Goal: Task Accomplishment & Management: Use online tool/utility

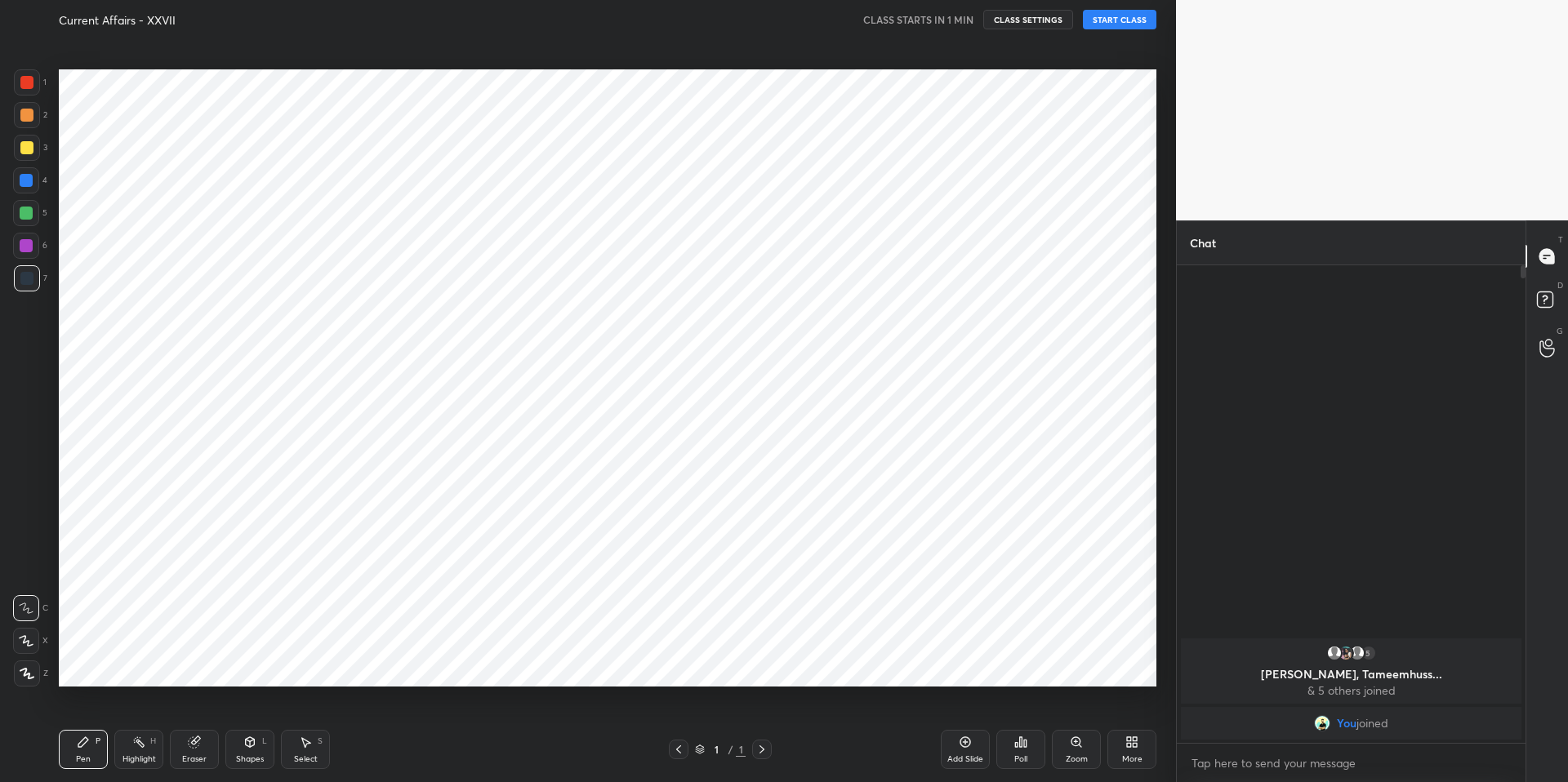
scroll to position [80970, 80553]
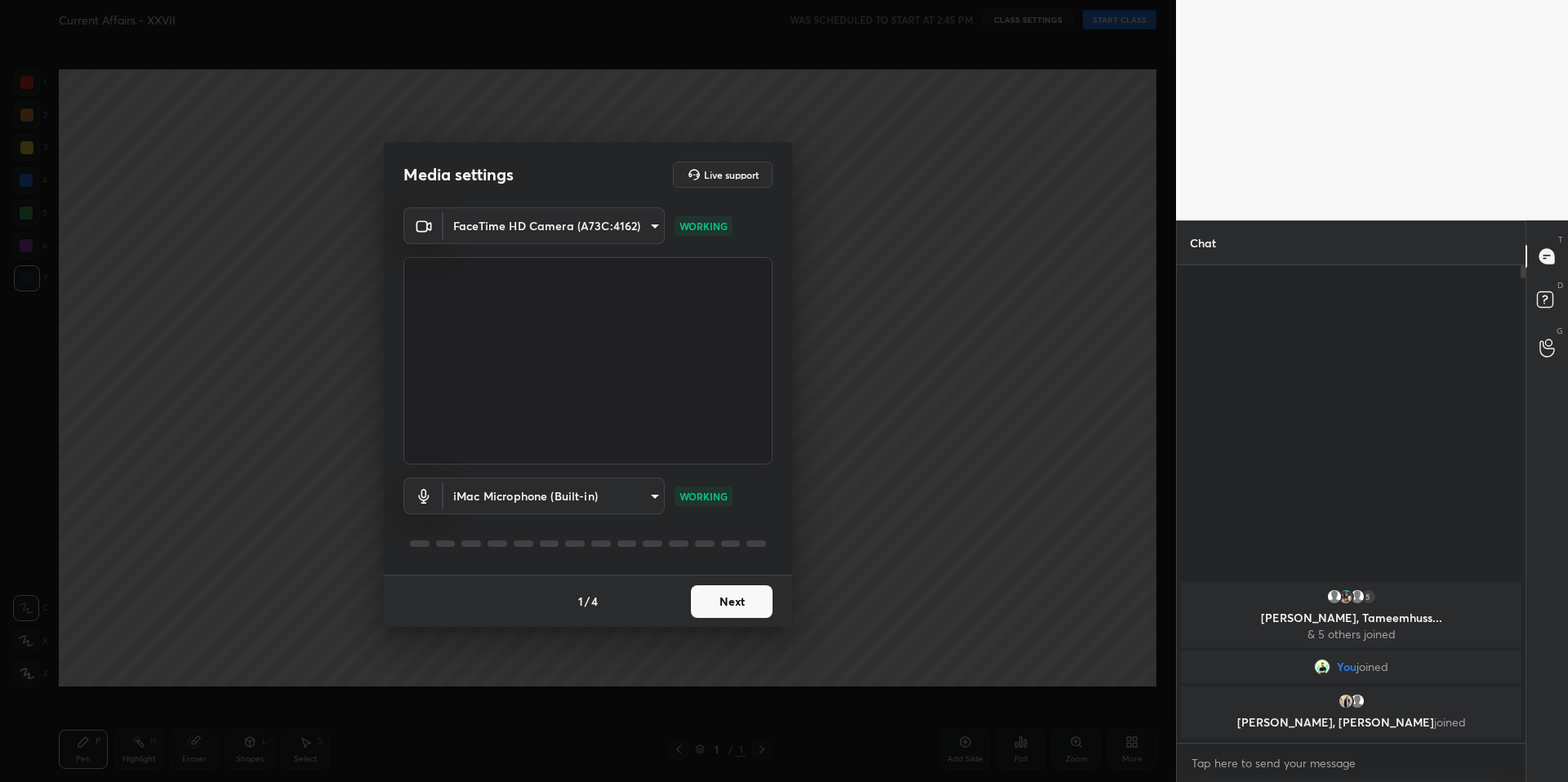
click at [737, 606] on button "Next" at bounding box center [731, 601] width 81 height 32
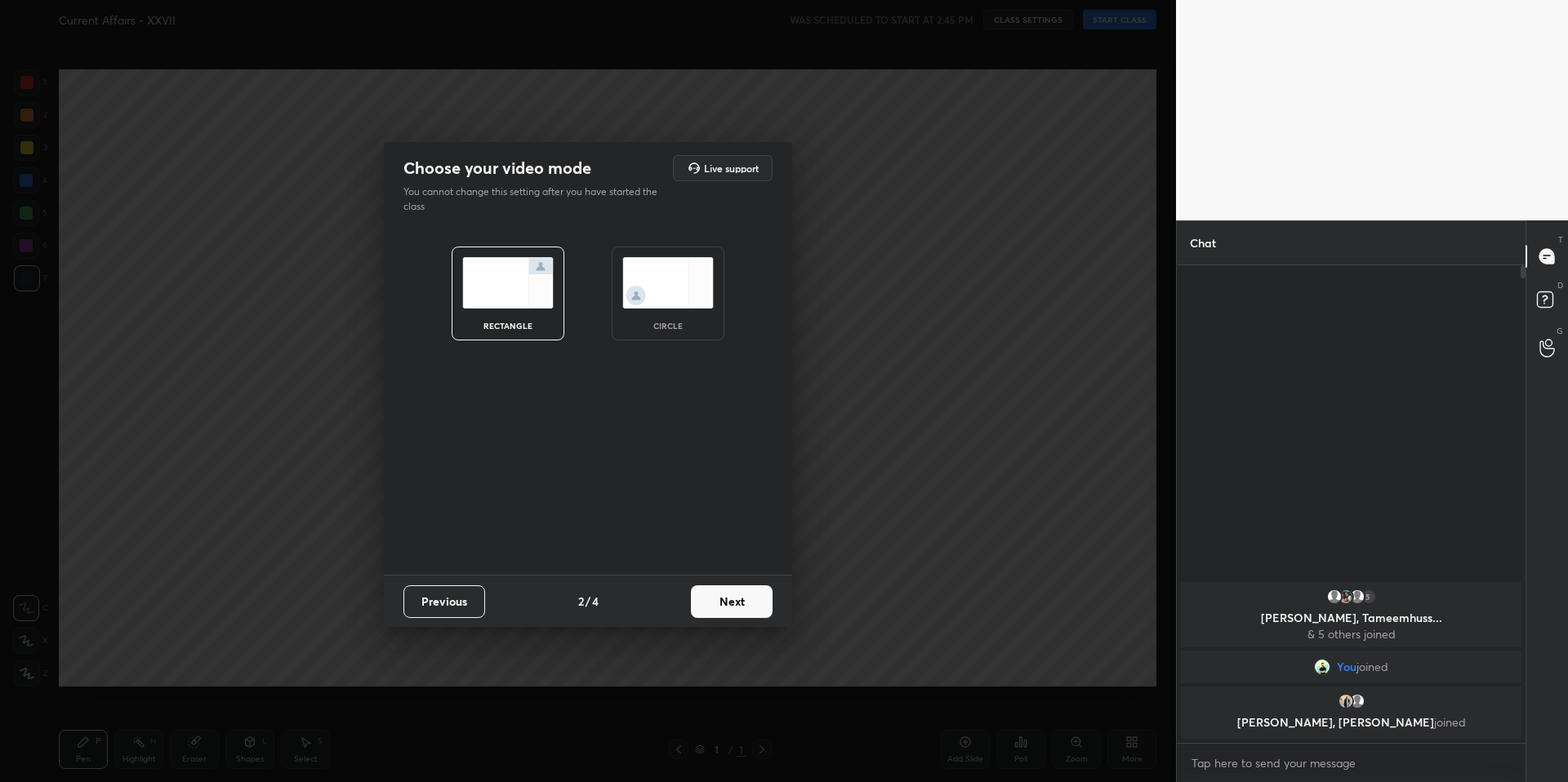
click at [462, 607] on button "Previous" at bounding box center [444, 601] width 81 height 32
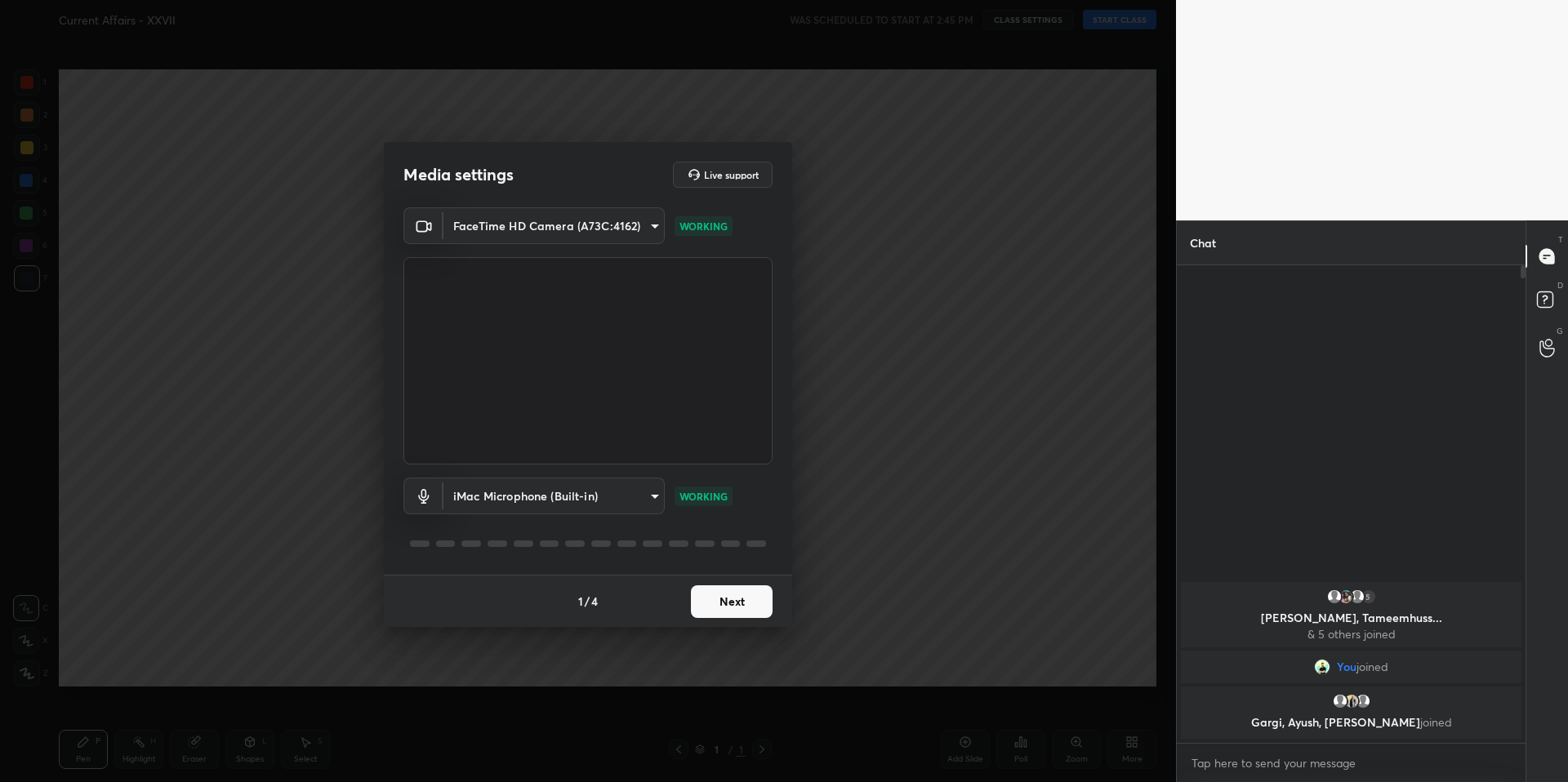
click at [720, 605] on button "Next" at bounding box center [731, 601] width 81 height 32
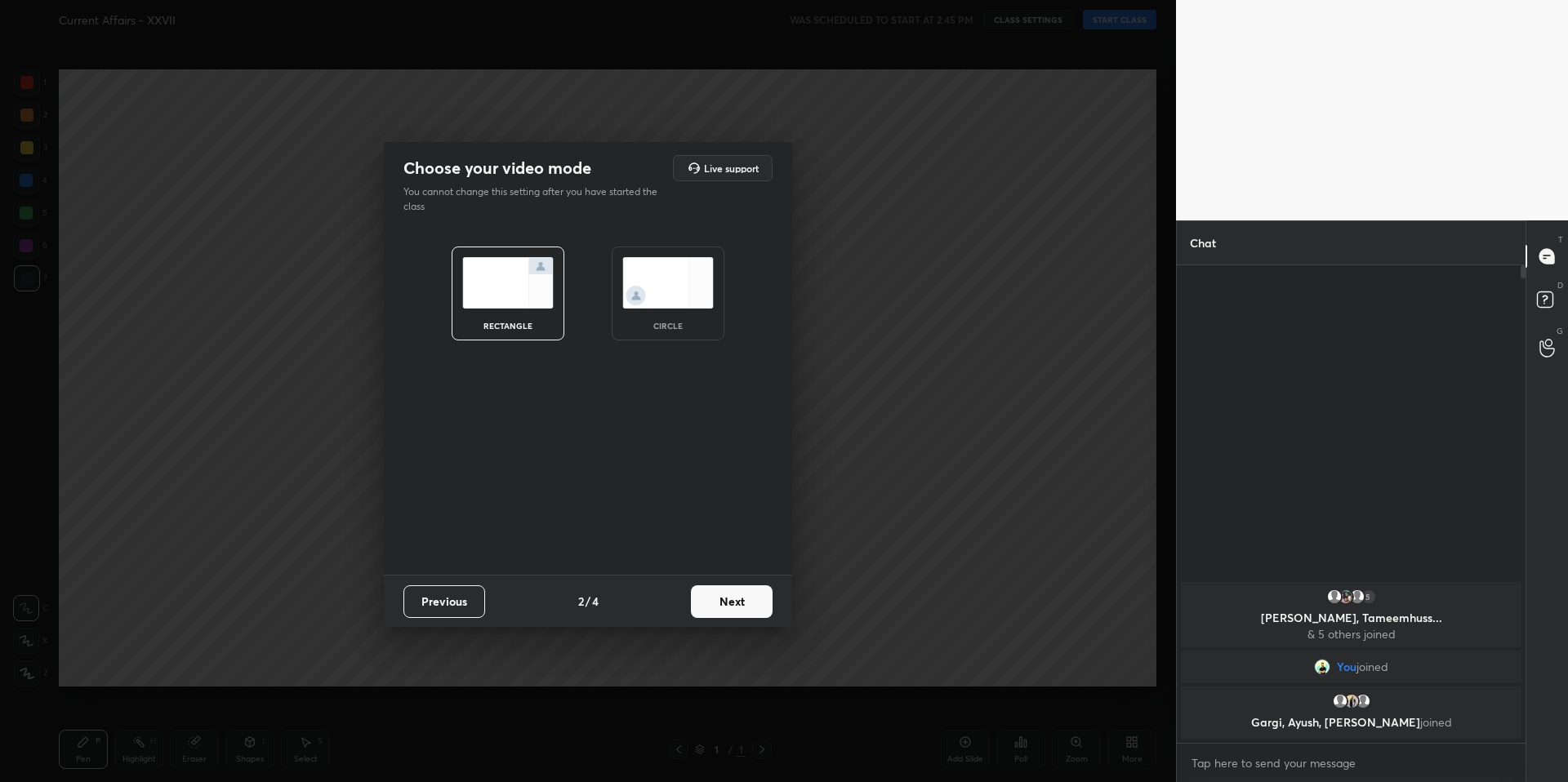
click at [720, 605] on button "Next" at bounding box center [731, 601] width 81 height 32
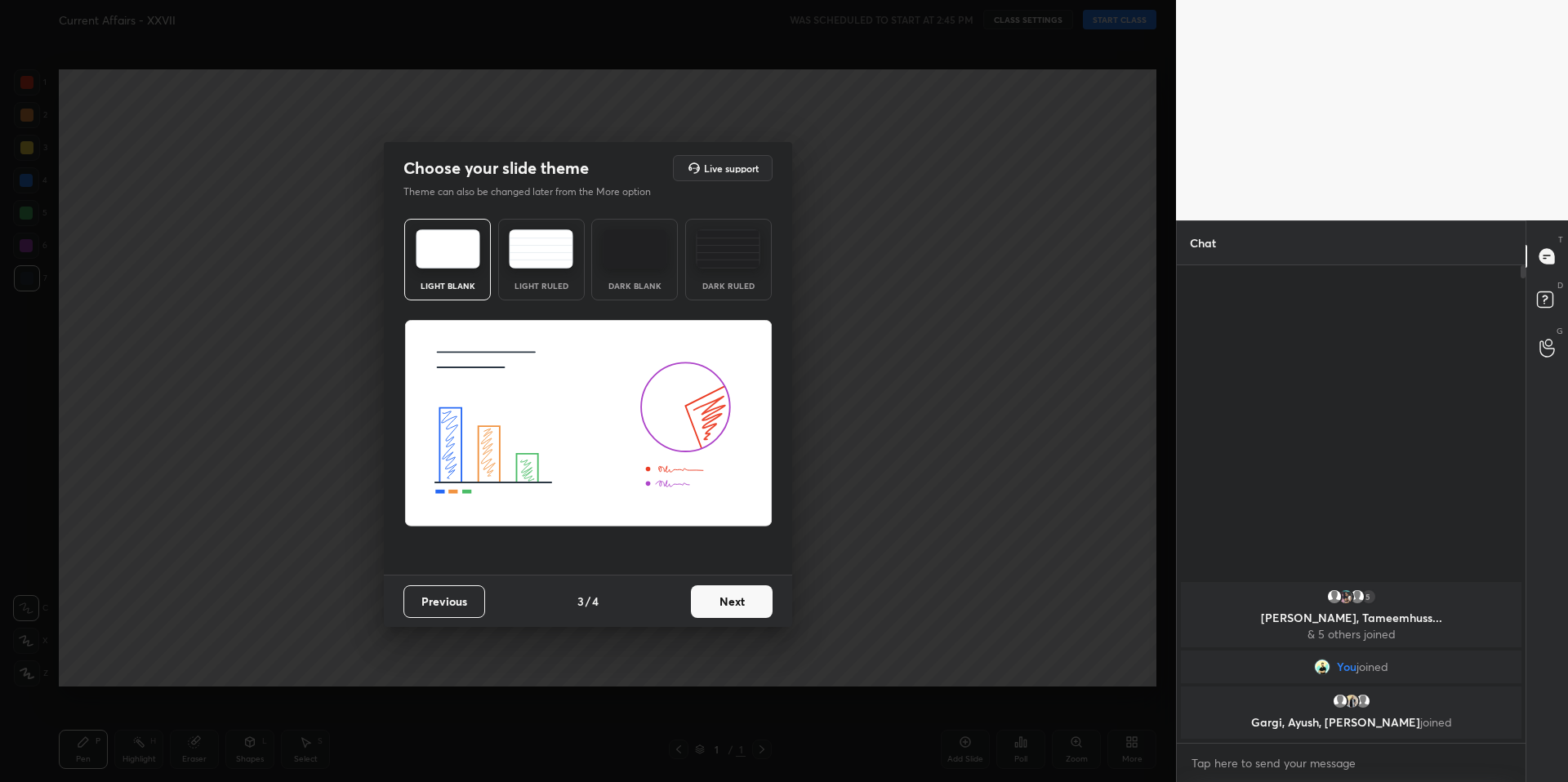
click at [720, 605] on button "Next" at bounding box center [731, 601] width 81 height 32
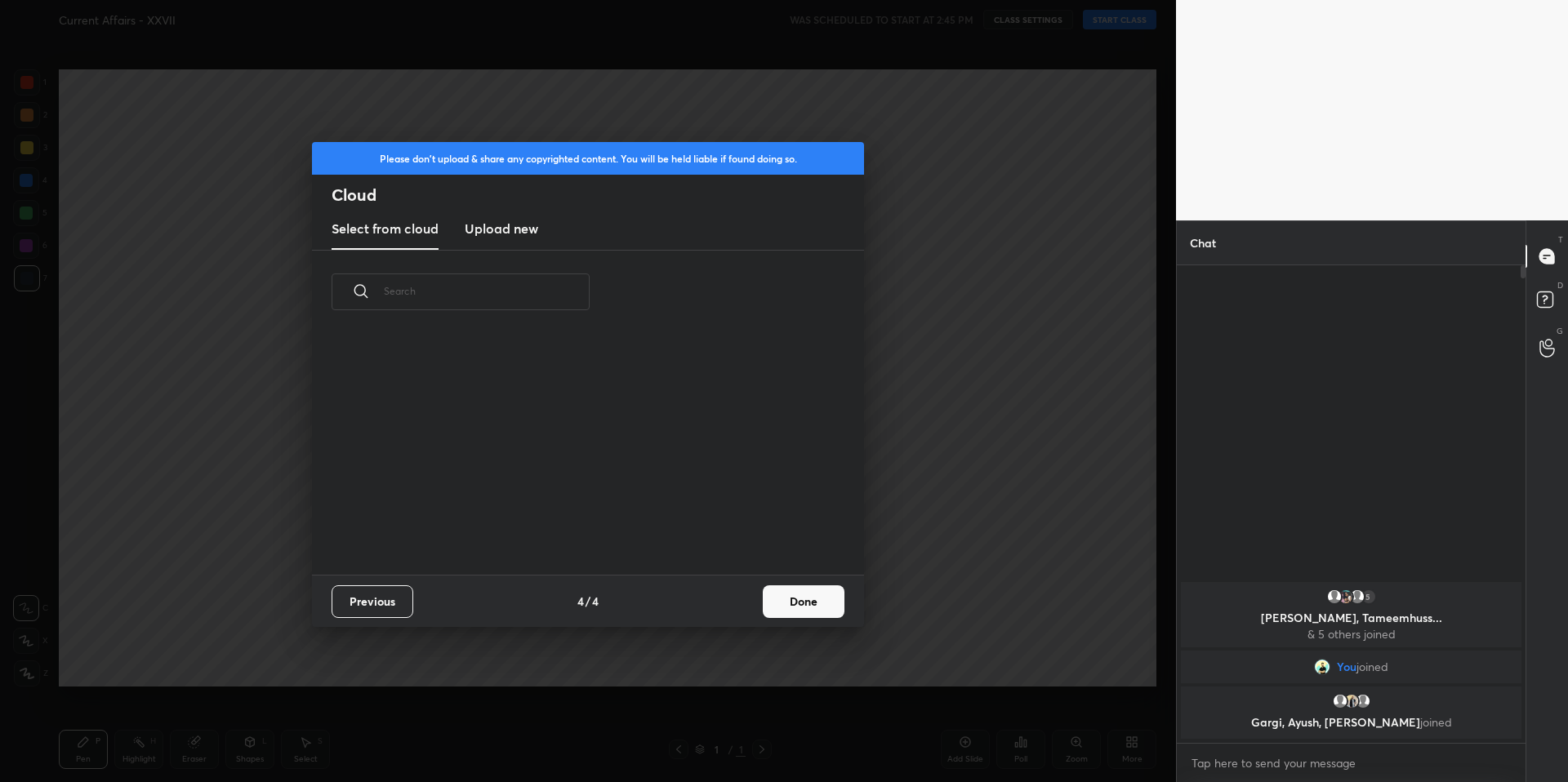
scroll to position [6, 9]
click at [745, 605] on div "Previous 4 / 4 Done" at bounding box center [587, 601] width 552 height 53
click at [781, 605] on button "Done" at bounding box center [803, 601] width 81 height 32
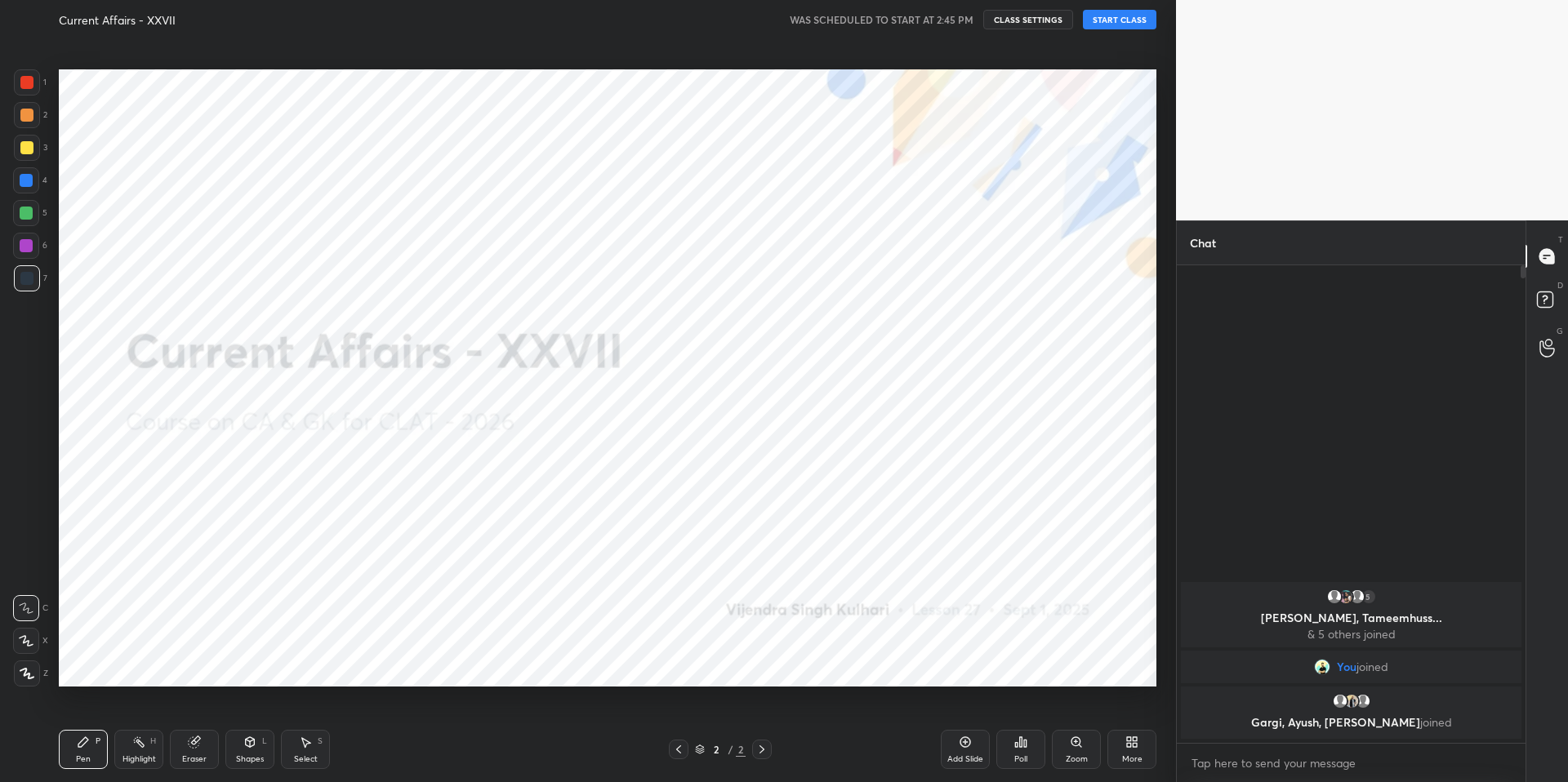
click at [1135, 14] on button "START CLASS" at bounding box center [1119, 19] width 73 height 19
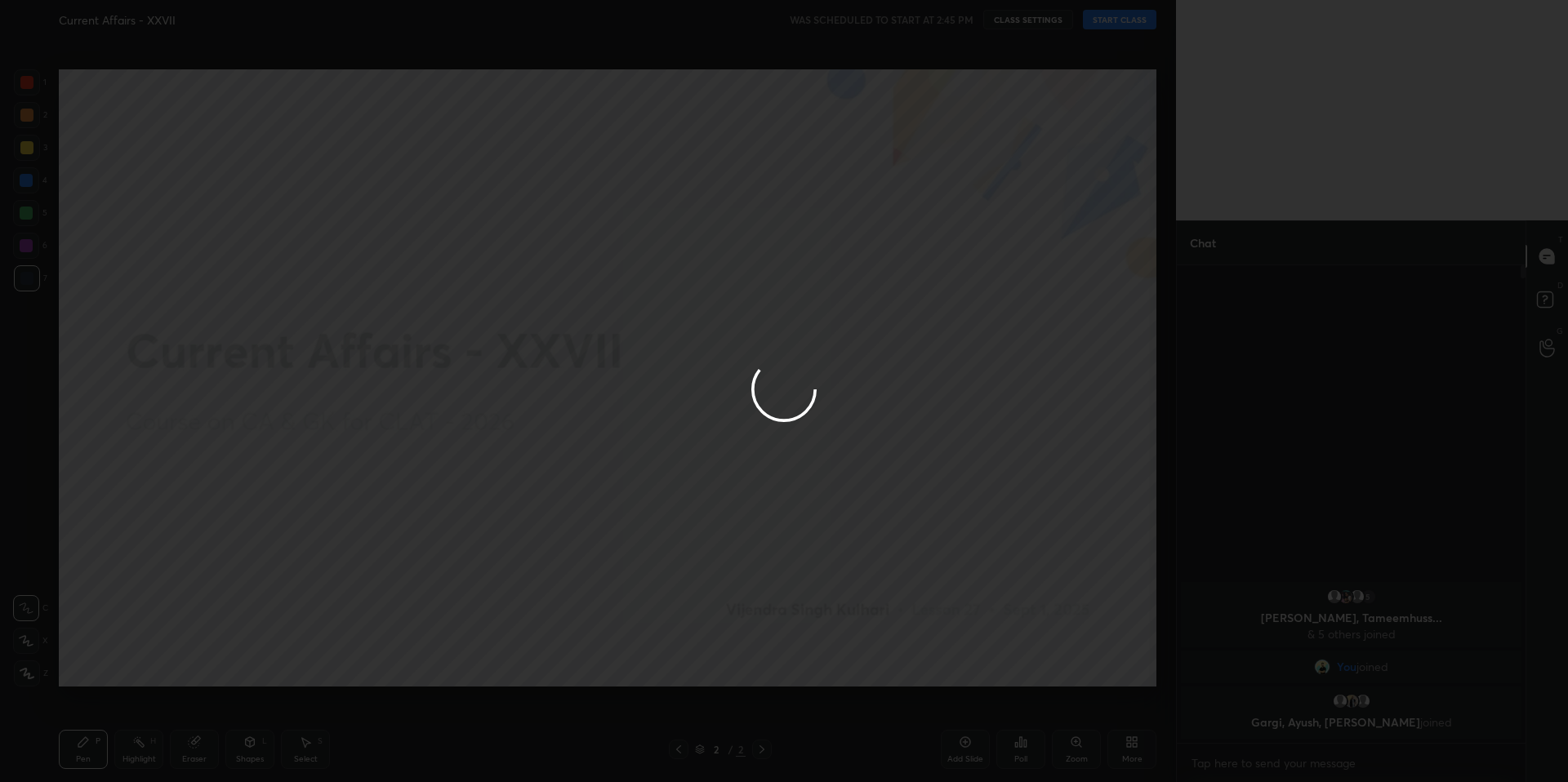
type textarea "x"
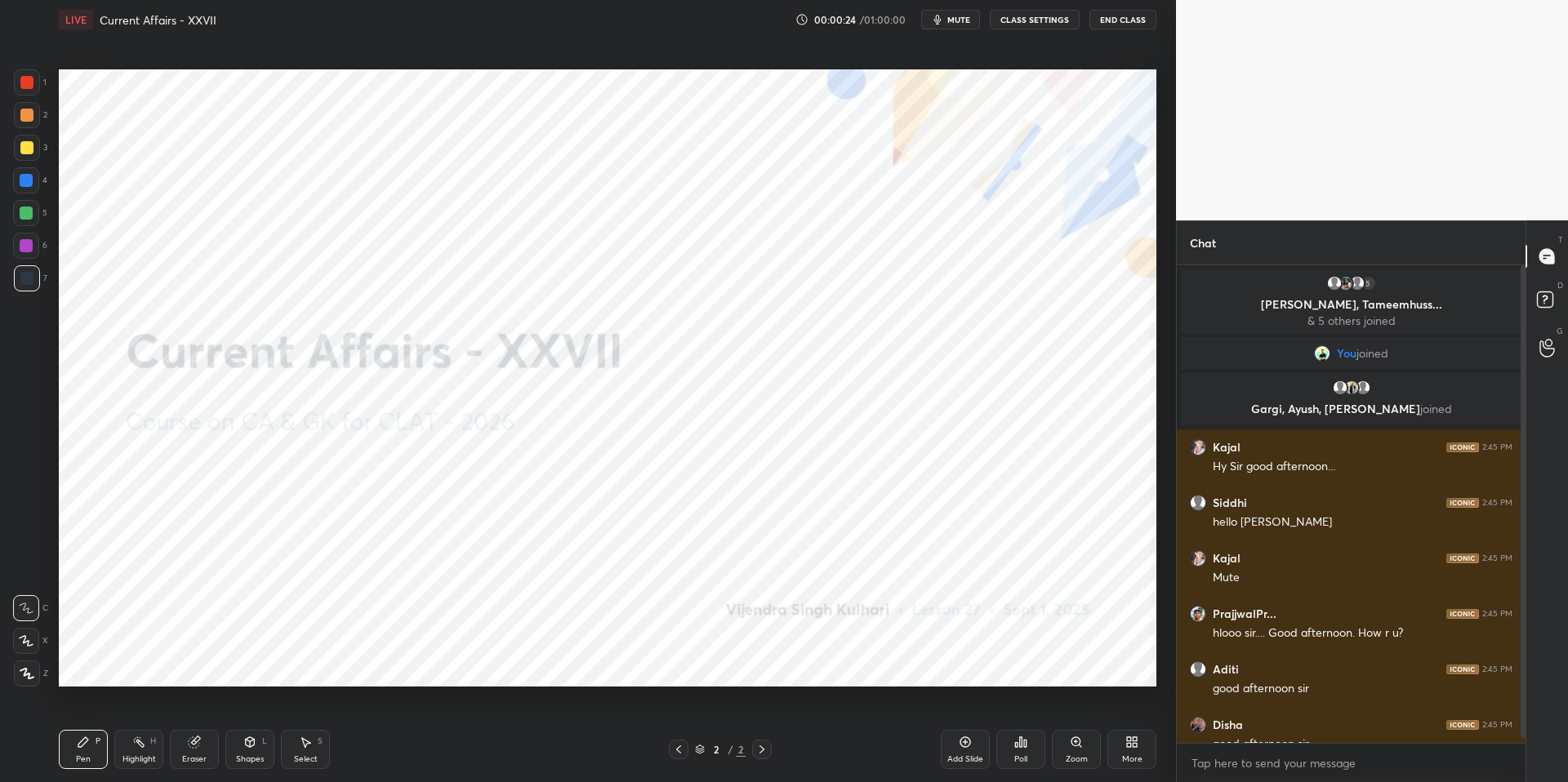
click at [1017, 21] on button "CLASS SETTINGS" at bounding box center [1035, 19] width 90 height 19
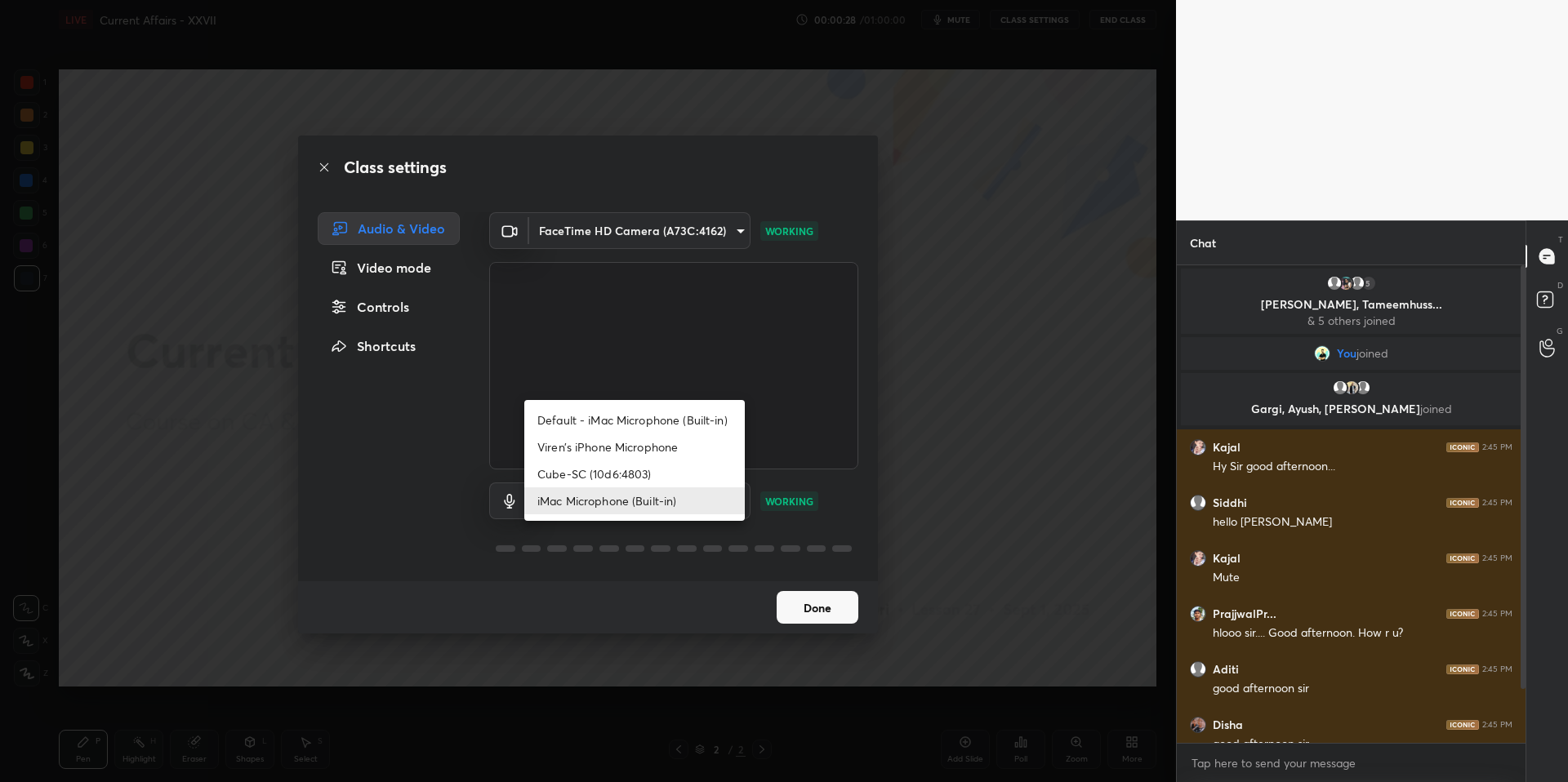
click at [686, 500] on body "1 2 3 4 5 6 7 C X Z C X Z E E Erase all H H LIVE Current Affairs - XXVII 00:00:…" at bounding box center [784, 391] width 1568 height 782
click at [686, 500] on li "iMac Microphone (Built-in)" at bounding box center [634, 500] width 220 height 27
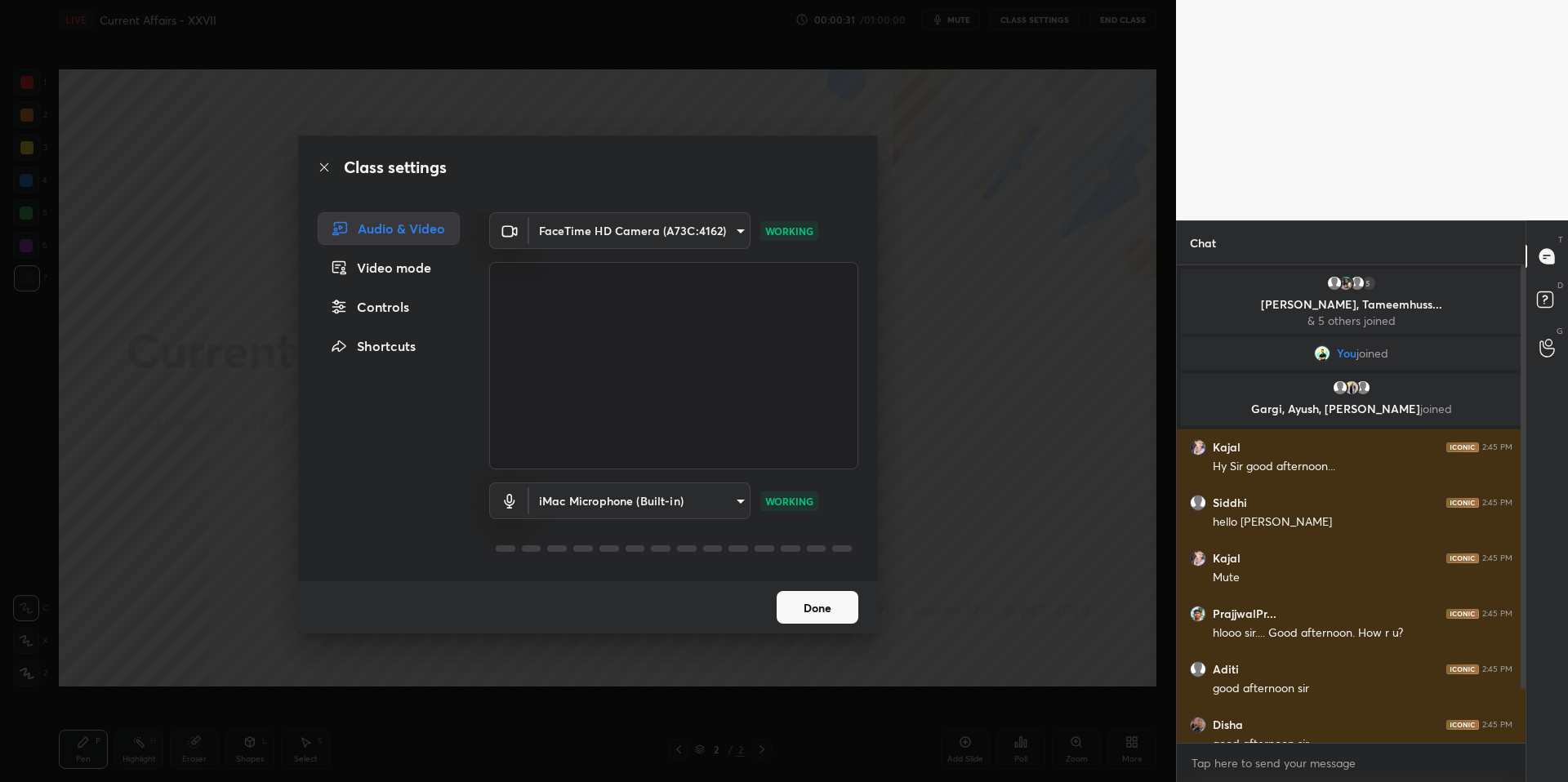
click at [815, 617] on button "Done" at bounding box center [817, 607] width 81 height 32
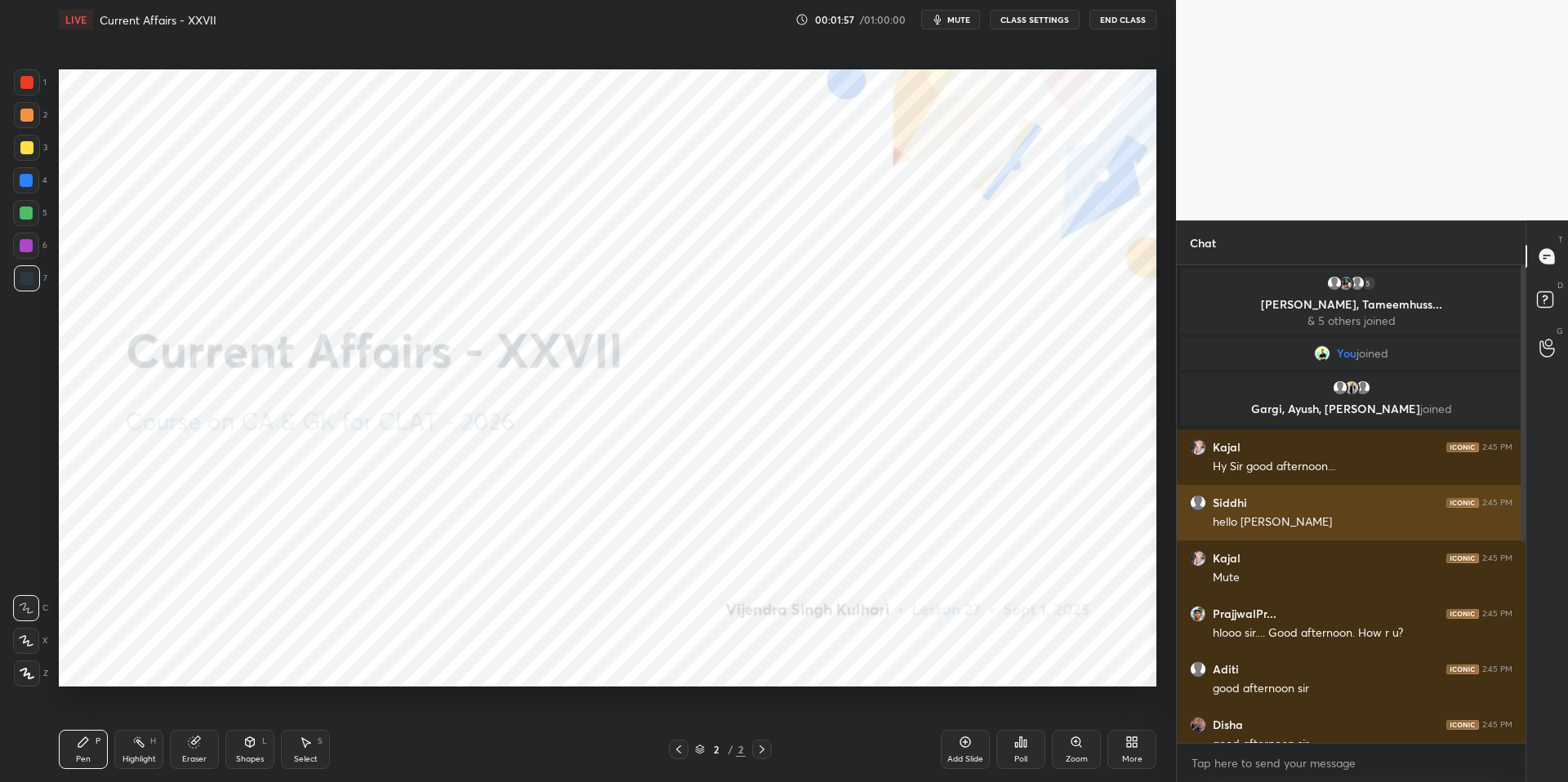
scroll to position [365, 0]
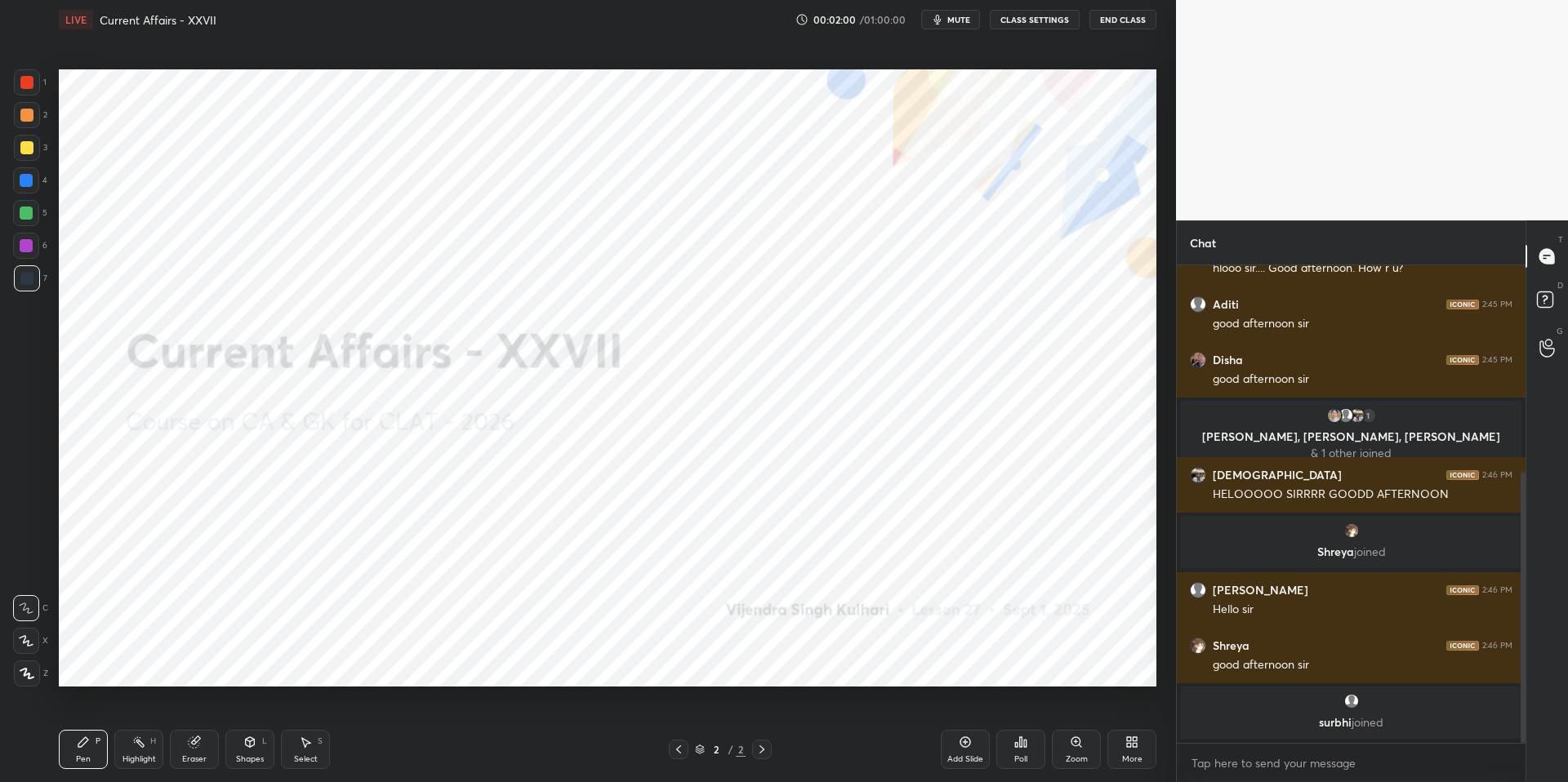
click at [1032, 24] on button "CLASS SETTINGS" at bounding box center [1035, 19] width 90 height 19
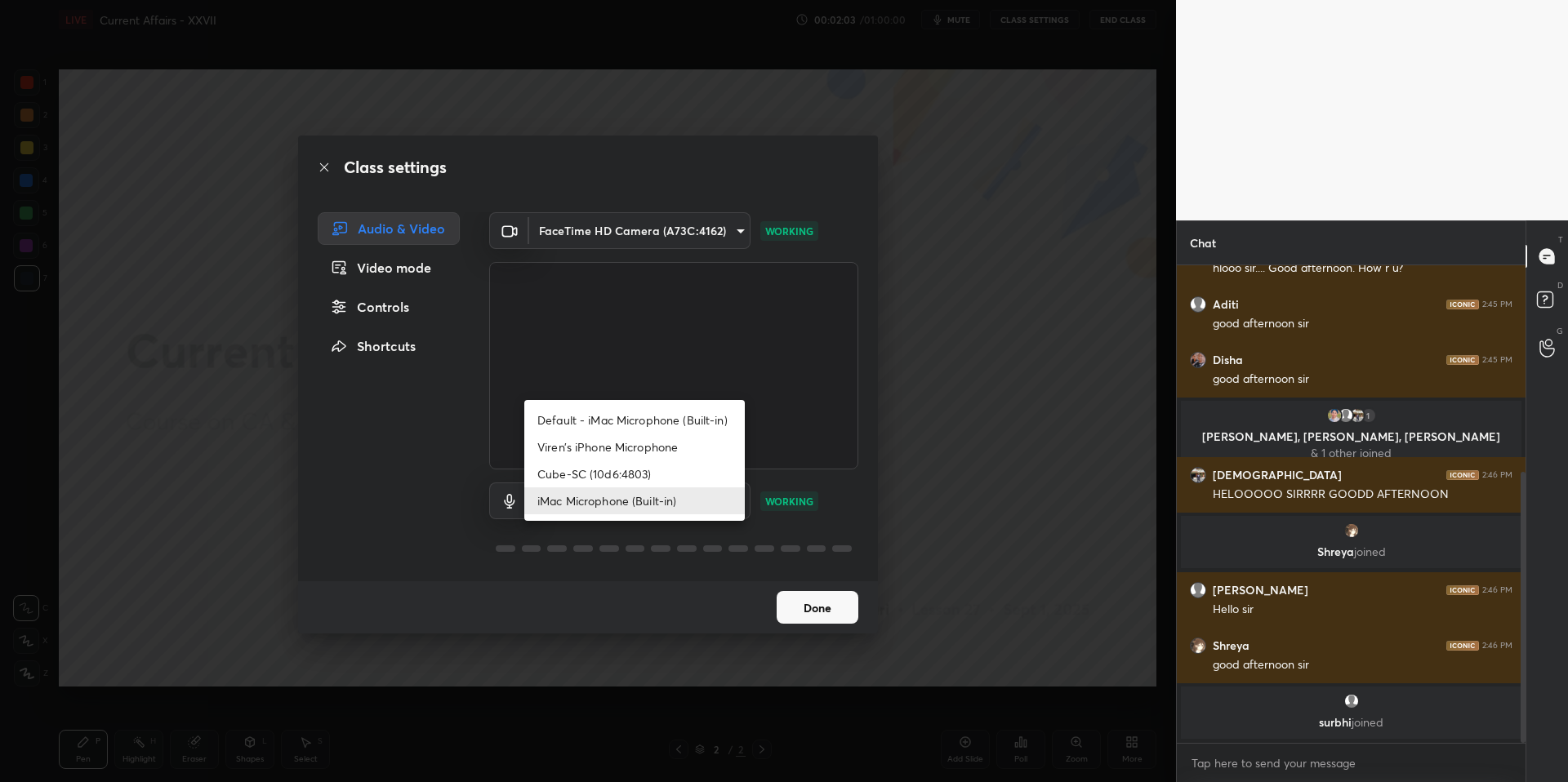
click at [698, 507] on body "1 2 3 4 5 6 7 C X Z C X Z E E Erase all H H LIVE Current Affairs - XXVII 00:02:…" at bounding box center [784, 391] width 1568 height 782
click at [601, 424] on li "Default - iMac Microphone (Built-in)" at bounding box center [634, 420] width 220 height 27
type input "default"
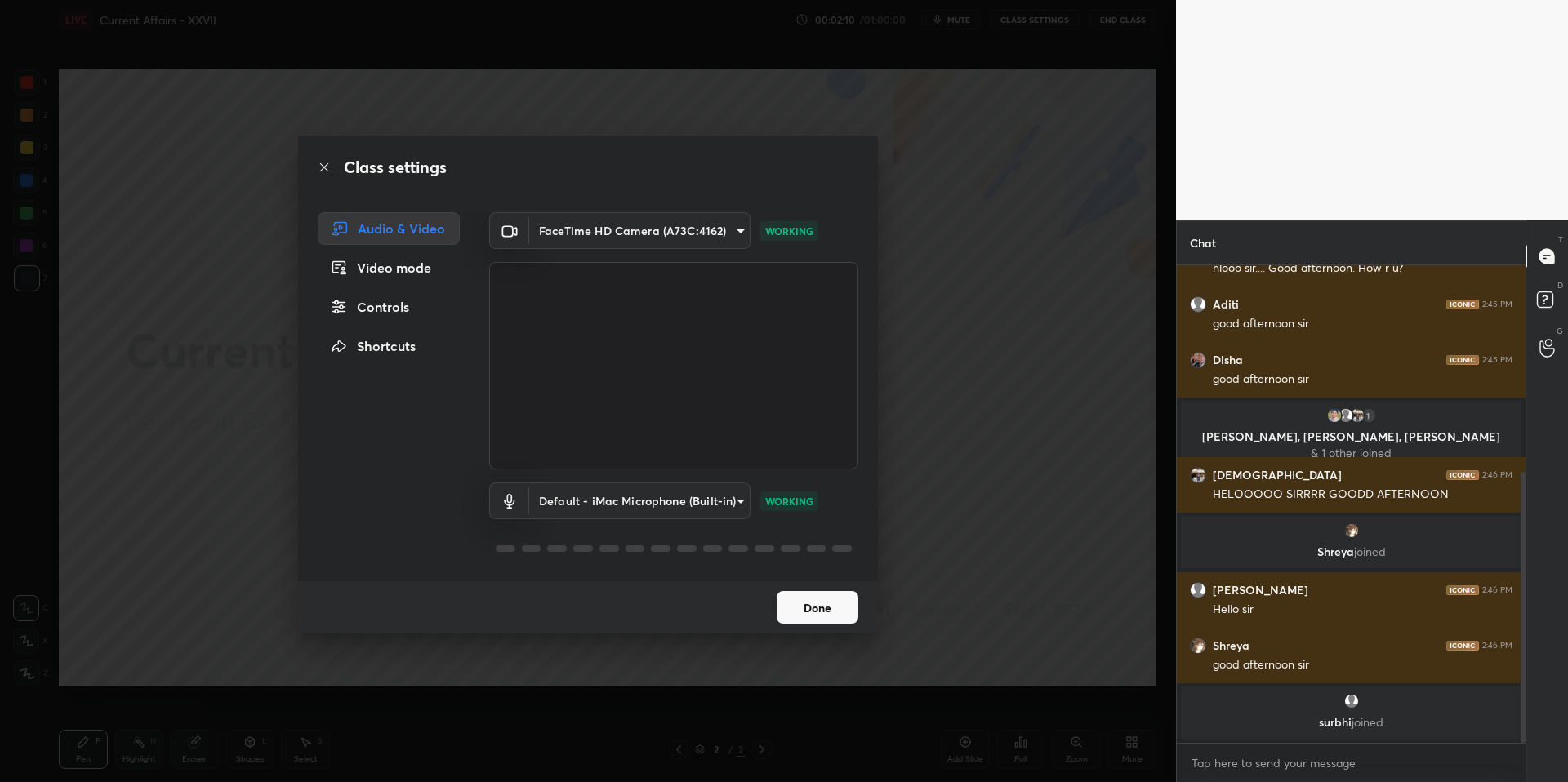
click at [812, 620] on button "Done" at bounding box center [817, 607] width 81 height 32
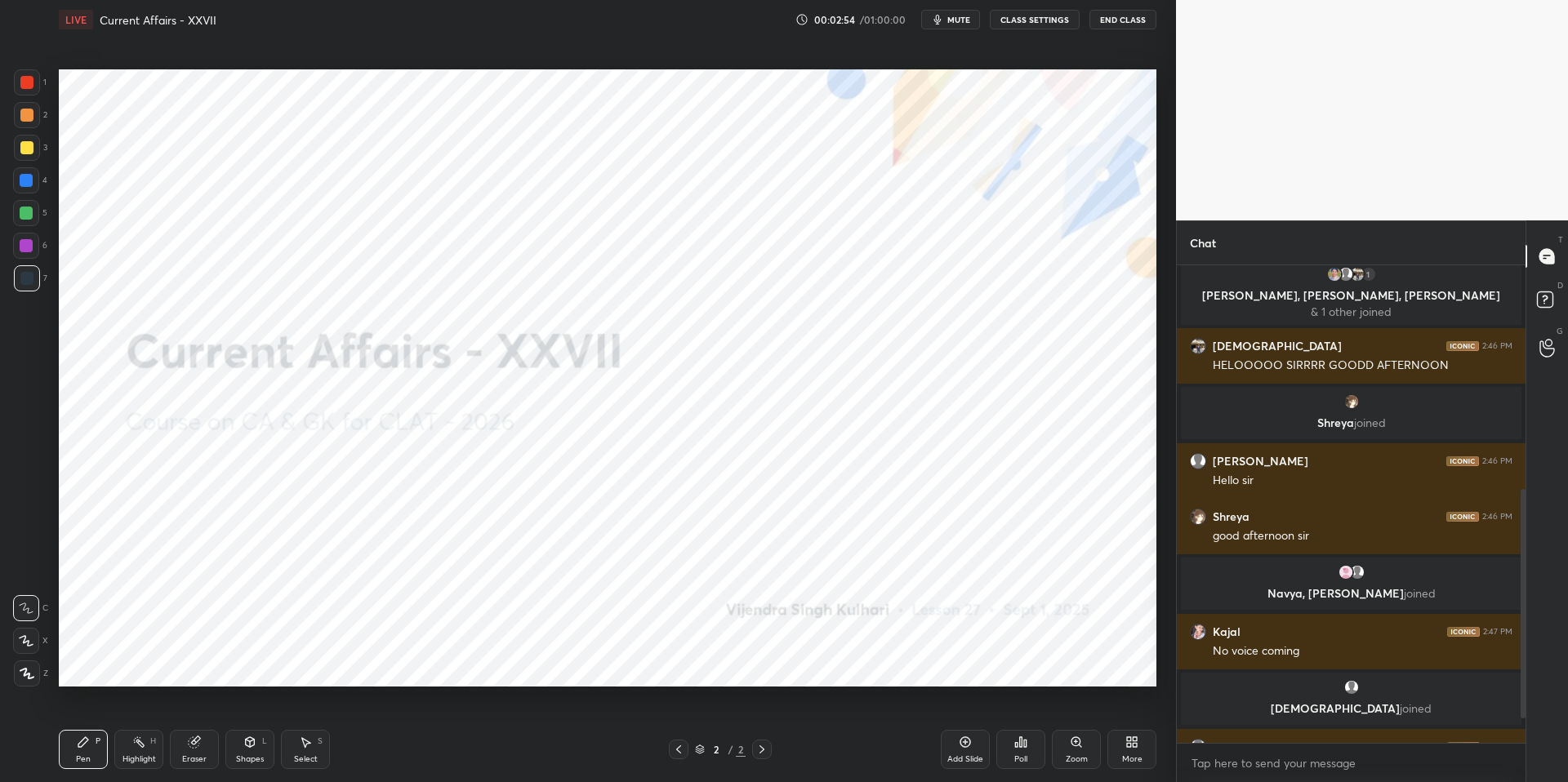
scroll to position [518, 0]
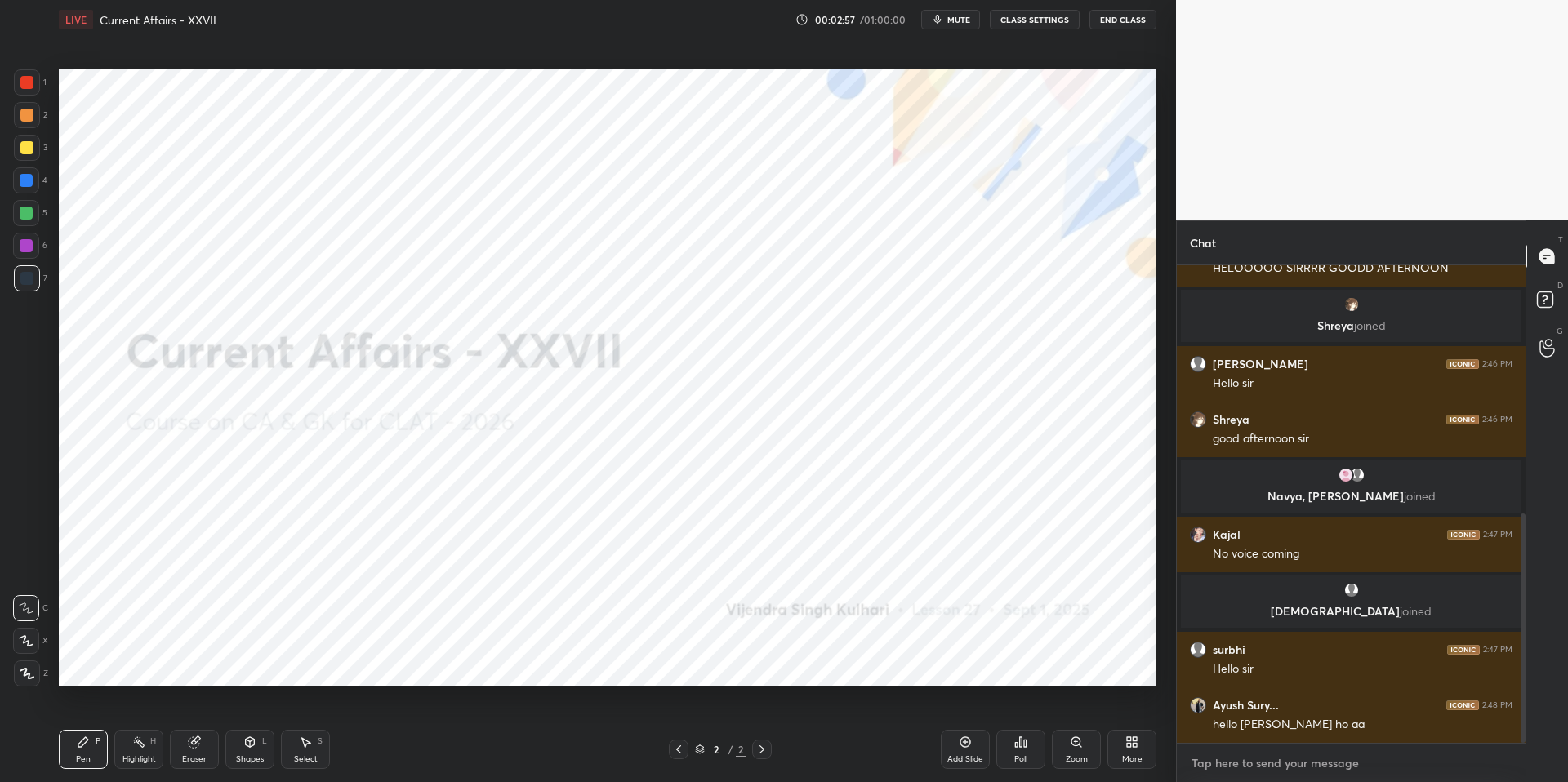
type textarea "x"
click at [1303, 771] on textarea at bounding box center [1351, 764] width 323 height 26
type textarea "j"
type textarea "x"
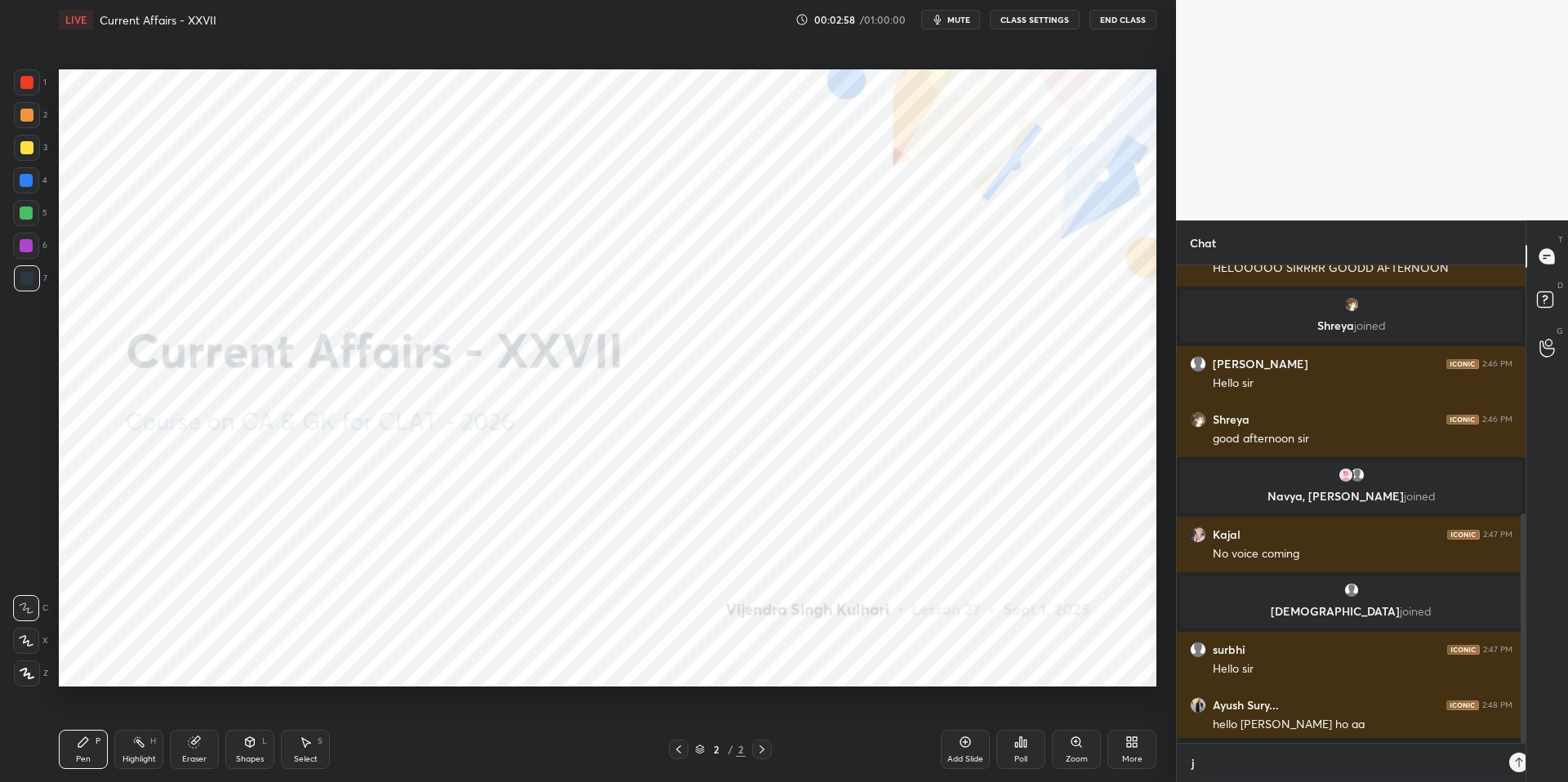
type textarea "ju"
type textarea "x"
type textarea "jus"
type textarea "x"
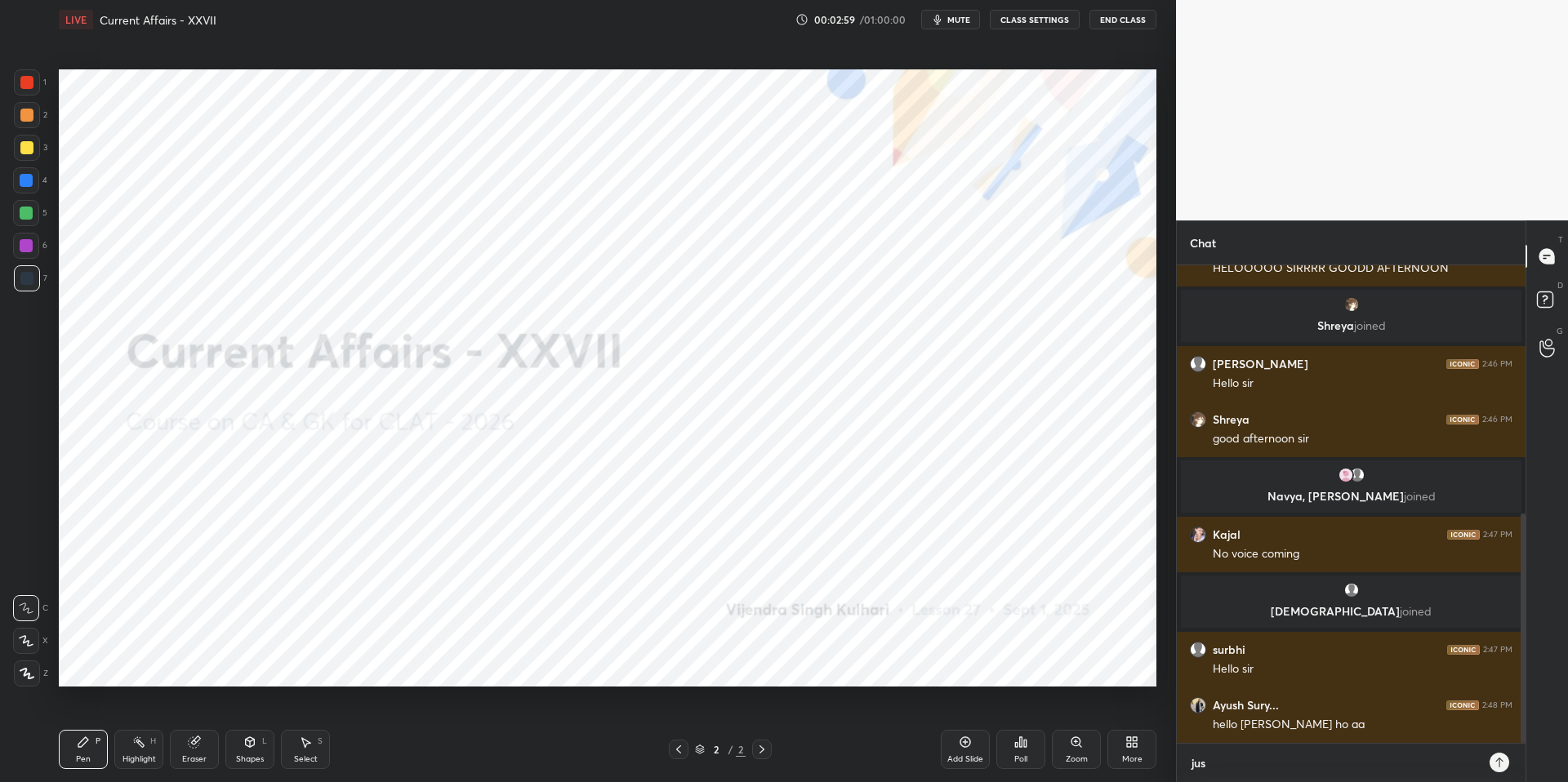
type textarea "just"
type textarea "x"
type textarea "just"
type textarea "x"
type textarea "just a"
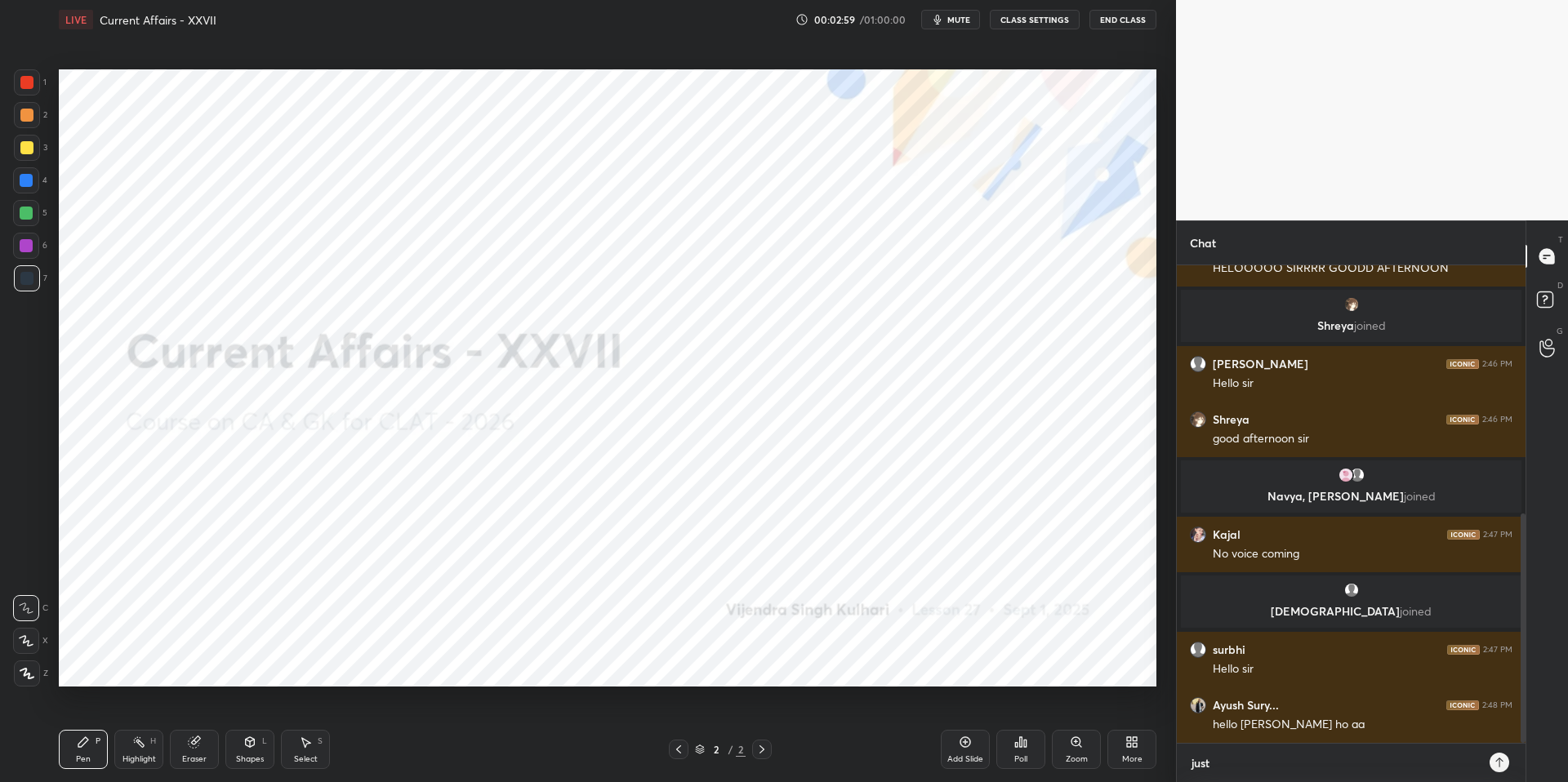
type textarea "x"
type textarea "just a"
type textarea "x"
type textarea "just a s"
type textarea "x"
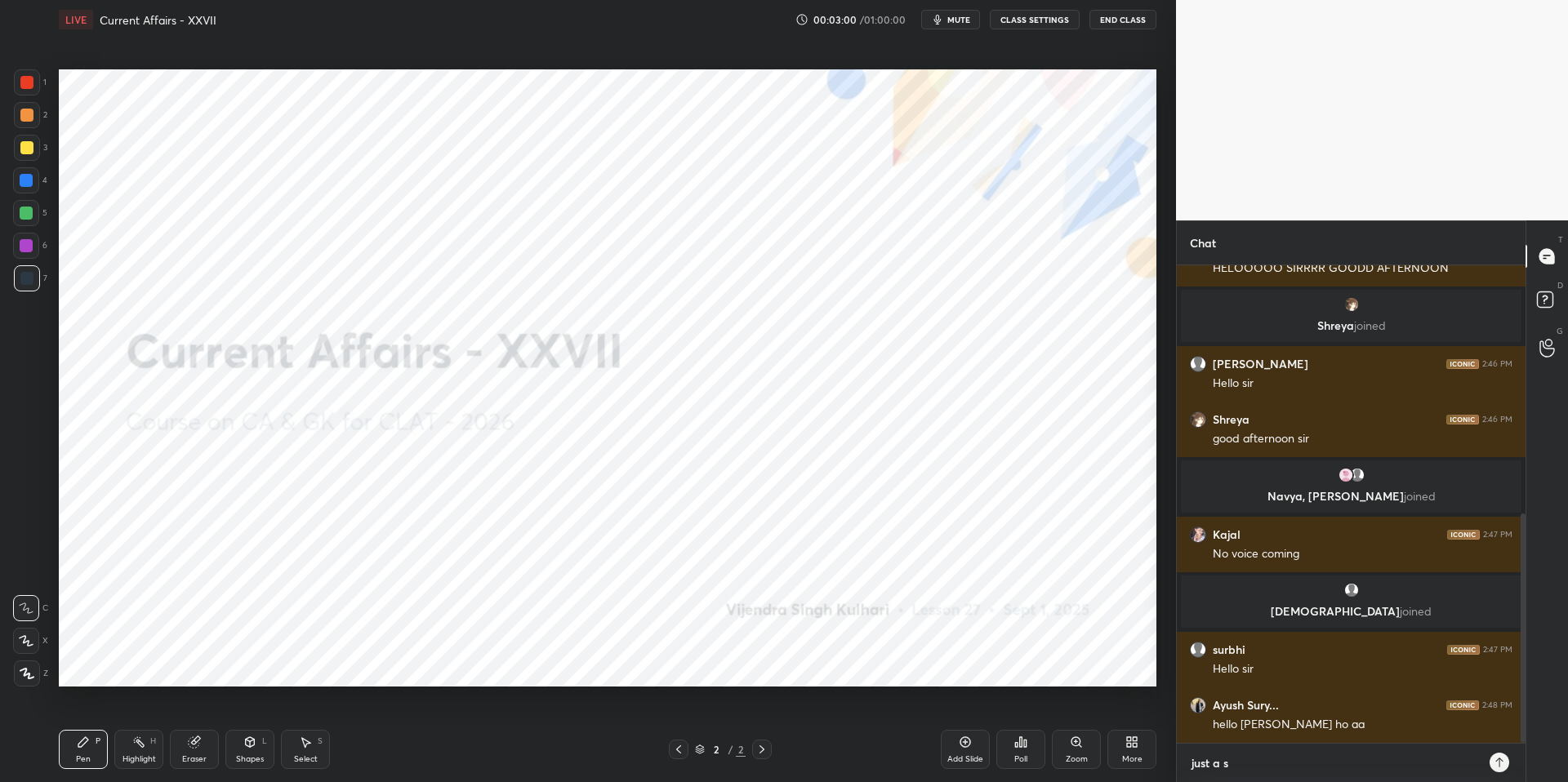
type textarea "just a se"
type textarea "x"
type textarea "just a sec"
type textarea "x"
type textarea "just a sec"
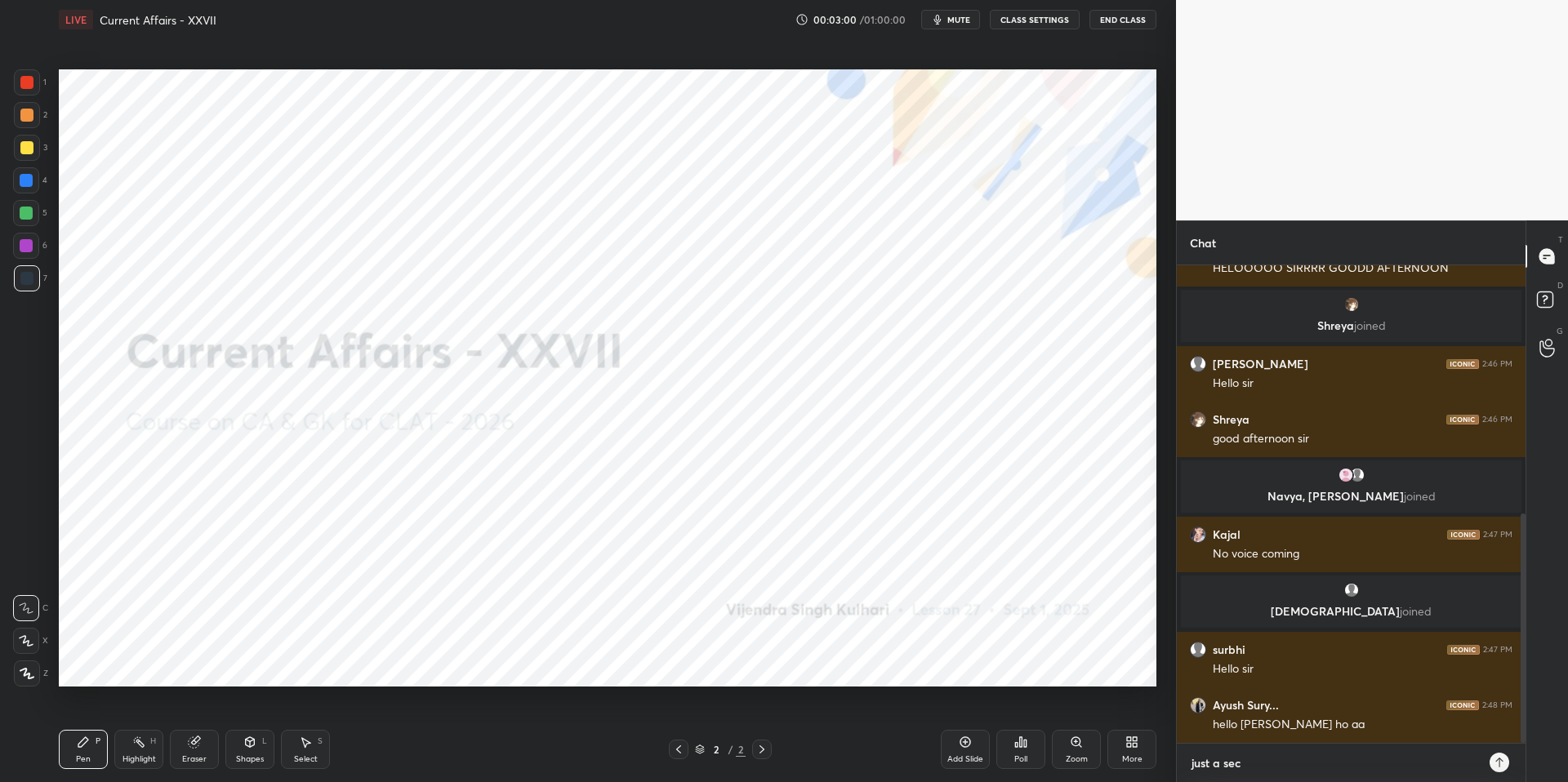
type textarea "x"
type textarea "just a sec b"
type textarea "x"
type textarea "just a sec be"
type textarea "x"
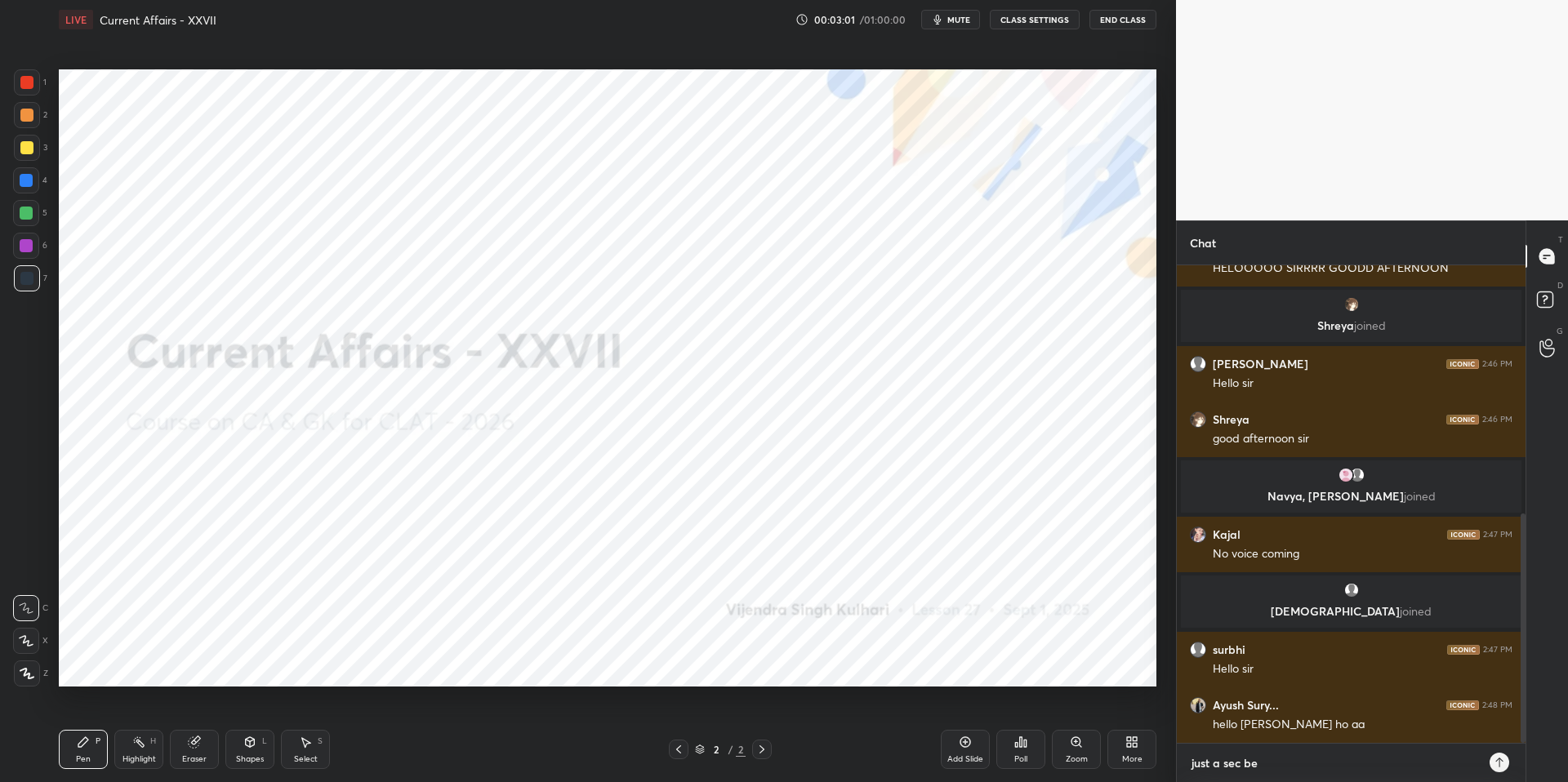
type textarea "just a sec bet"
type textarea "x"
type textarea "just a sec beta"
type textarea "x"
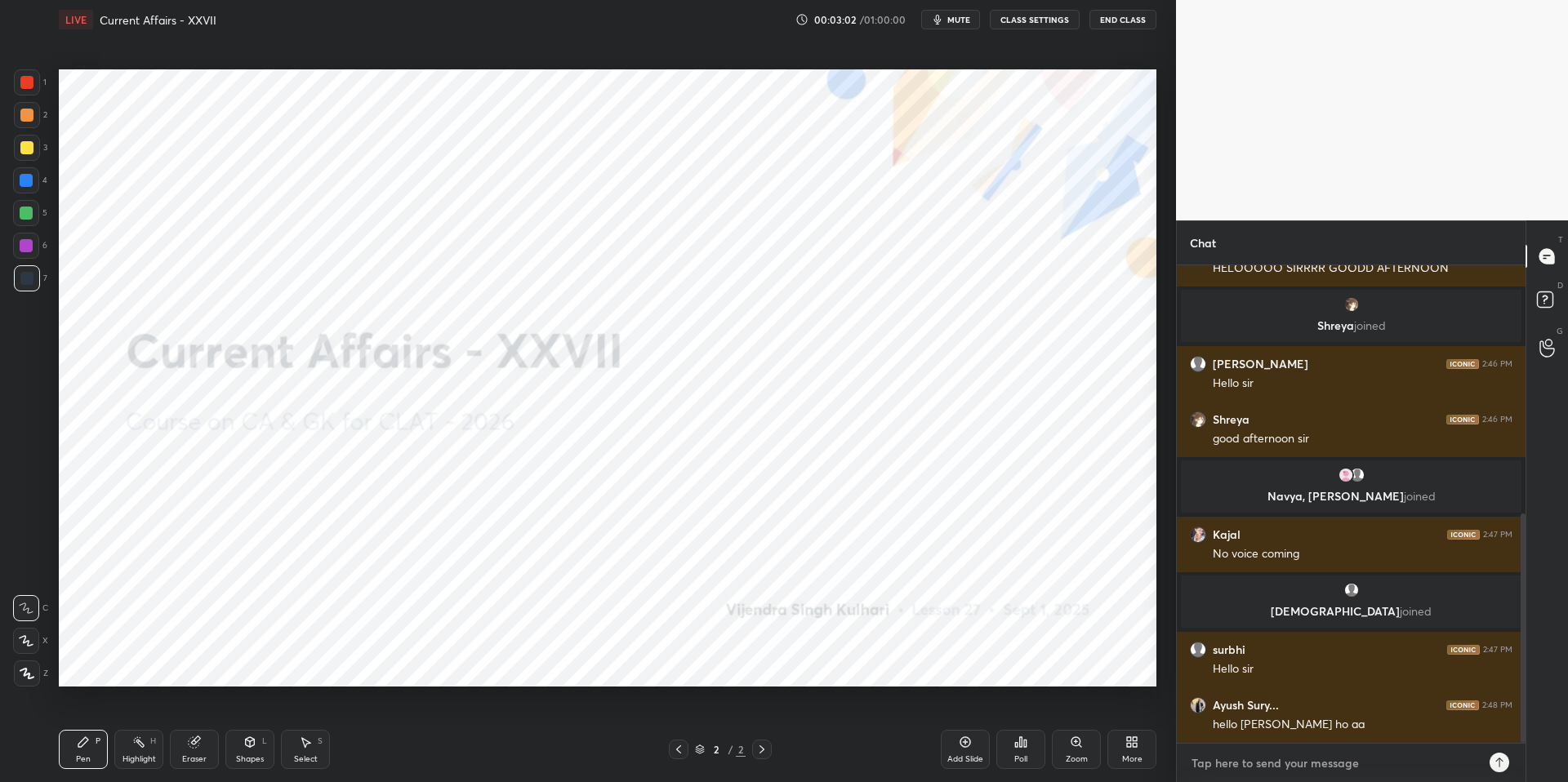
scroll to position [609, 0]
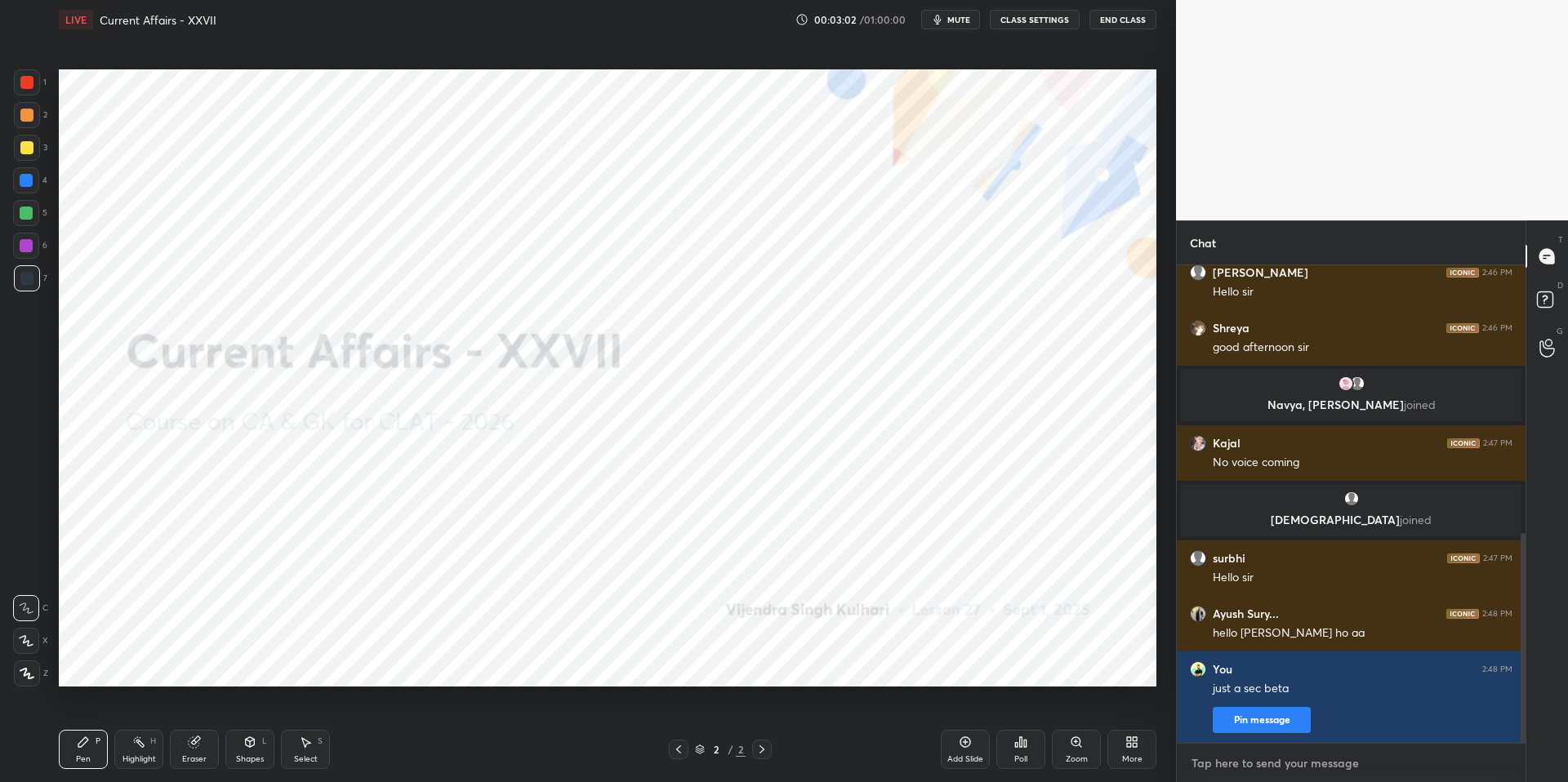
type textarea "a"
type textarea "x"
type textarea "au"
type textarea "x"
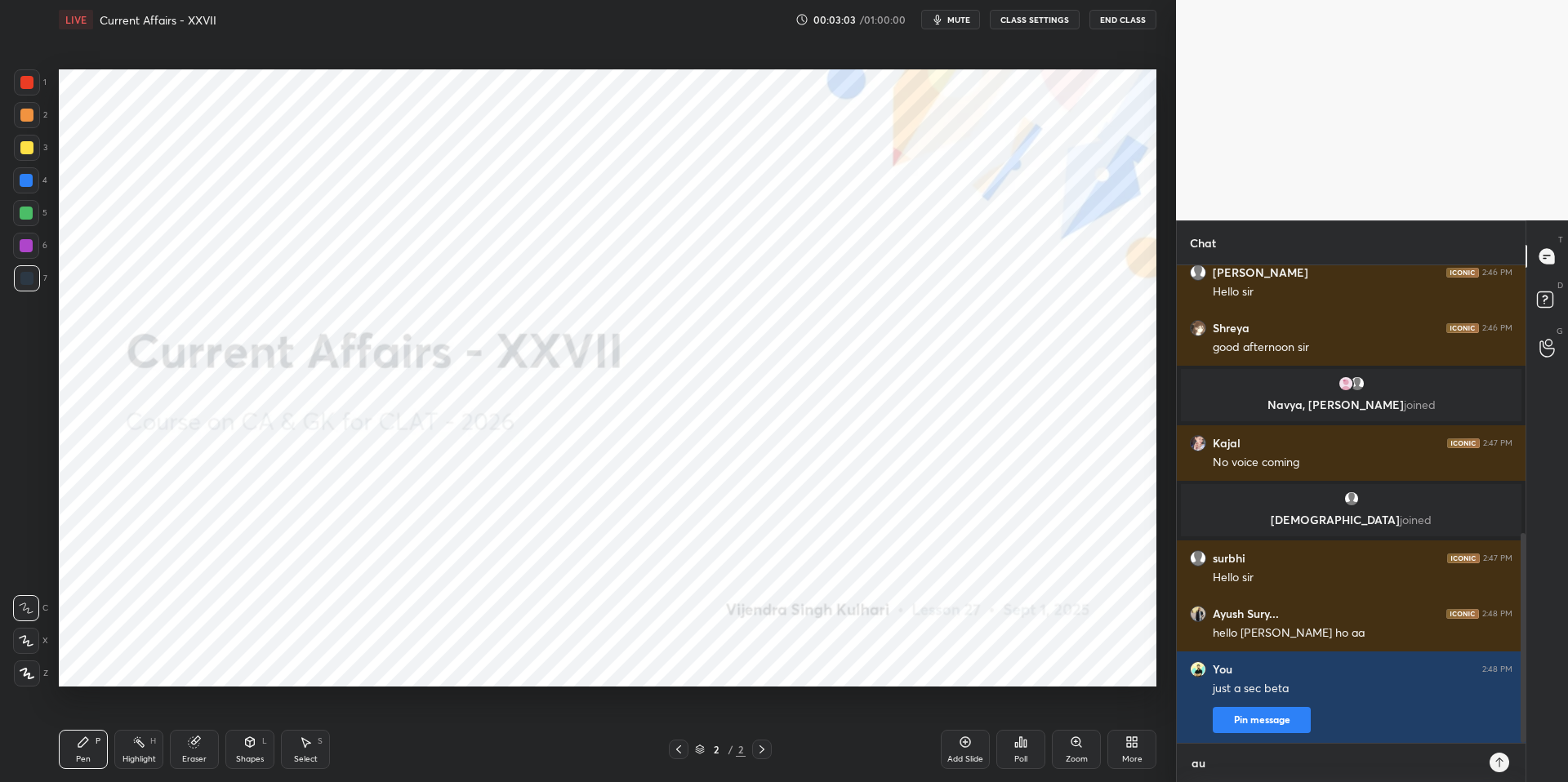
type textarea "aud"
type textarea "x"
type textarea "audi"
type textarea "x"
type textarea "audio"
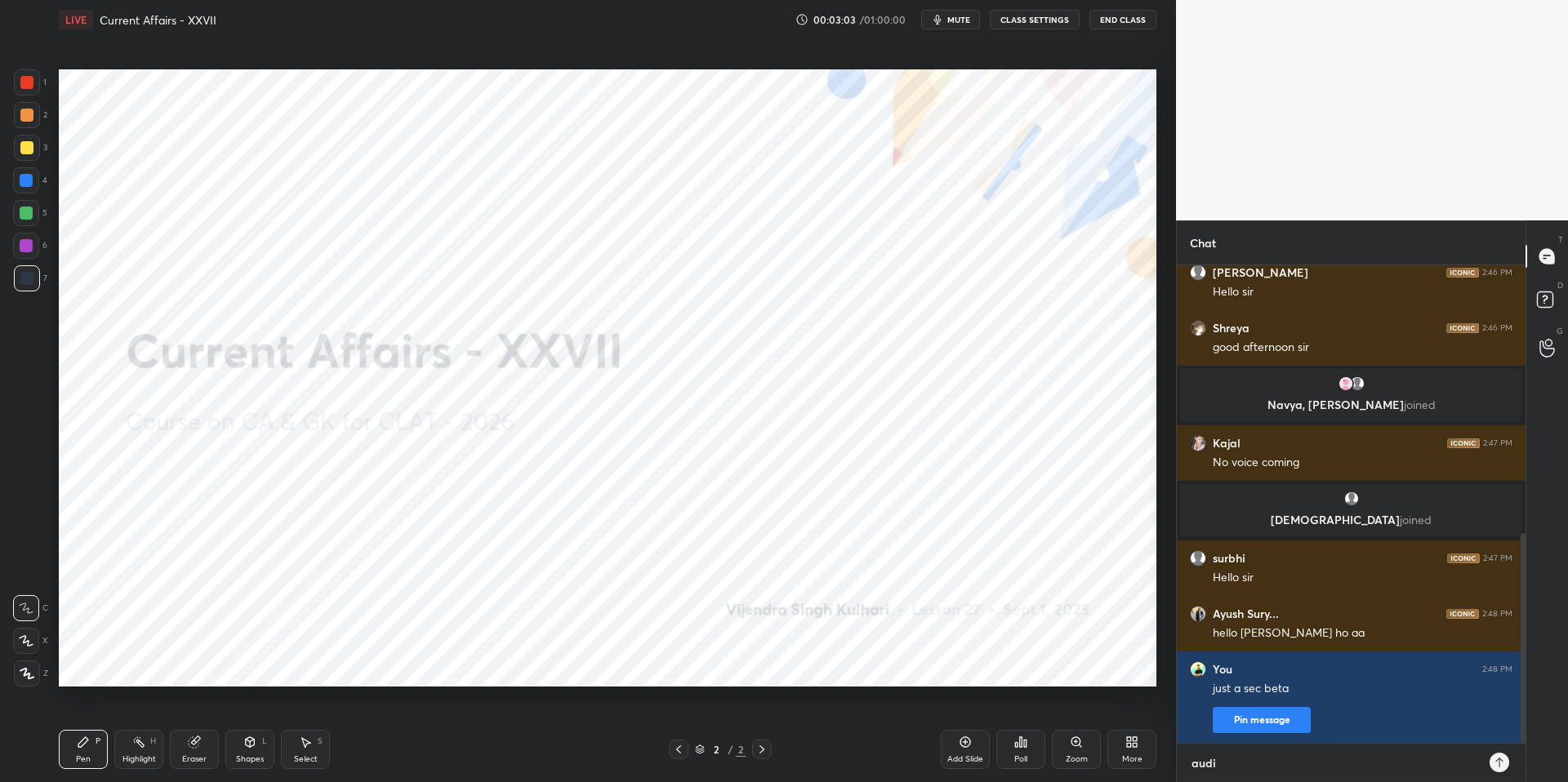
type textarea "x"
type textarea "audio"
type textarea "x"
type textarea "audio i"
type textarea "x"
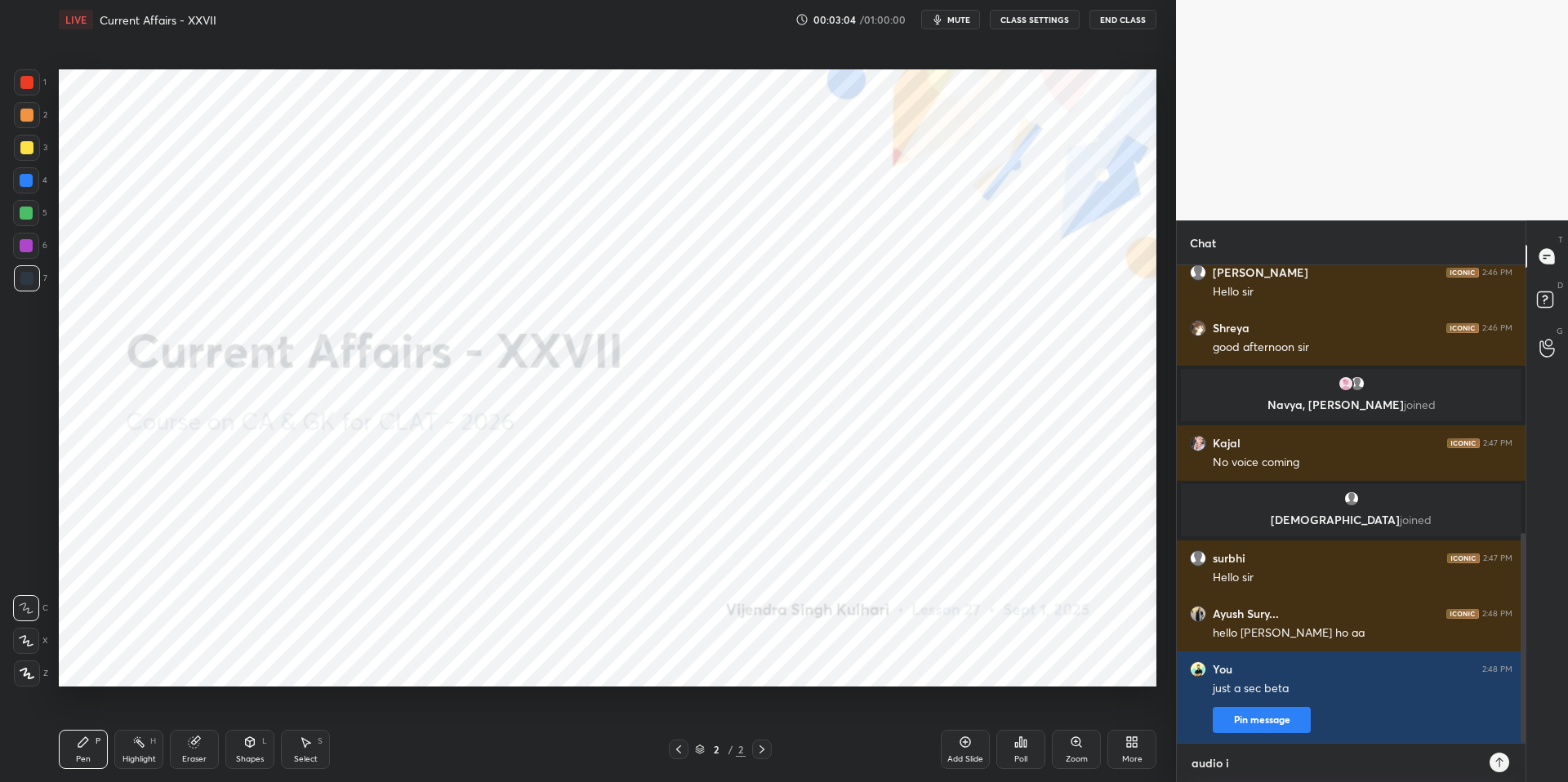
type textarea "audio is"
type textarea "x"
type textarea "audio iss"
type textarea "x"
type textarea "audio issu"
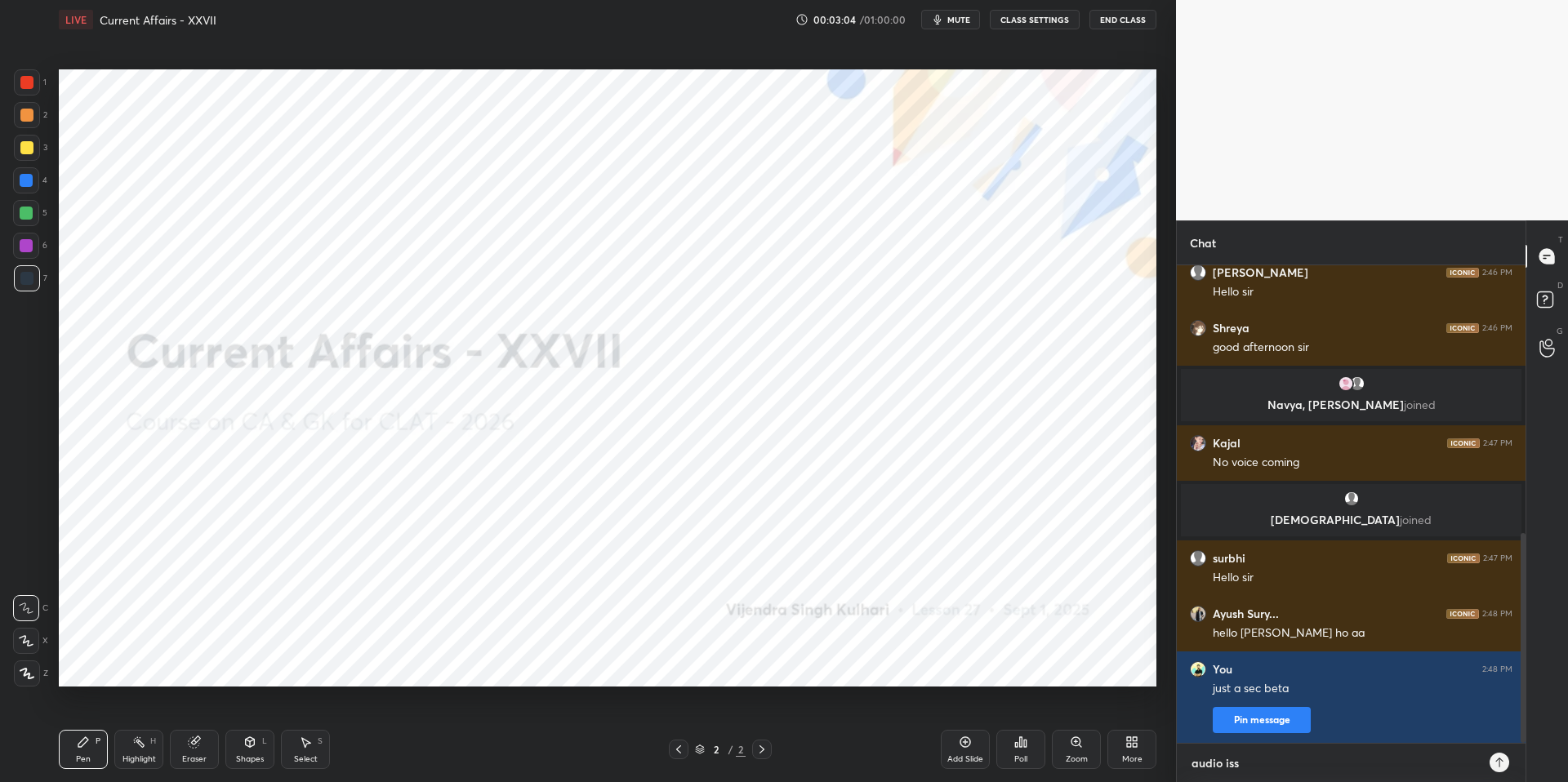
type textarea "x"
type textarea "audio issue"
type textarea "x"
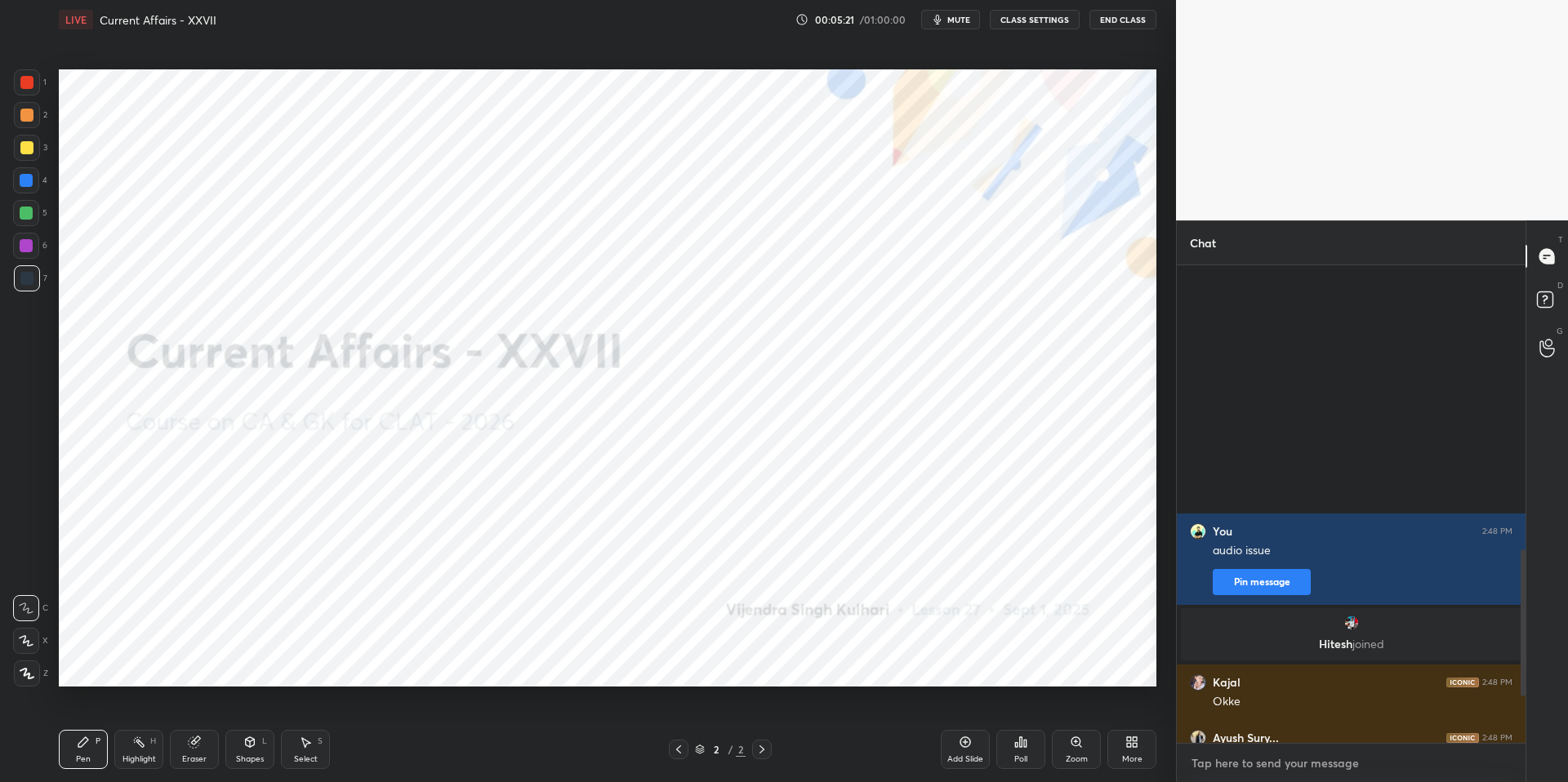
scroll to position [1074, 0]
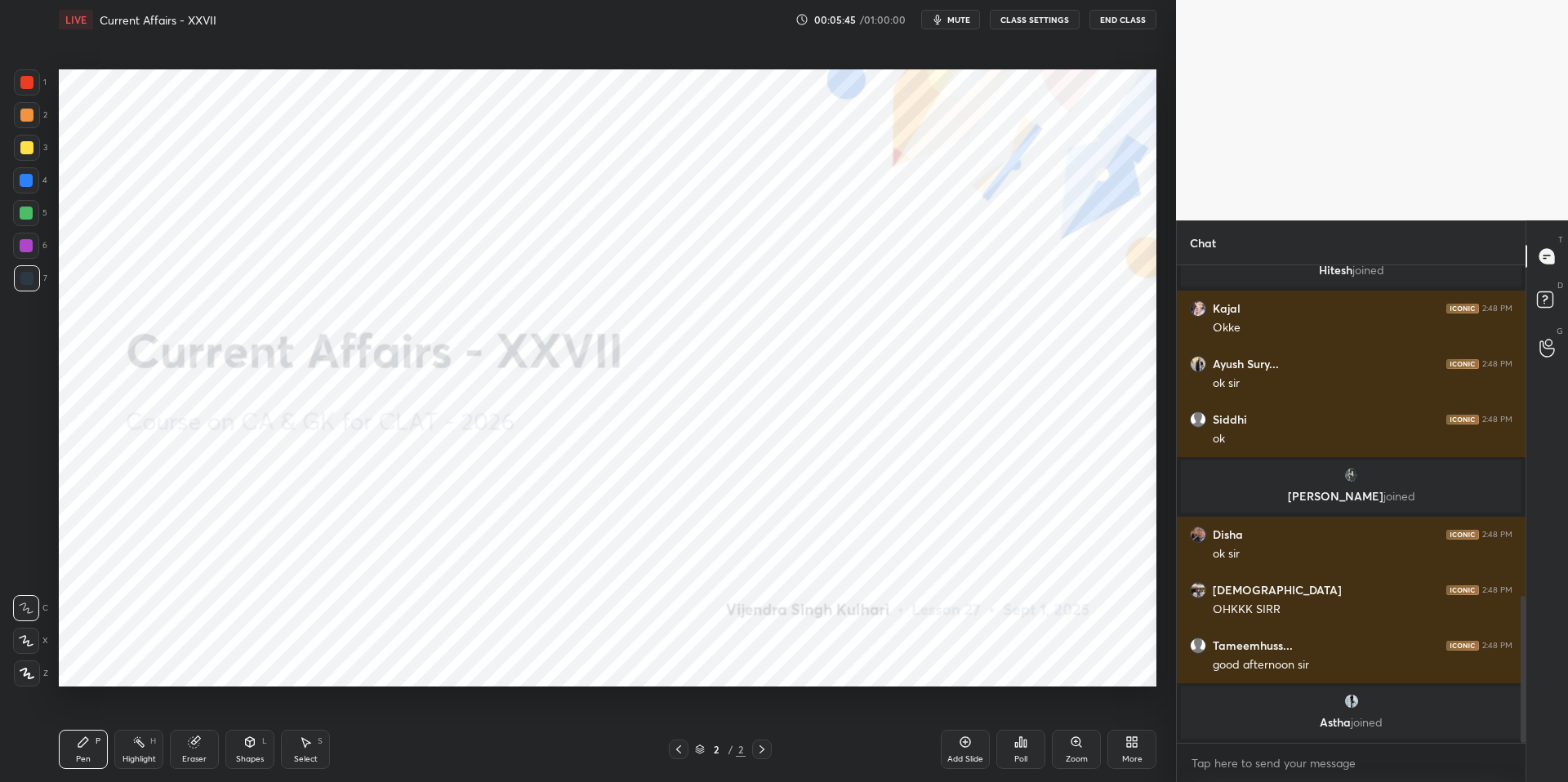
type textarea "x"
click at [1030, 24] on button "CLASS SETTINGS" at bounding box center [1035, 19] width 90 height 19
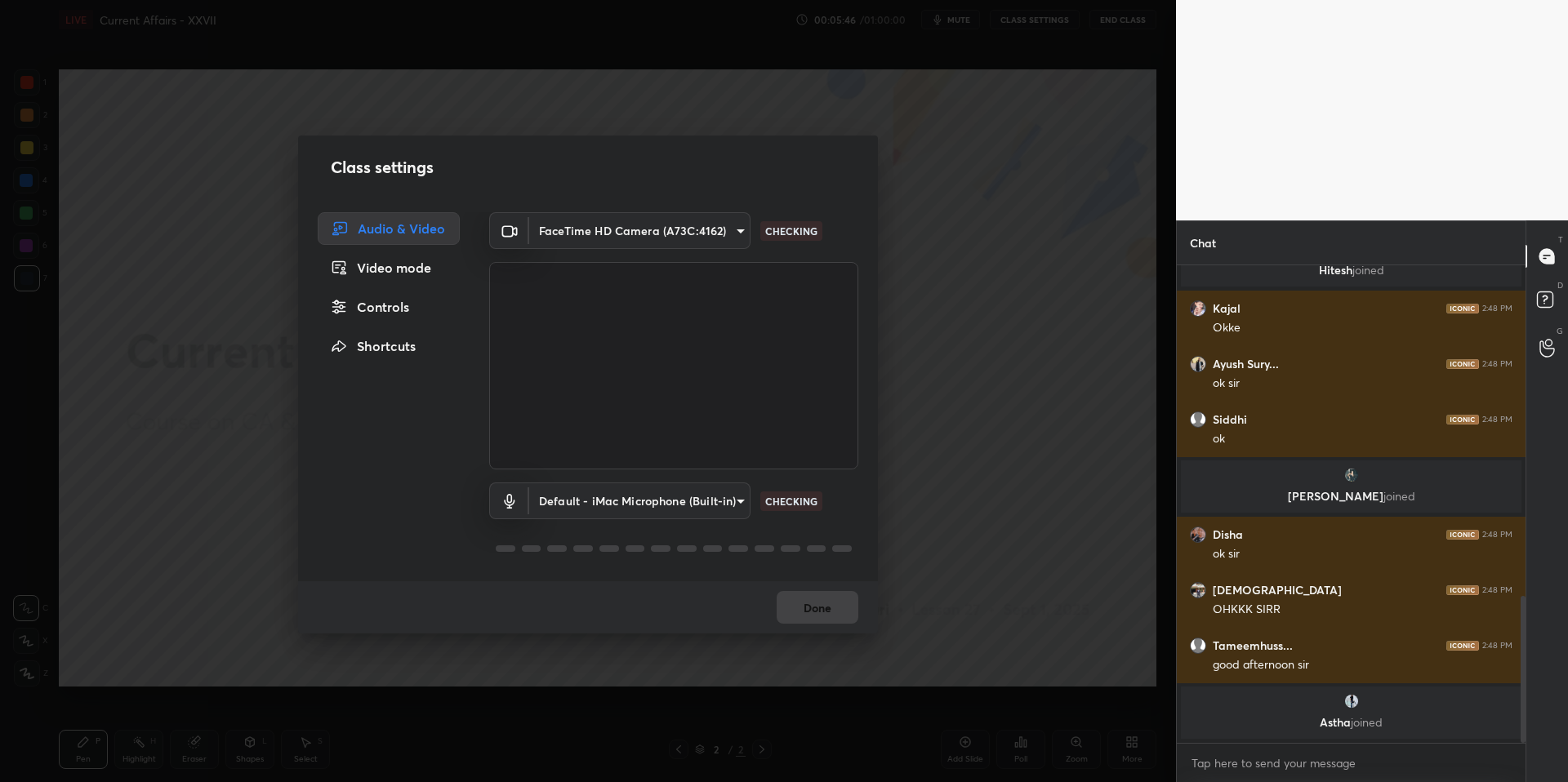
scroll to position [2, 0]
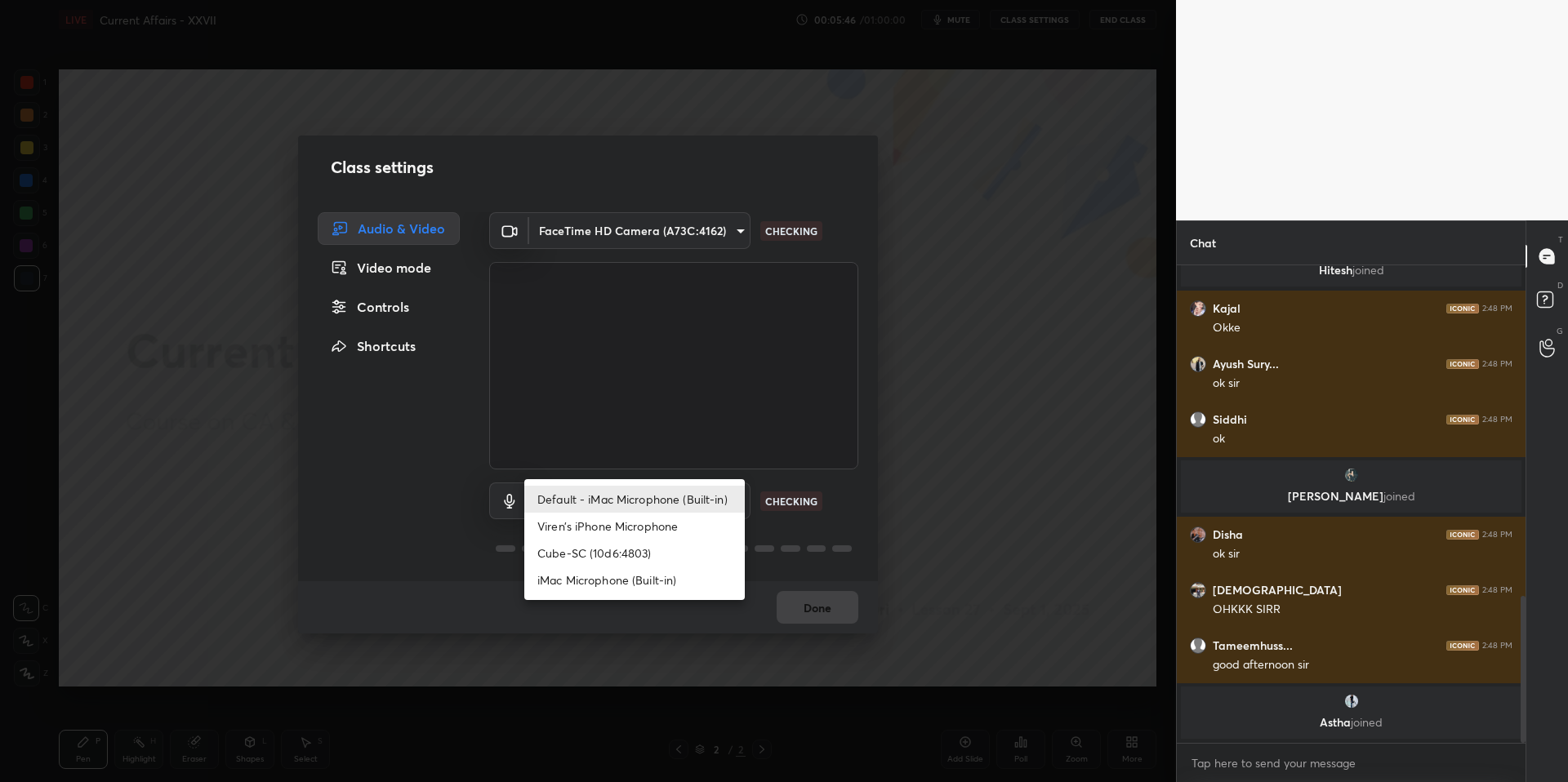
click at [620, 500] on body "1 2 3 4 5 6 7 C X Z C X Z E E Erase all H H LIVE Current Affairs - XXVII 00:05:…" at bounding box center [784, 391] width 1568 height 782
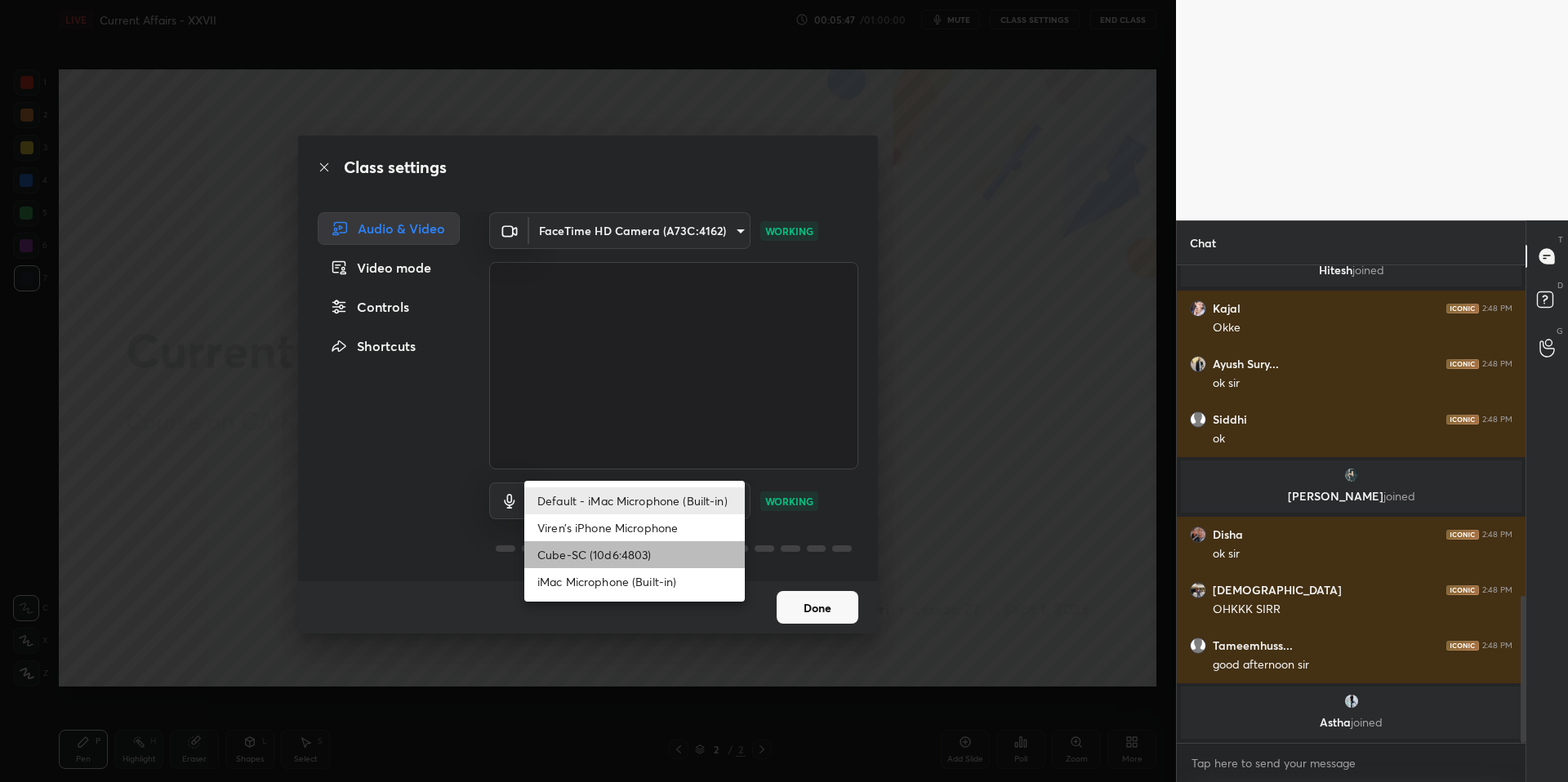
click at [595, 556] on li "Cube-SC (10d6:4803)" at bounding box center [634, 555] width 220 height 27
type input "97363a15428a8b62d33edd2dbd0cd214501538419f57ba4967fb43ad259b9edc"
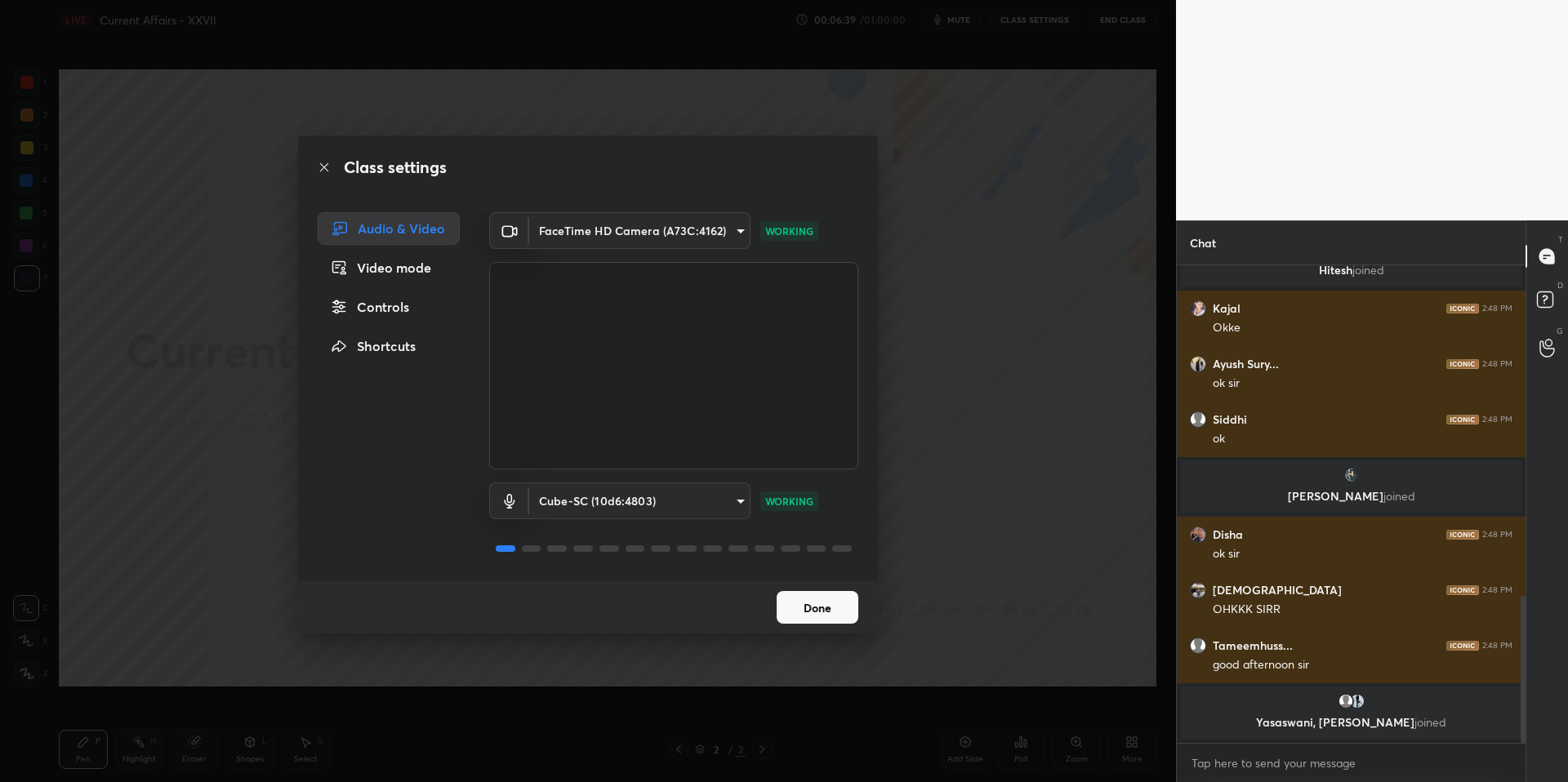
click at [819, 597] on button "Done" at bounding box center [817, 607] width 81 height 32
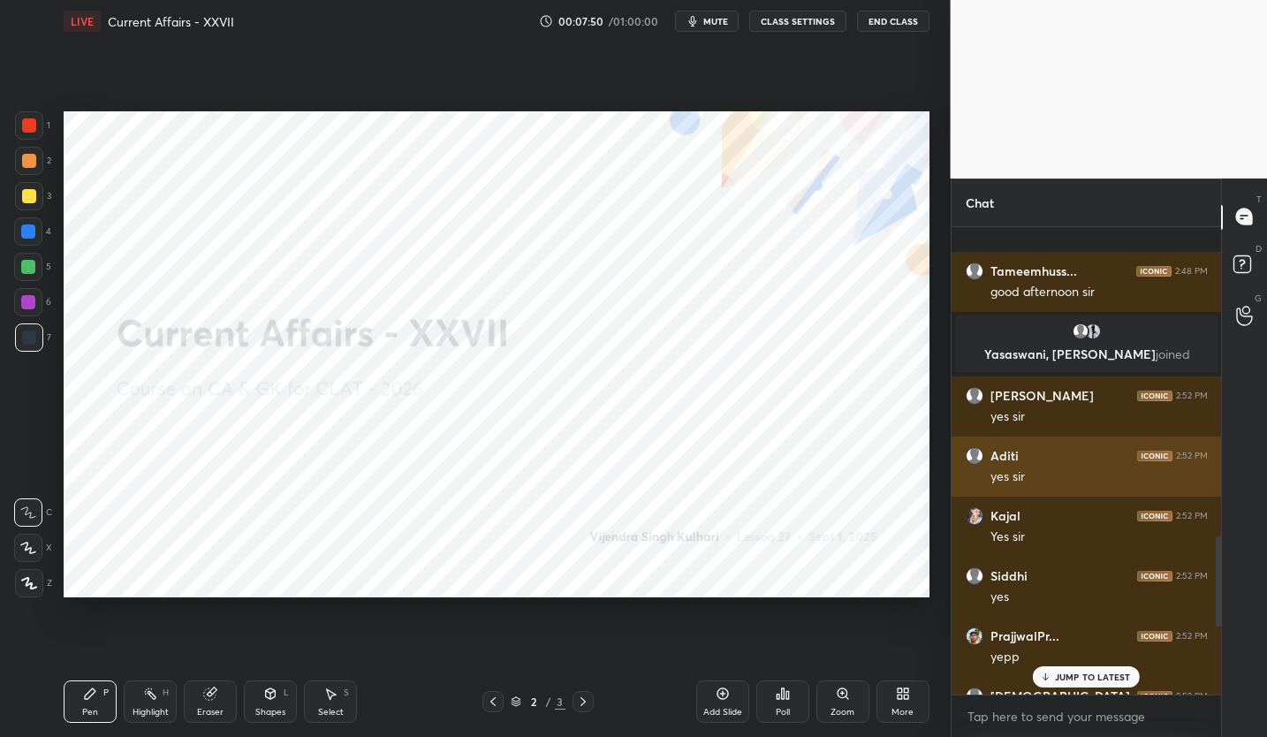
scroll to position [1941, 0]
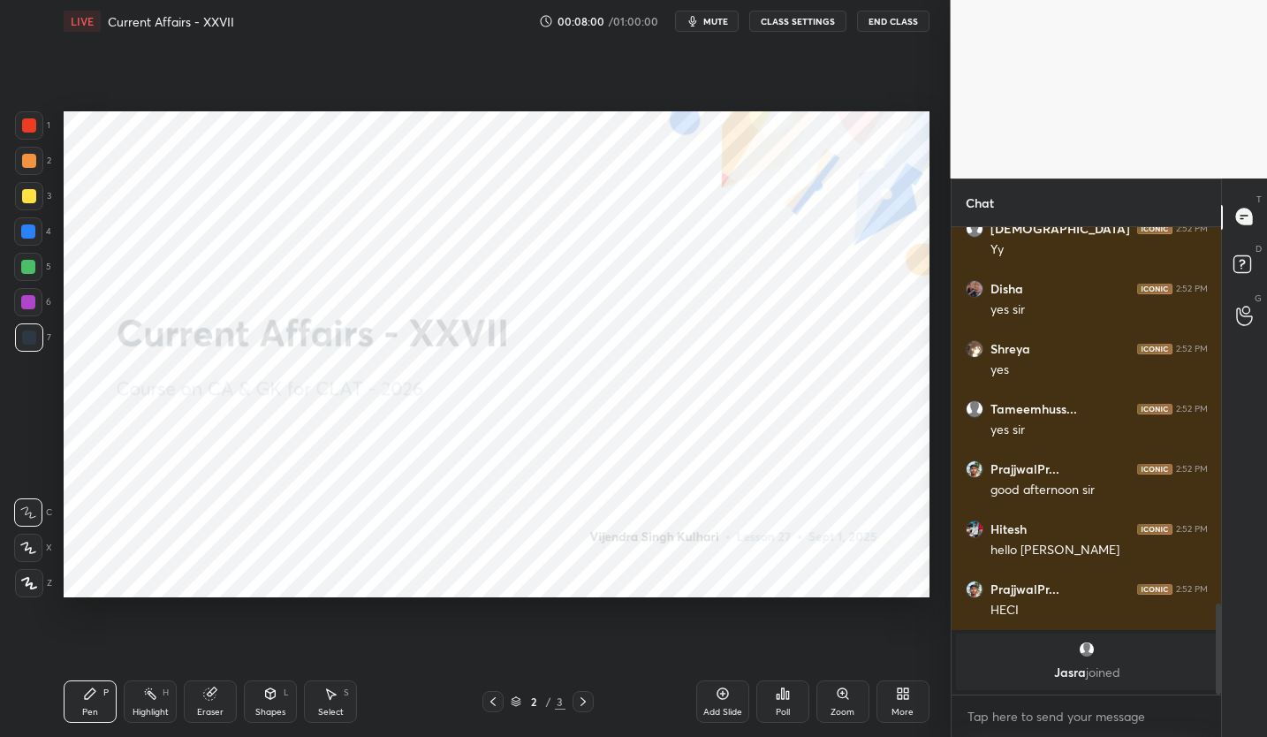
click at [907, 700] on div "More" at bounding box center [902, 701] width 53 height 42
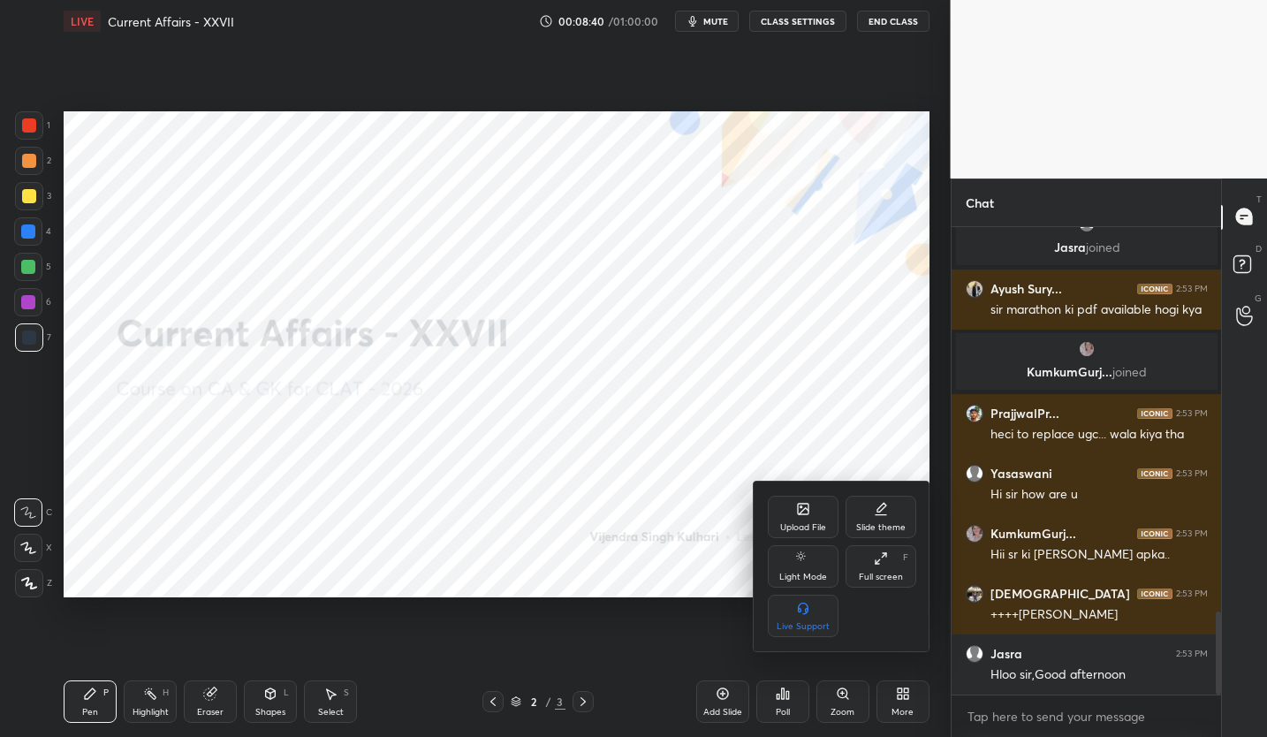
scroll to position [2216, 0]
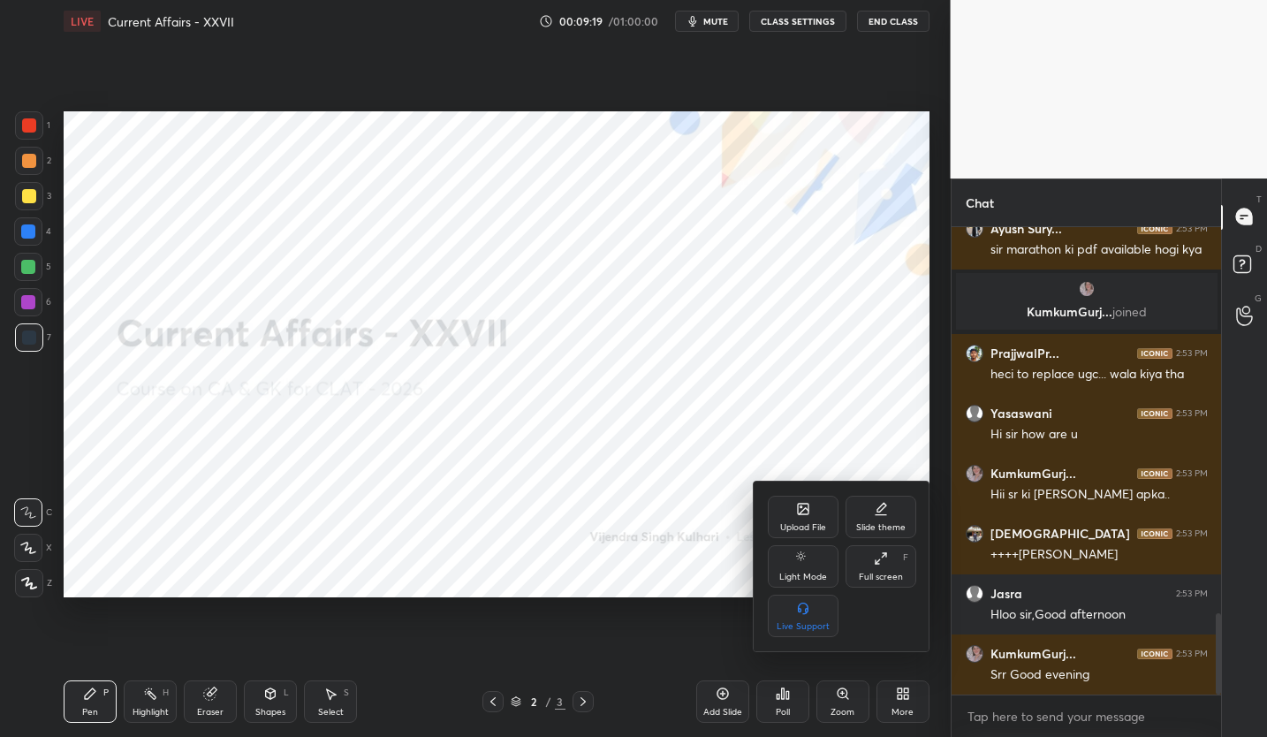
click at [821, 515] on div "Upload File" at bounding box center [803, 517] width 71 height 42
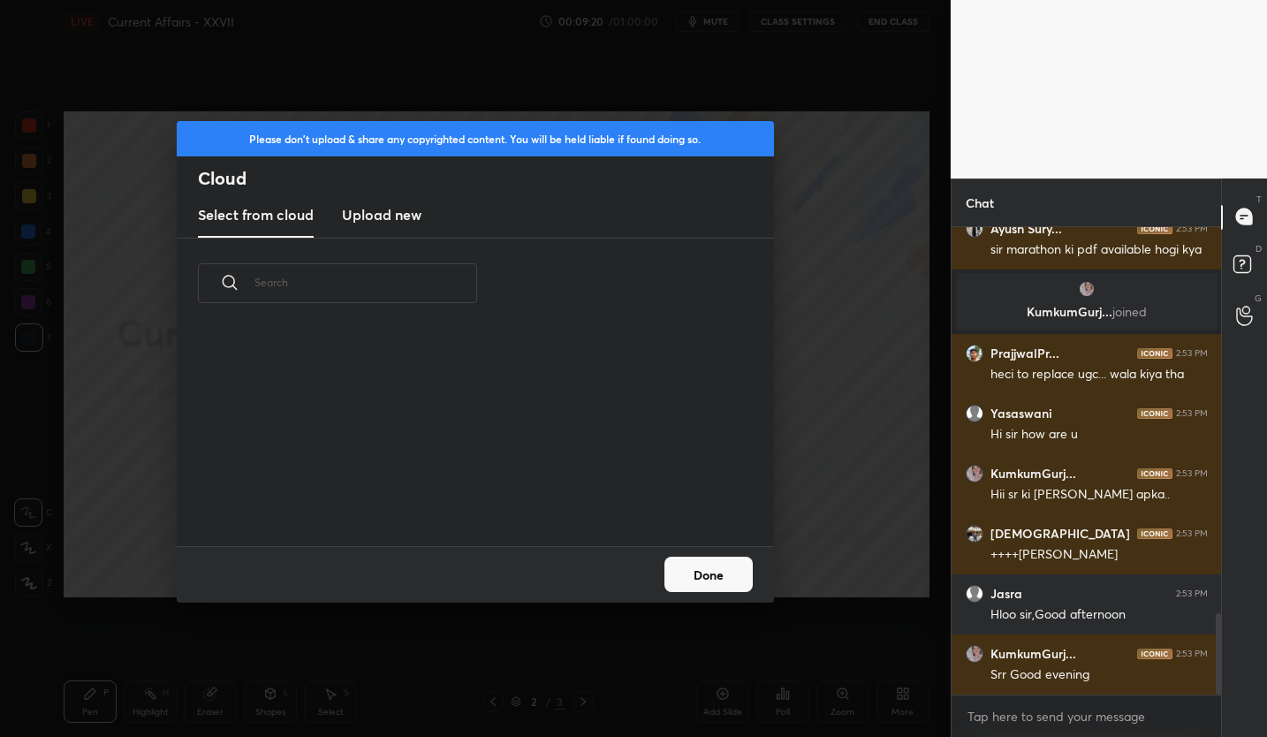
scroll to position [217, 567]
click at [410, 216] on h3 "Upload new" at bounding box center [381, 214] width 79 height 21
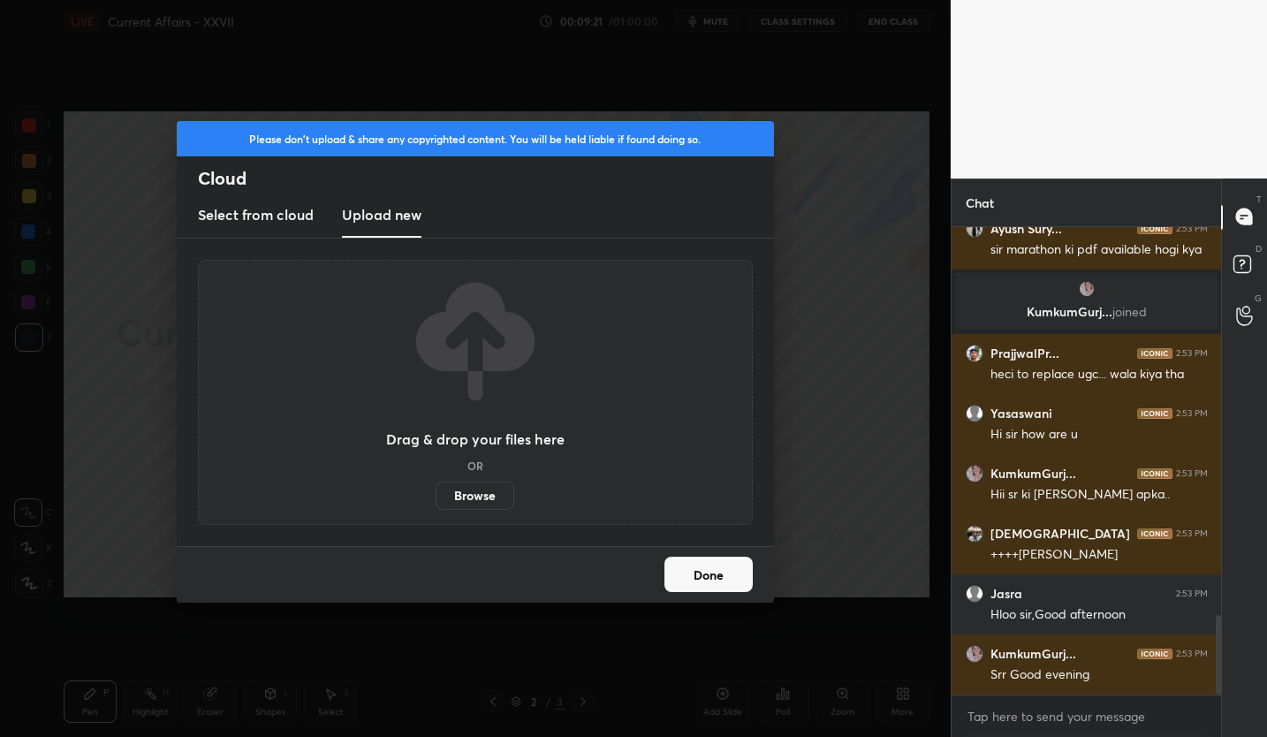
scroll to position [2276, 0]
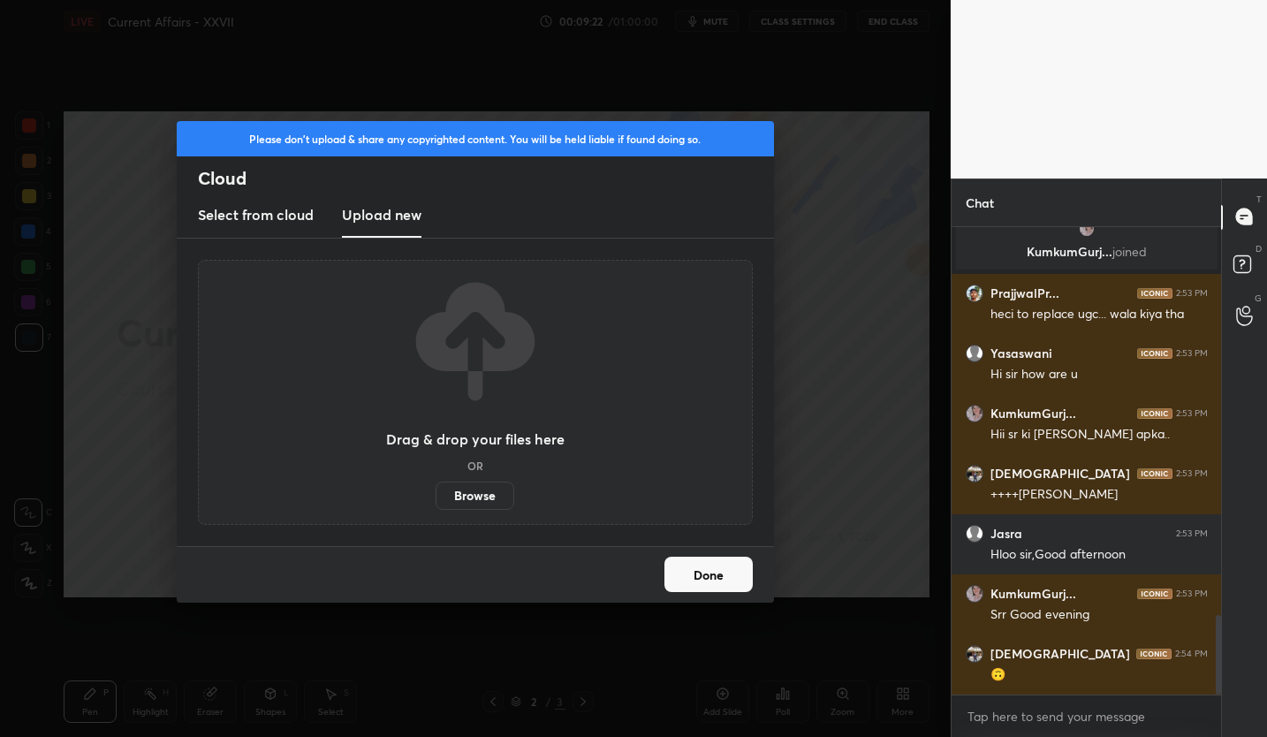
click at [474, 495] on label "Browse" at bounding box center [474, 495] width 79 height 28
click at [435, 495] on input "Browse" at bounding box center [435, 495] width 0 height 28
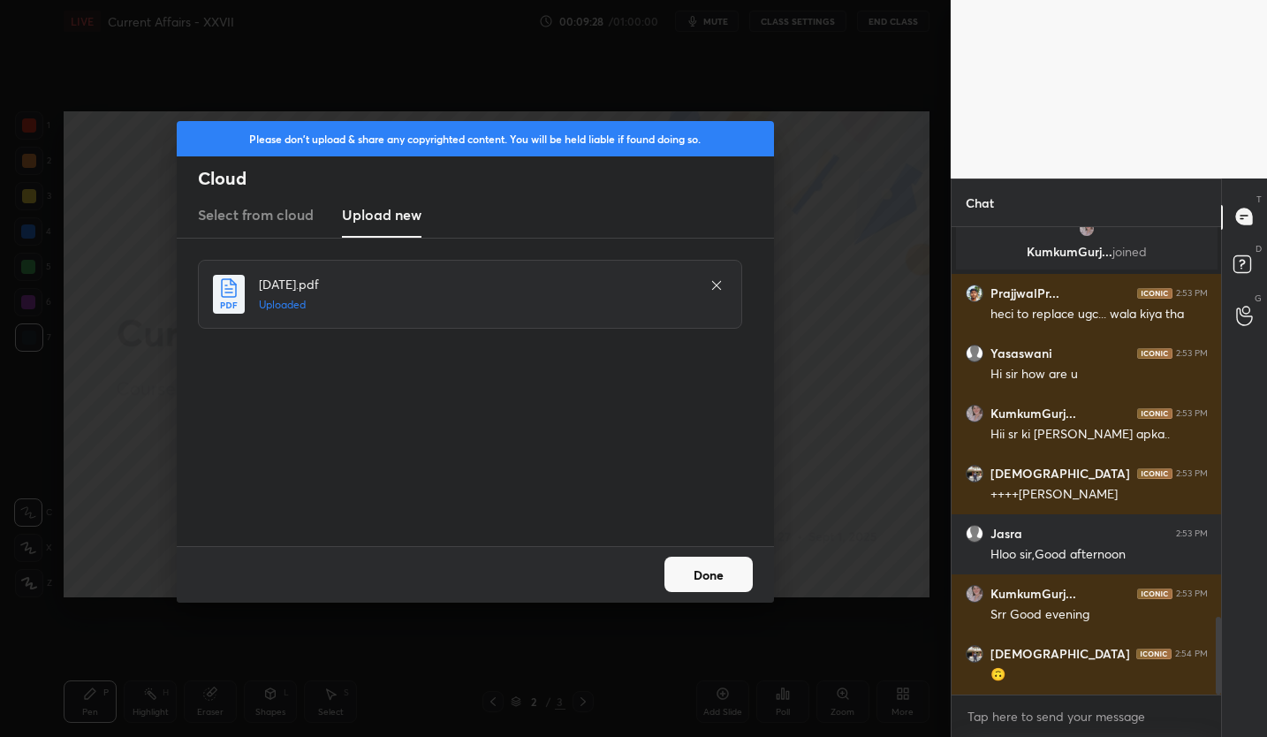
scroll to position [2336, 0]
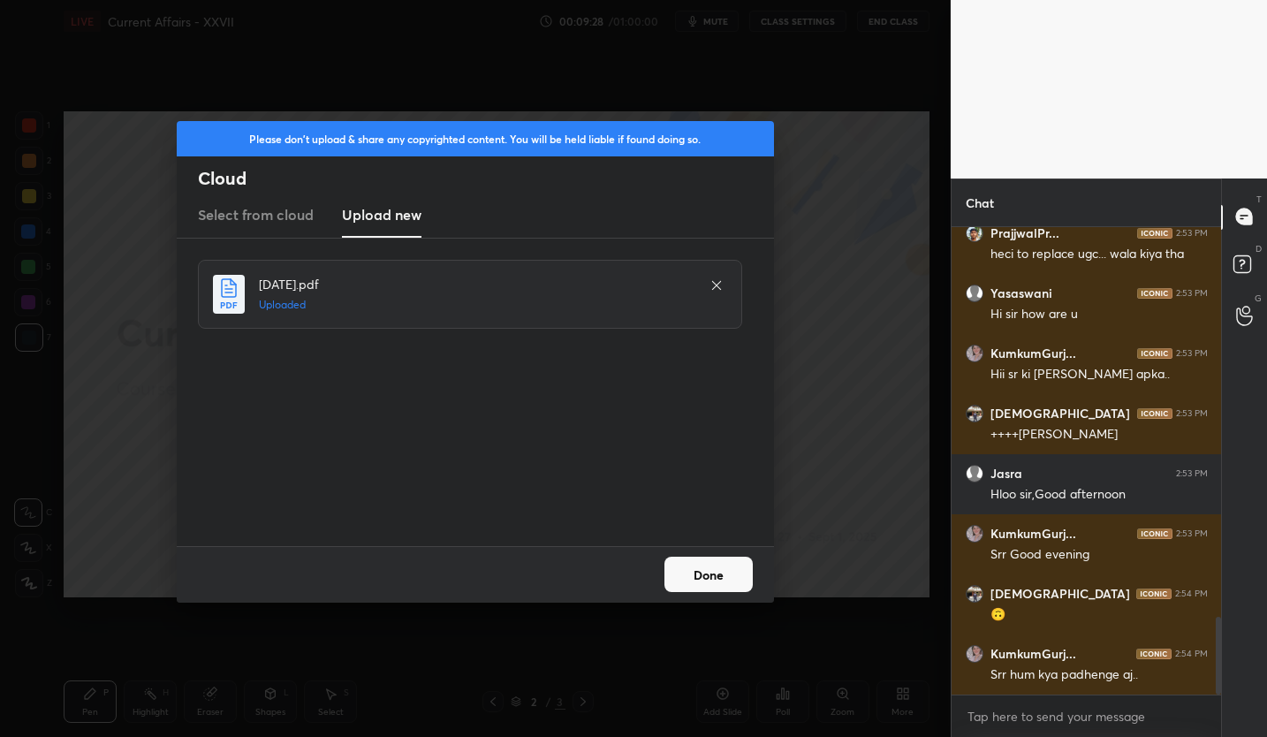
click at [738, 571] on button "Done" at bounding box center [708, 573] width 88 height 35
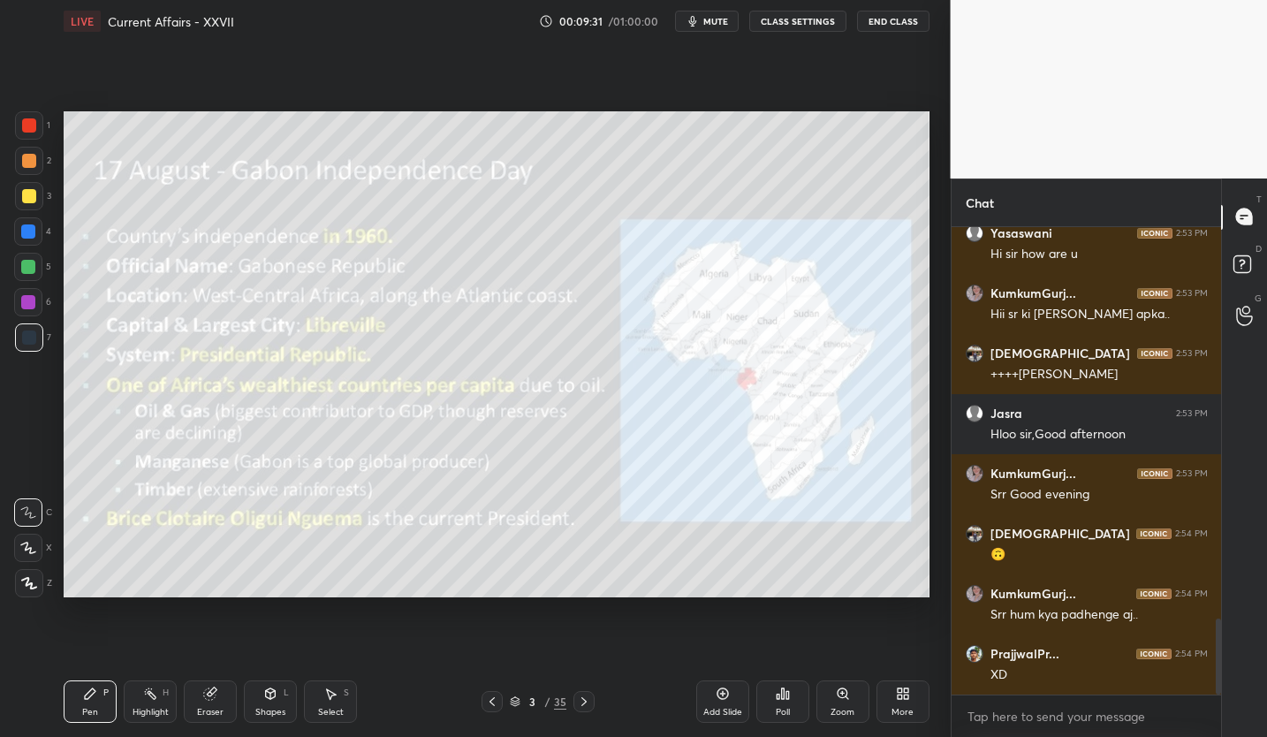
scroll to position [2456, 0]
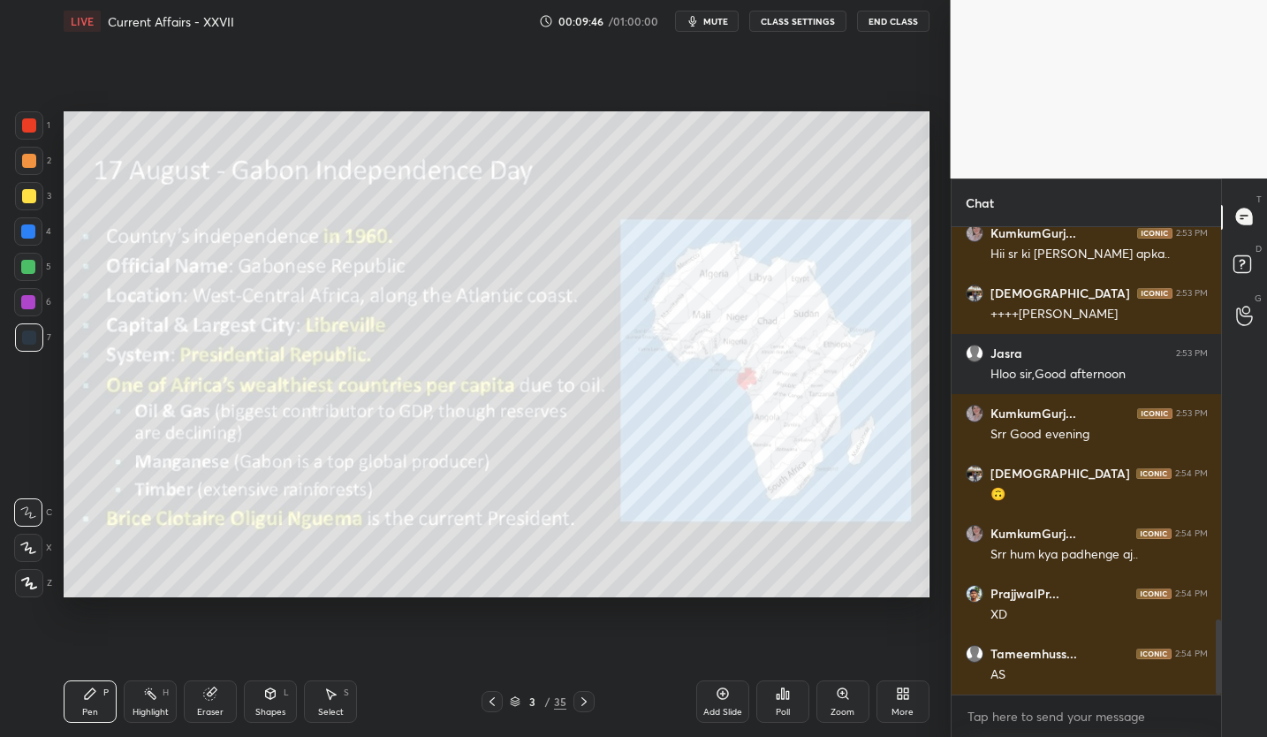
click at [30, 194] on div at bounding box center [29, 196] width 14 height 14
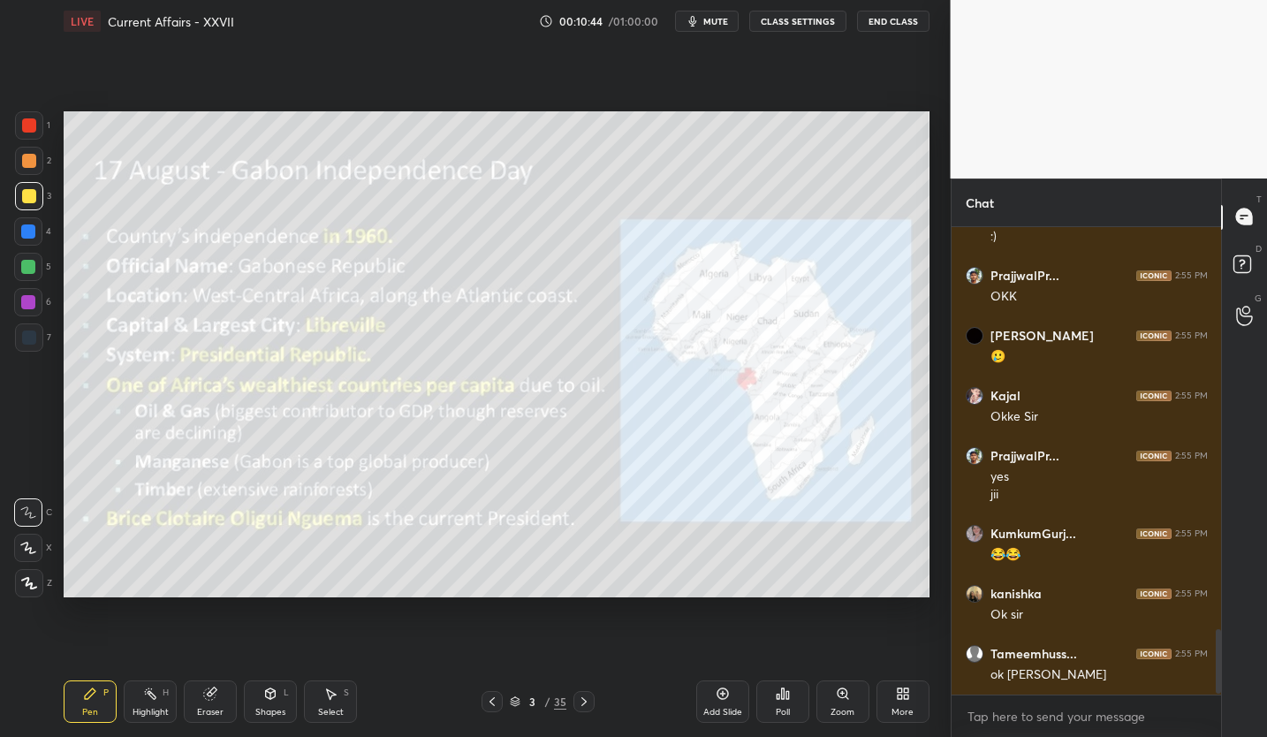
scroll to position [2940, 0]
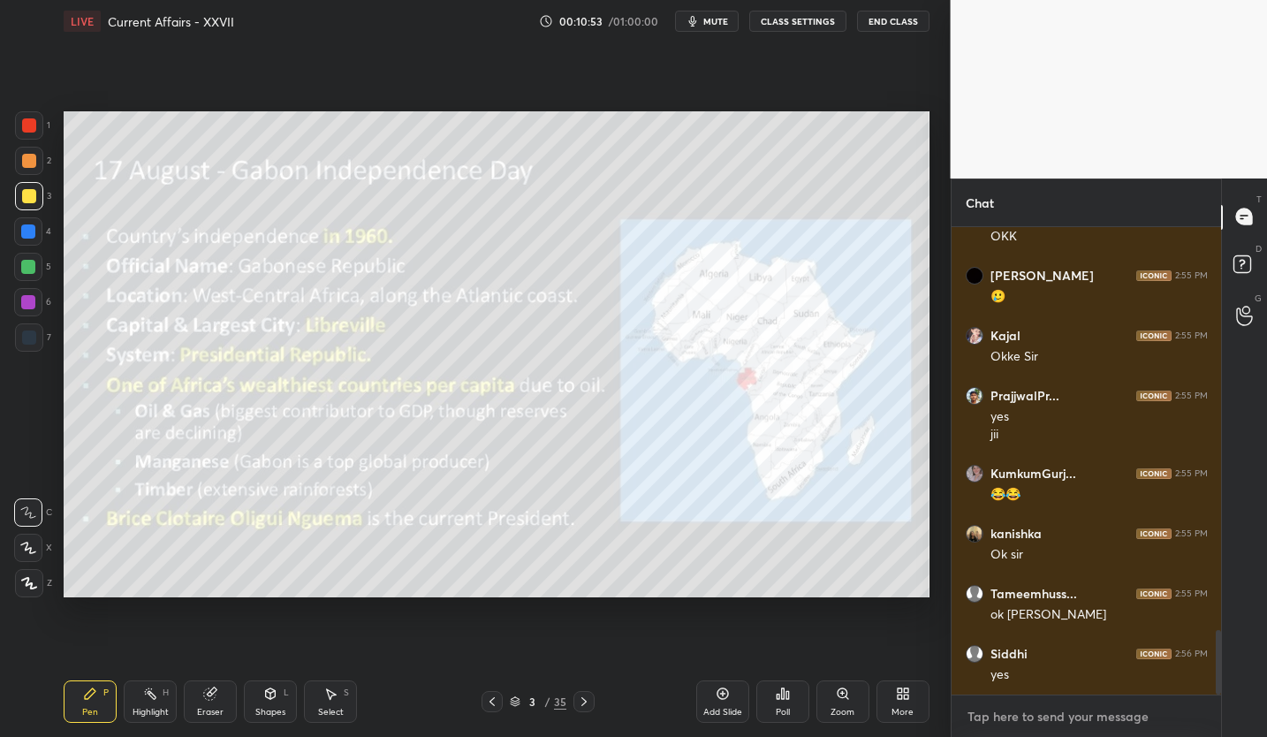
type textarea "x"
click at [1081, 714] on textarea at bounding box center [1086, 716] width 242 height 28
paste textarea "https://t.me/DNAbyVk"
type textarea "https://t.me/DNAbyVk"
type textarea "x"
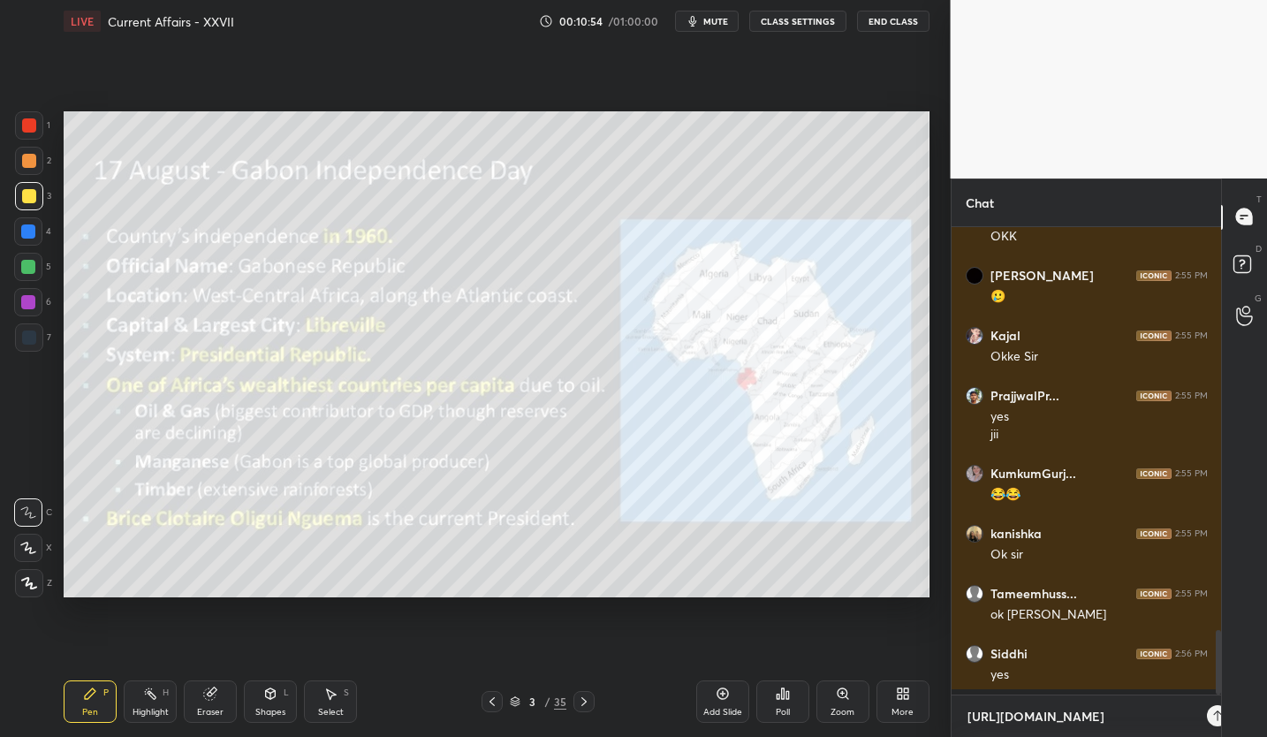
scroll to position [504, 264]
type textarea "https://t.me/DNAbyVk"
click at [1202, 721] on div "https://t.me/DNAbyVk x" at bounding box center [1086, 716] width 270 height 42
type textarea "x"
click at [1195, 717] on icon at bounding box center [1192, 715] width 14 height 14
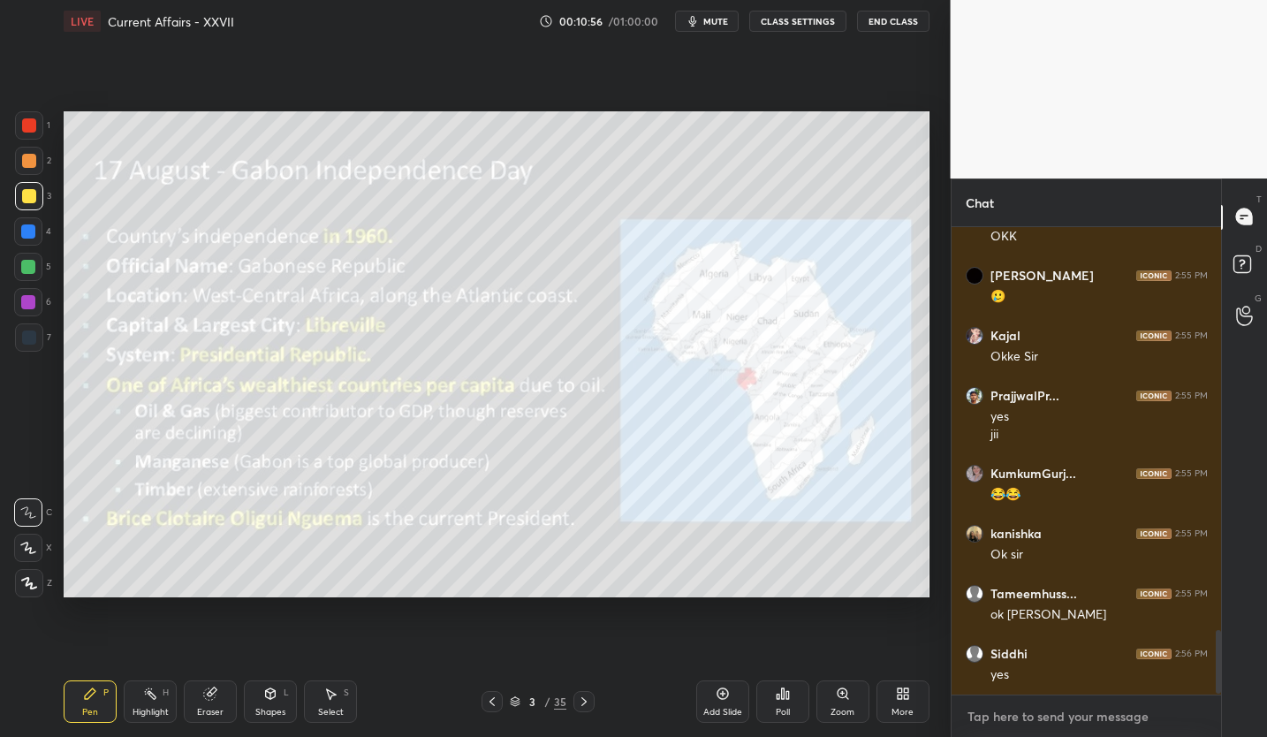
scroll to position [3039, 0]
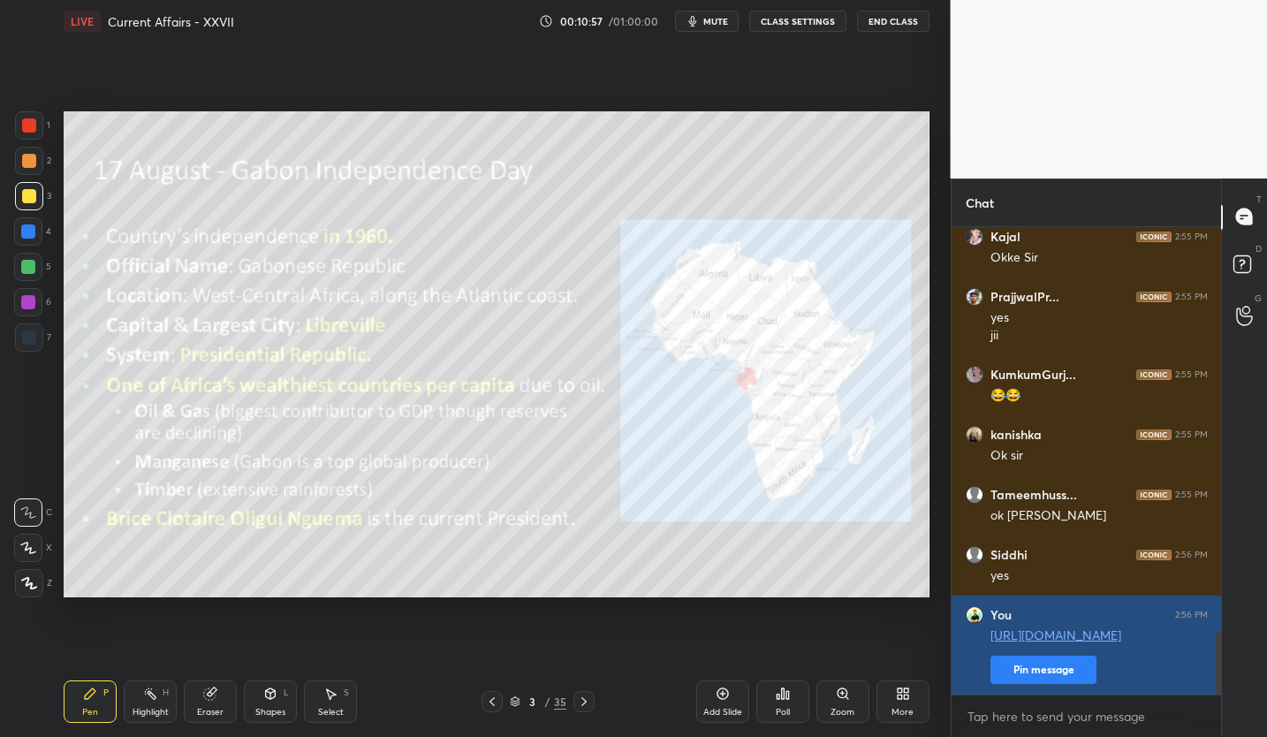
click at [1082, 674] on button "Pin message" at bounding box center [1043, 669] width 106 height 28
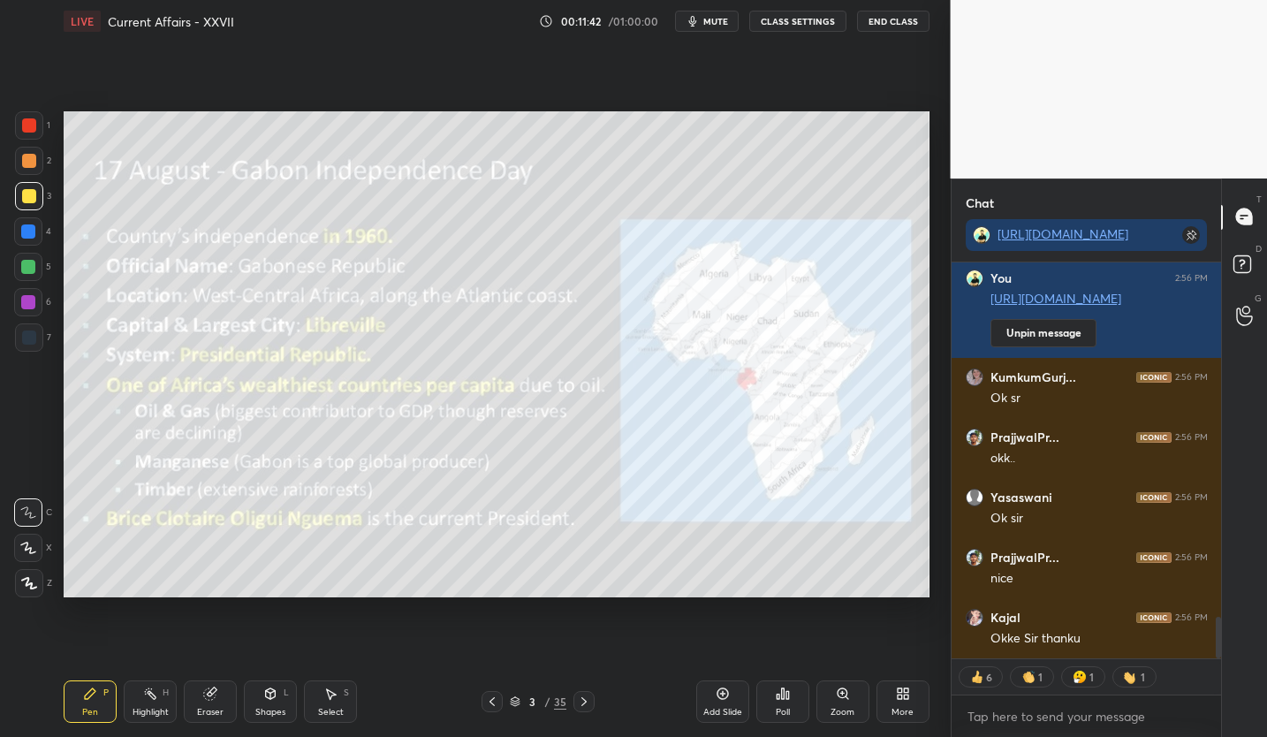
scroll to position [3470, 0]
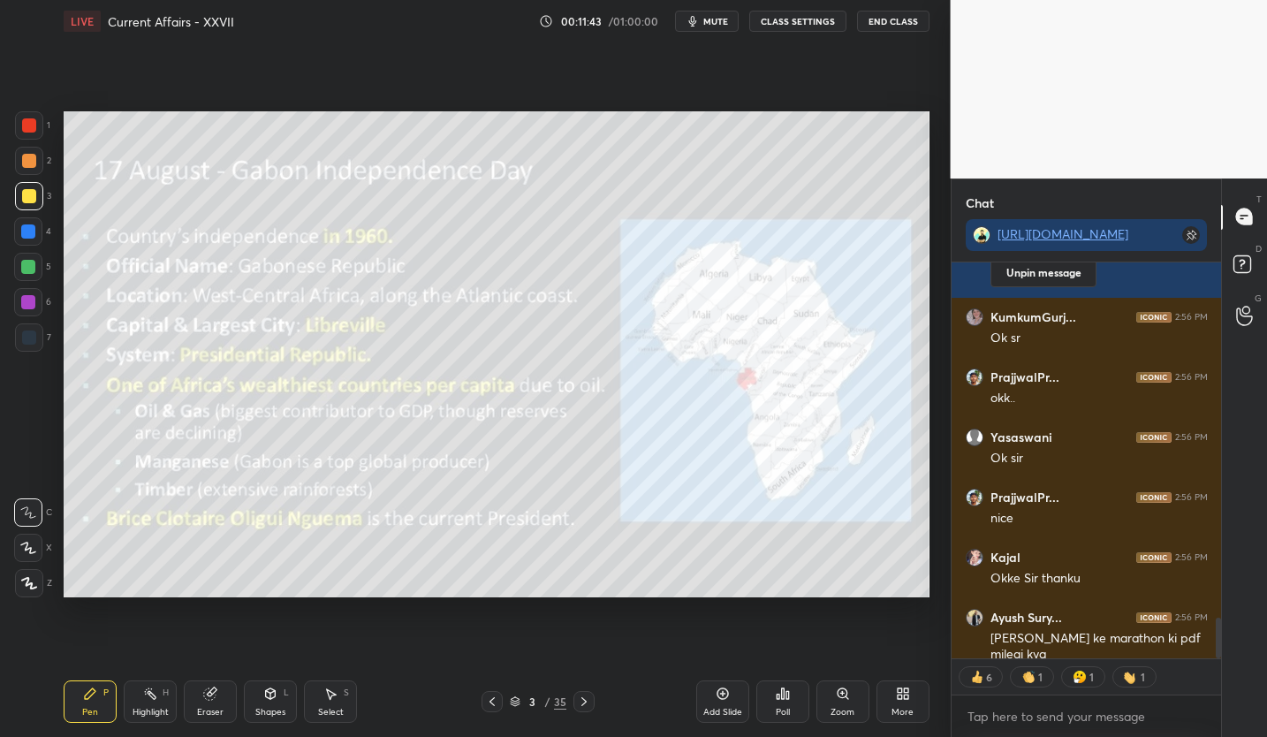
type textarea "x"
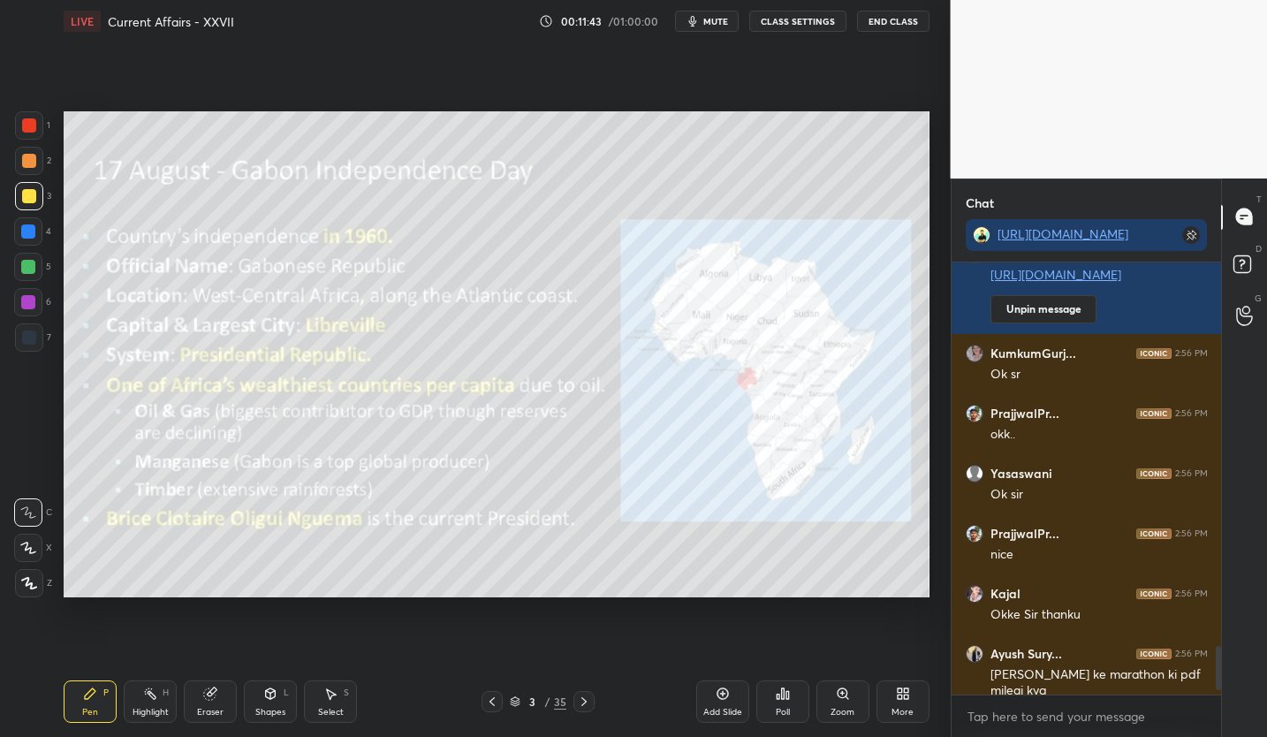
scroll to position [3494, 0]
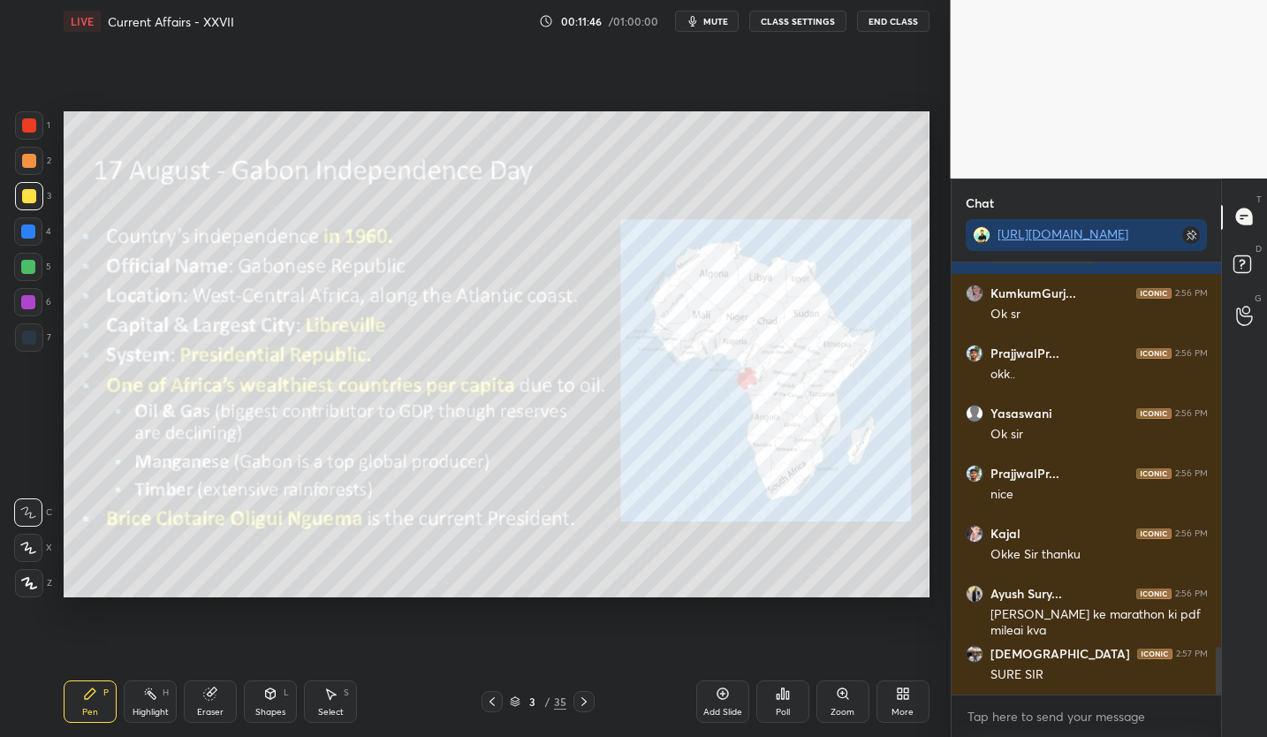
click at [226, 700] on div "Eraser" at bounding box center [210, 701] width 53 height 42
click at [34, 592] on div "Erase all" at bounding box center [28, 583] width 28 height 28
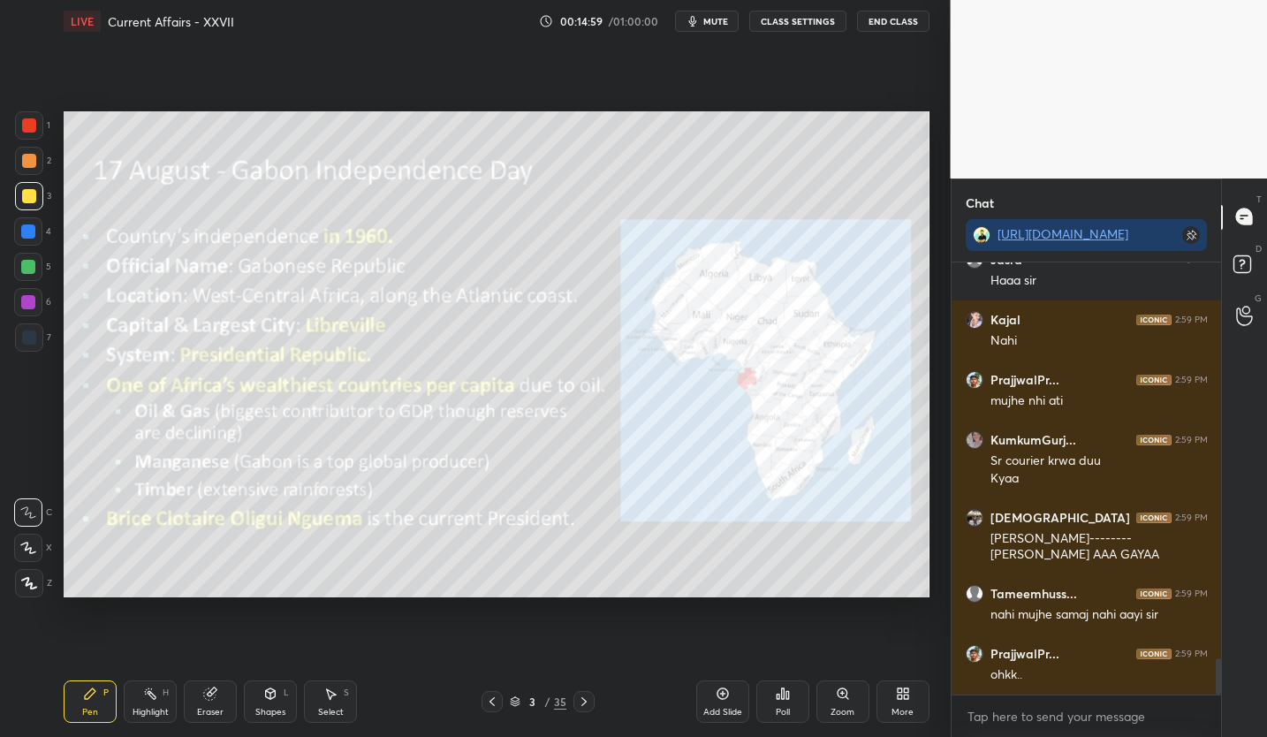
scroll to position [4812, 0]
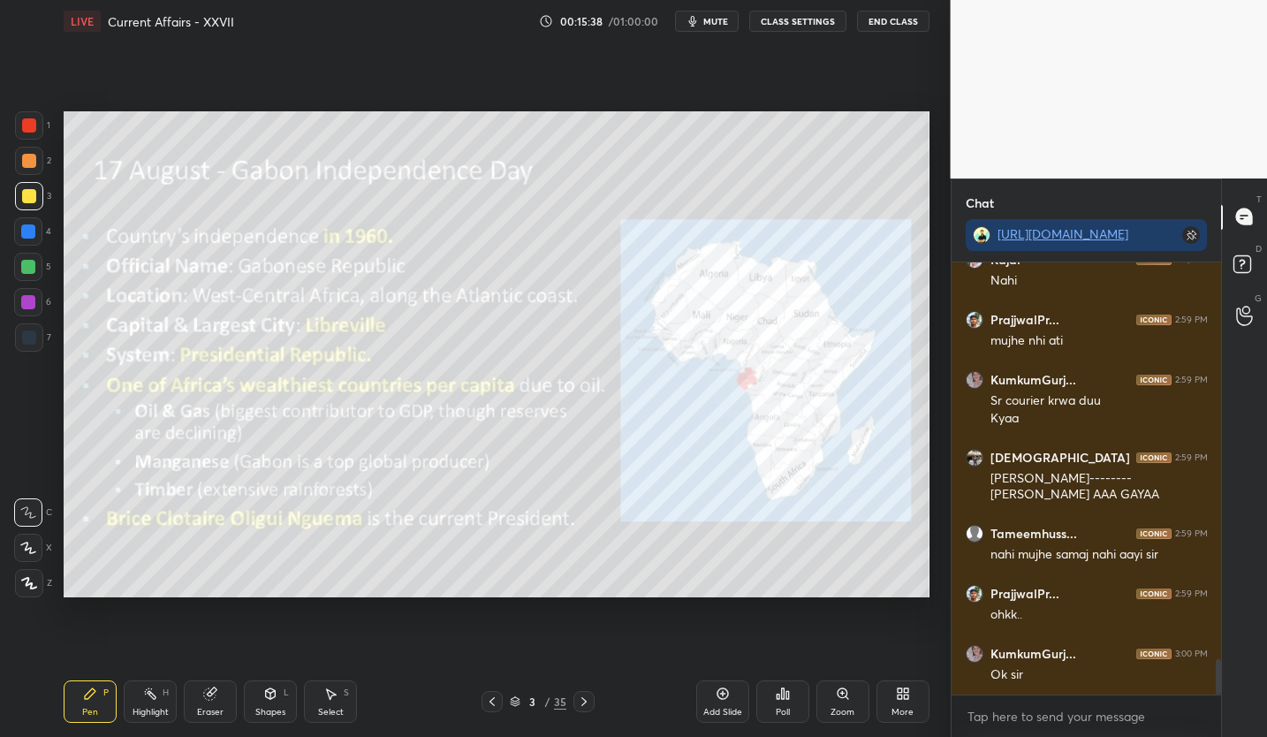
click at [203, 689] on div "Eraser" at bounding box center [210, 701] width 53 height 42
click at [34, 578] on div "Erase all" at bounding box center [28, 583] width 28 height 28
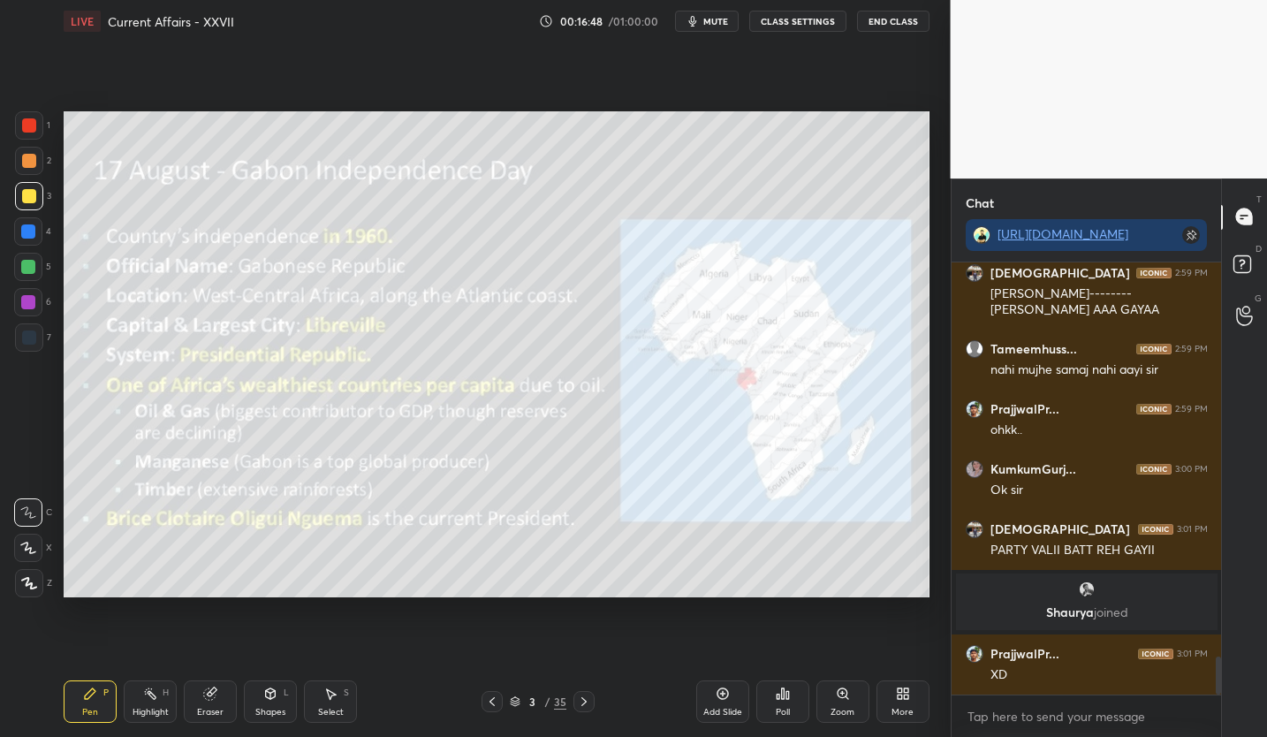
scroll to position [4561, 0]
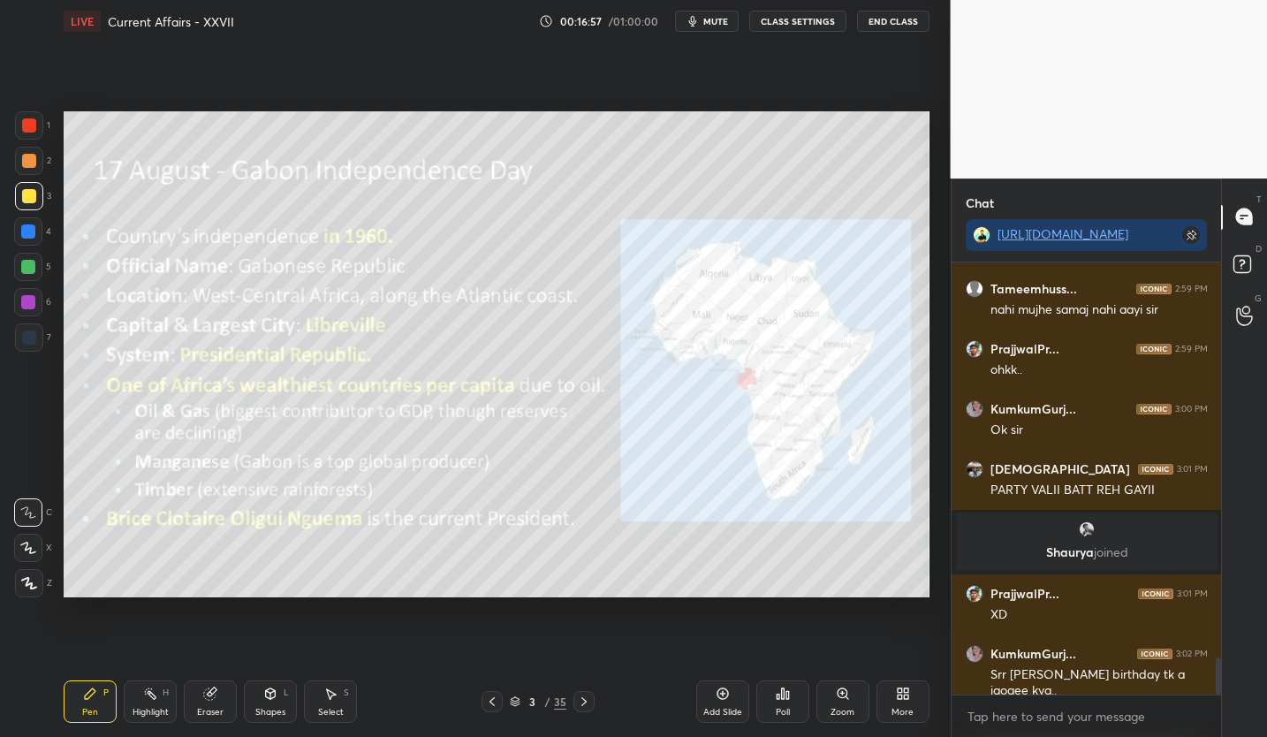
click at [724, 16] on span "mute" at bounding box center [715, 21] width 25 height 12
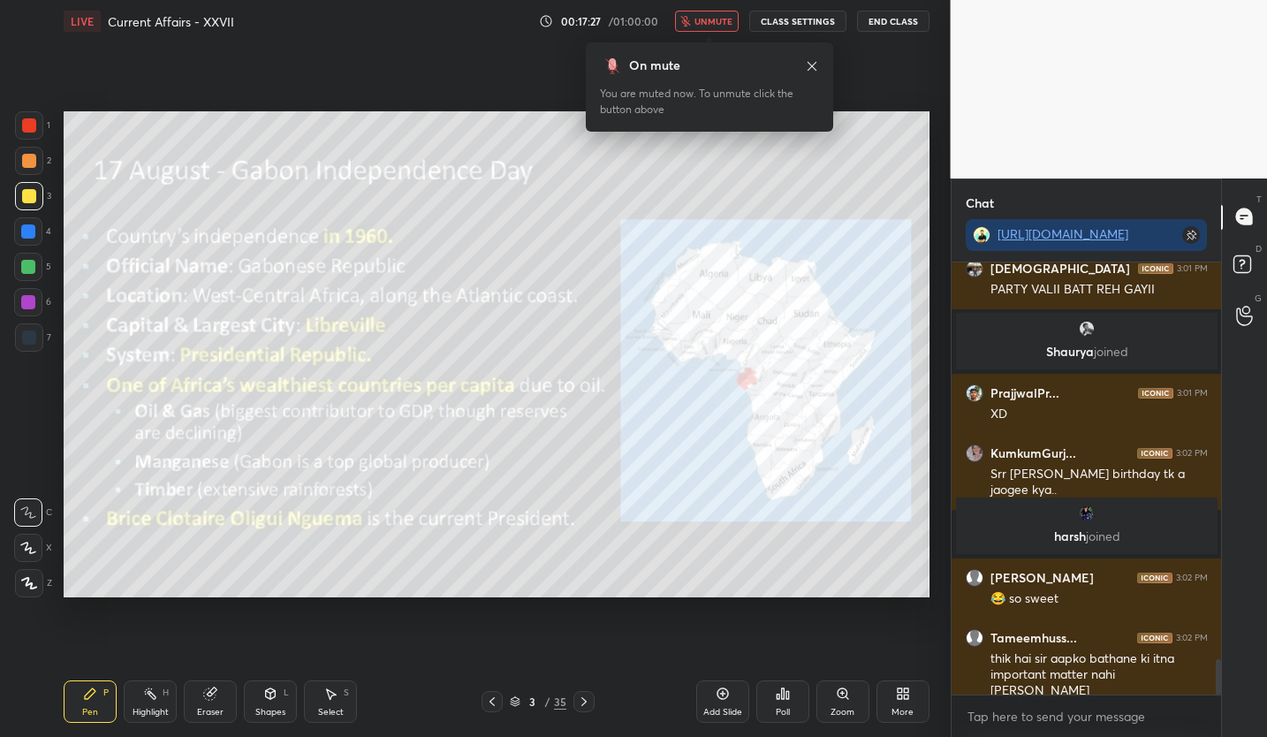
scroll to position [4822, 0]
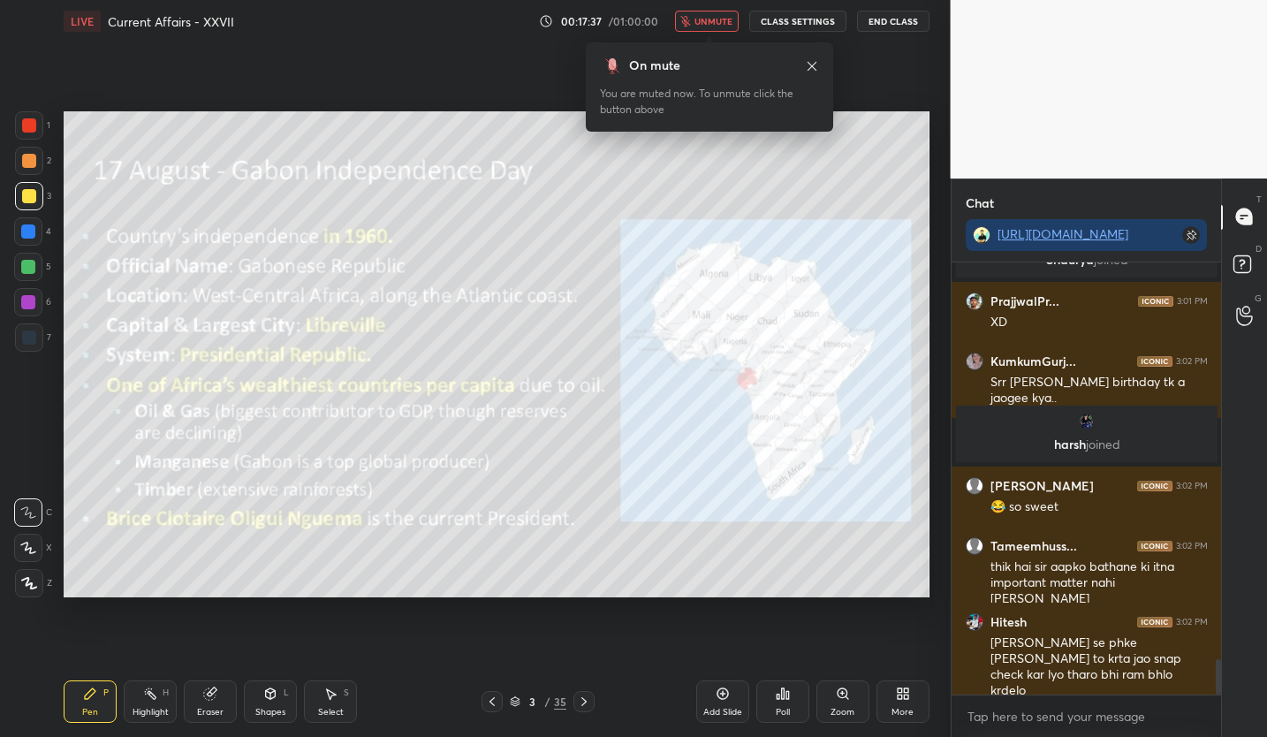
click at [700, 13] on button "unmute" at bounding box center [707, 21] width 64 height 21
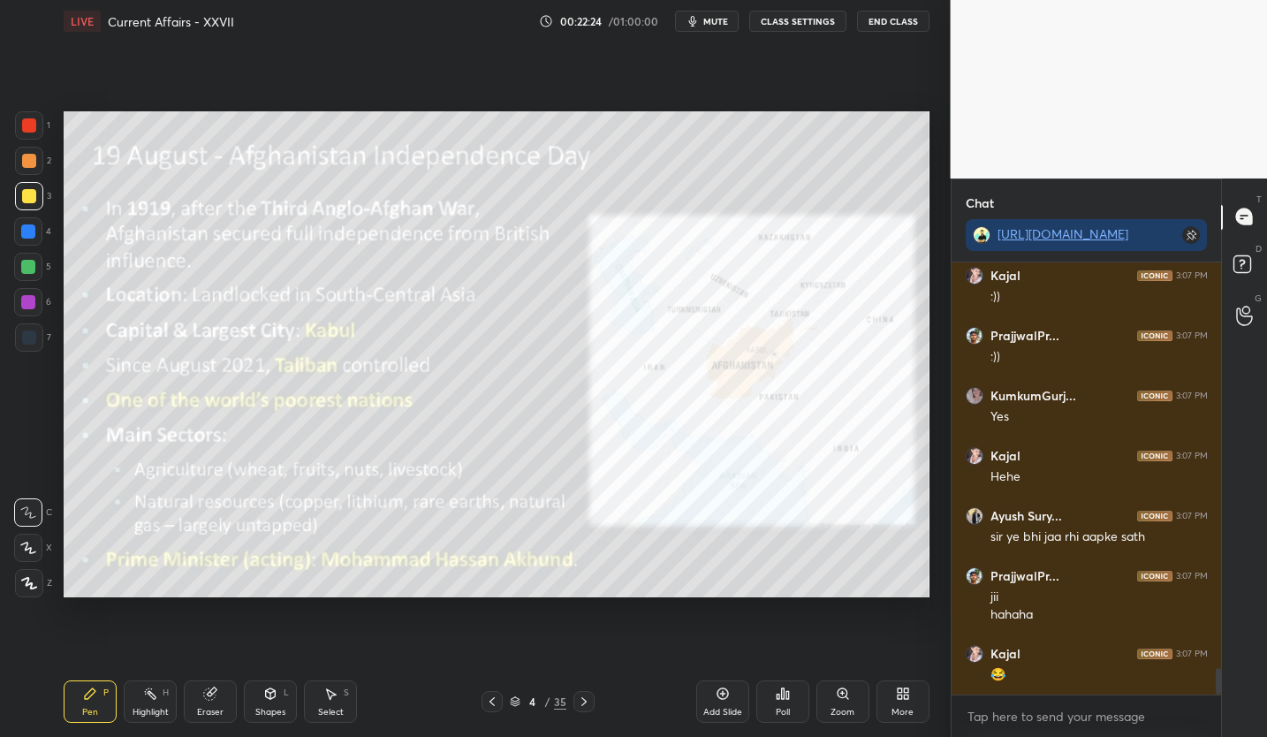
scroll to position [6713, 0]
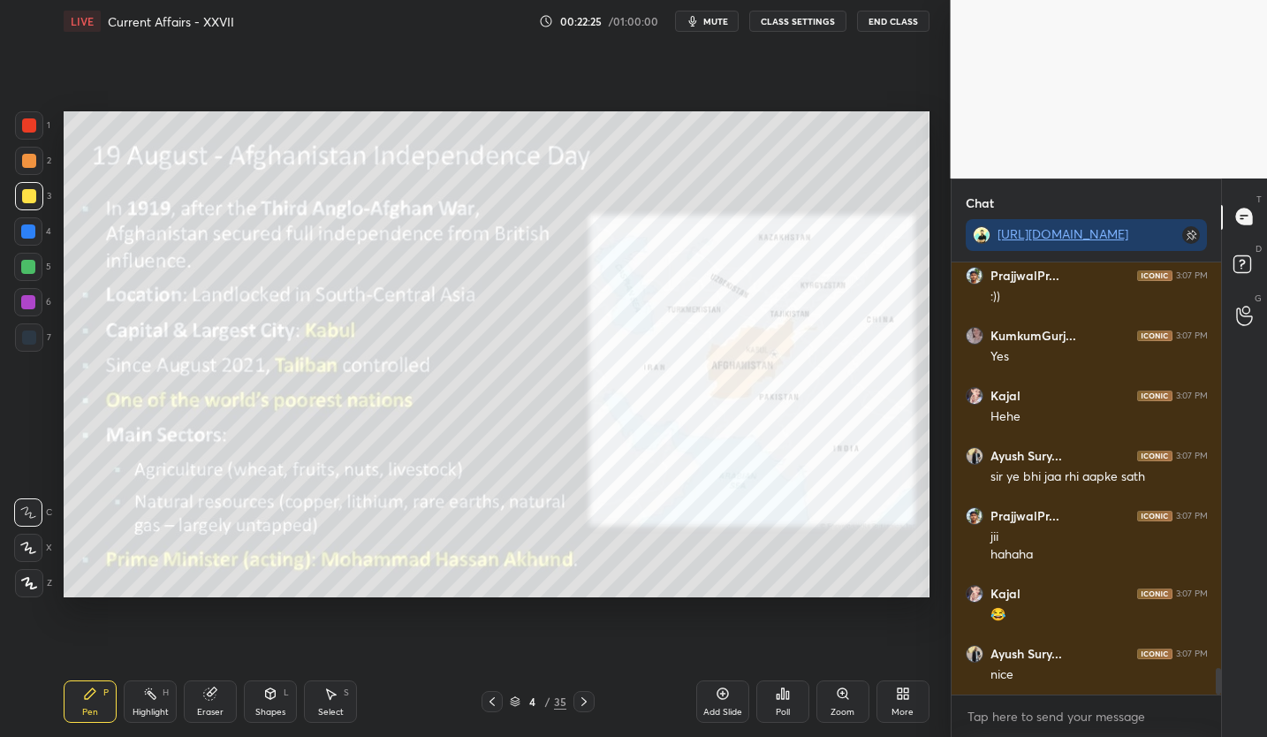
click at [200, 709] on div "Eraser" at bounding box center [210, 712] width 26 height 9
click at [23, 581] on span "Erase all" at bounding box center [28, 583] width 26 height 12
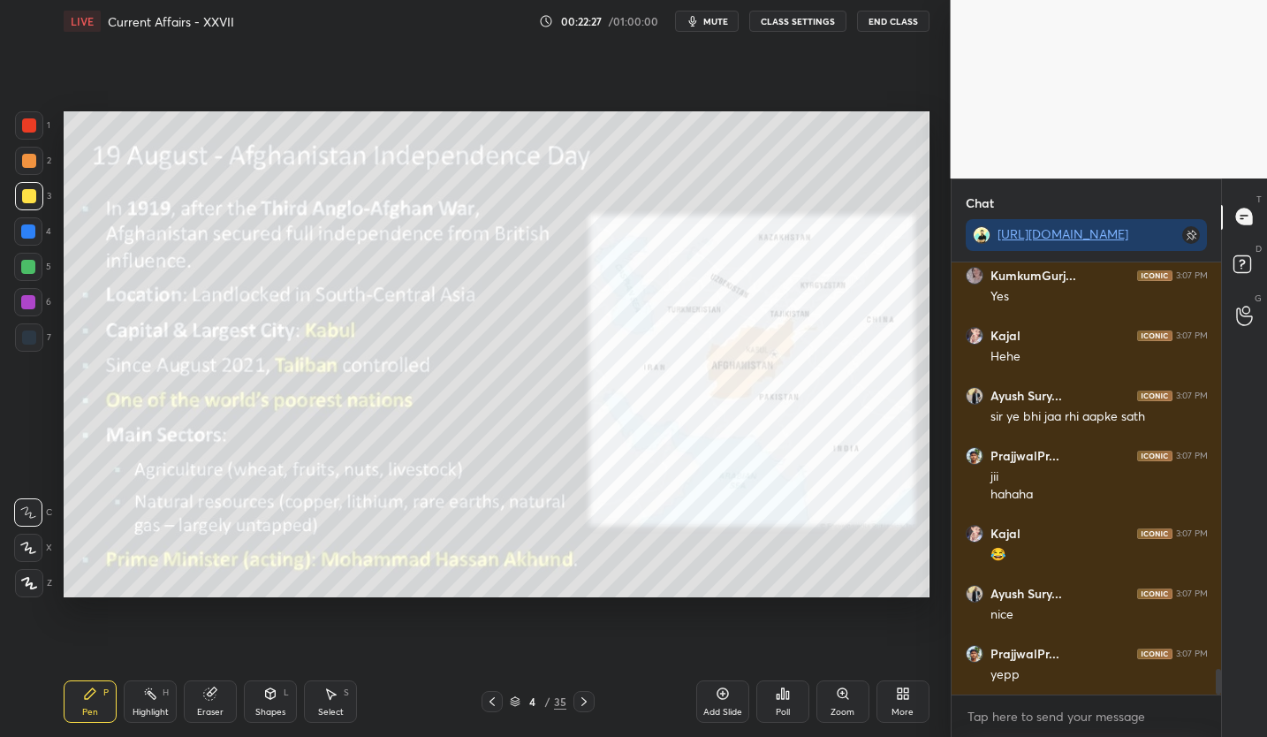
scroll to position [6849, 0]
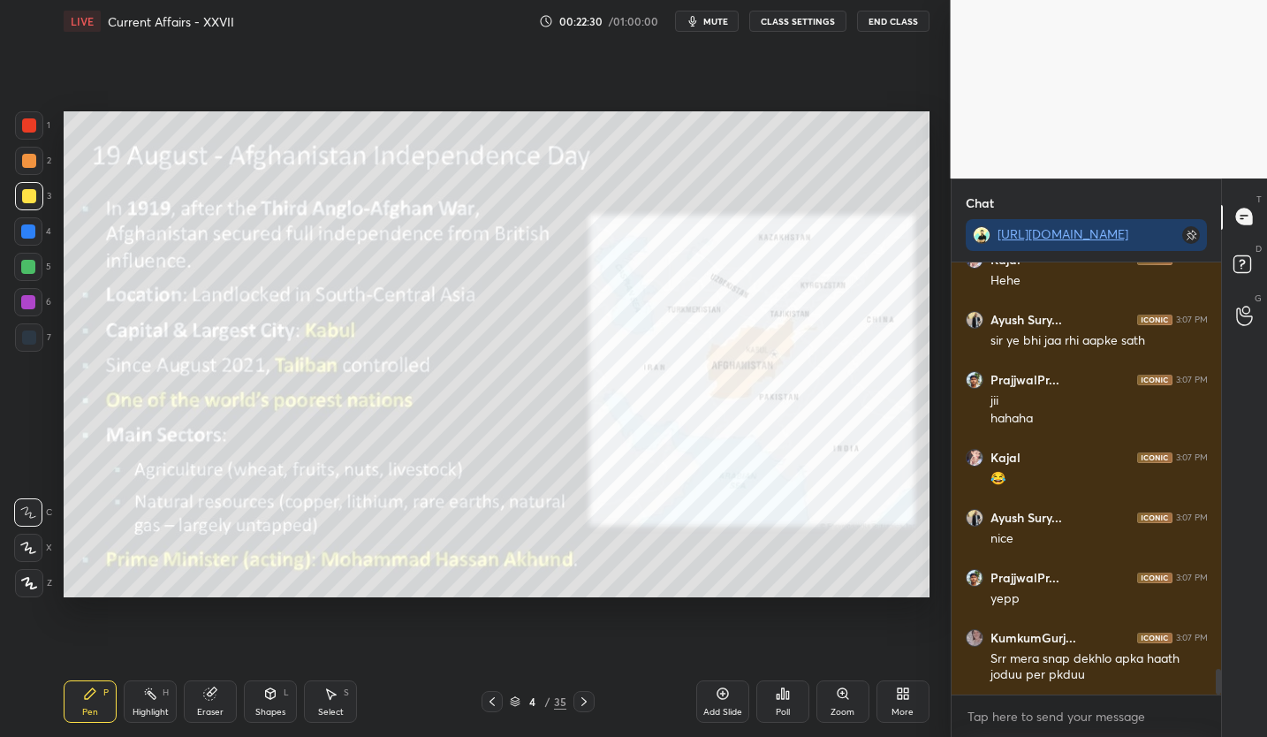
click at [708, 18] on span "mute" at bounding box center [715, 21] width 25 height 12
click at [708, 18] on span "unmute" at bounding box center [713, 21] width 38 height 12
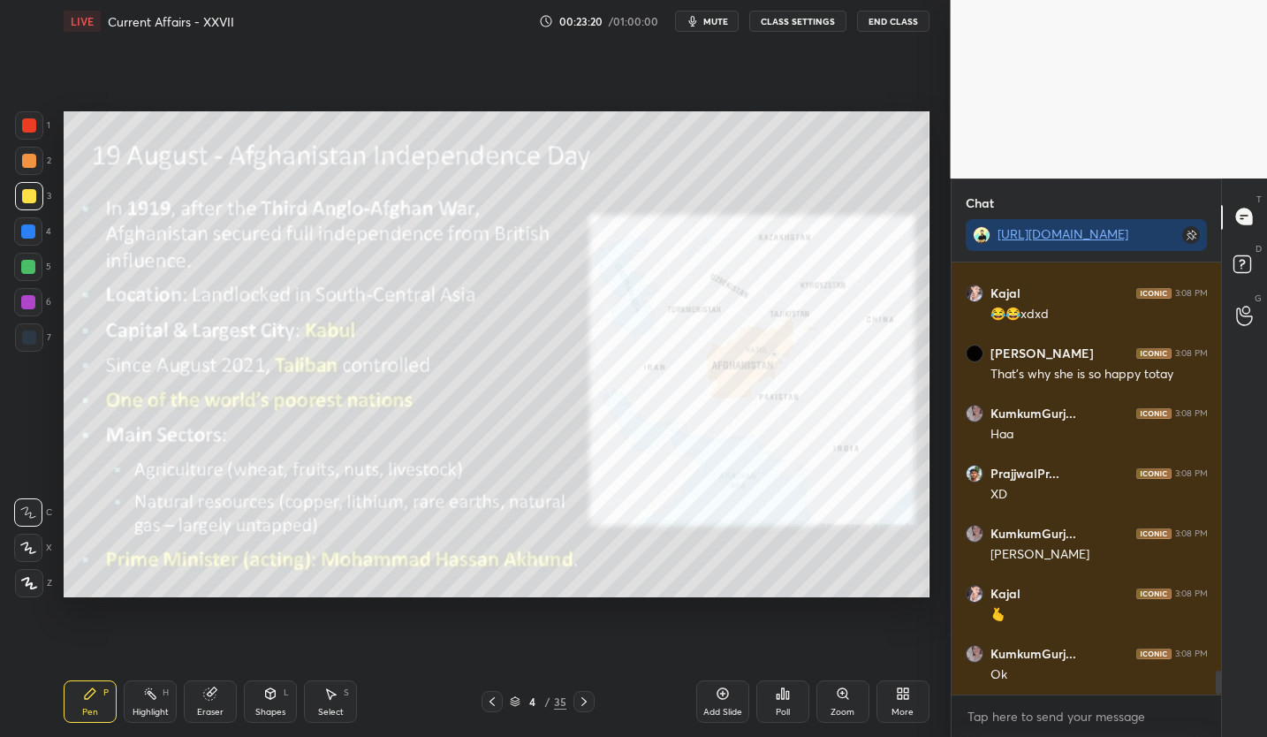
scroll to position [7450, 0]
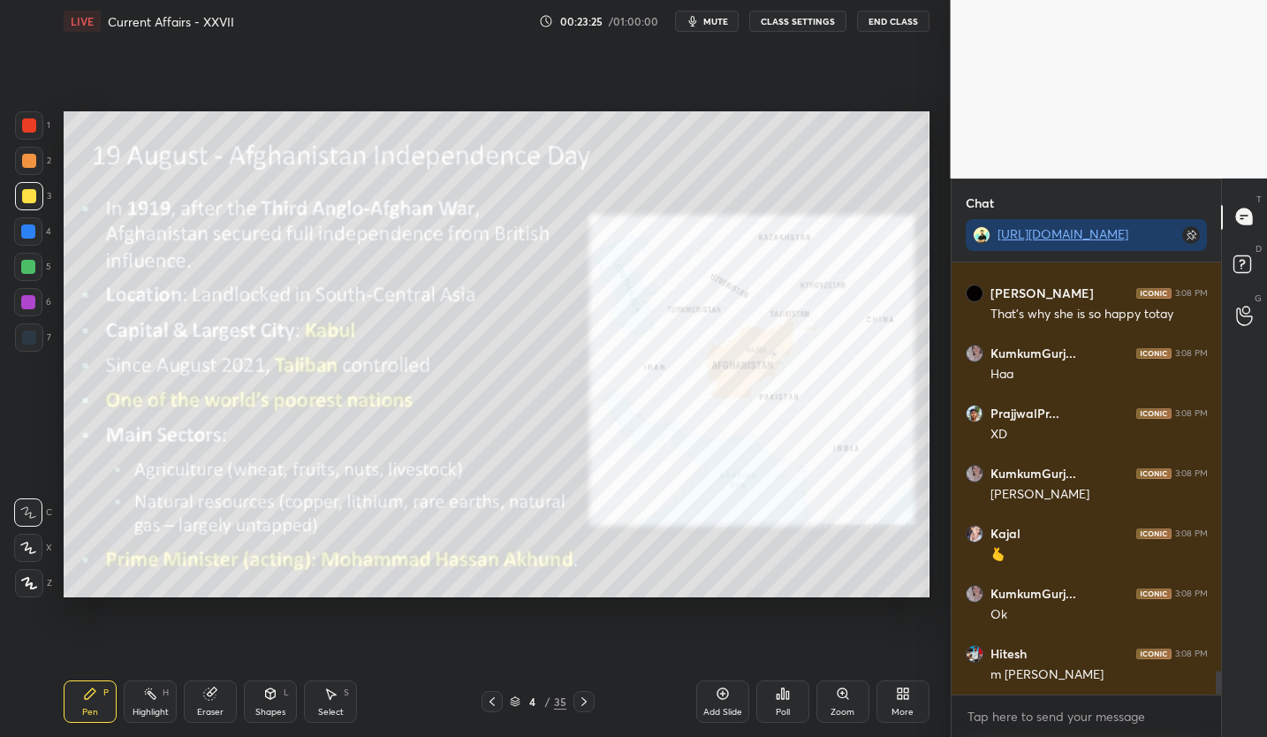
click at [717, 24] on span "mute" at bounding box center [715, 21] width 25 height 12
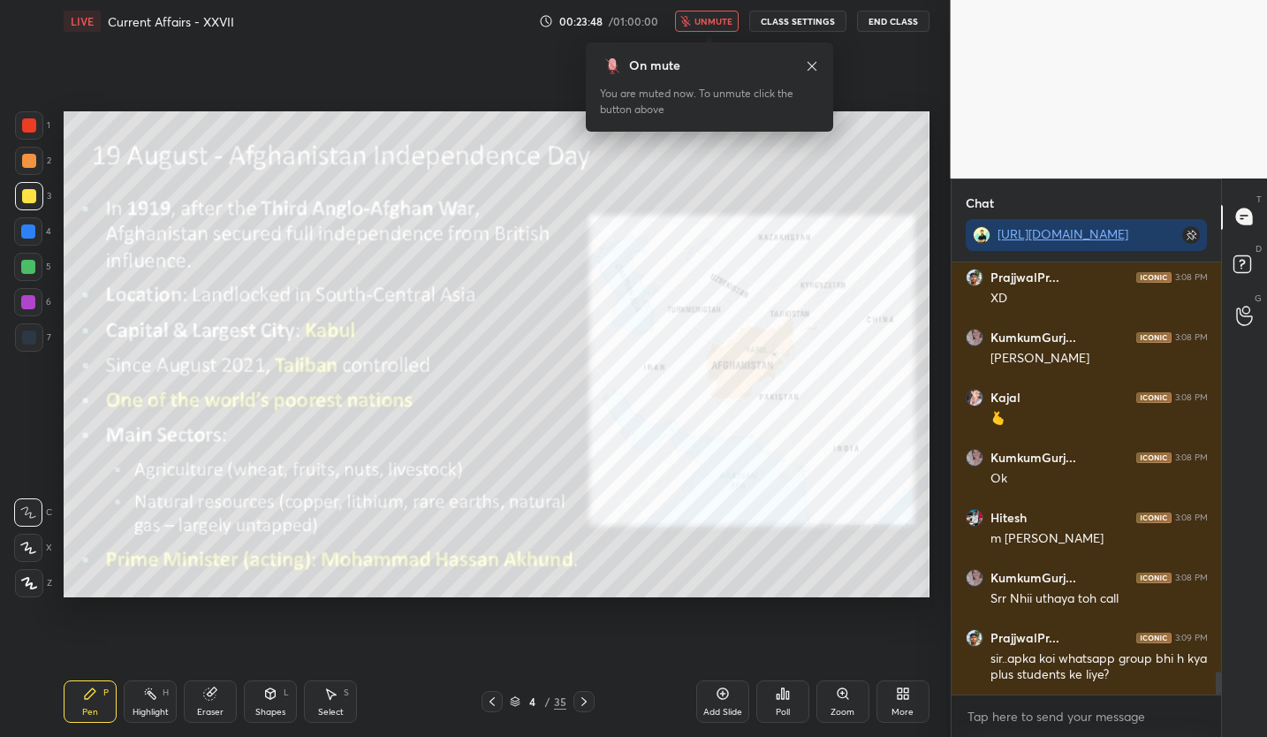
scroll to position [7646, 0]
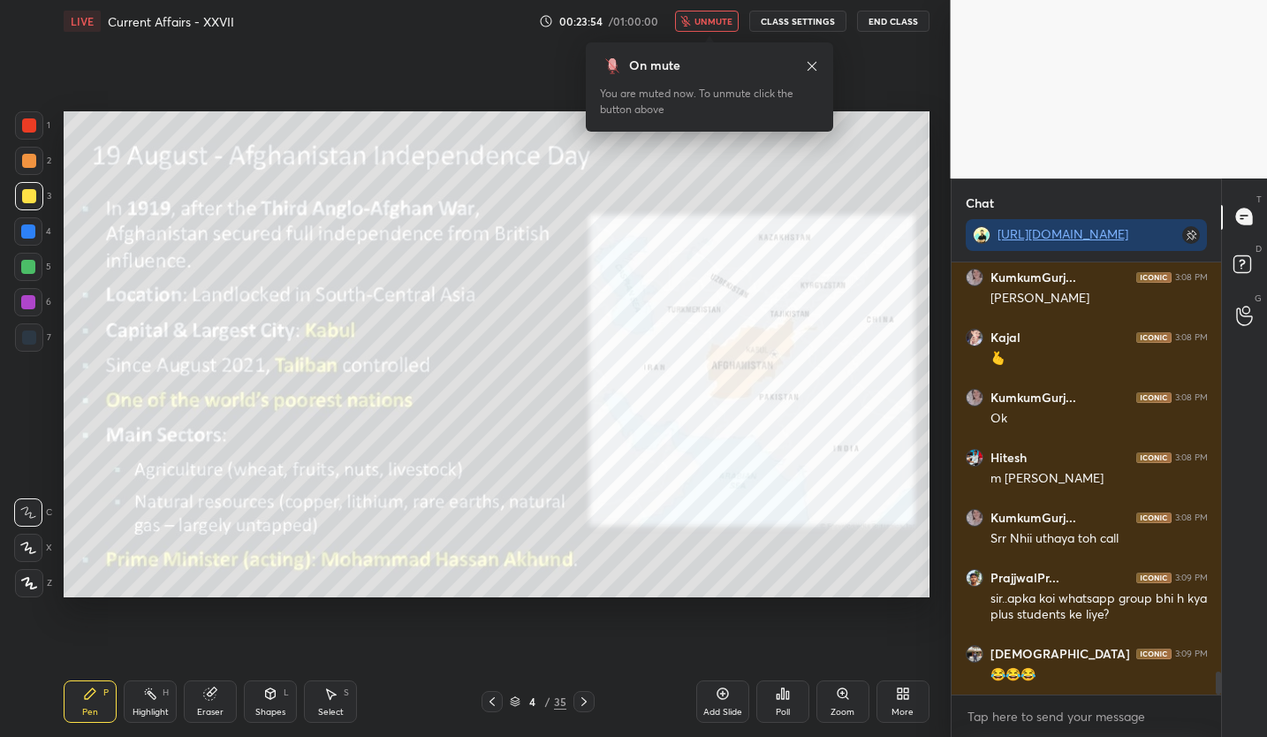
click at [700, 18] on span "unmute" at bounding box center [713, 21] width 38 height 12
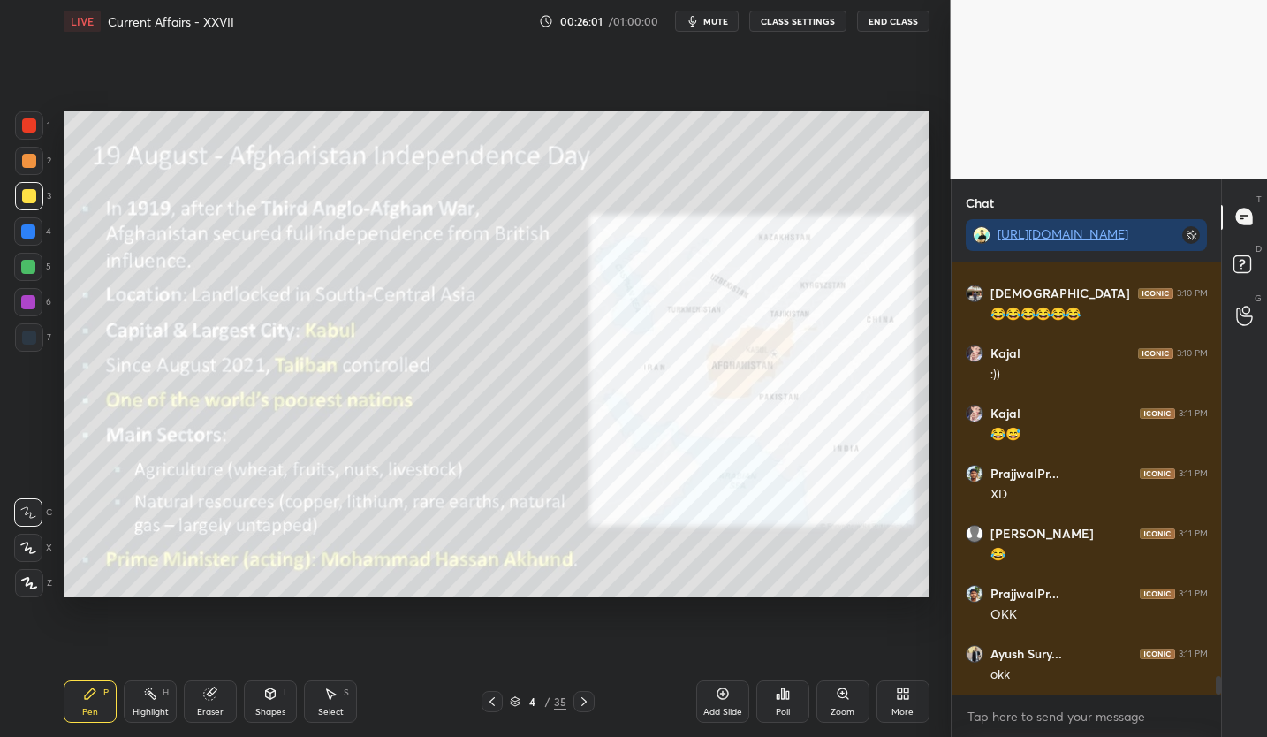
scroll to position [9571, 0]
click at [584, 709] on div at bounding box center [583, 701] width 21 height 21
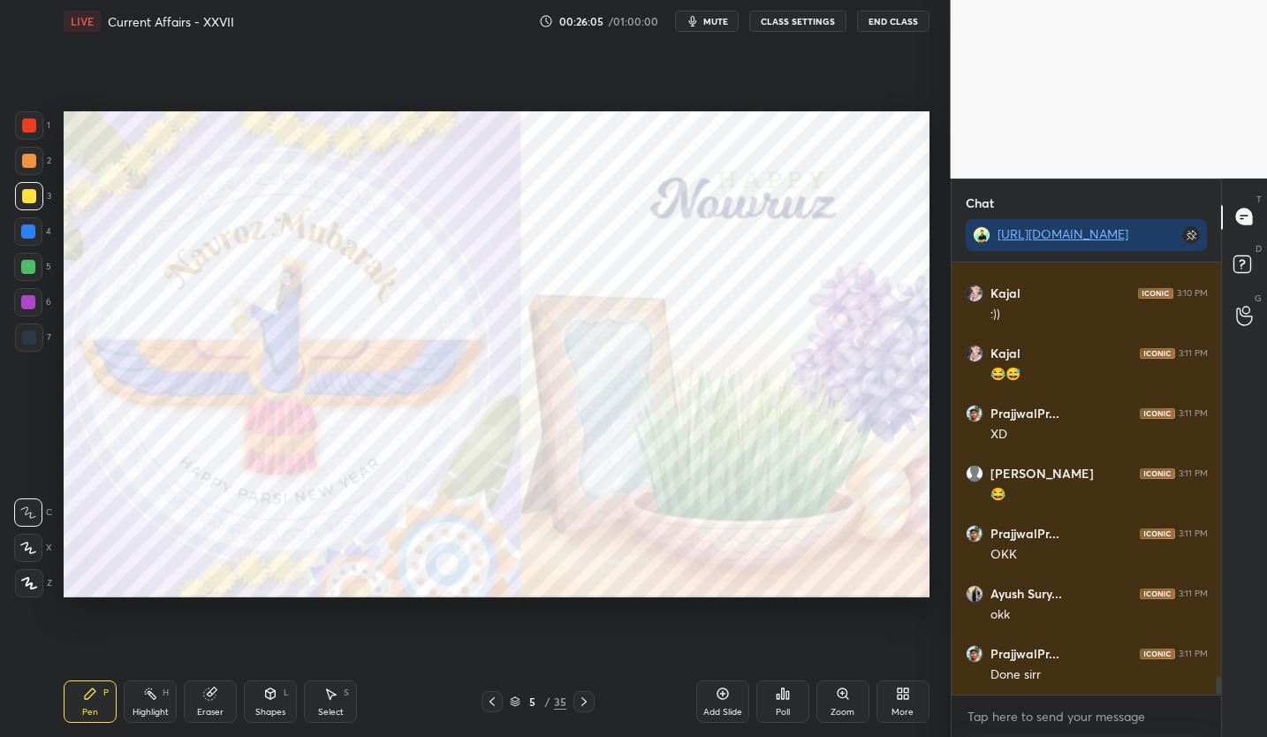
scroll to position [9632, 0]
click at [584, 709] on div at bounding box center [583, 701] width 21 height 21
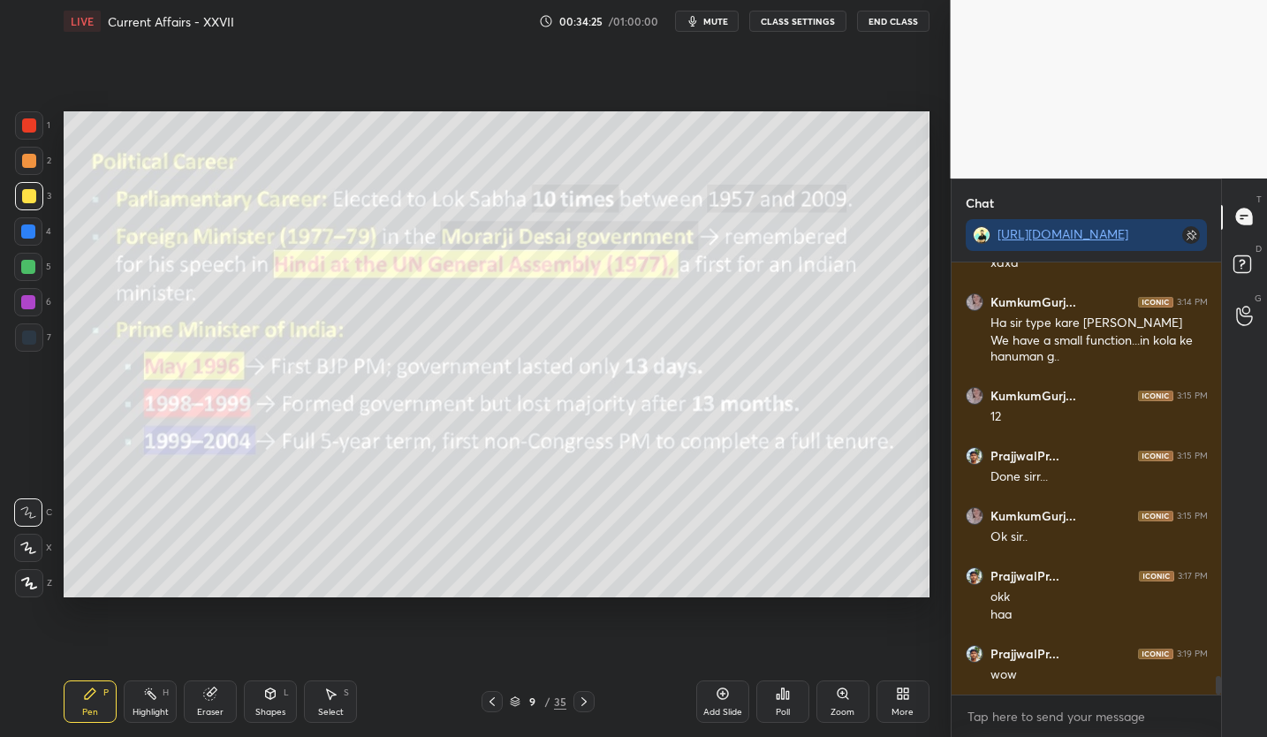
scroll to position [9718, 0]
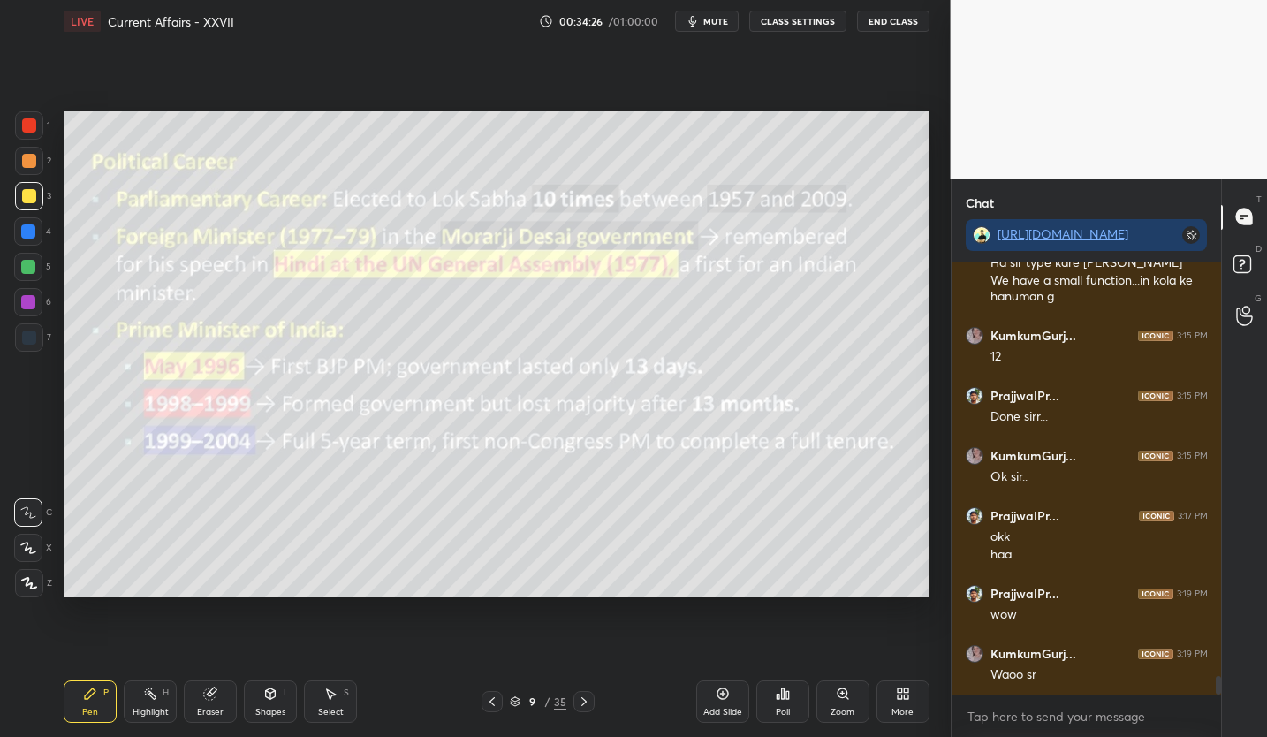
click at [723, 28] on button "mute" at bounding box center [707, 21] width 64 height 21
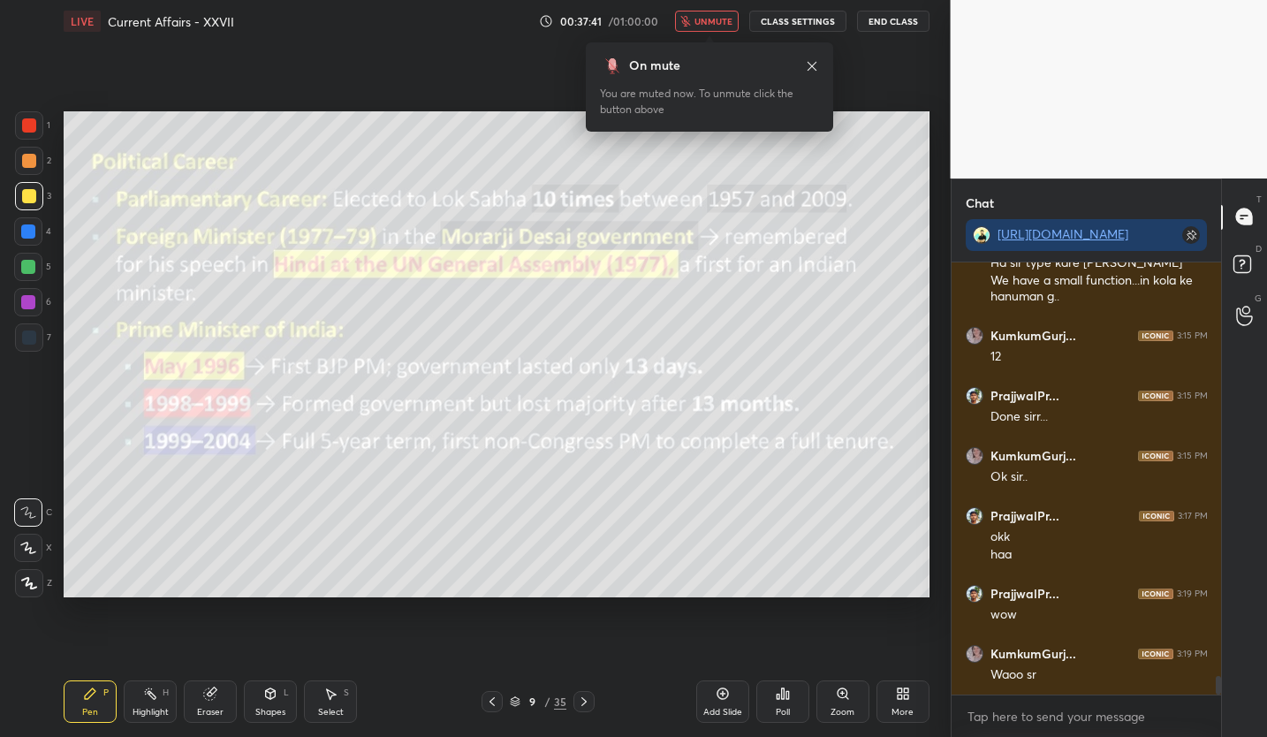
scroll to position [9783, 0]
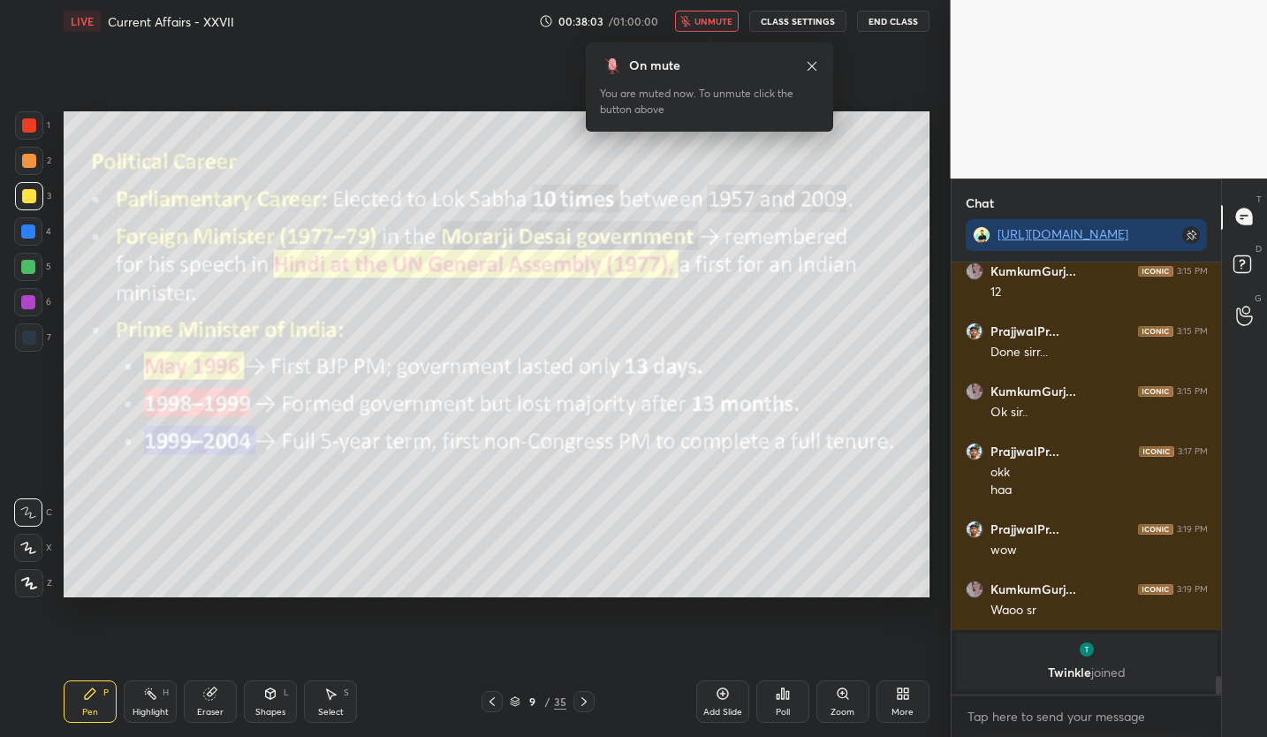
click at [724, 24] on span "unmute" at bounding box center [713, 21] width 38 height 12
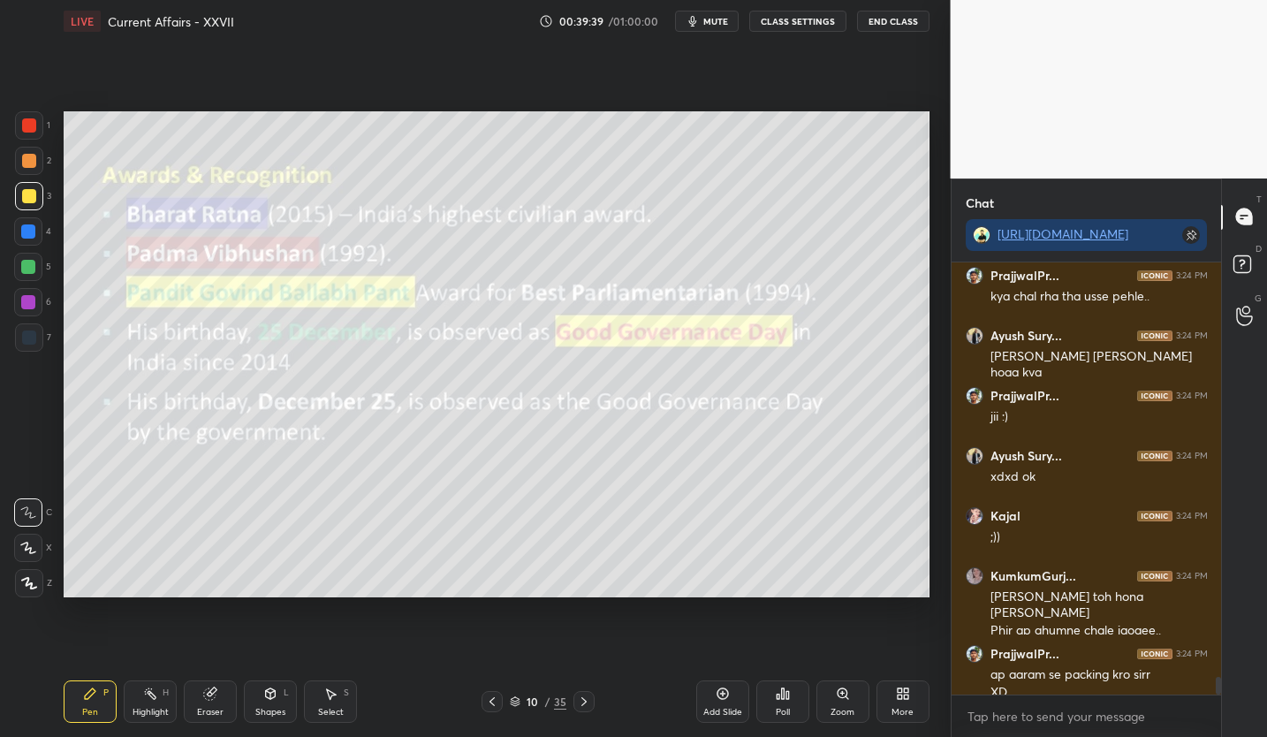
scroll to position [10108, 0]
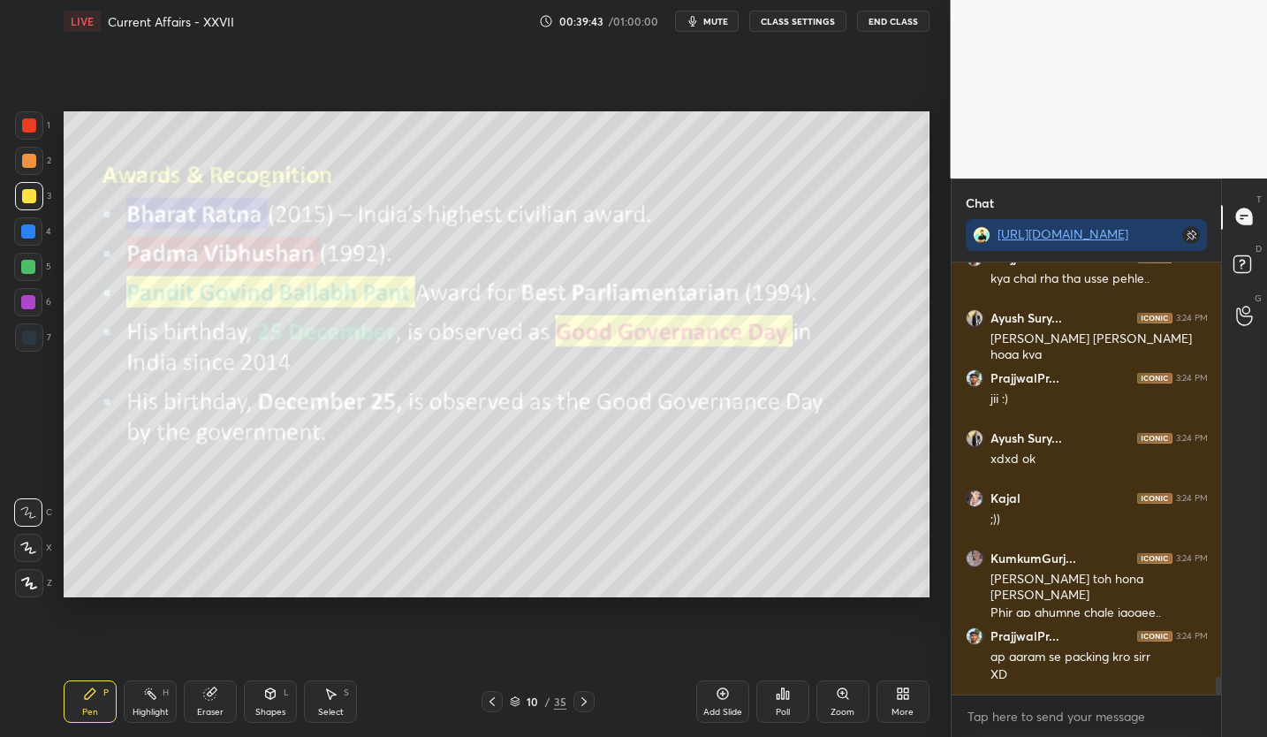
click at [487, 696] on icon at bounding box center [492, 701] width 14 height 14
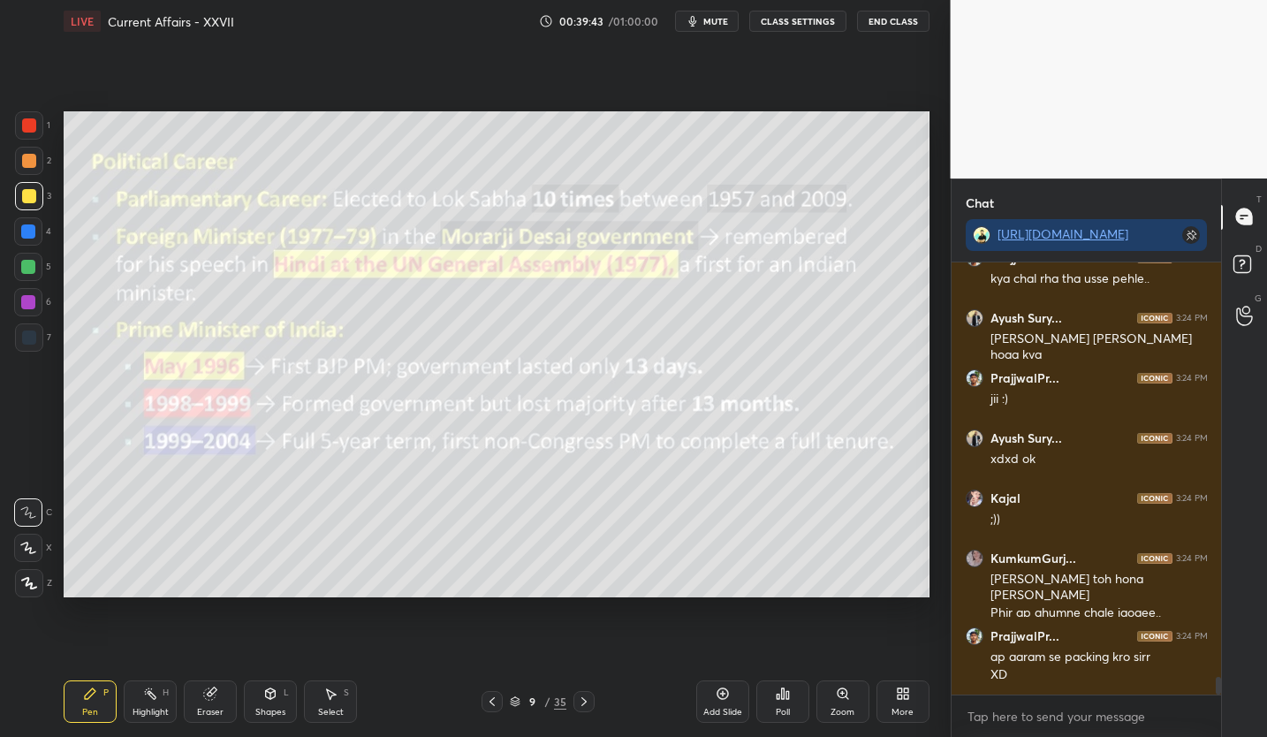
click at [487, 696] on icon at bounding box center [492, 701] width 14 height 14
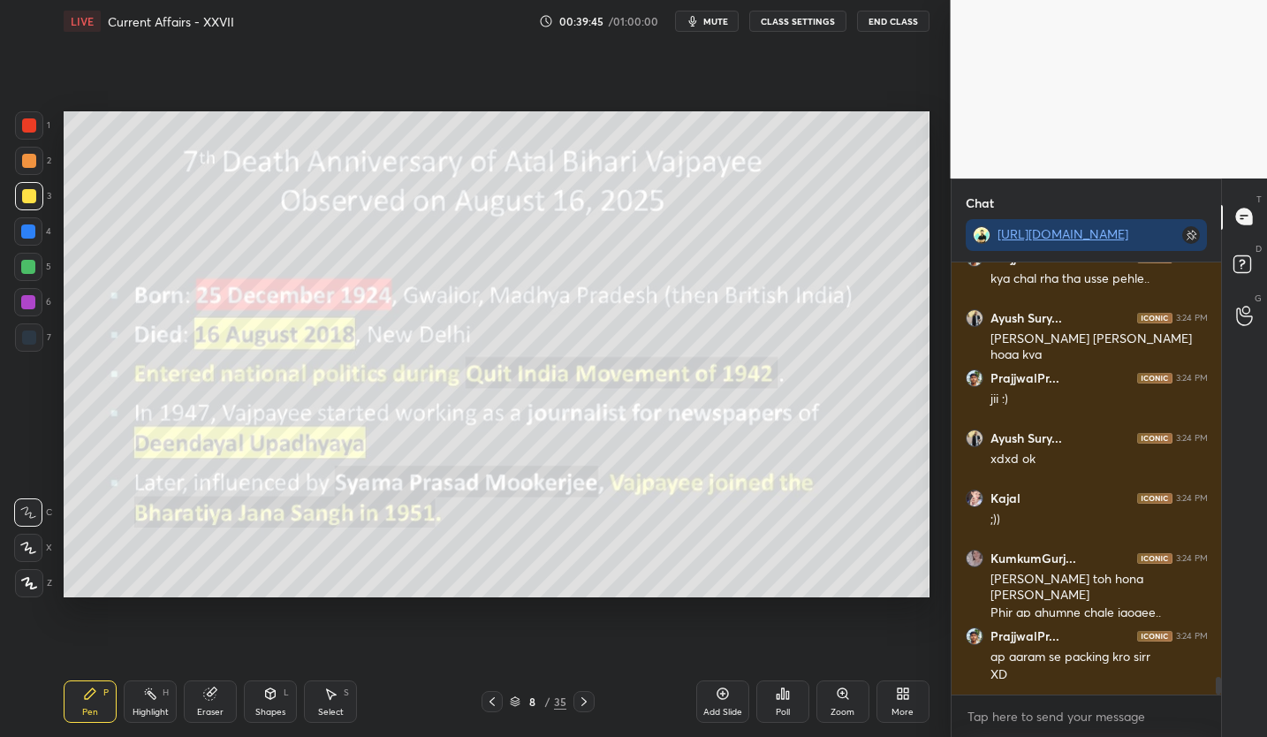
click at [487, 696] on icon at bounding box center [492, 701] width 14 height 14
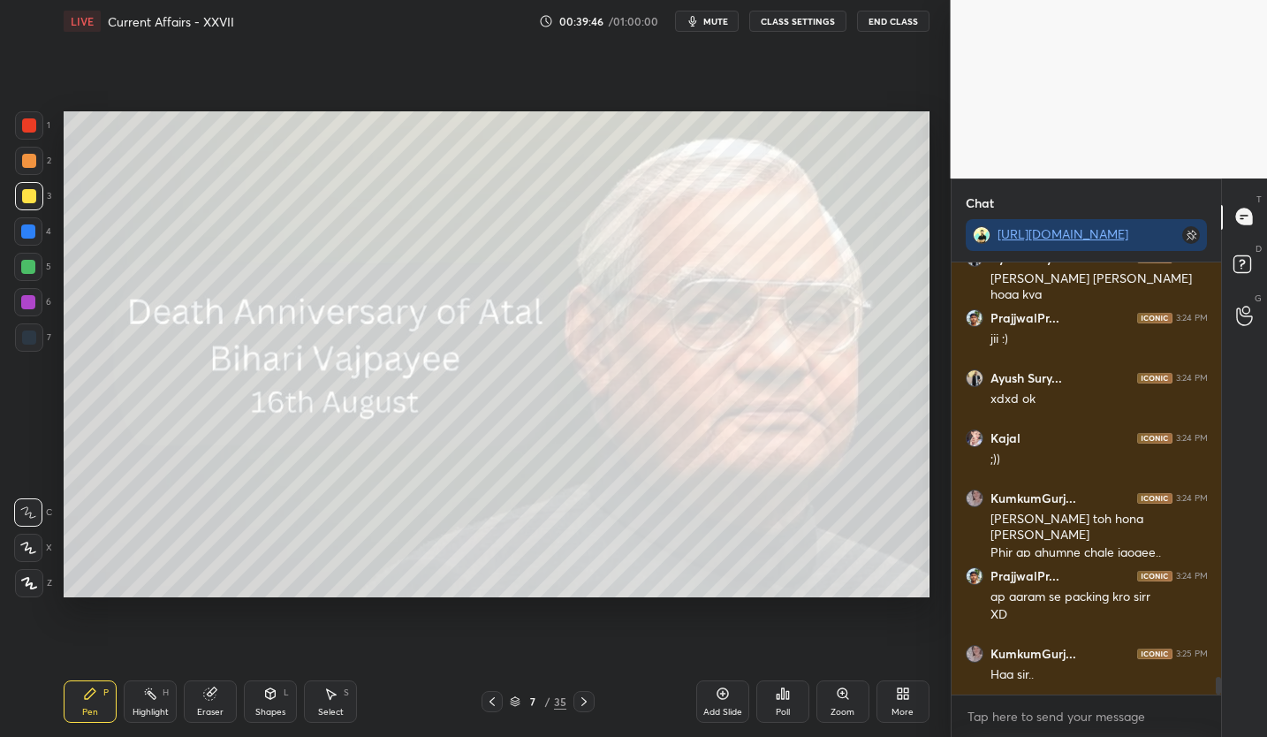
click at [577, 697] on icon at bounding box center [584, 701] width 14 height 14
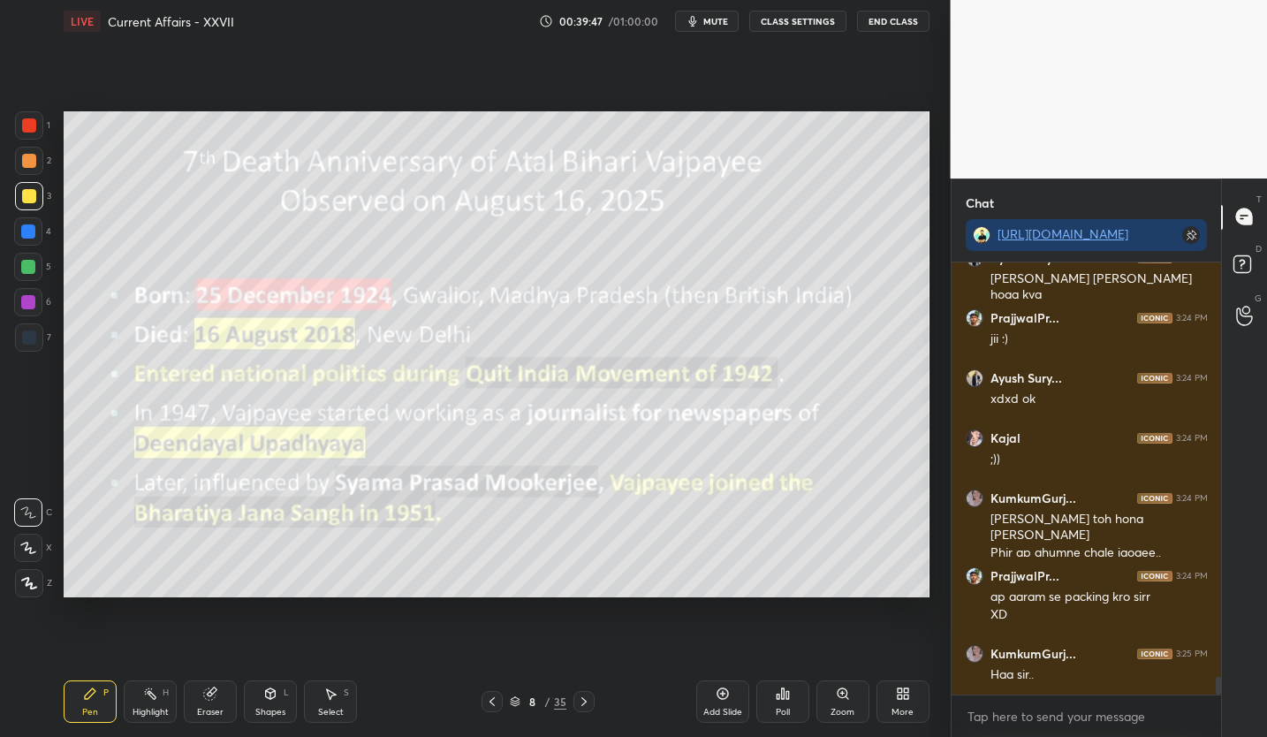
click at [200, 693] on div "Eraser" at bounding box center [210, 701] width 53 height 42
click at [42, 569] on div "Erase all" at bounding box center [30, 583] width 32 height 28
click at [29, 586] on icon at bounding box center [29, 583] width 16 height 12
click at [700, 26] on icon "button" at bounding box center [692, 21] width 14 height 14
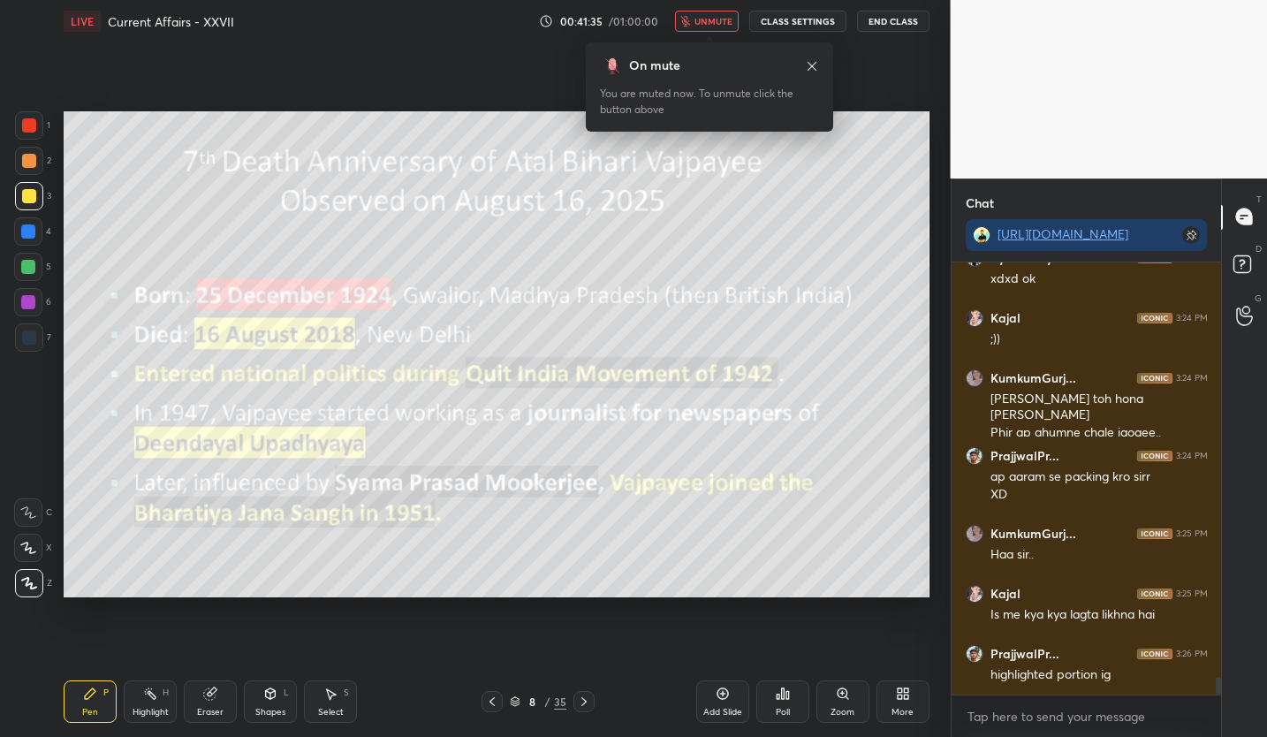
scroll to position [10348, 0]
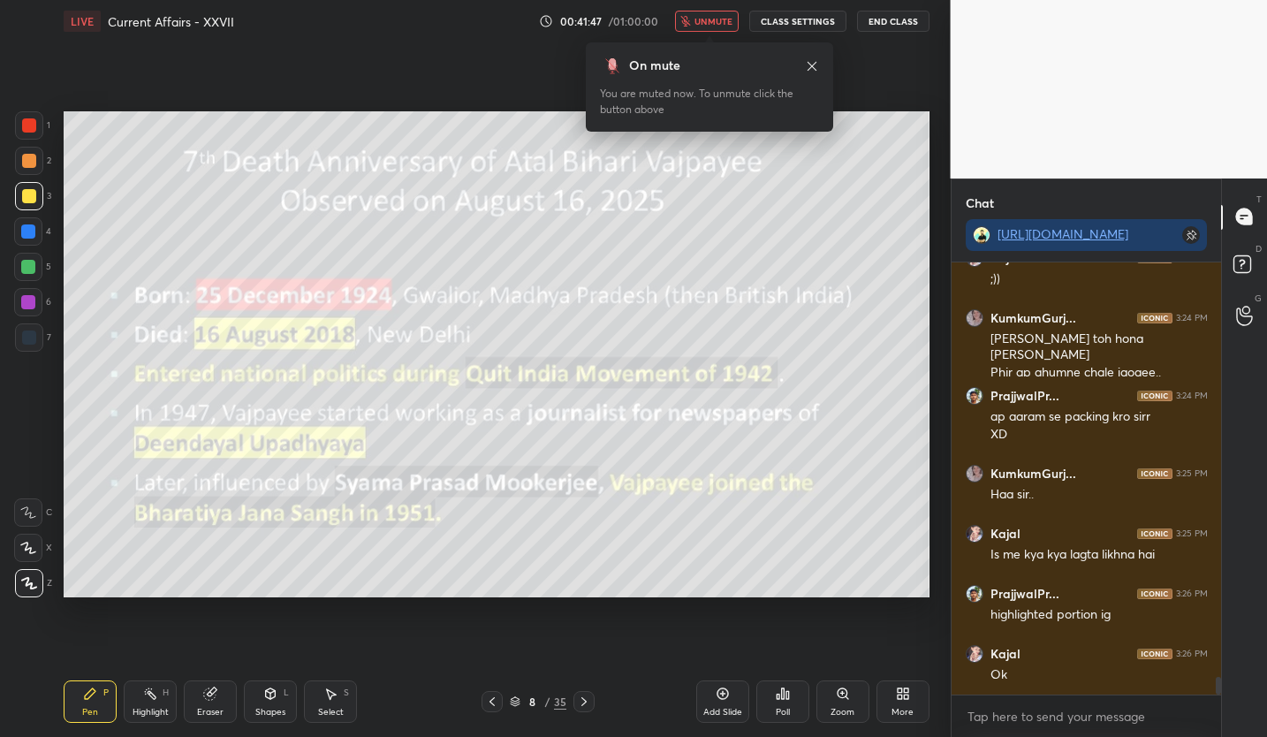
click at [693, 26] on button "unmute" at bounding box center [707, 21] width 64 height 21
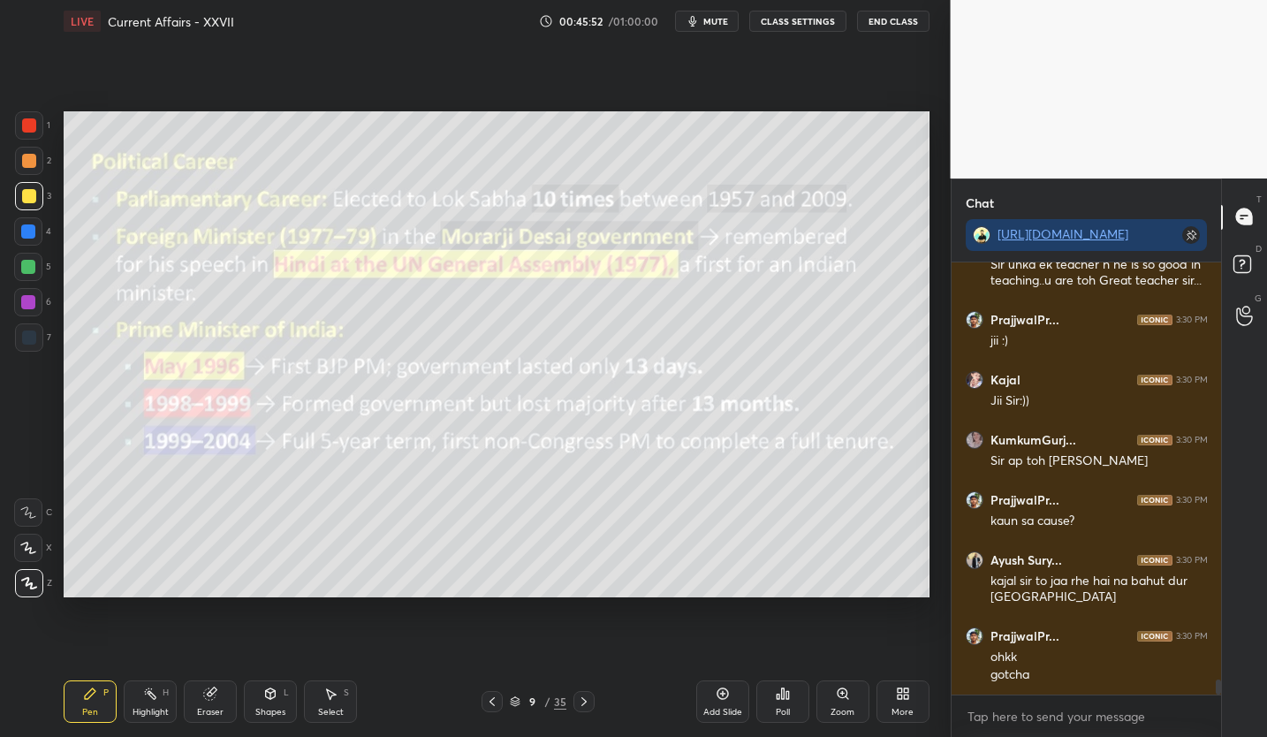
scroll to position [12016, 0]
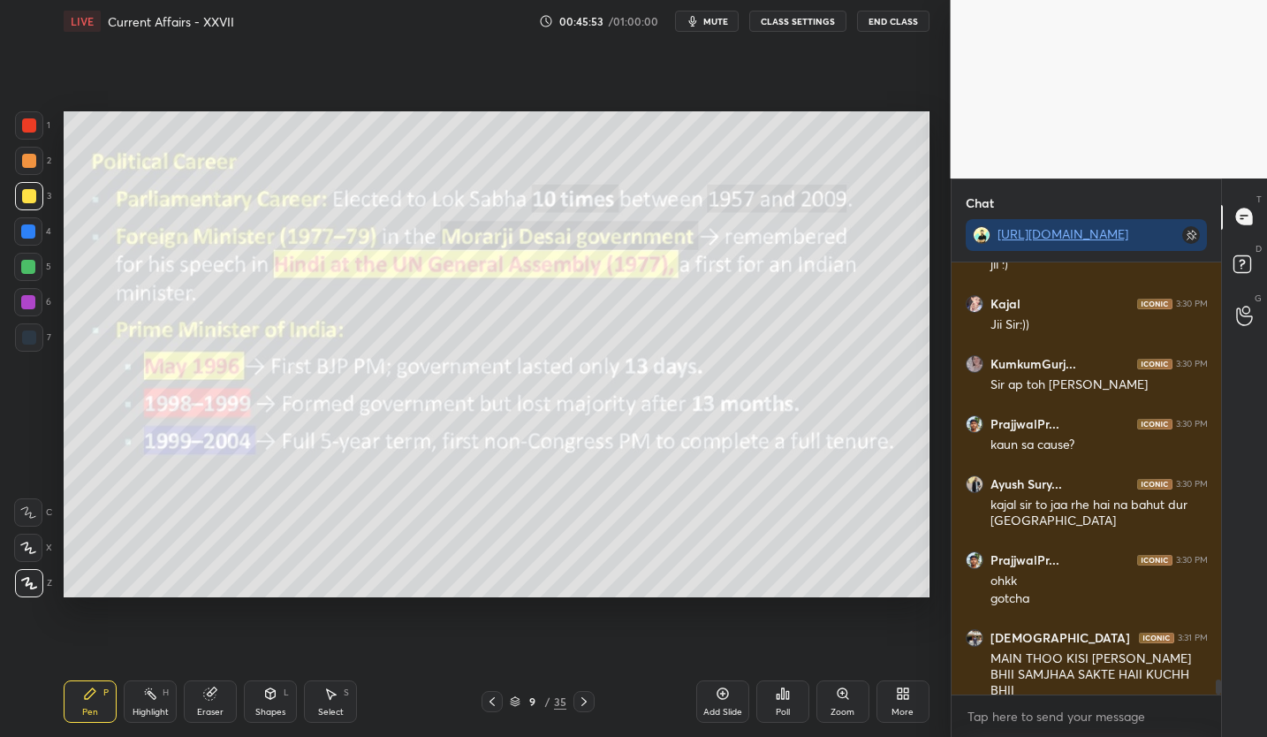
click at [206, 708] on div "Eraser" at bounding box center [210, 712] width 26 height 9
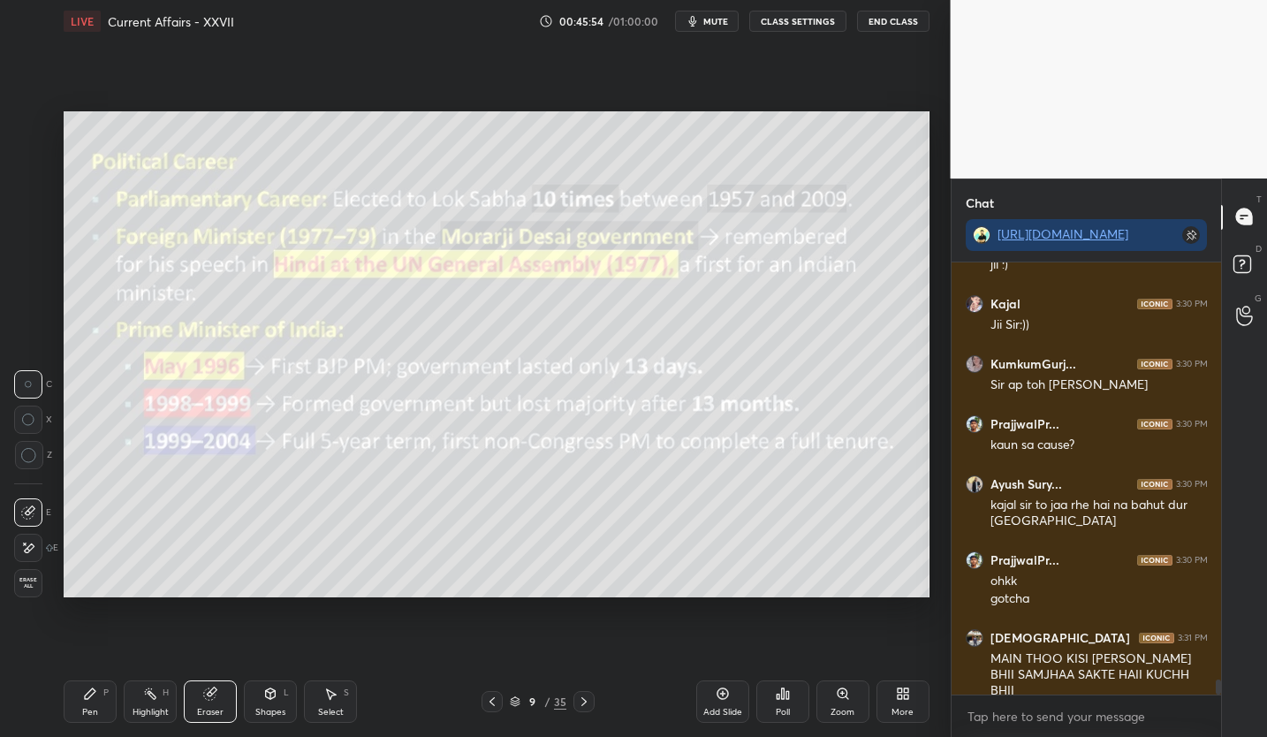
click at [27, 583] on span "Erase all" at bounding box center [28, 583] width 26 height 12
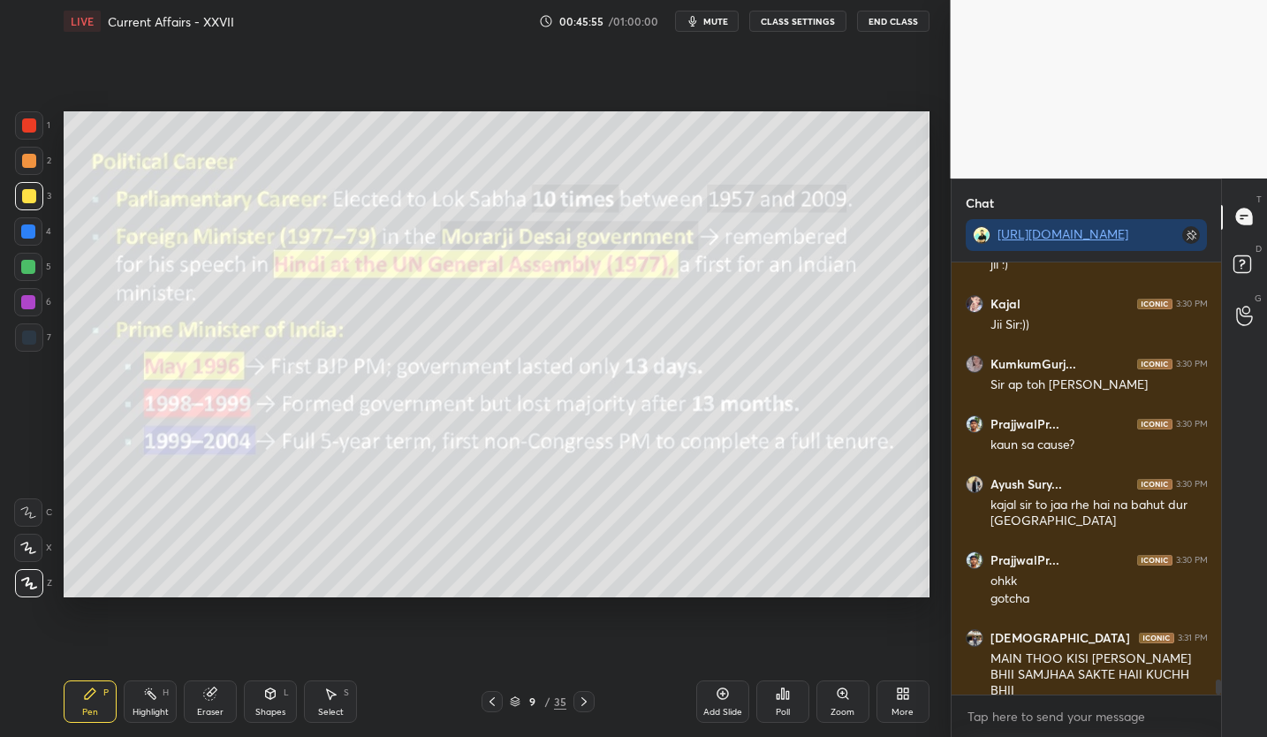
scroll to position [12076, 0]
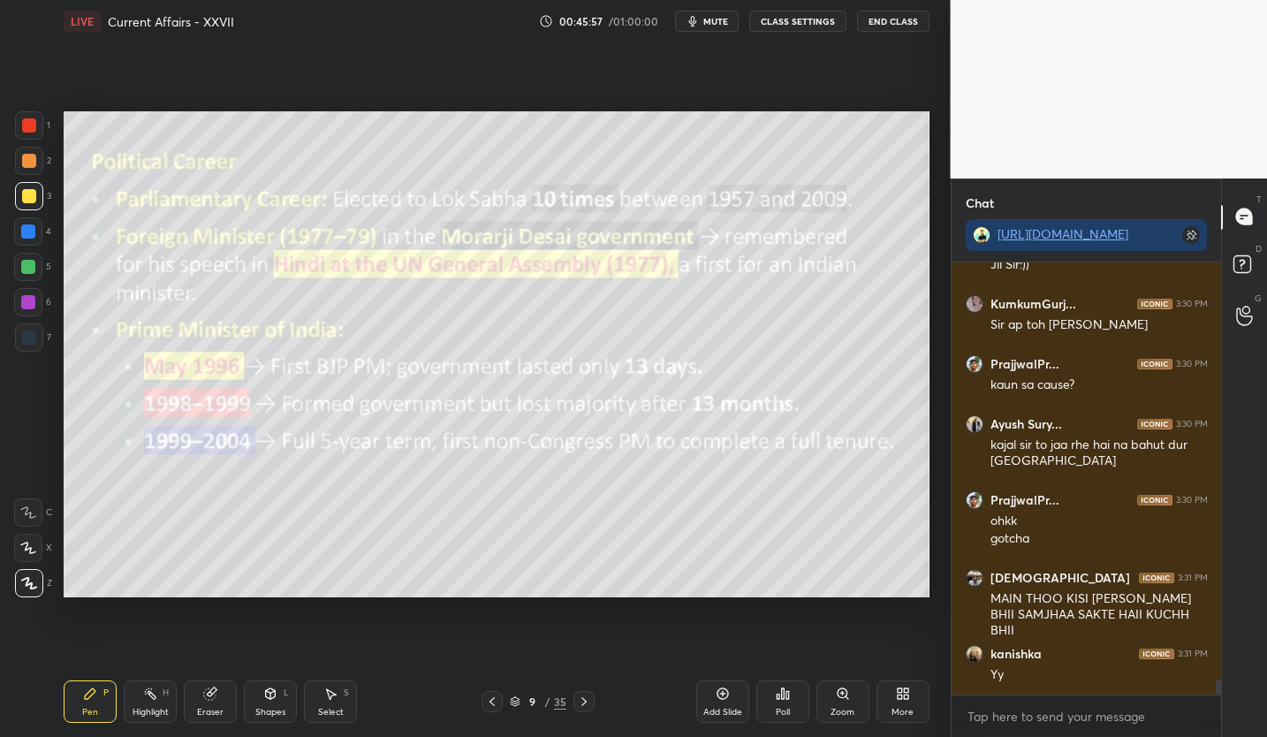
click at [580, 699] on icon at bounding box center [584, 701] width 14 height 14
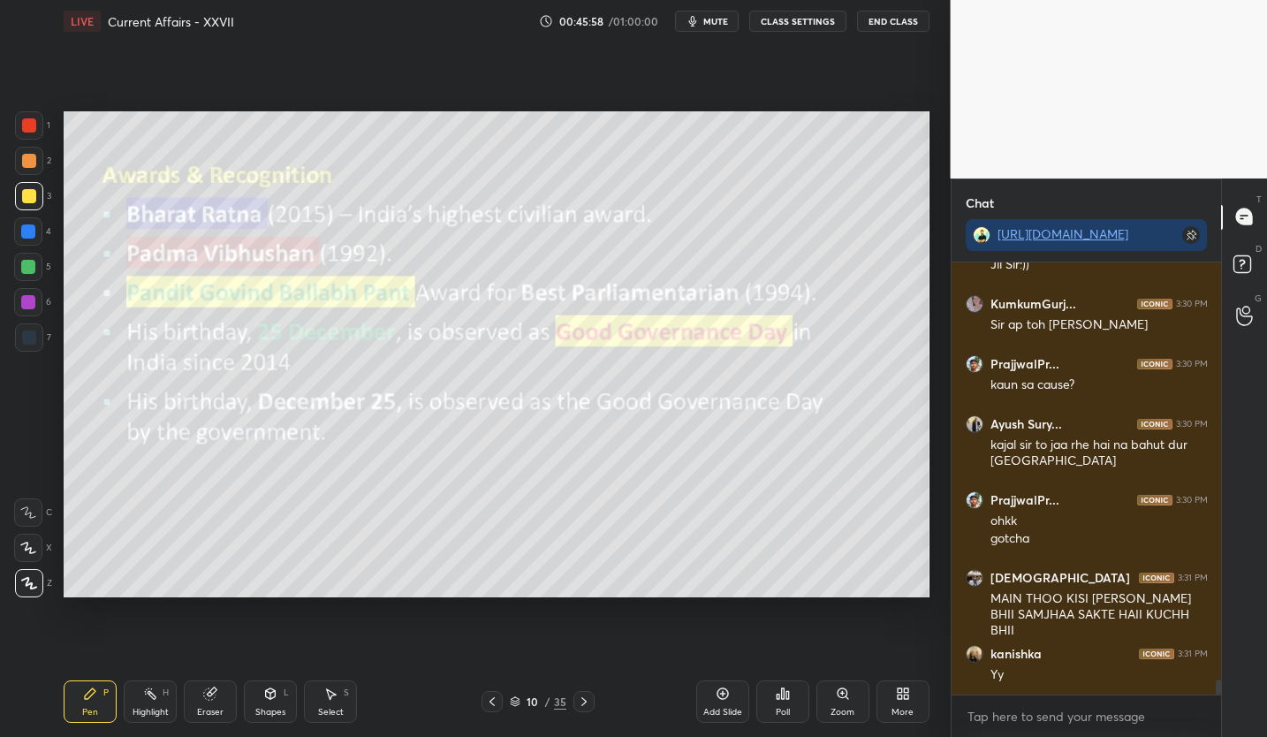
scroll to position [12136, 0]
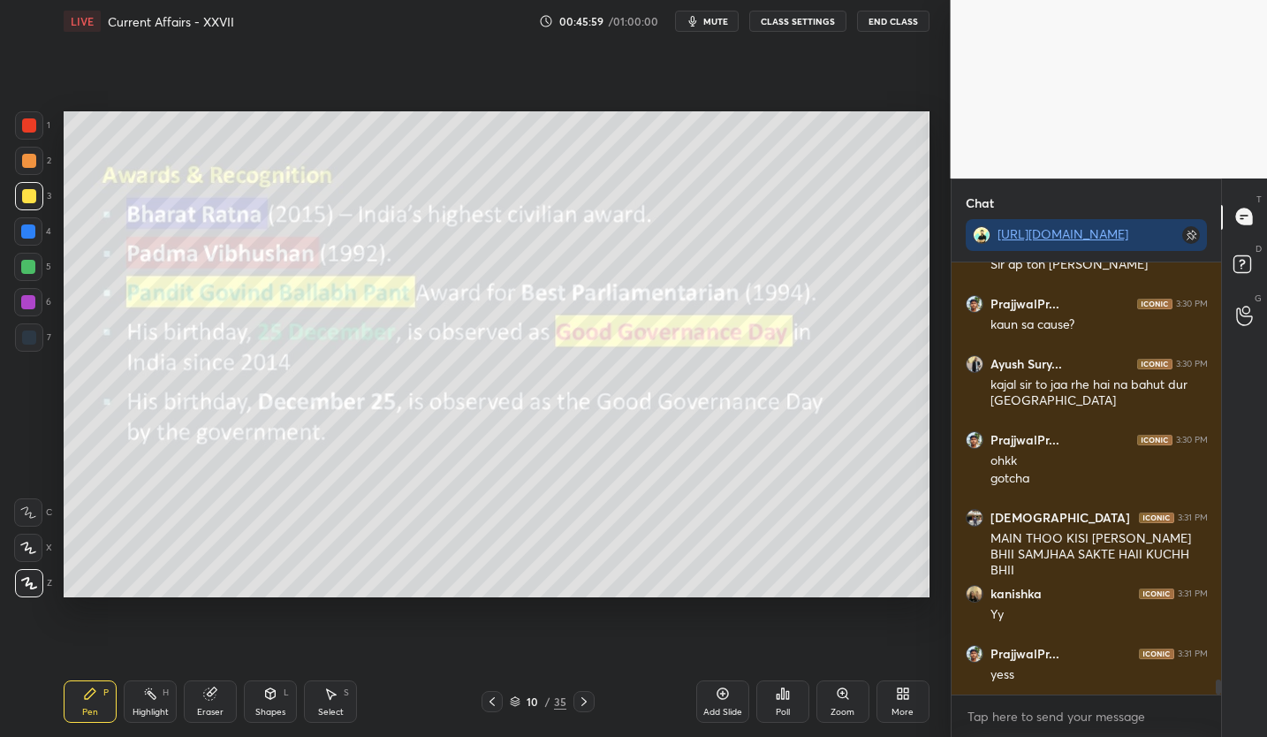
drag, startPoint x: 216, startPoint y: 708, endPoint x: 229, endPoint y: 680, distance: 30.9
click at [216, 708] on div "Eraser" at bounding box center [210, 712] width 26 height 9
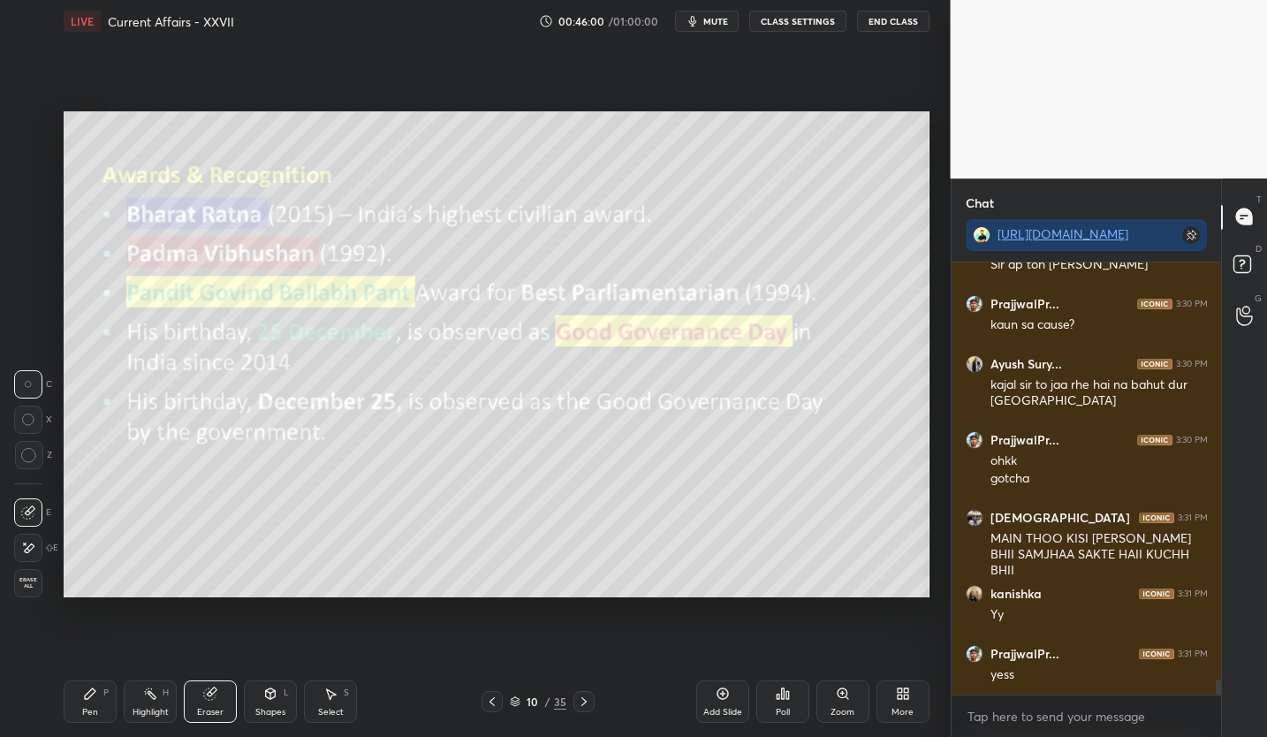
click at [34, 582] on span "Erase all" at bounding box center [28, 583] width 26 height 12
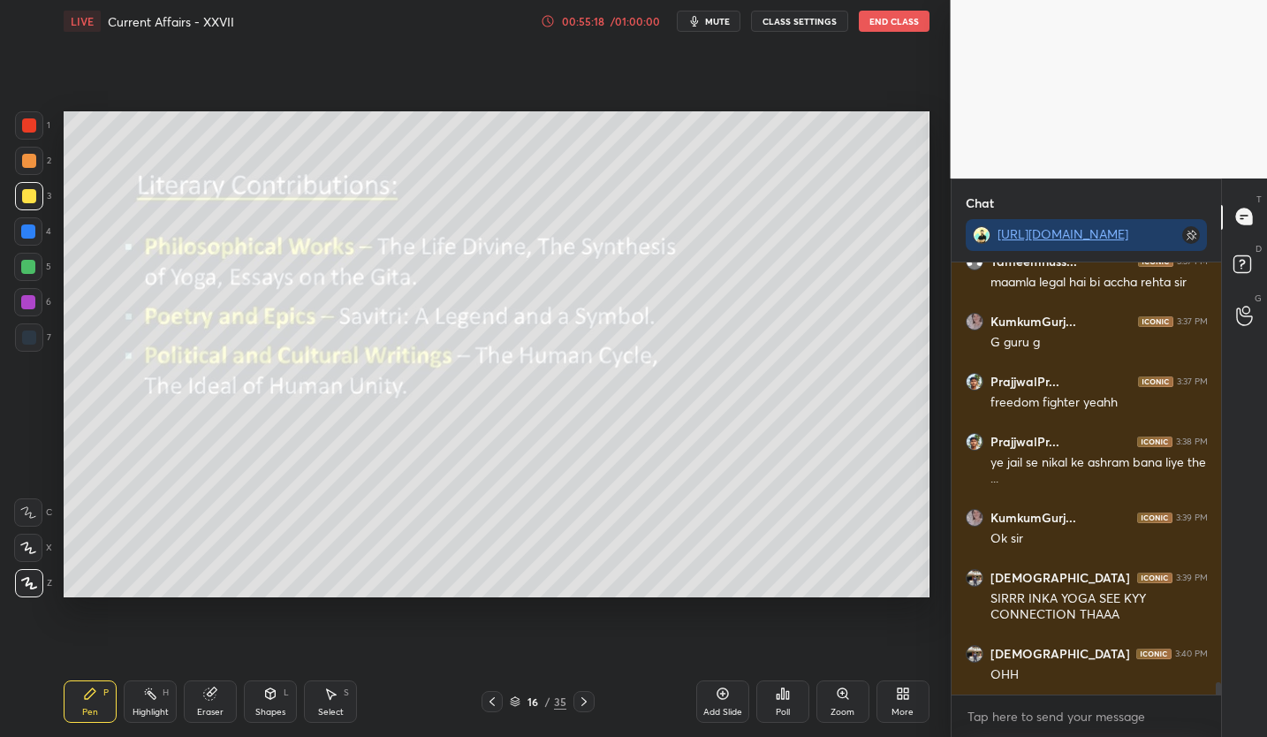
scroll to position [15035, 0]
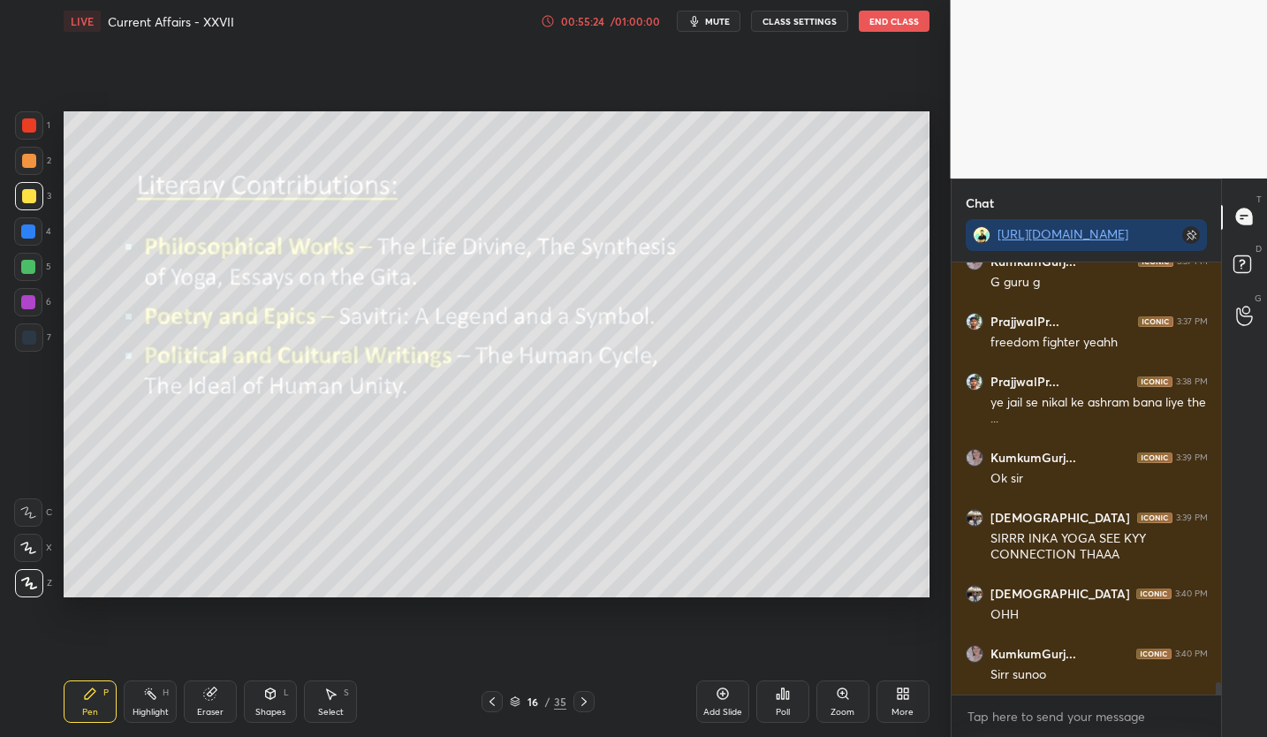
click at [883, 26] on button "End Class" at bounding box center [894, 21] width 71 height 21
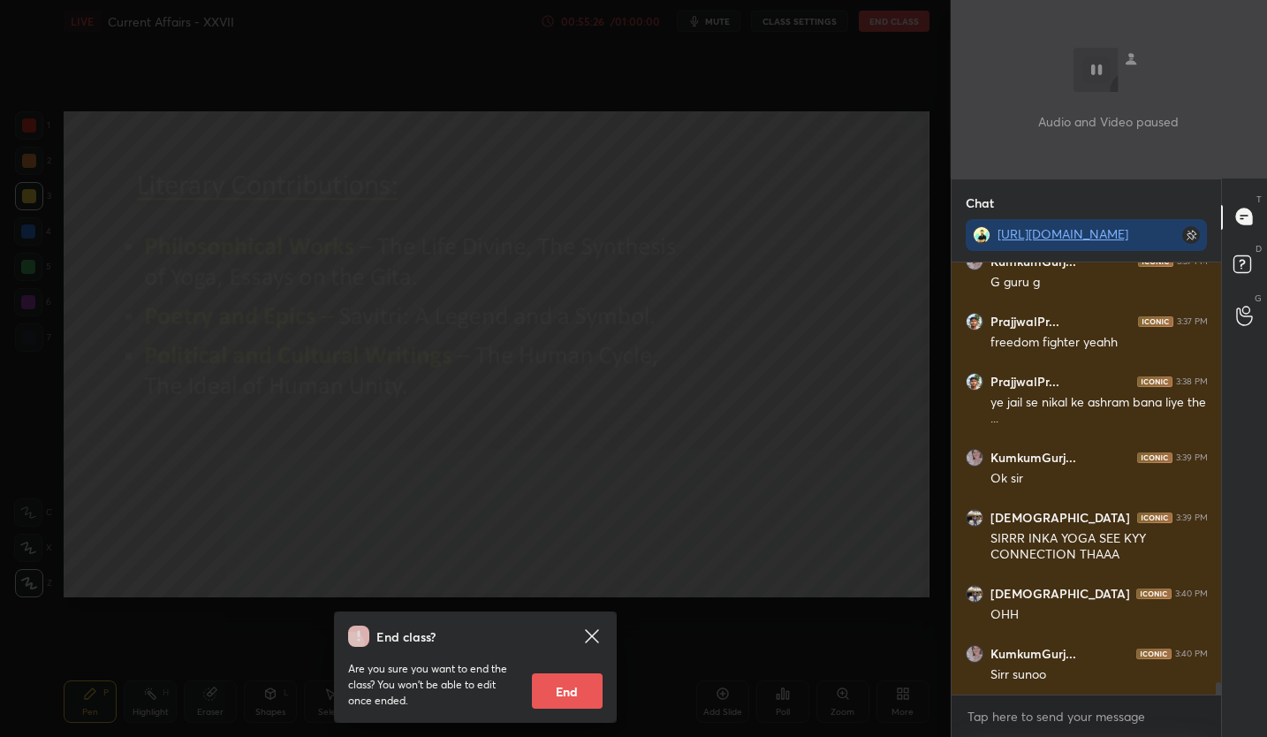
drag, startPoint x: 595, startPoint y: 632, endPoint x: 616, endPoint y: 602, distance: 37.0
click at [598, 629] on icon at bounding box center [591, 635] width 13 height 13
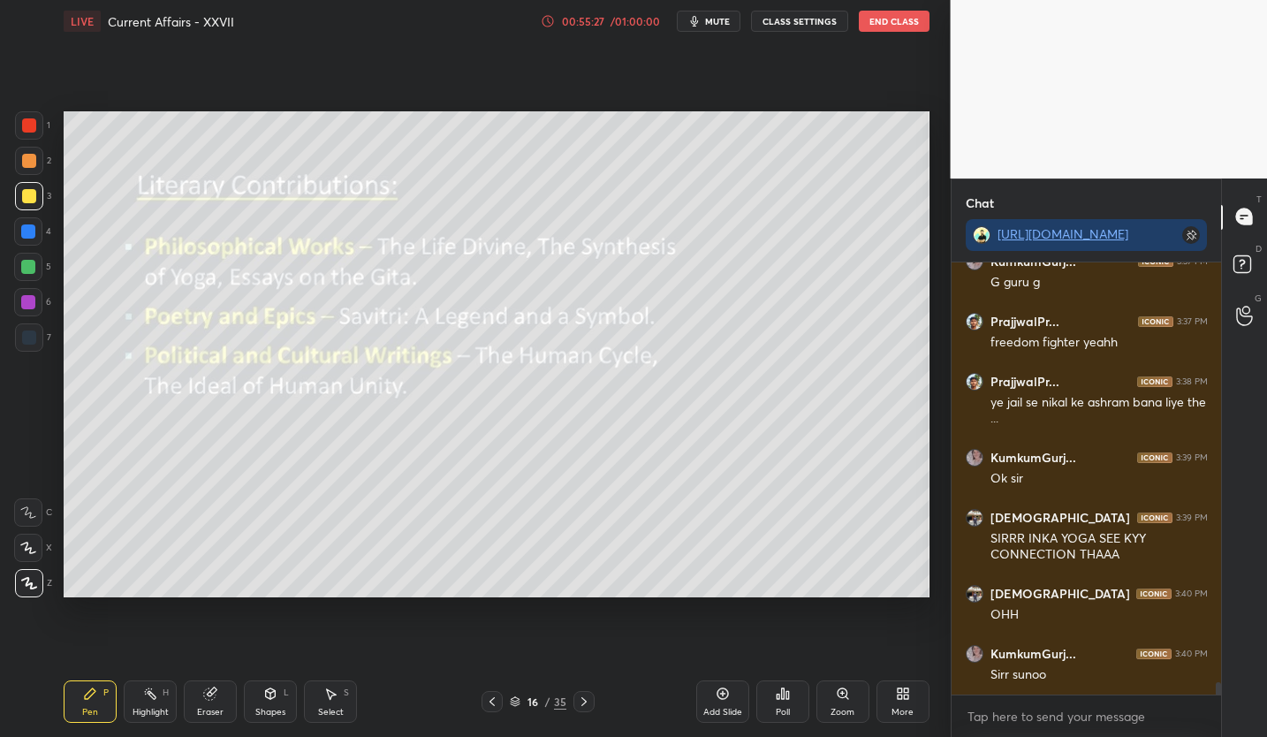
click at [708, 31] on button "mute" at bounding box center [709, 21] width 64 height 21
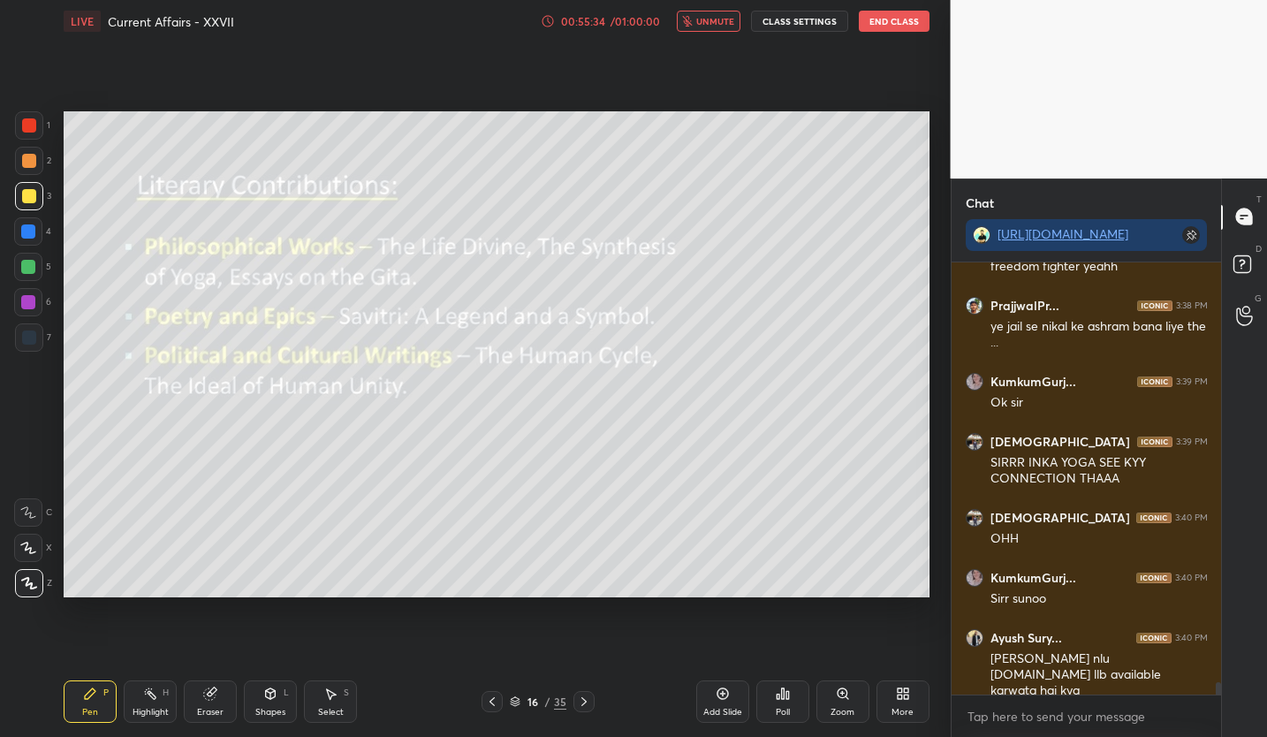
scroll to position [15171, 0]
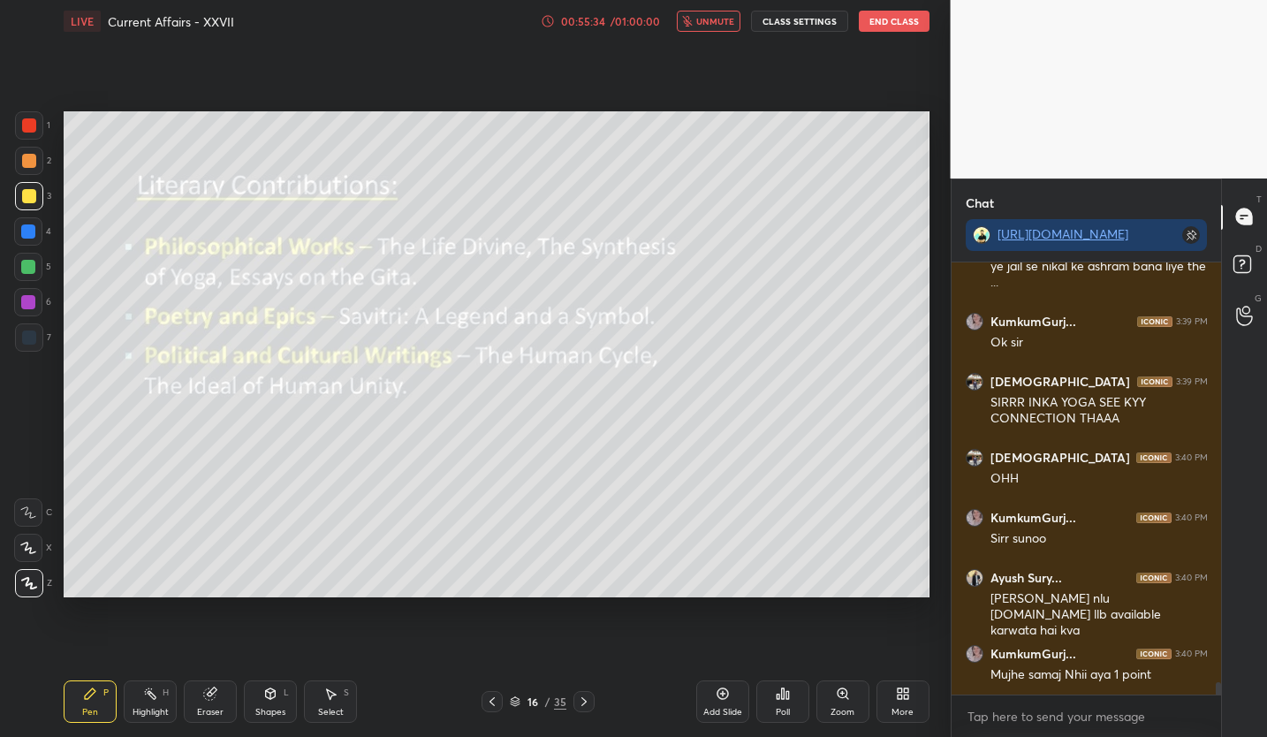
click at [708, 31] on button "unmute" at bounding box center [709, 21] width 64 height 21
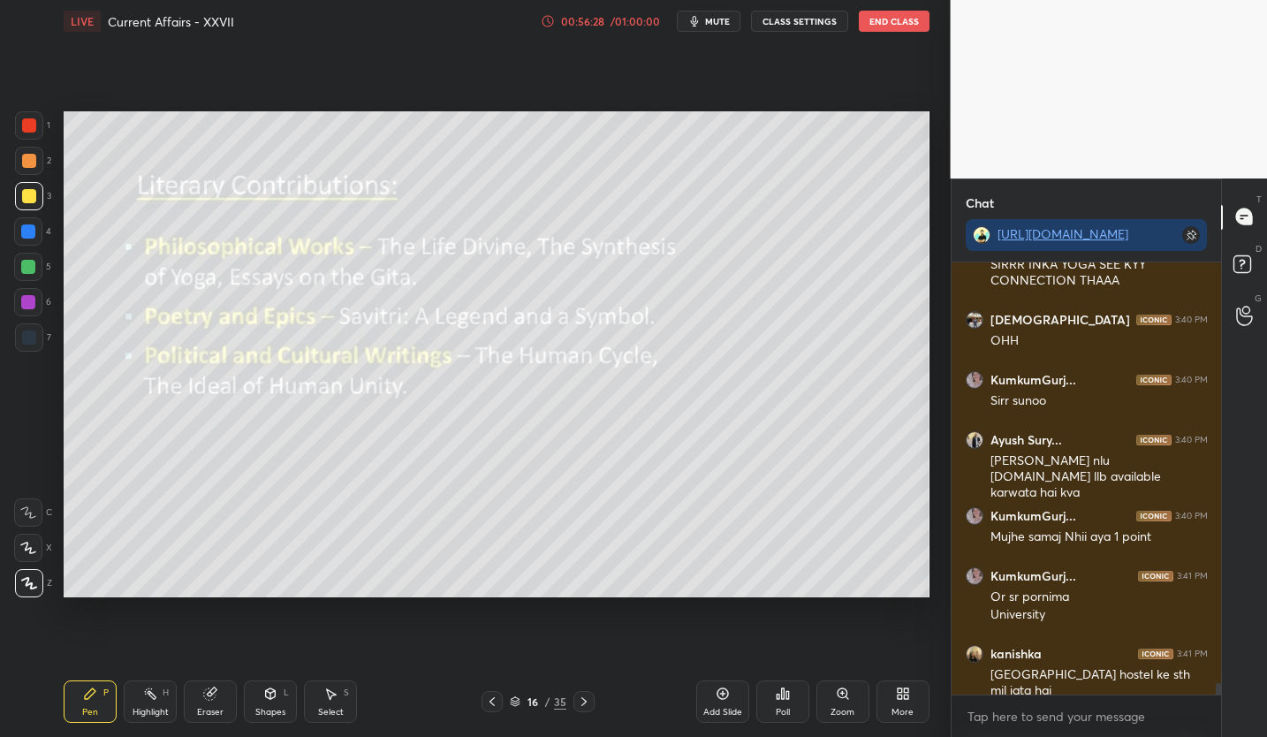
scroll to position [15384, 0]
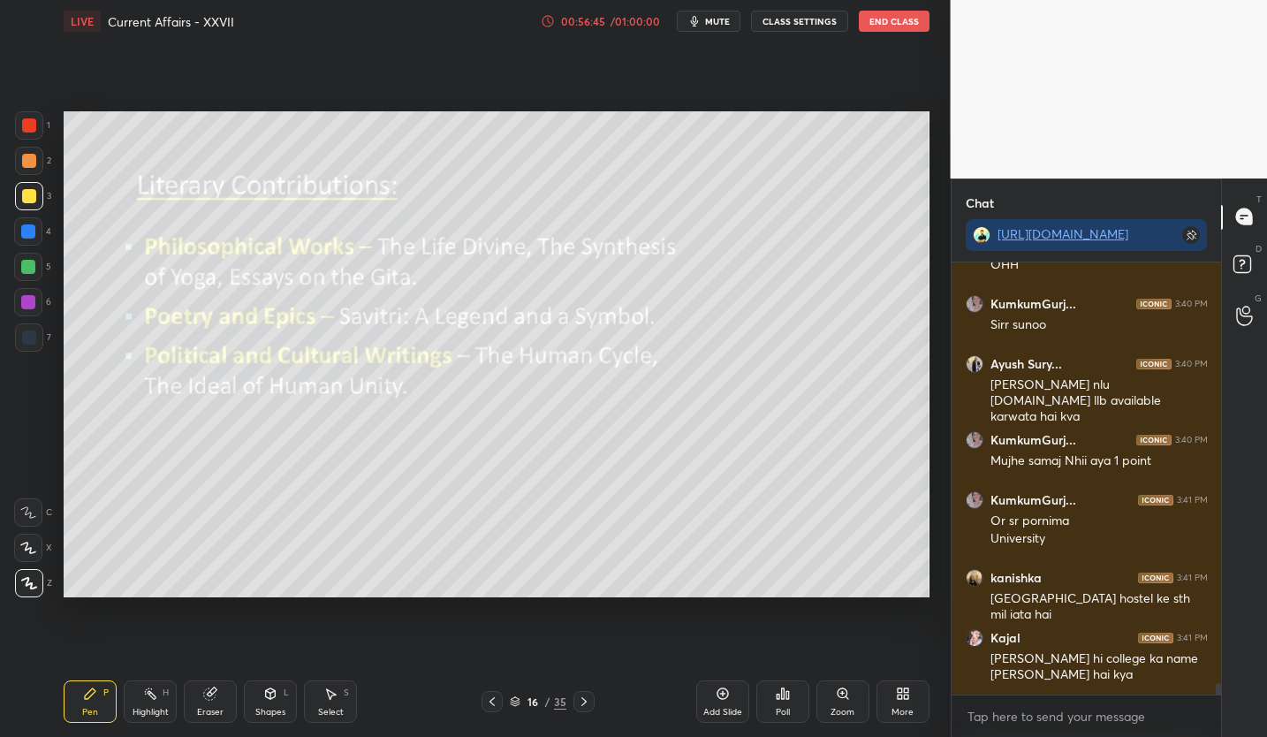
click at [208, 696] on icon at bounding box center [209, 693] width 11 height 11
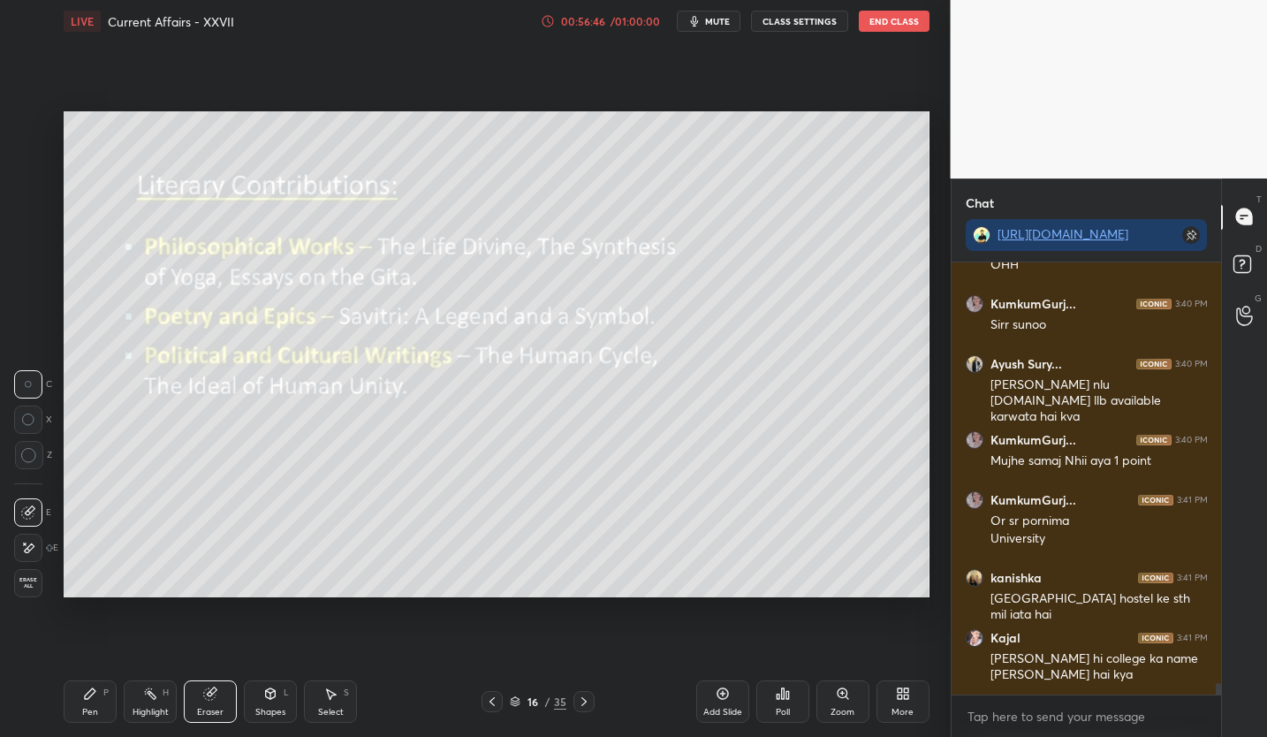
click at [34, 587] on span "Erase all" at bounding box center [28, 583] width 26 height 12
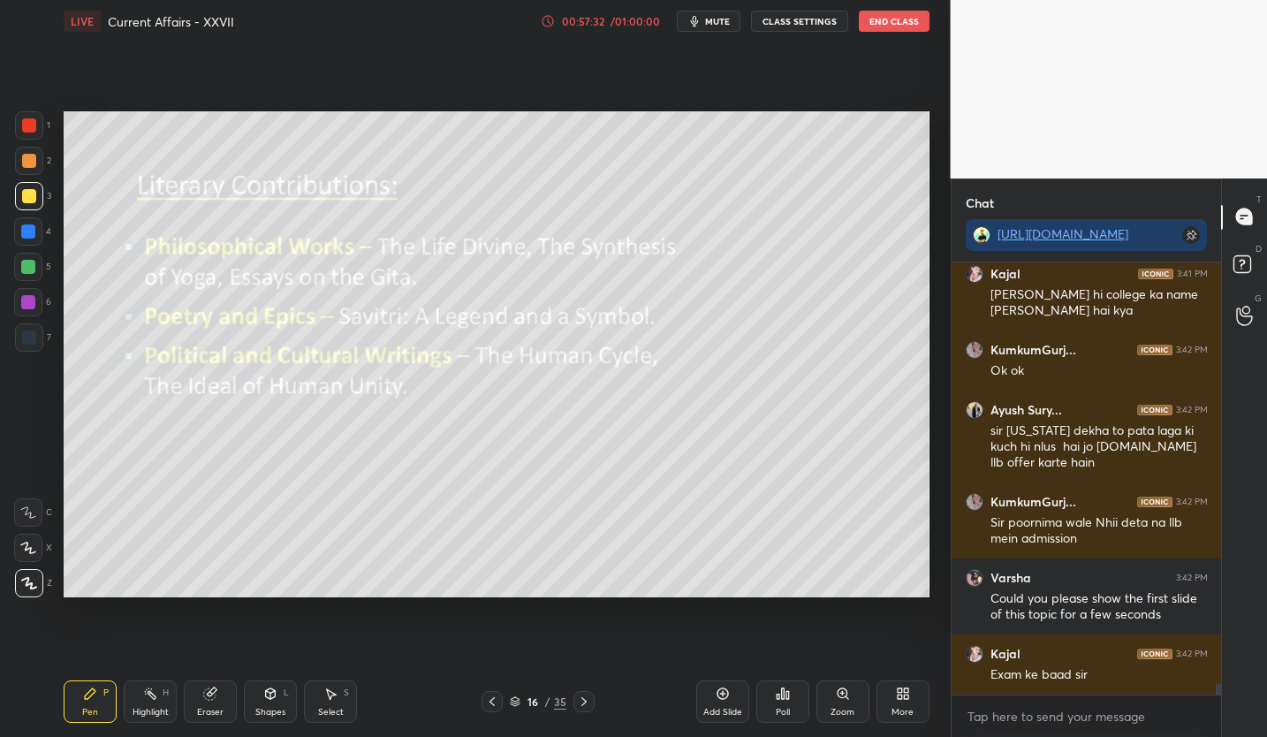
scroll to position [15808, 0]
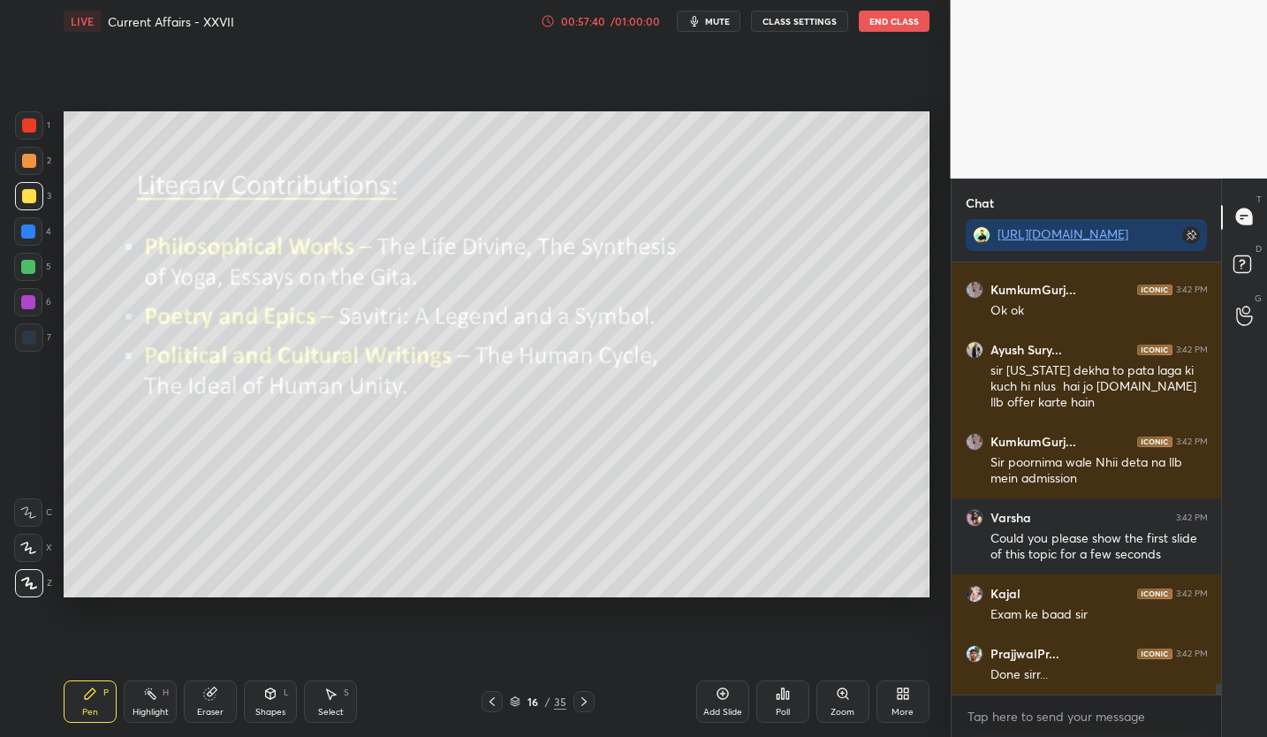
click at [490, 702] on icon at bounding box center [491, 701] width 5 height 9
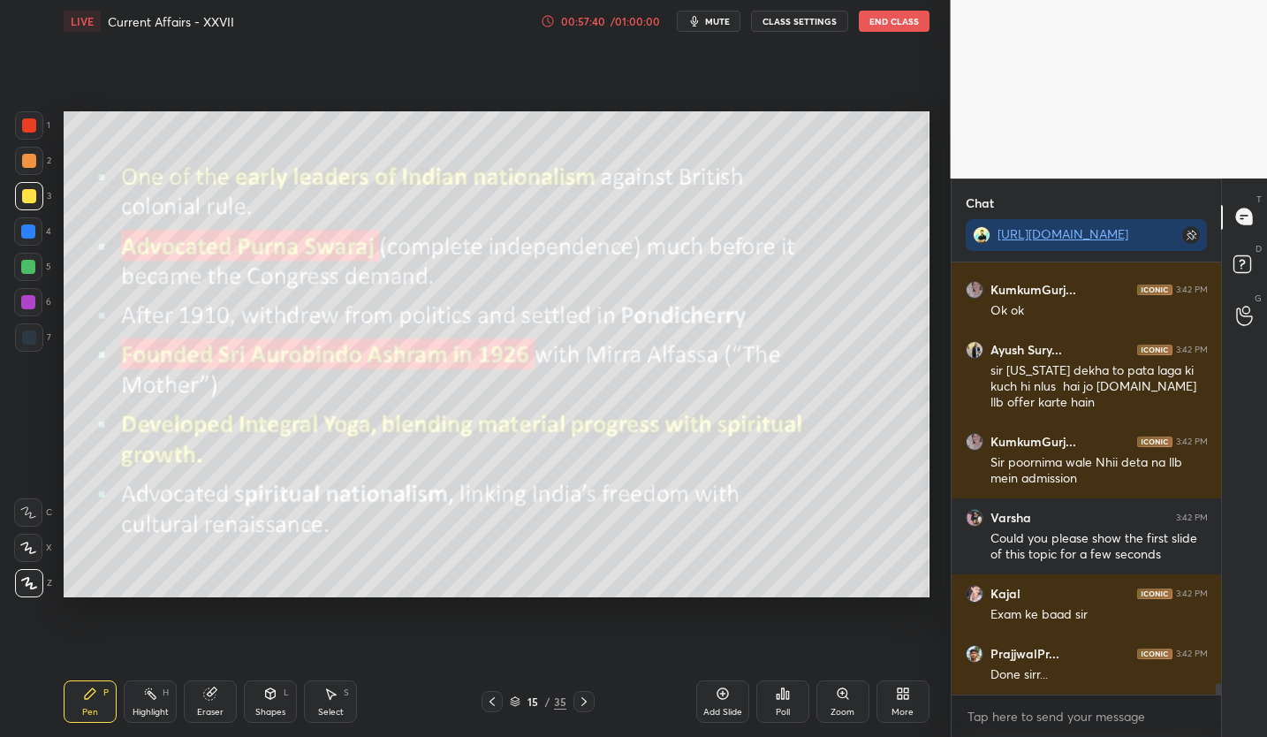
click at [490, 702] on icon at bounding box center [491, 701] width 5 height 9
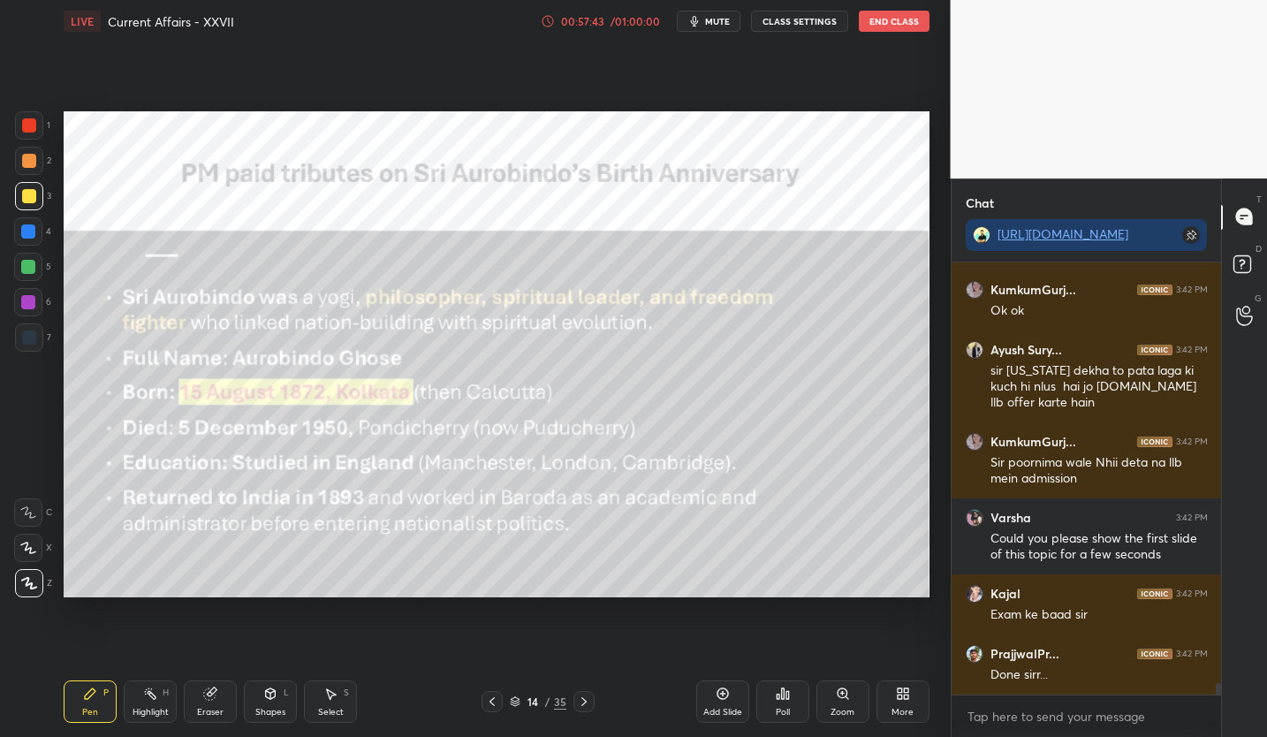
click at [214, 696] on icon at bounding box center [209, 693] width 11 height 11
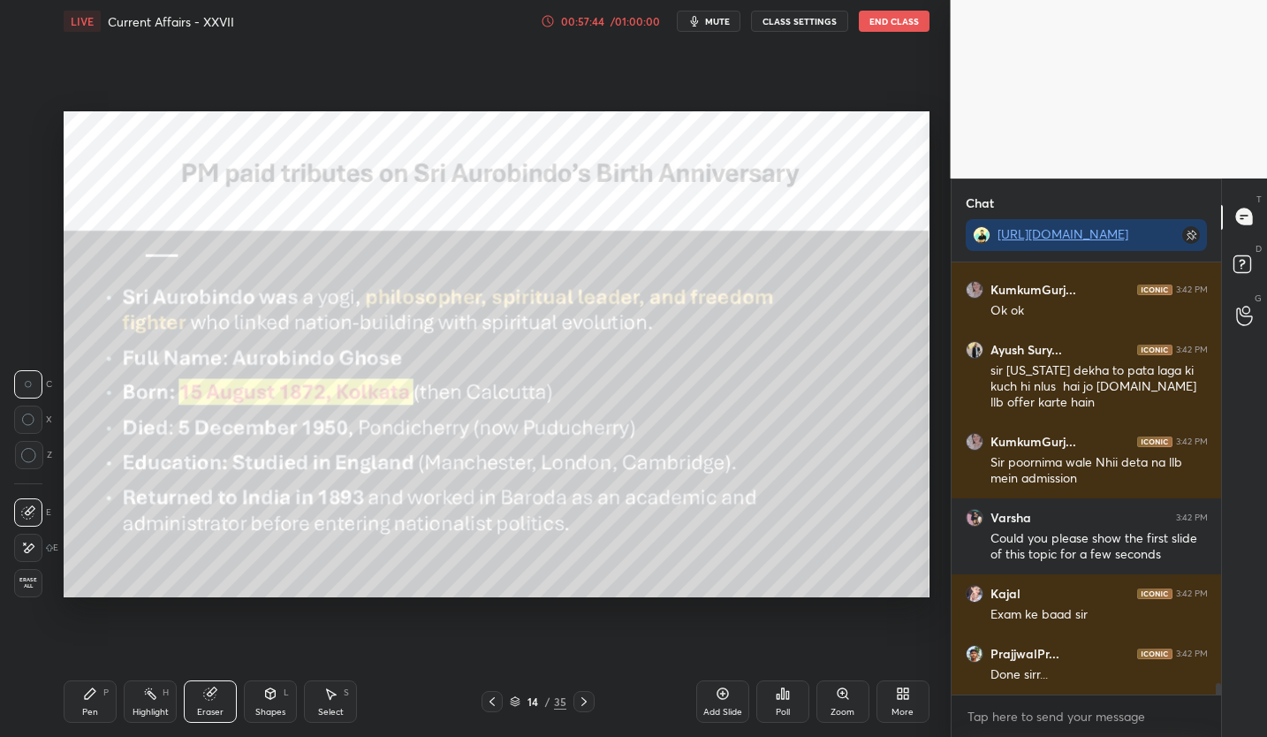
click at [28, 577] on span "Erase all" at bounding box center [28, 583] width 26 height 12
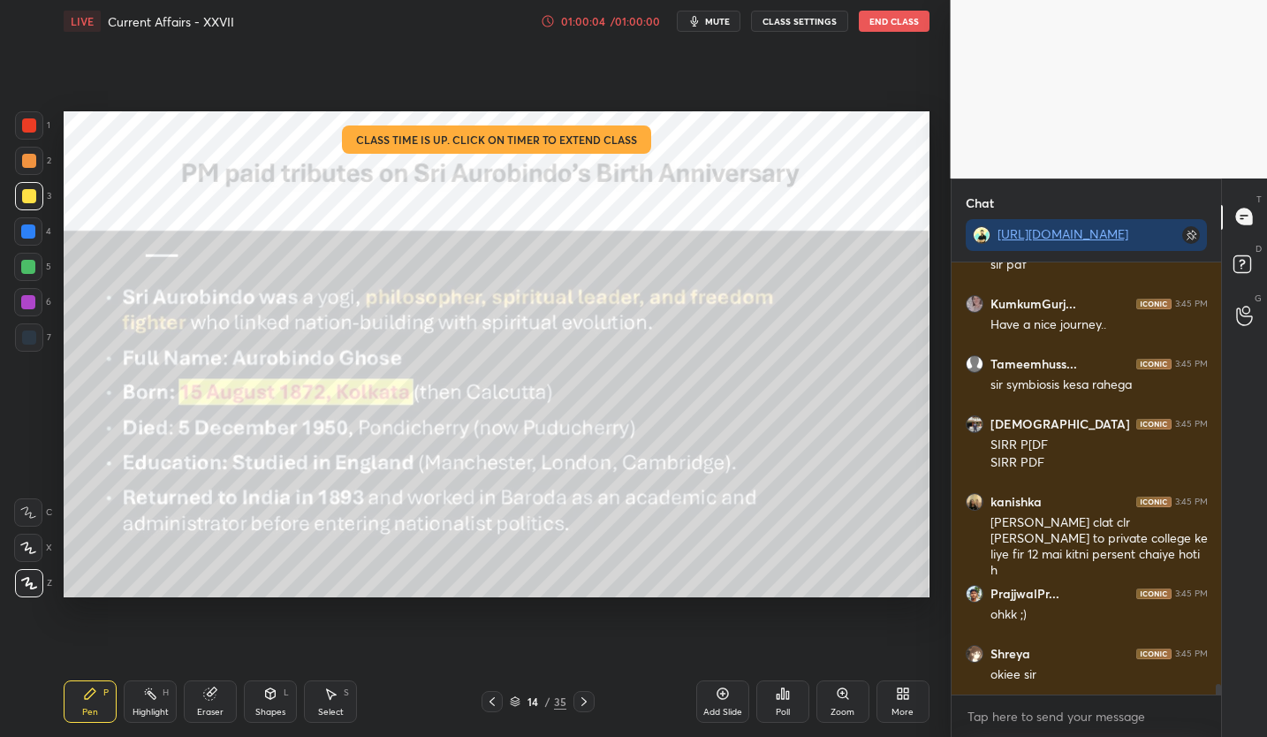
scroll to position [17649, 0]
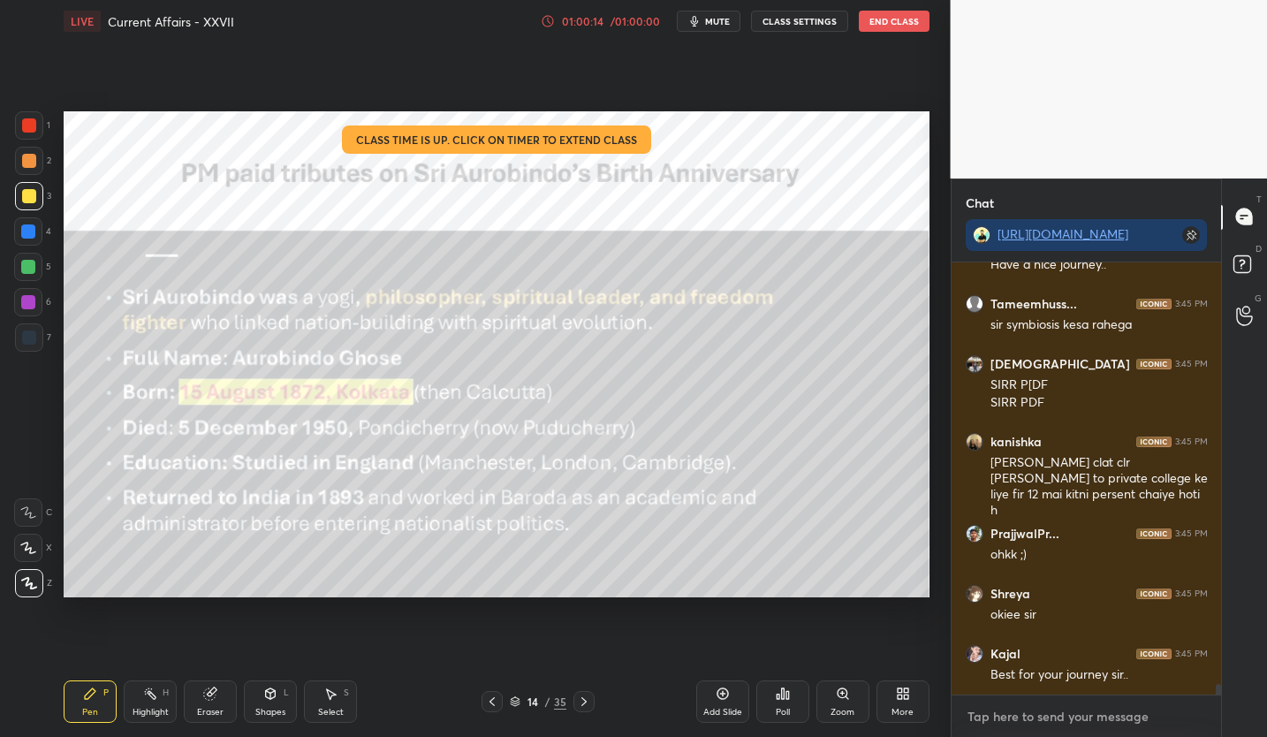
type textarea "x"
click at [1056, 721] on textarea at bounding box center [1086, 716] width 242 height 28
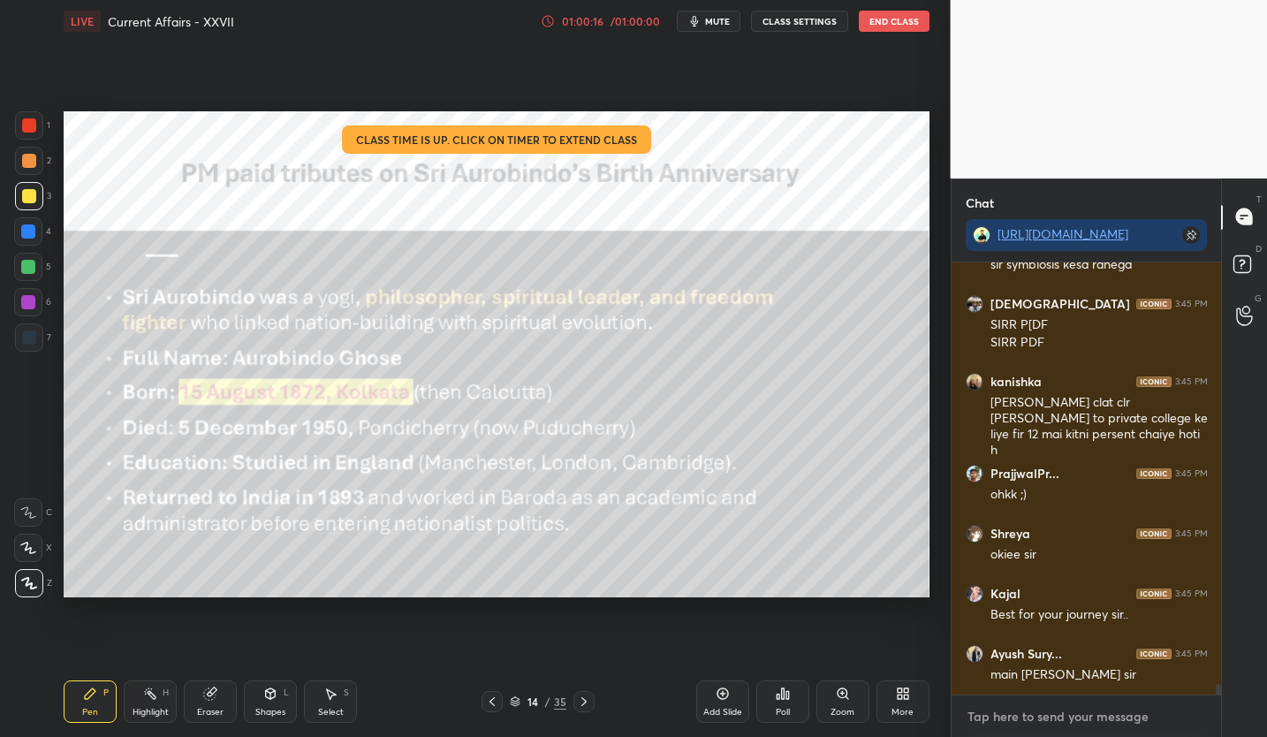
paste textarea "https://t.me/+WkE5ikmsTMQzNWY9"
type textarea "https://t.me/+WkE5ikmsTMQzNWY9"
type textarea "x"
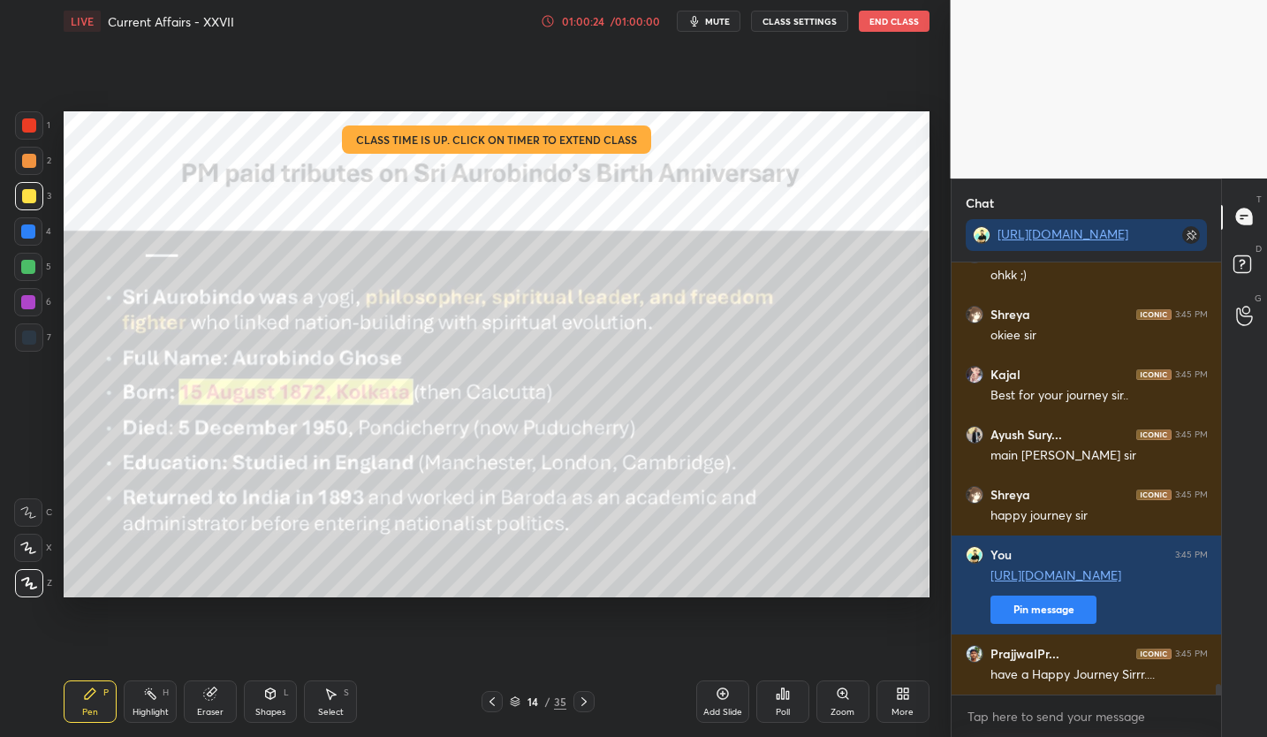
scroll to position [18004, 0]
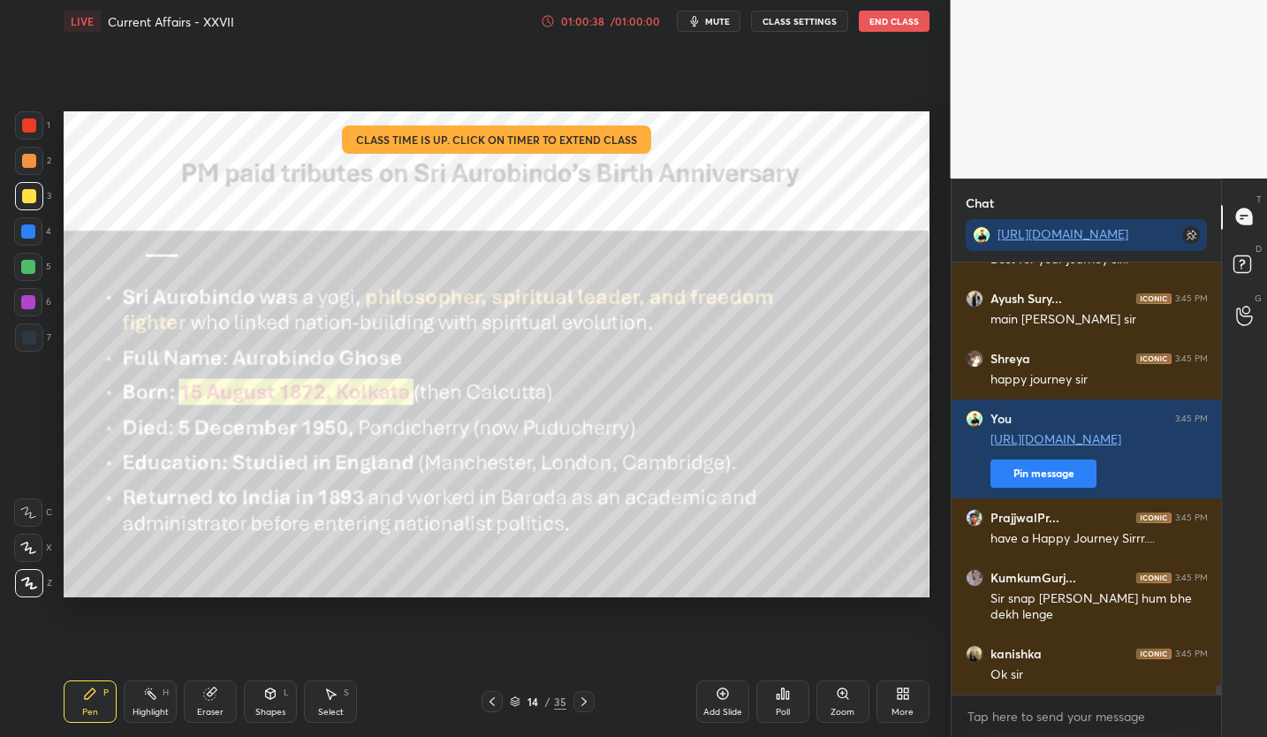
click at [887, 27] on button "End Class" at bounding box center [894, 21] width 71 height 21
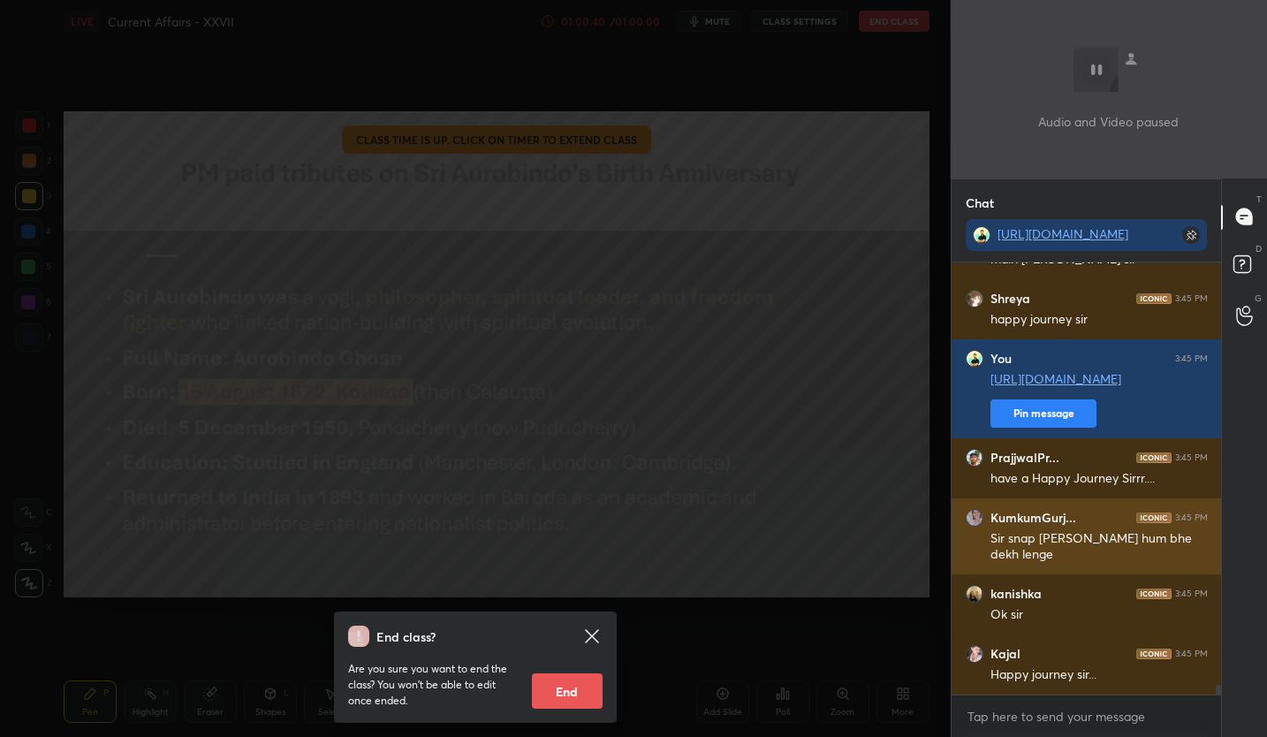
scroll to position [18185, 0]
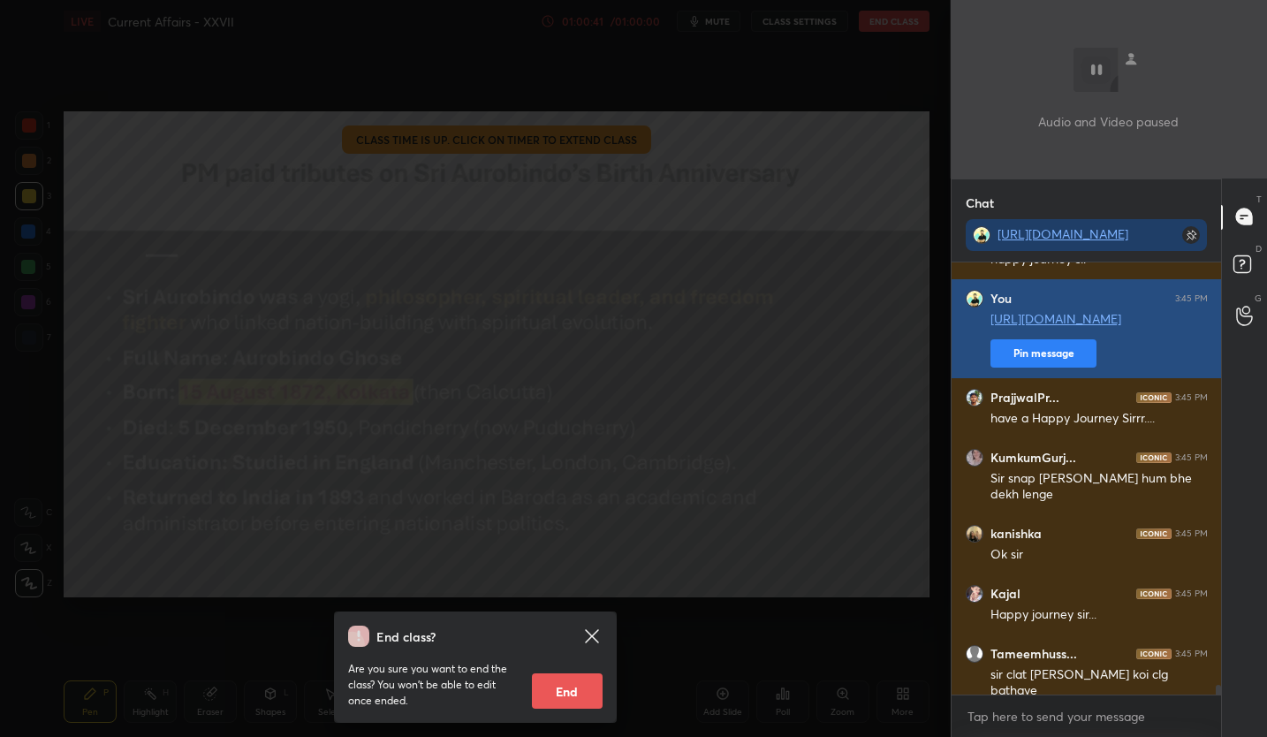
click at [1048, 358] on button "Pin message" at bounding box center [1043, 353] width 106 height 28
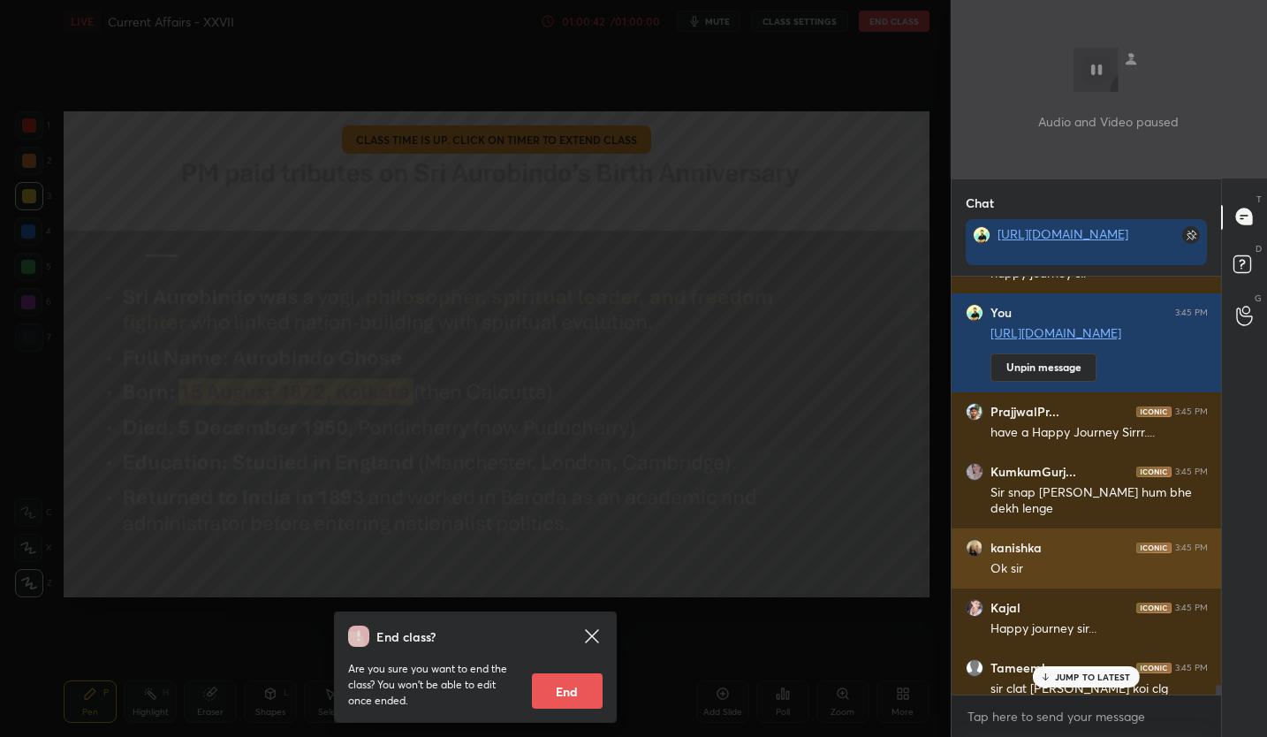
scroll to position [18199, 0]
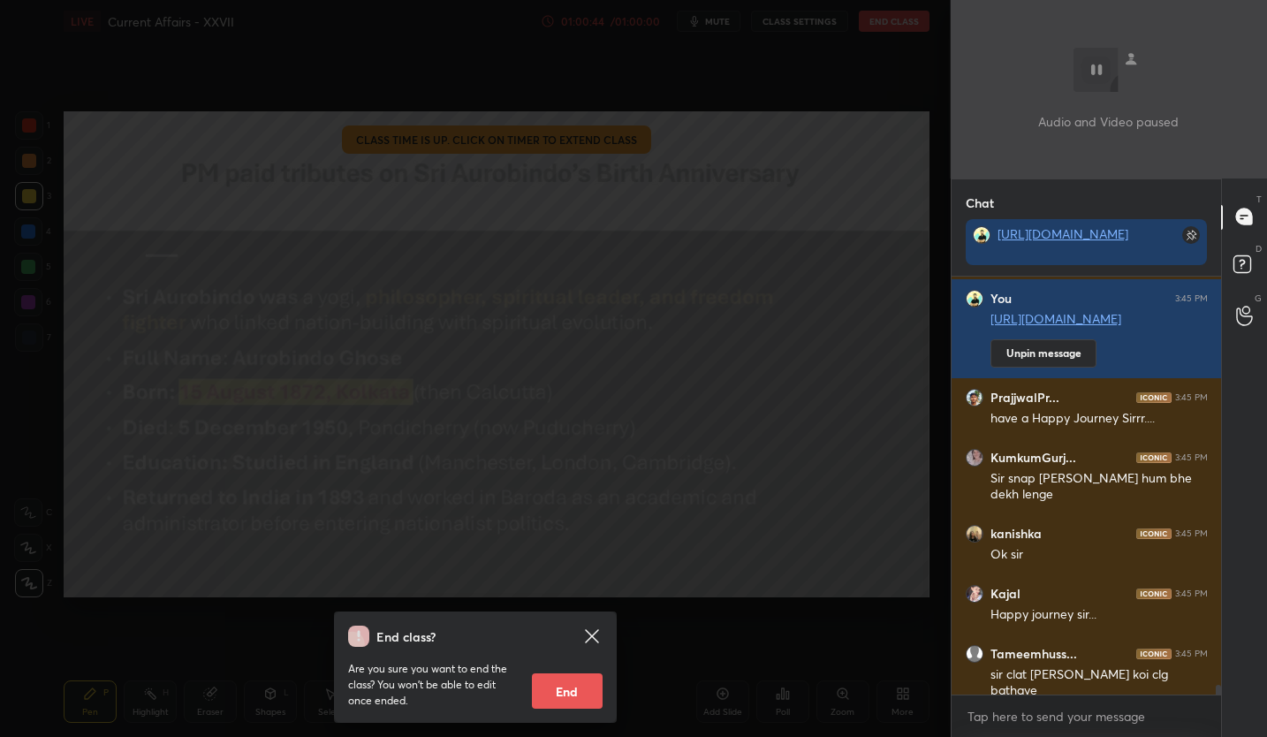
click at [578, 691] on button "End" at bounding box center [567, 690] width 71 height 35
type textarea "x"
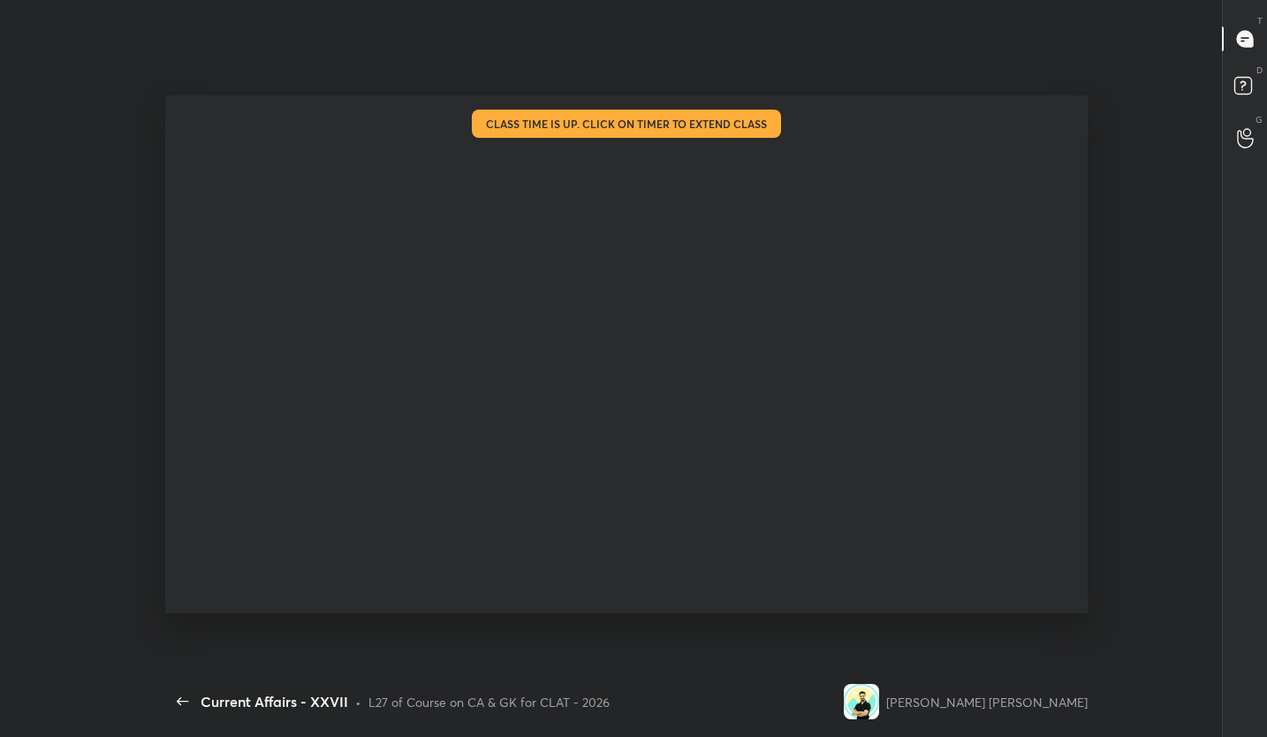
scroll to position [0, 0]
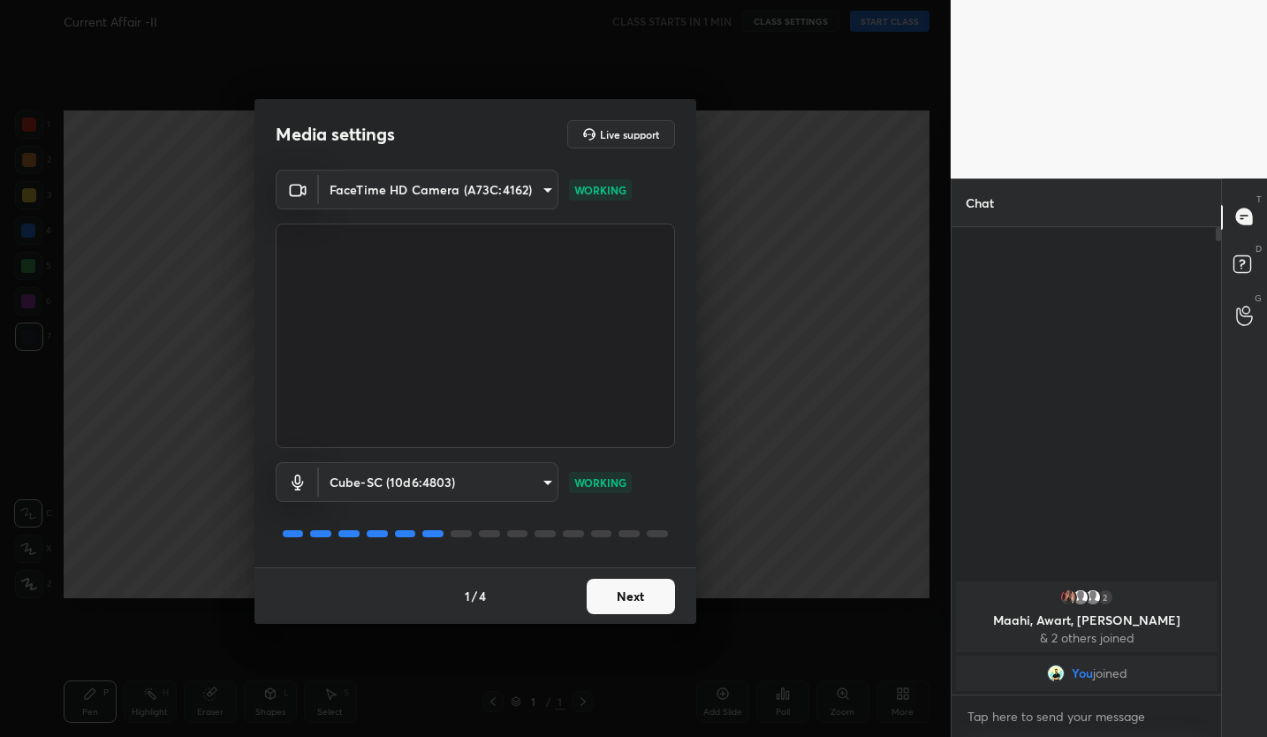
click at [636, 599] on button "Next" at bounding box center [631, 596] width 88 height 35
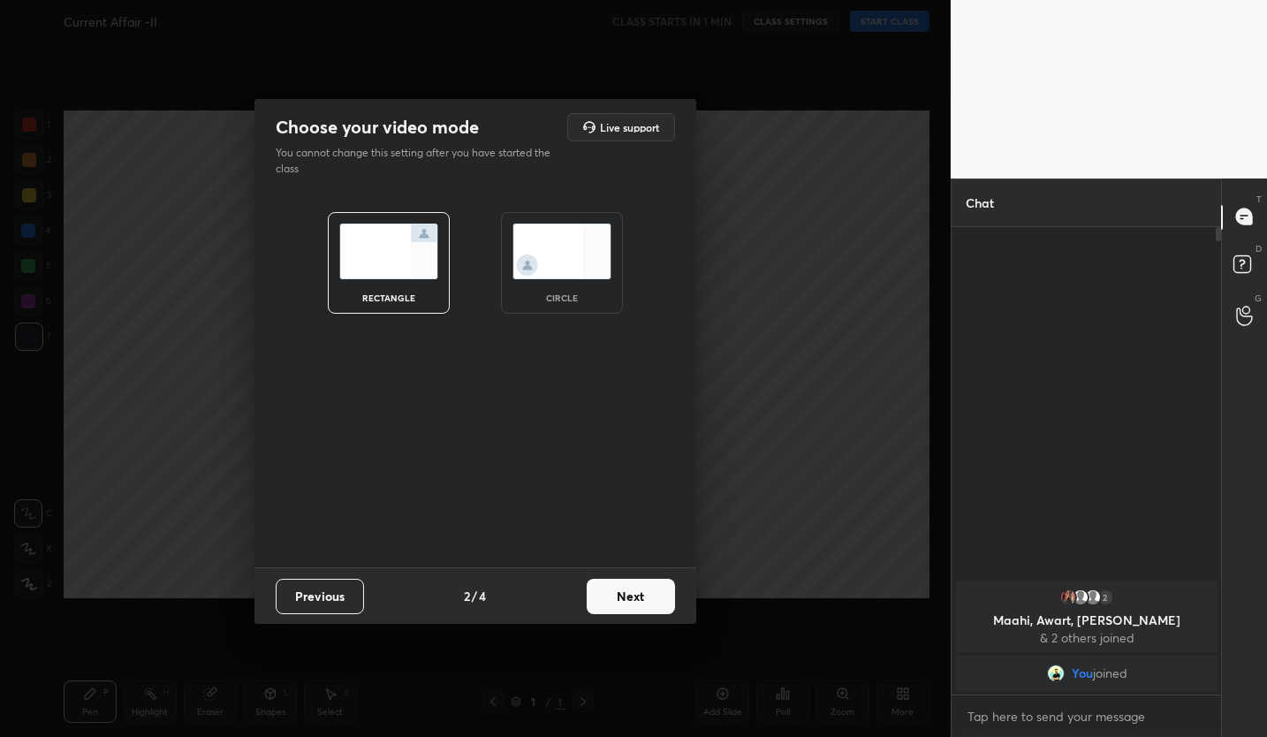
click at [636, 599] on button "Next" at bounding box center [631, 596] width 88 height 35
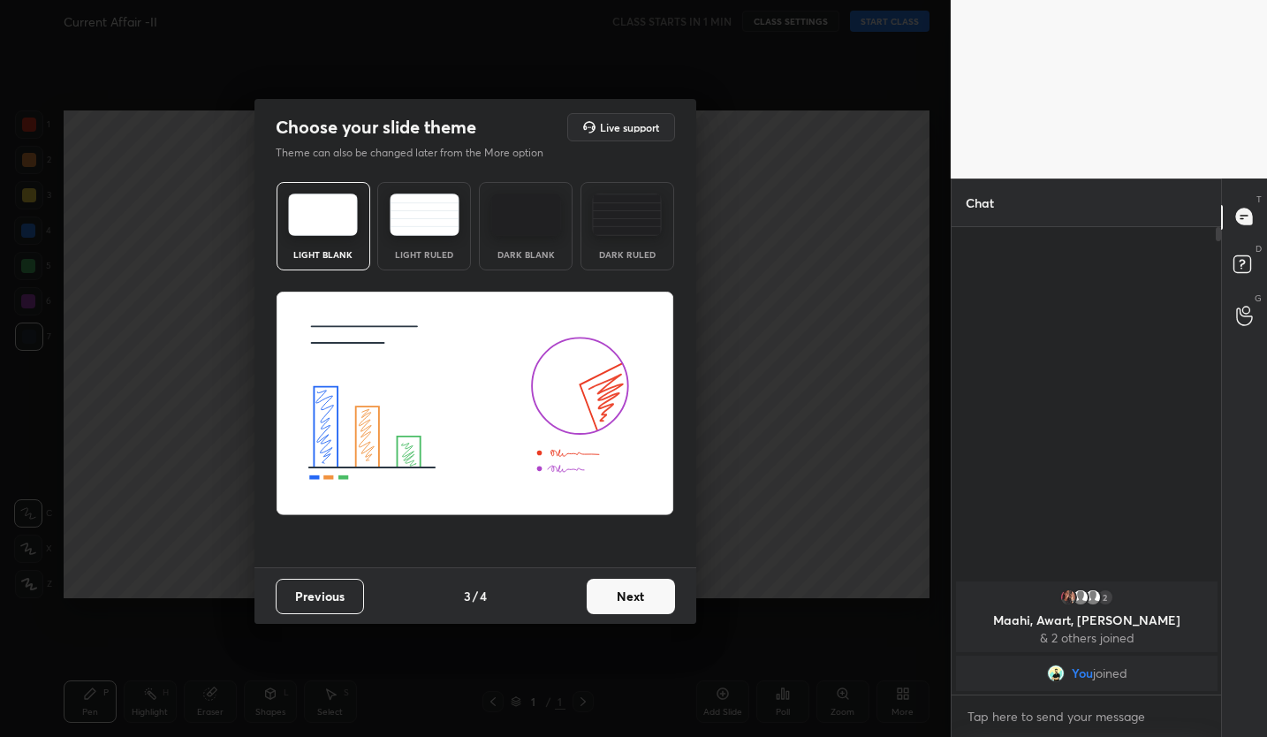
click at [636, 599] on button "Next" at bounding box center [631, 596] width 88 height 35
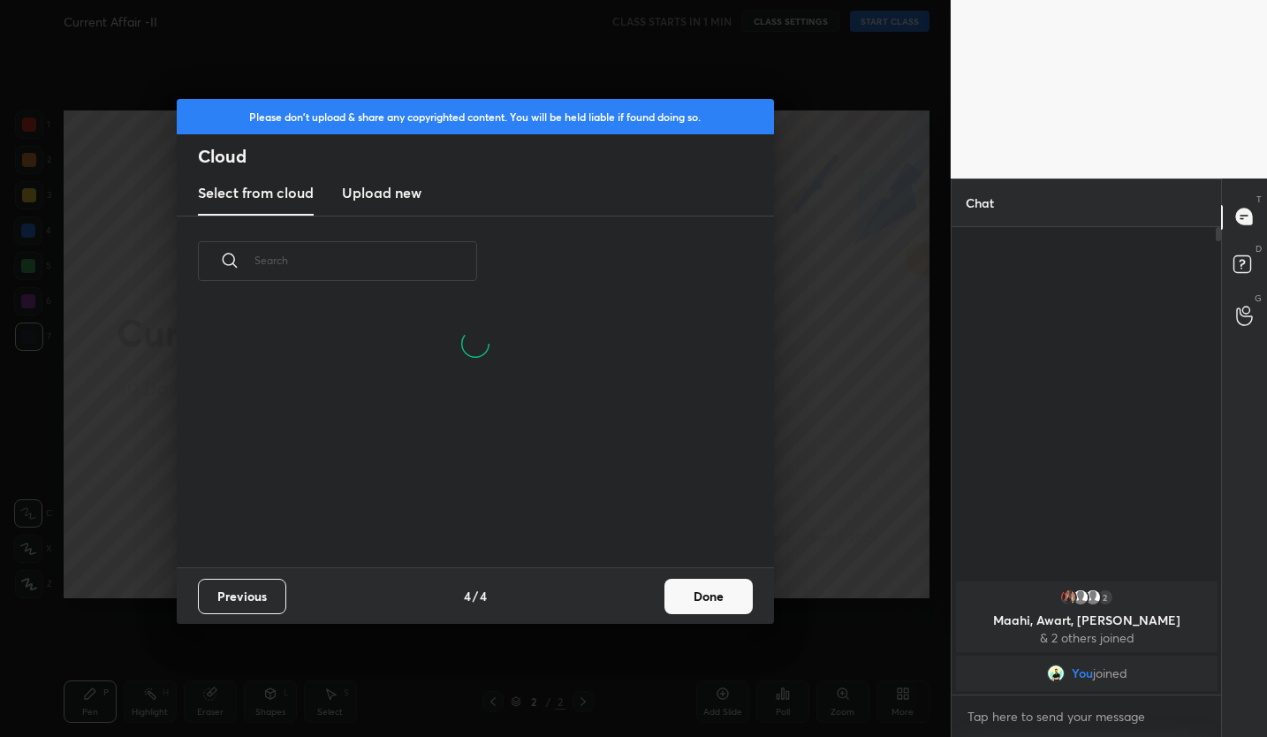
click at [690, 599] on button "Done" at bounding box center [708, 596] width 88 height 35
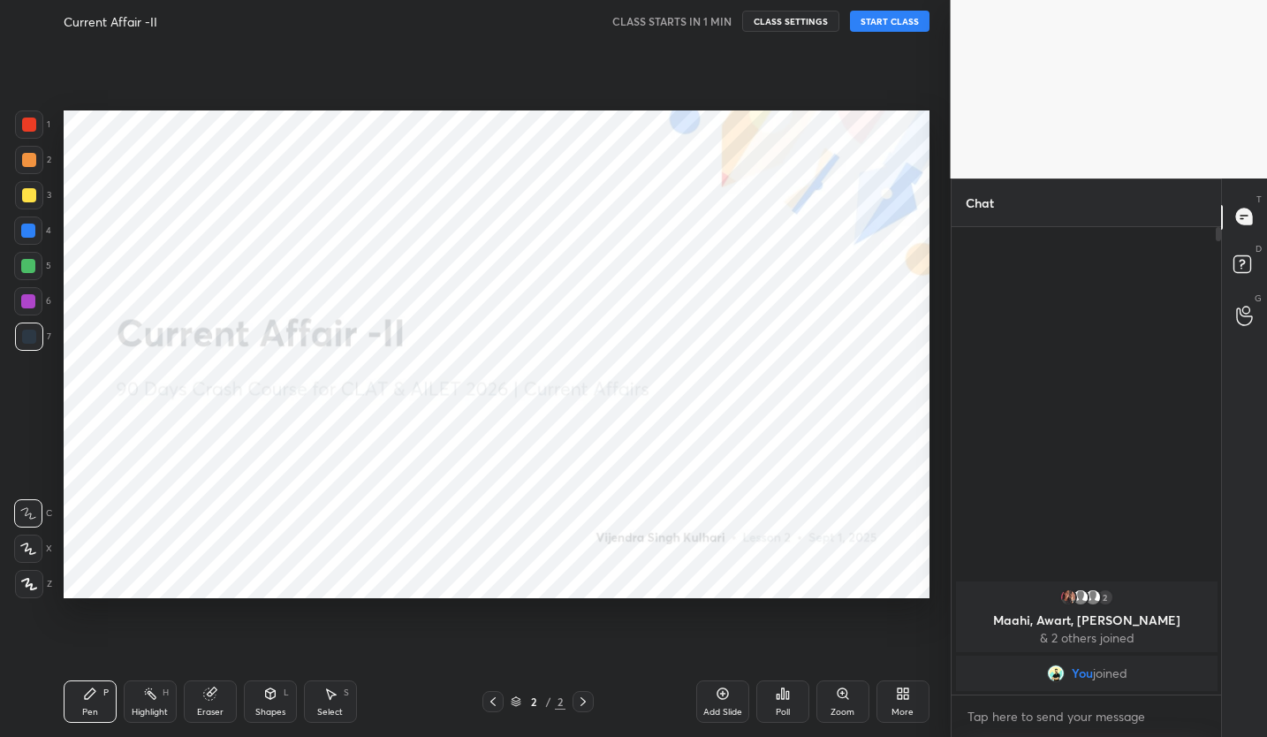
click at [899, 26] on button "START CLASS" at bounding box center [889, 21] width 79 height 21
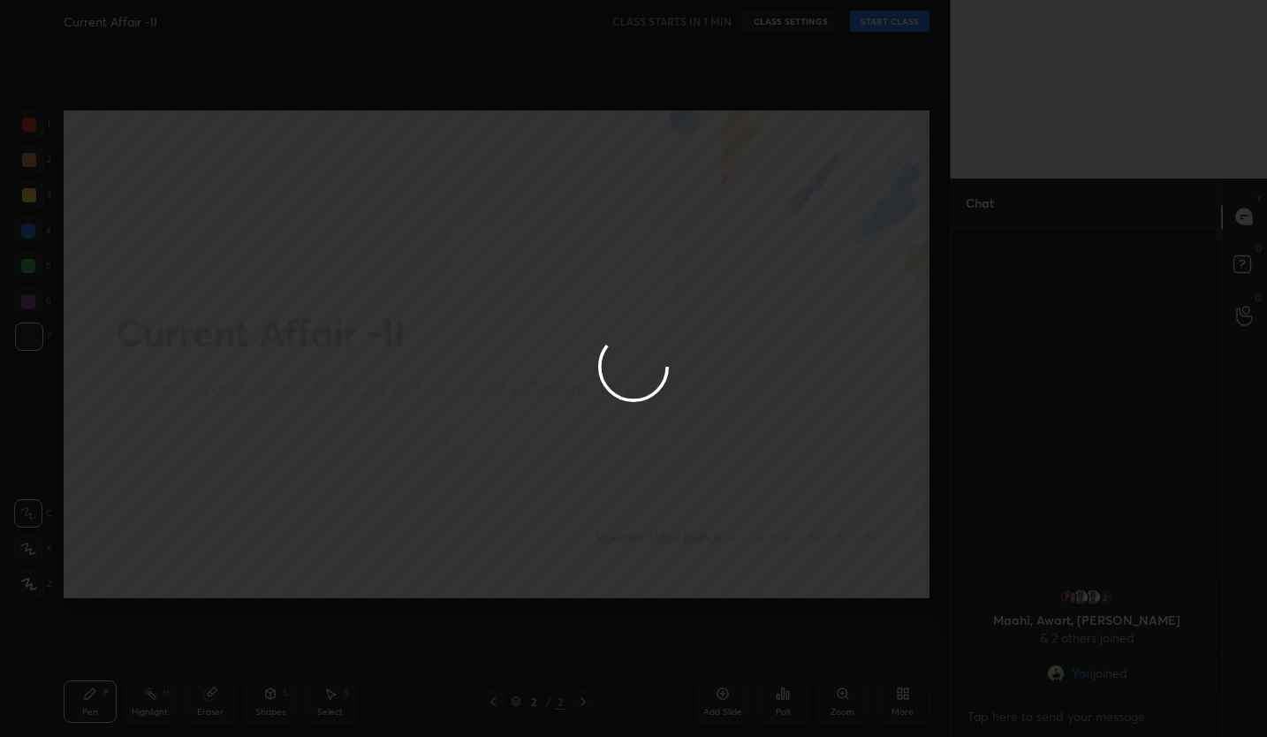
type textarea "x"
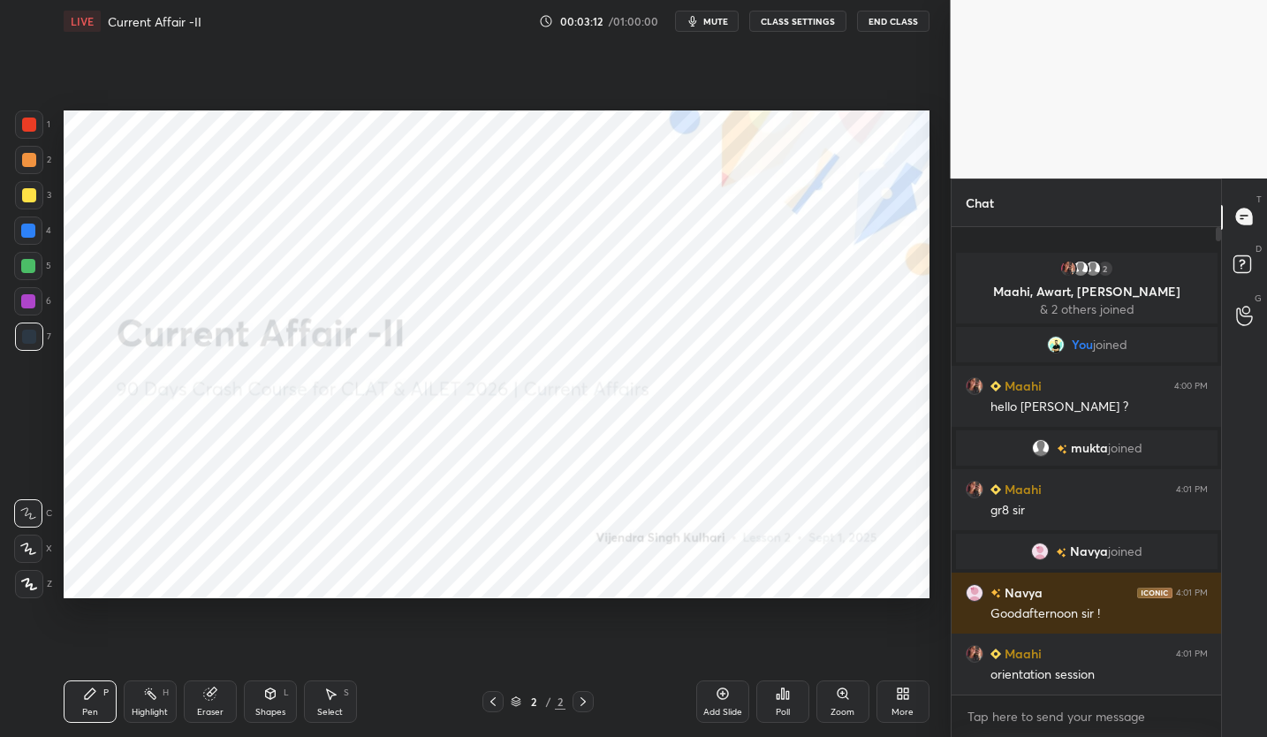
click at [715, 26] on span "mute" at bounding box center [715, 21] width 25 height 12
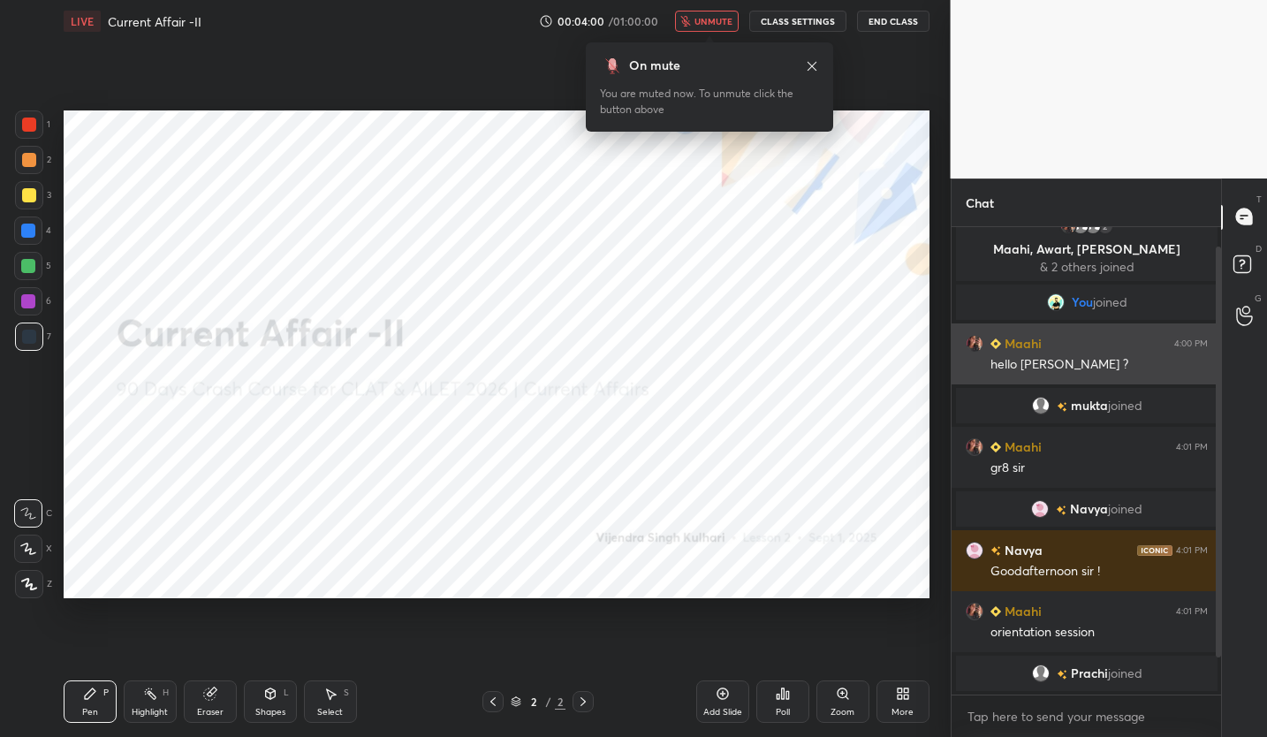
scroll to position [81, 0]
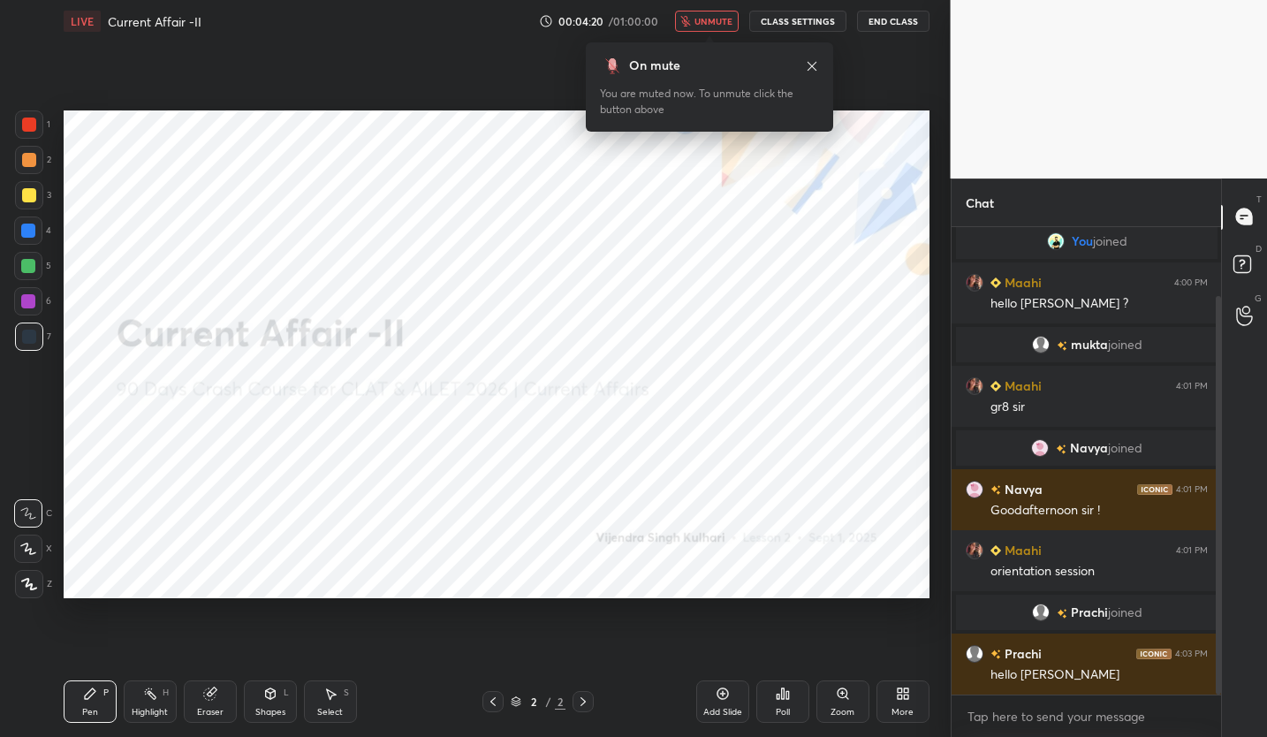
click at [708, 18] on span "unmute" at bounding box center [713, 21] width 38 height 12
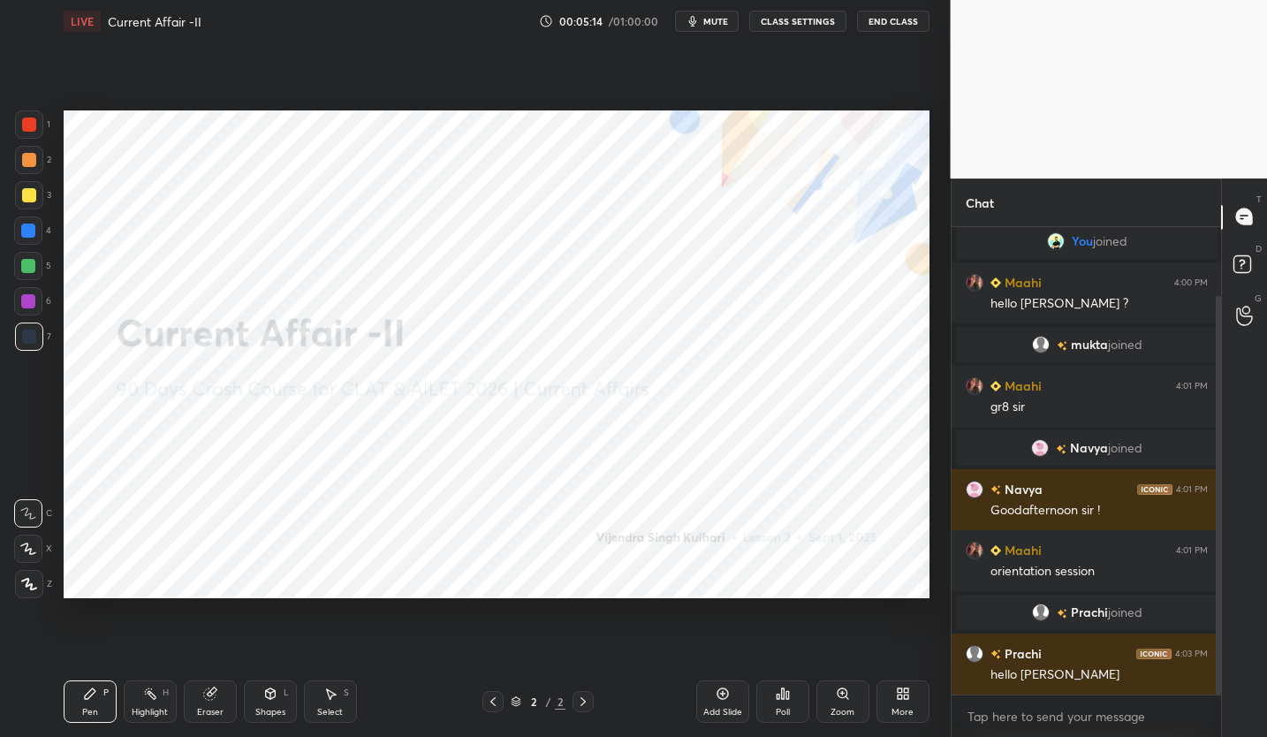
click at [714, 19] on span "mute" at bounding box center [715, 21] width 25 height 12
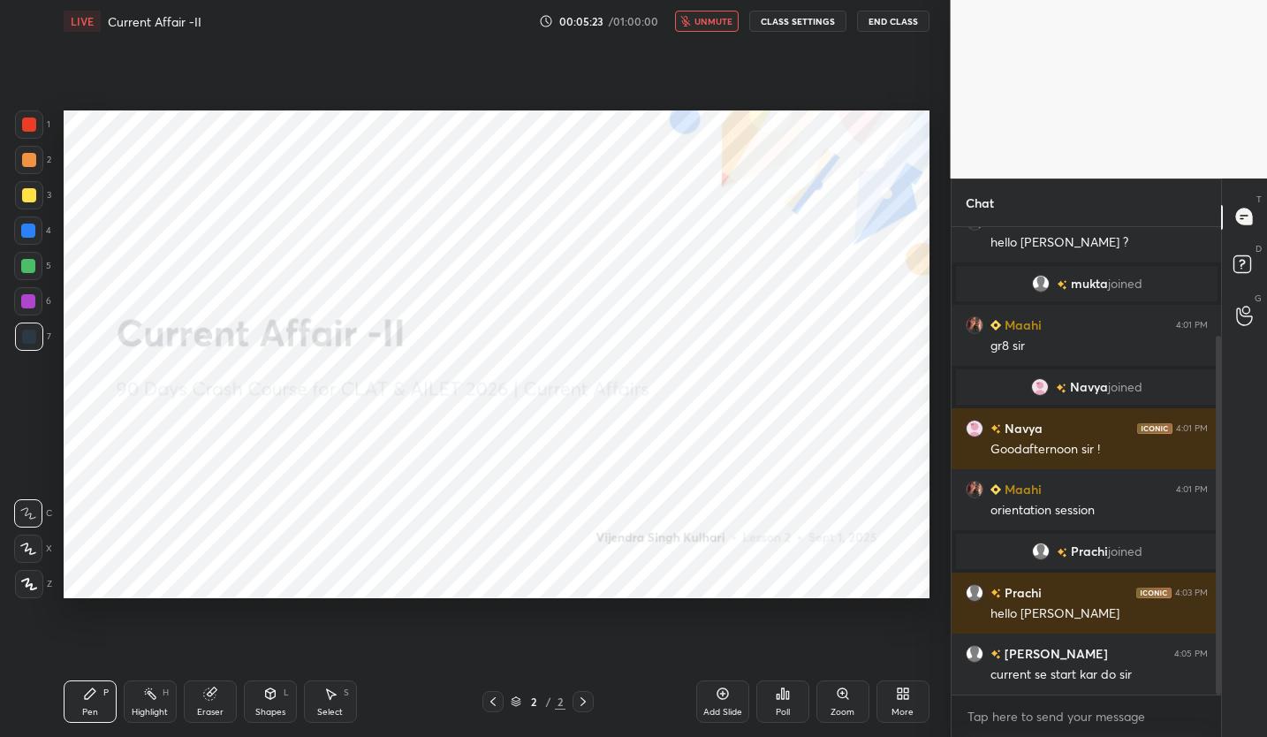
scroll to position [185, 0]
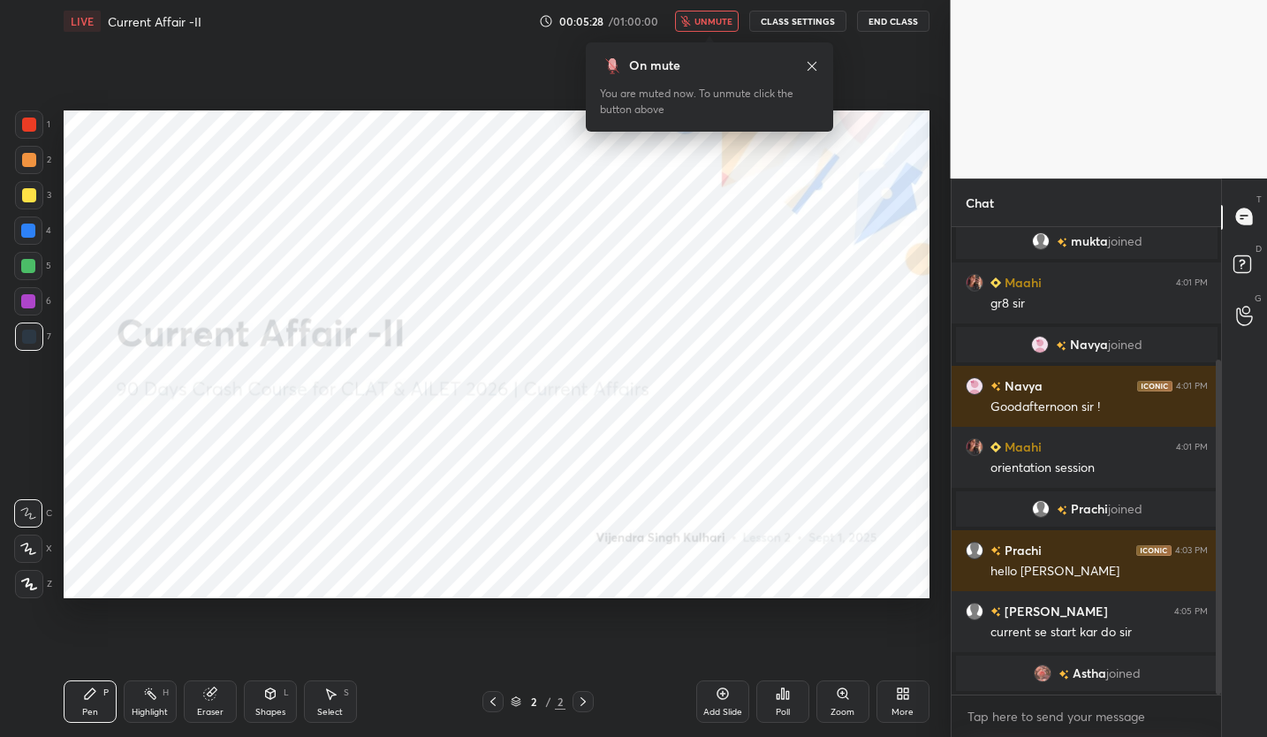
click at [806, 72] on icon at bounding box center [812, 66] width 14 height 14
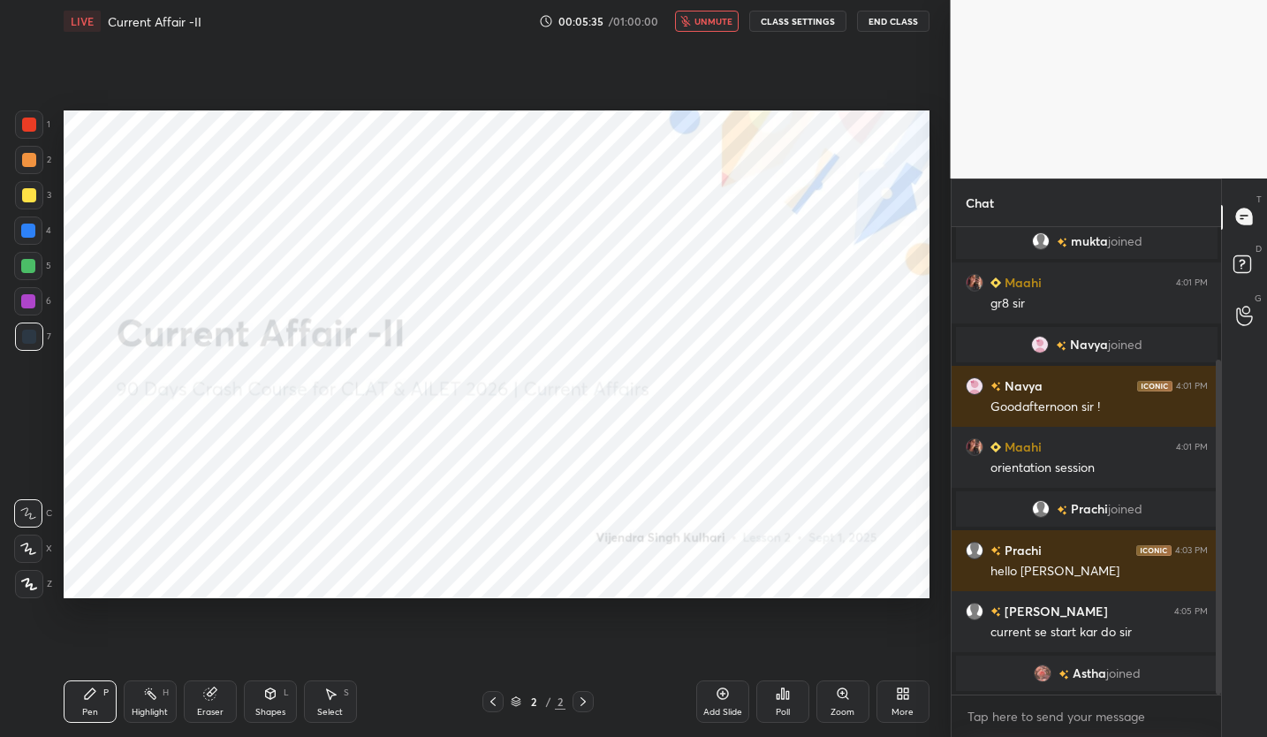
click at [701, 25] on span "unmute" at bounding box center [713, 21] width 38 height 12
click at [908, 701] on div "More" at bounding box center [902, 701] width 53 height 42
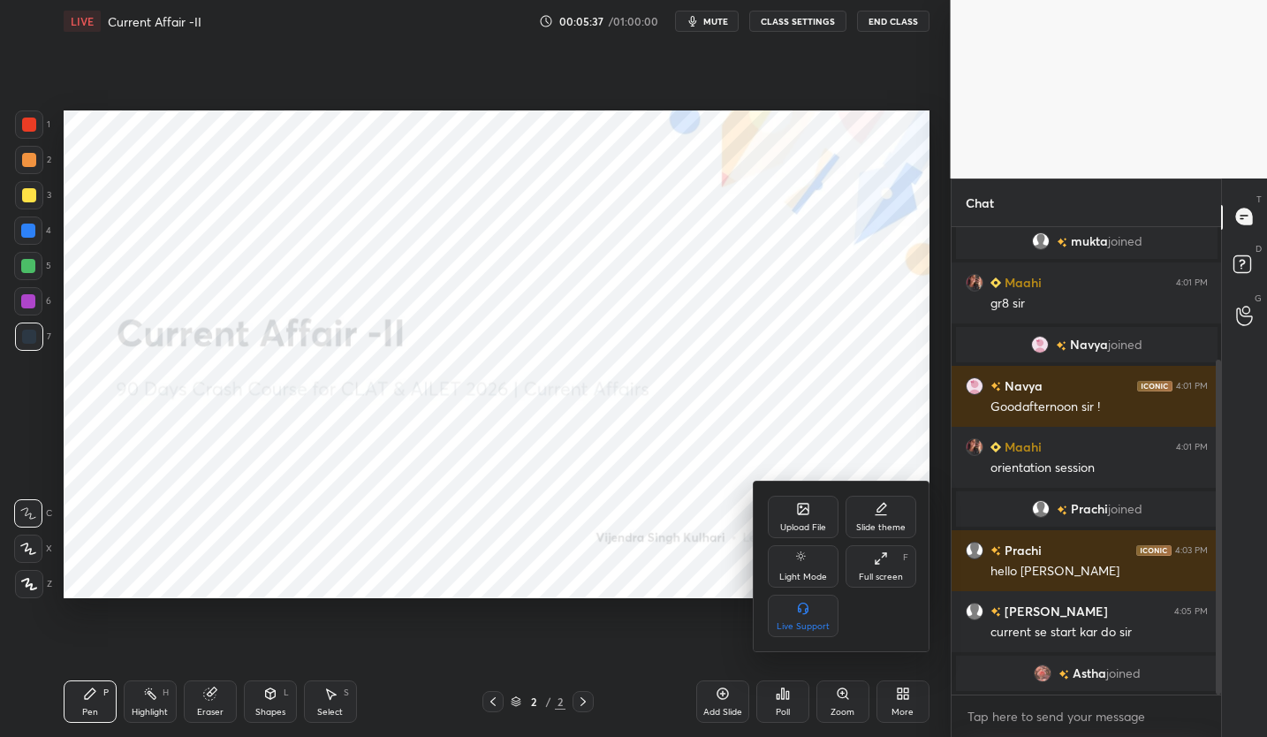
scroll to position [212, 0]
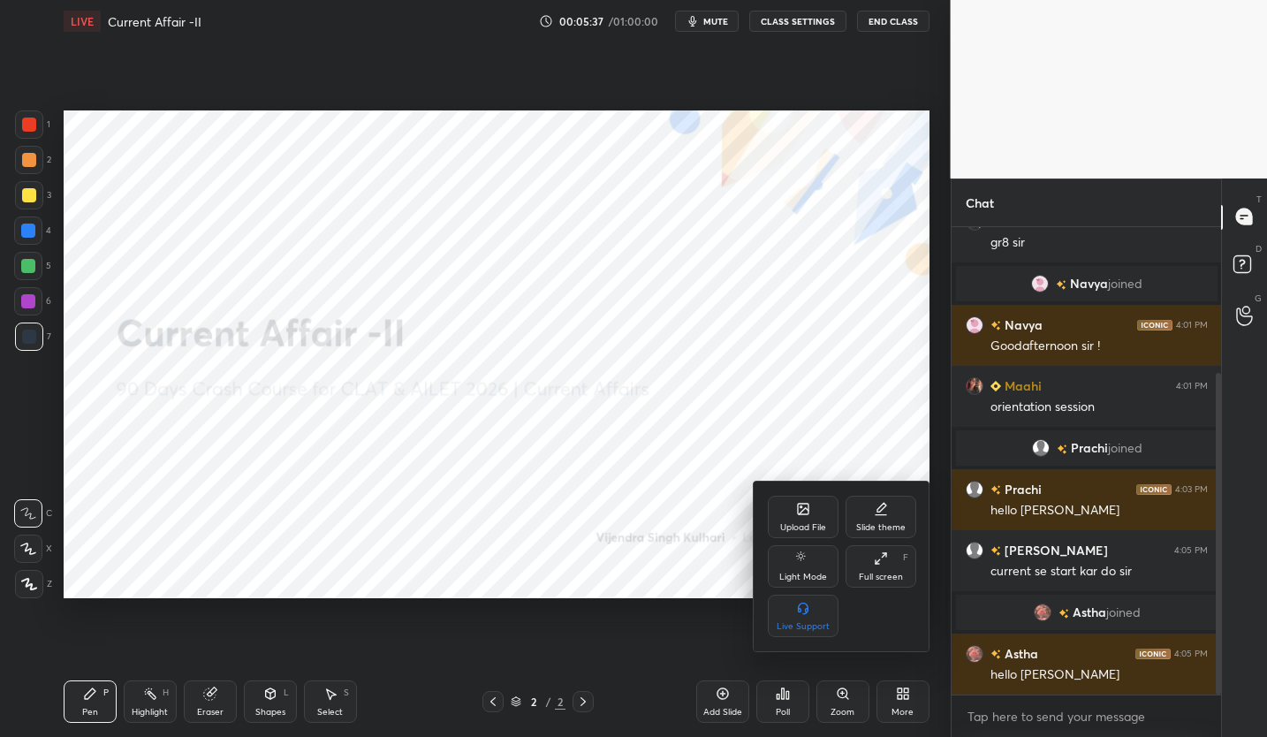
click at [805, 518] on div "Upload File" at bounding box center [803, 517] width 71 height 42
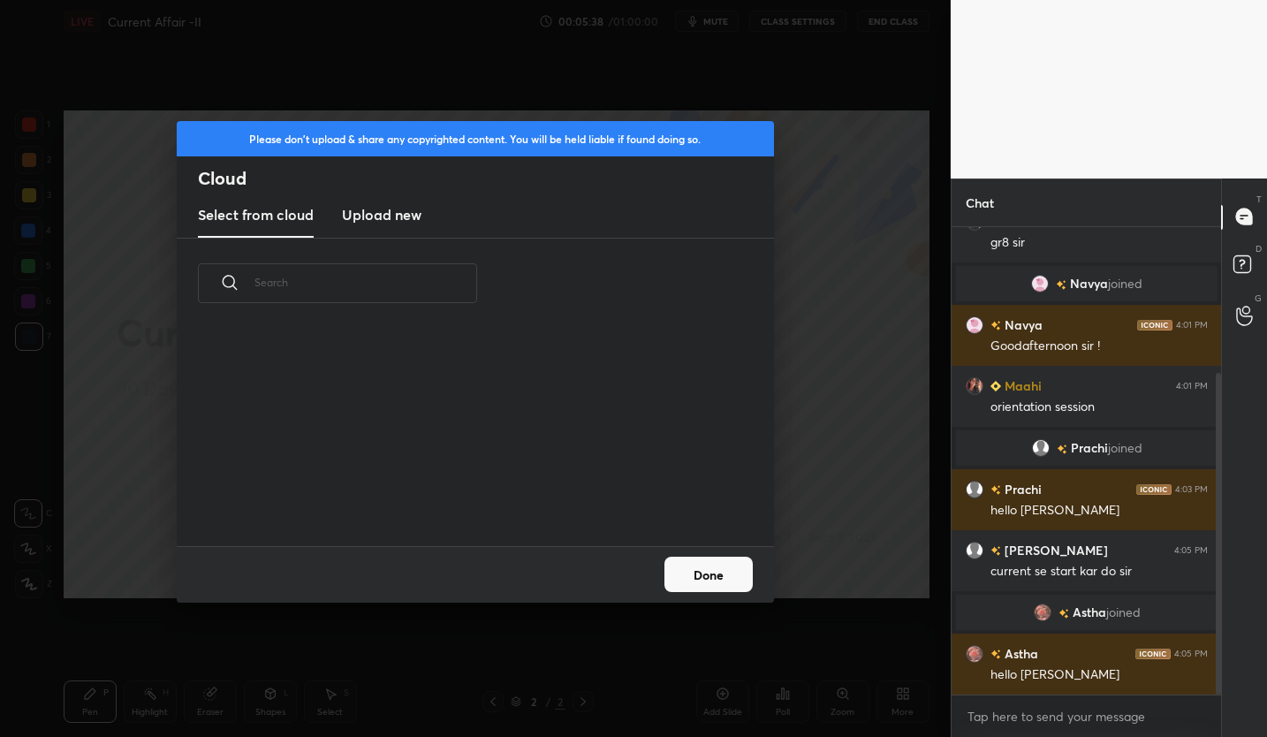
scroll to position [217, 567]
click at [377, 217] on h3 "Upload new" at bounding box center [381, 214] width 79 height 21
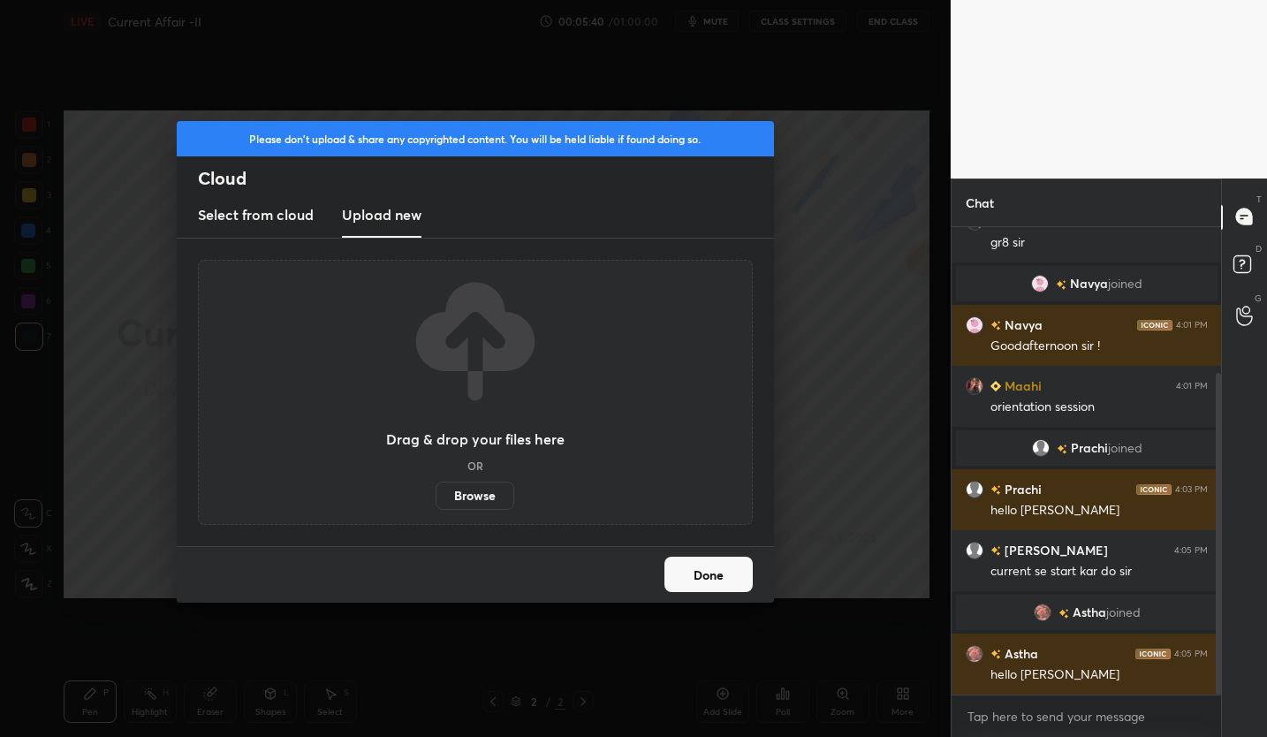
click at [457, 489] on label "Browse" at bounding box center [474, 495] width 79 height 28
click at [435, 489] on input "Browse" at bounding box center [435, 495] width 0 height 28
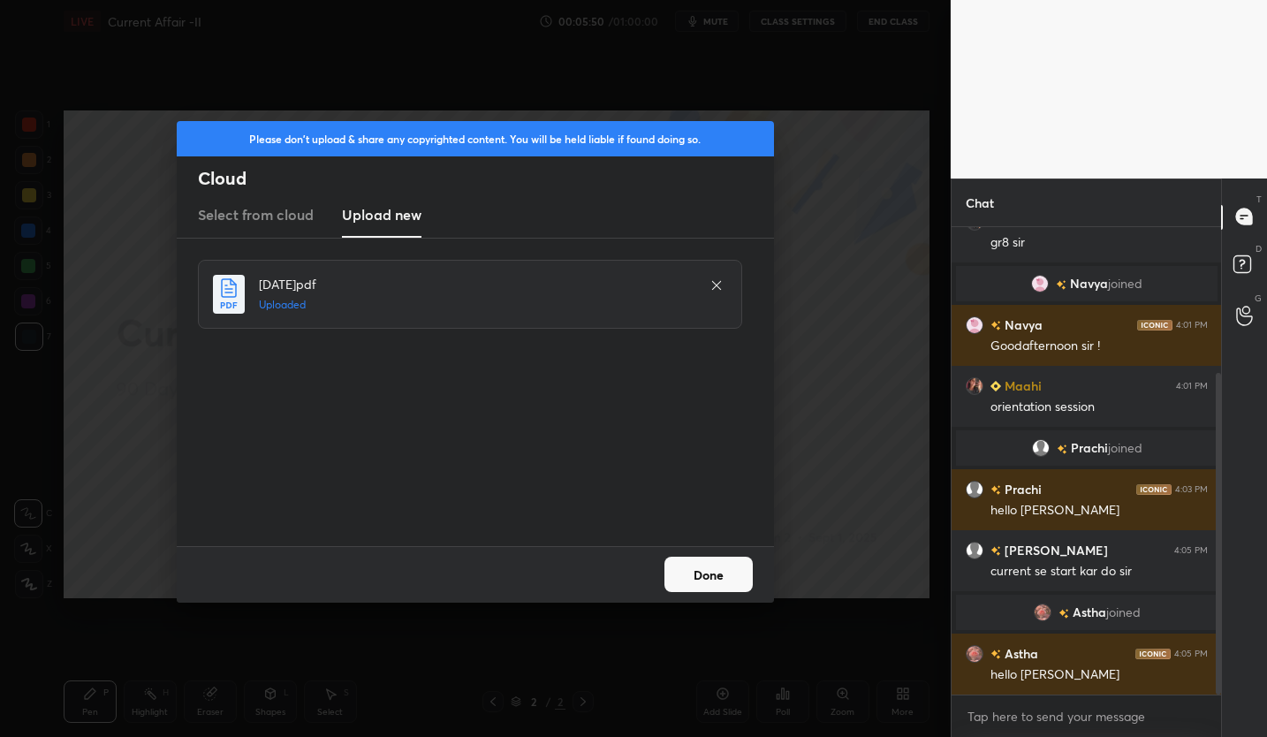
click at [708, 571] on button "Done" at bounding box center [708, 573] width 88 height 35
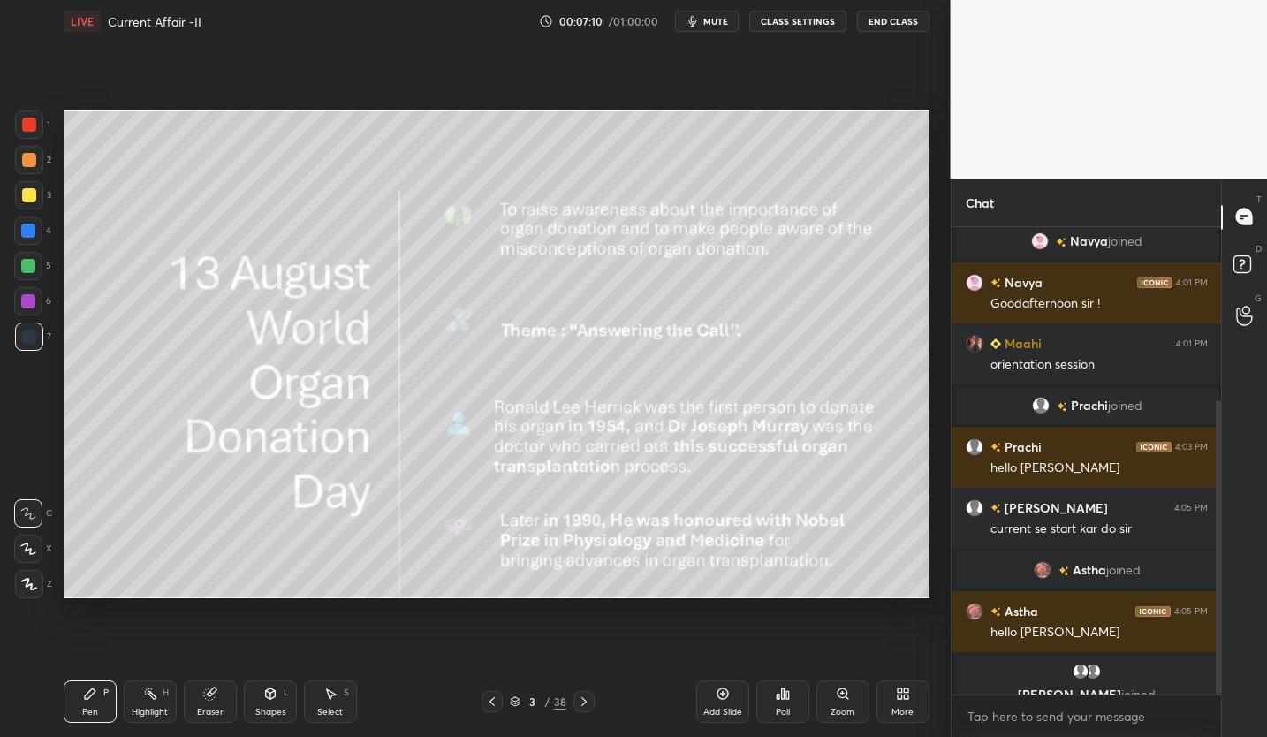
scroll to position [276, 0]
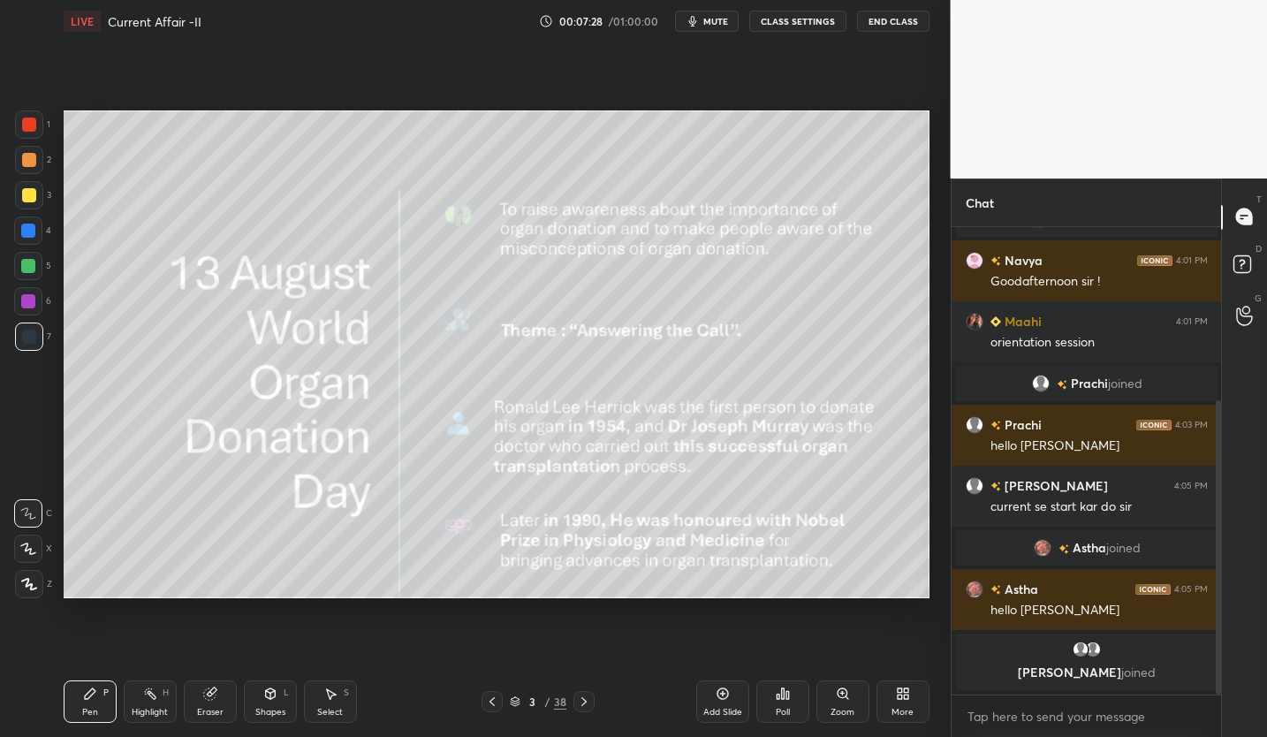
drag, startPoint x: 26, startPoint y: 188, endPoint x: 44, endPoint y: 218, distance: 35.3
click at [22, 187] on div at bounding box center [29, 195] width 28 height 28
click at [703, 30] on button "mute" at bounding box center [707, 21] width 64 height 21
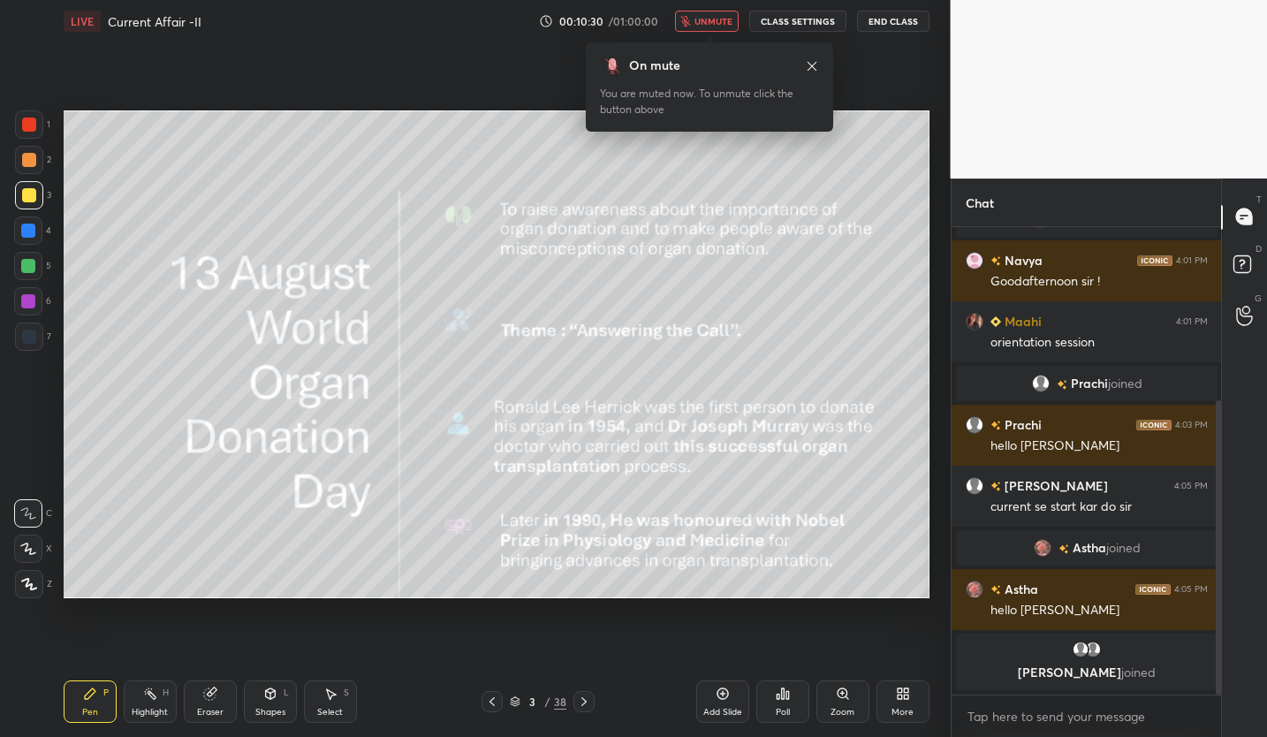
click at [814, 67] on icon at bounding box center [812, 66] width 14 height 14
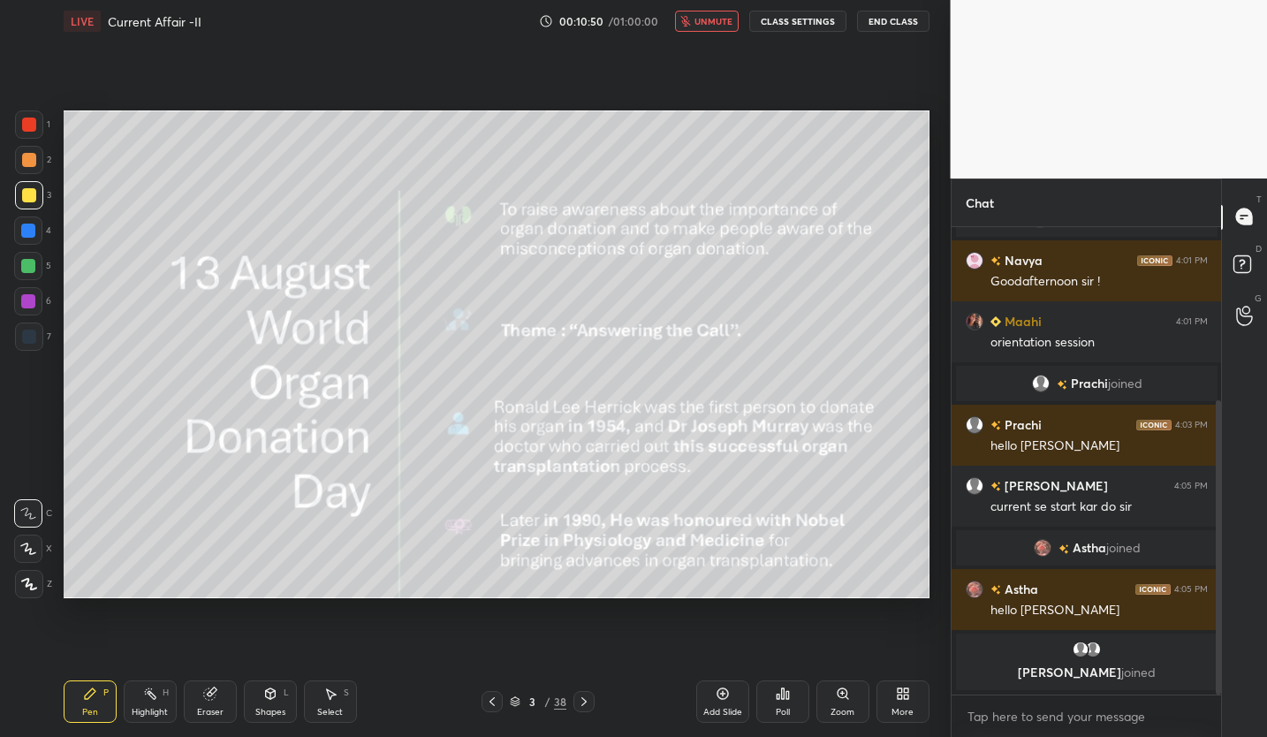
click at [683, 29] on button "unmute" at bounding box center [707, 21] width 64 height 21
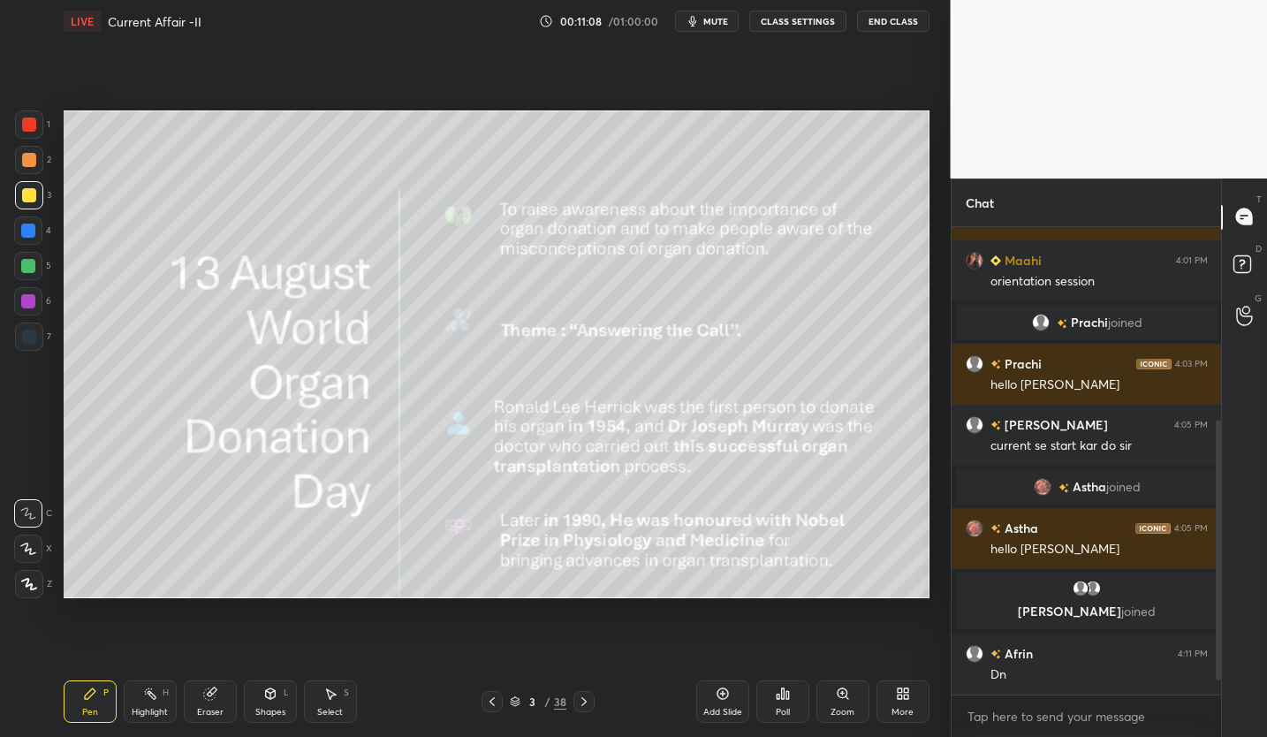
scroll to position [389, 0]
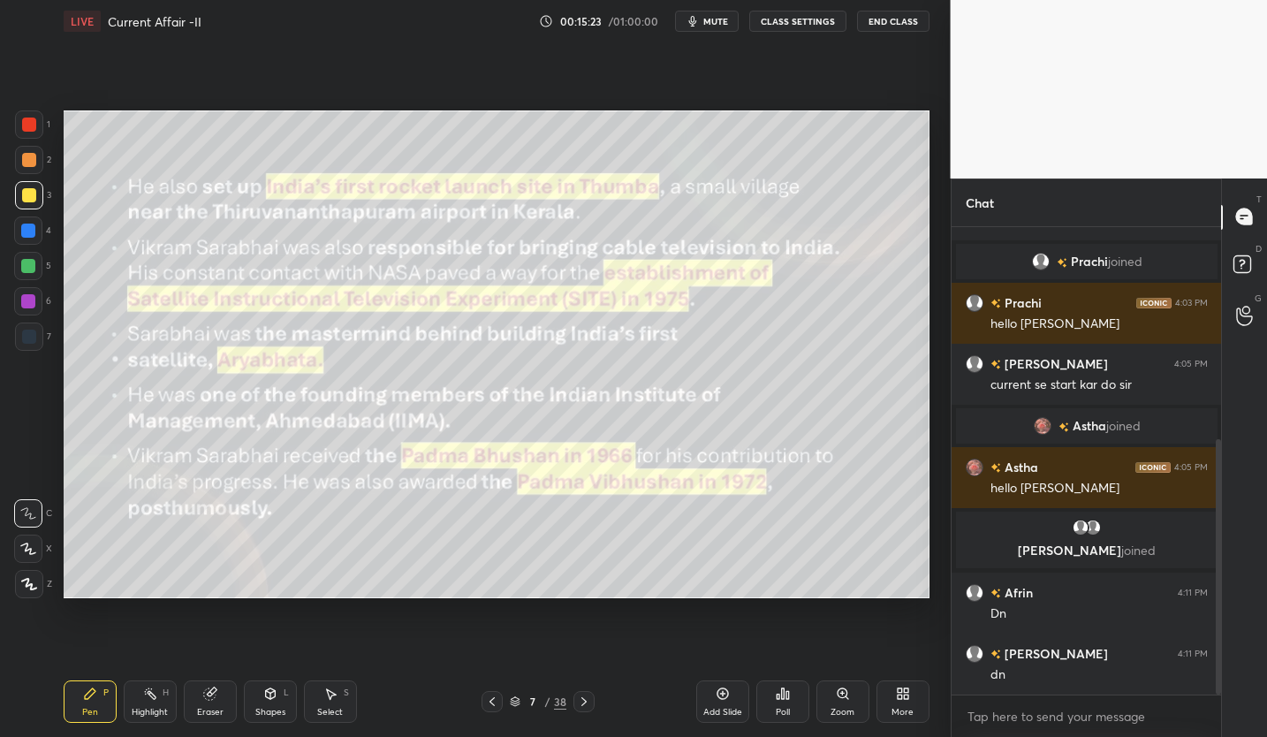
click at [601, 545] on div "Setting up your live class Poll for secs No correct answer Start poll" at bounding box center [497, 354] width 880 height 624
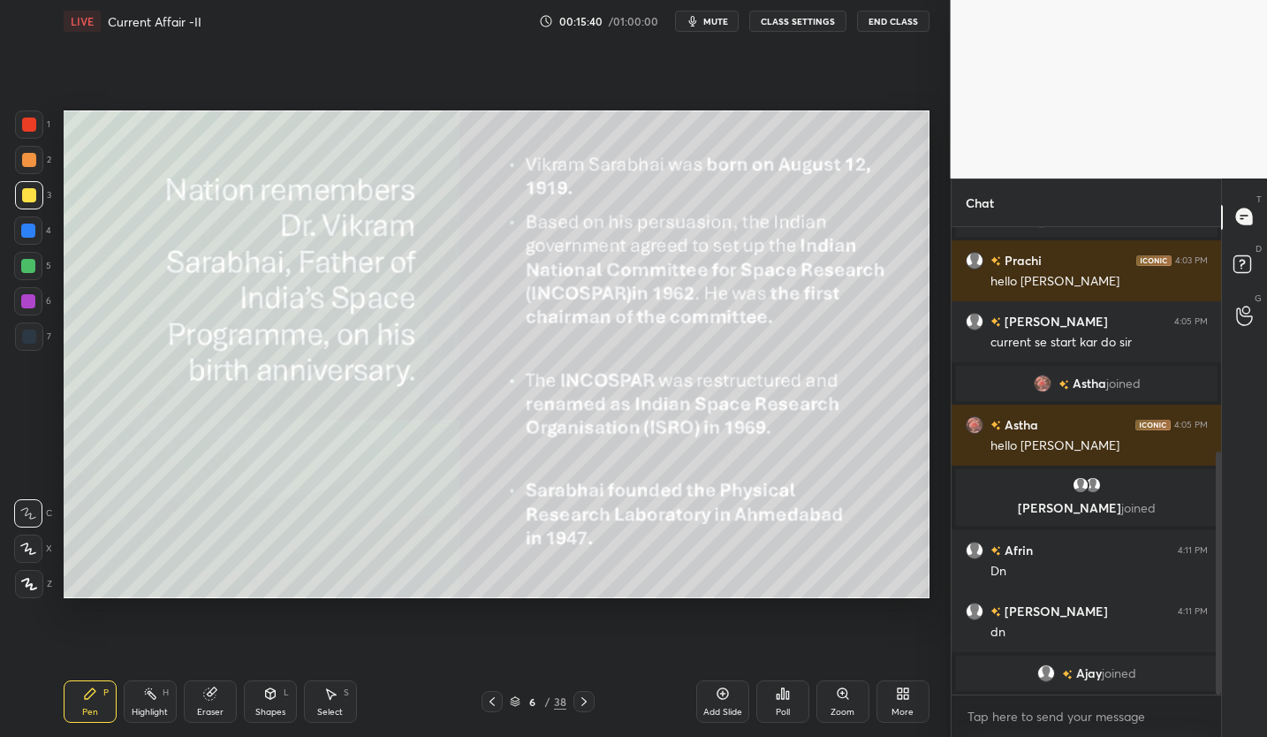
click at [202, 701] on div "Eraser" at bounding box center [210, 701] width 53 height 42
click at [27, 589] on span "Erase all" at bounding box center [28, 583] width 26 height 12
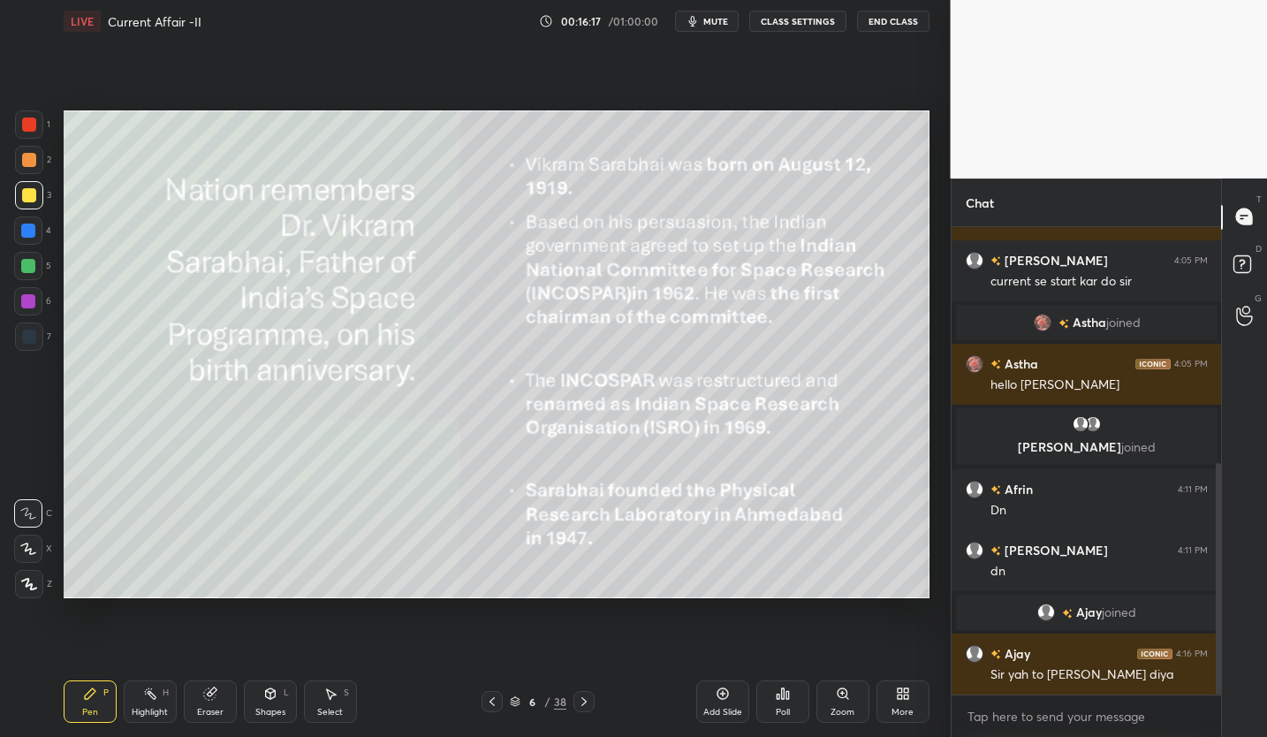
click at [691, 23] on icon "button" at bounding box center [692, 21] width 14 height 14
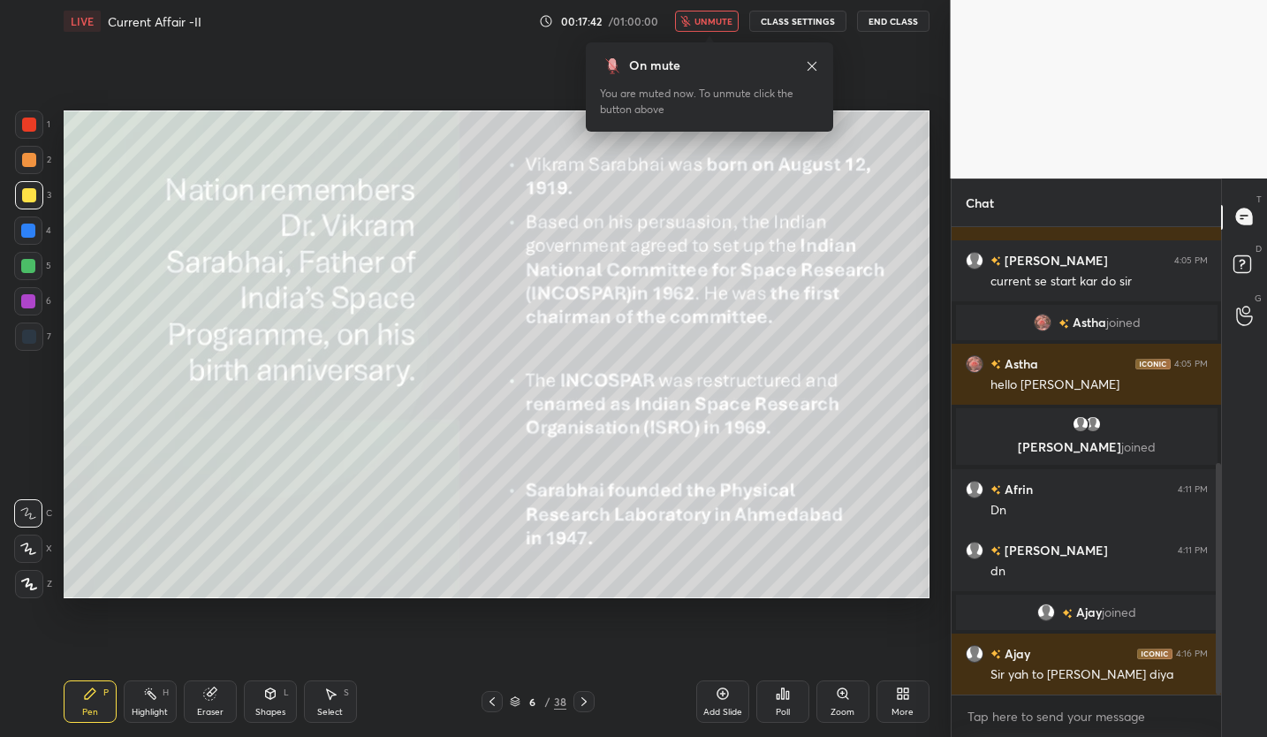
click at [690, 21] on icon "button" at bounding box center [686, 21] width 10 height 11
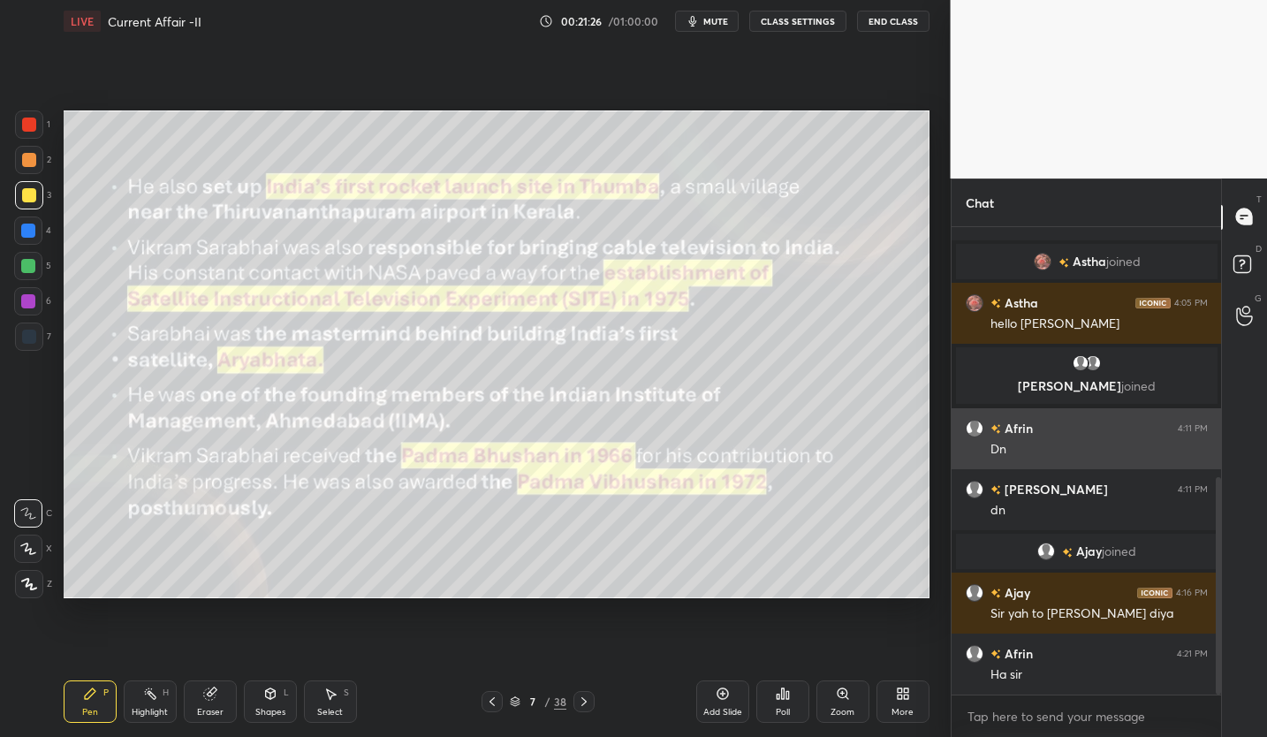
scroll to position [599, 0]
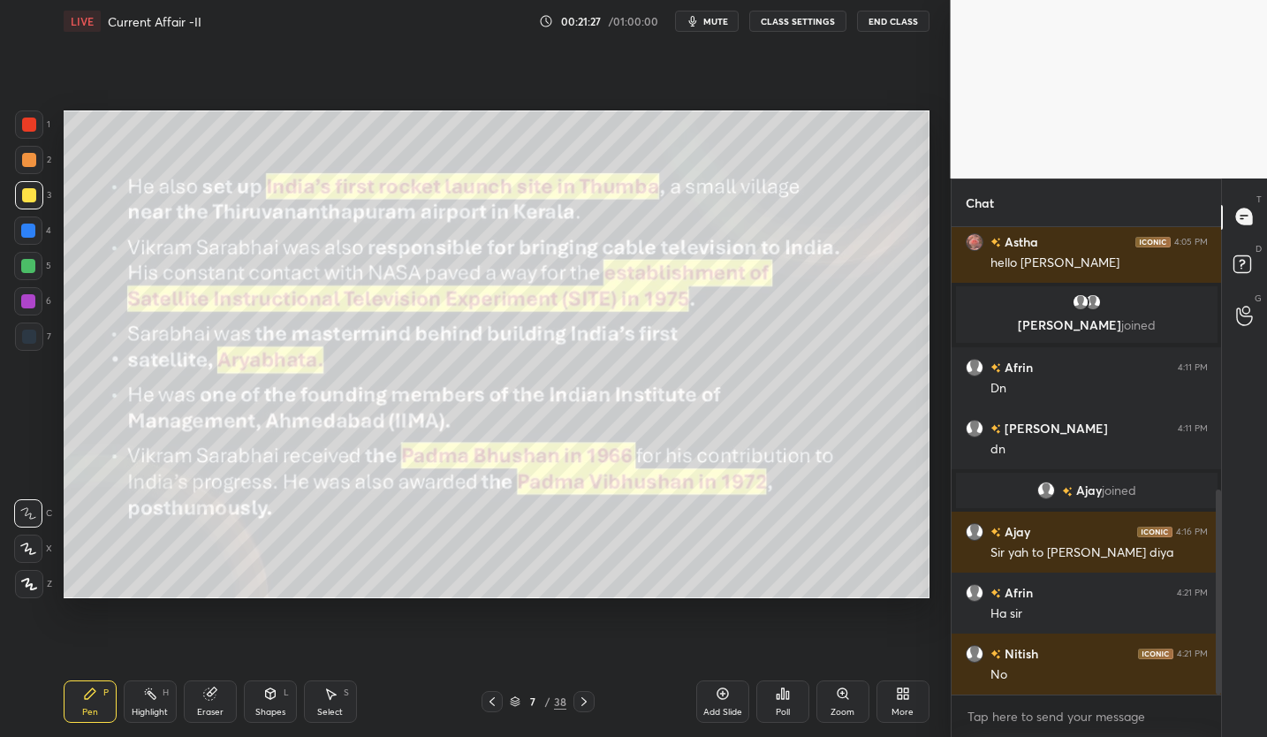
click at [218, 695] on div "Eraser" at bounding box center [210, 701] width 53 height 42
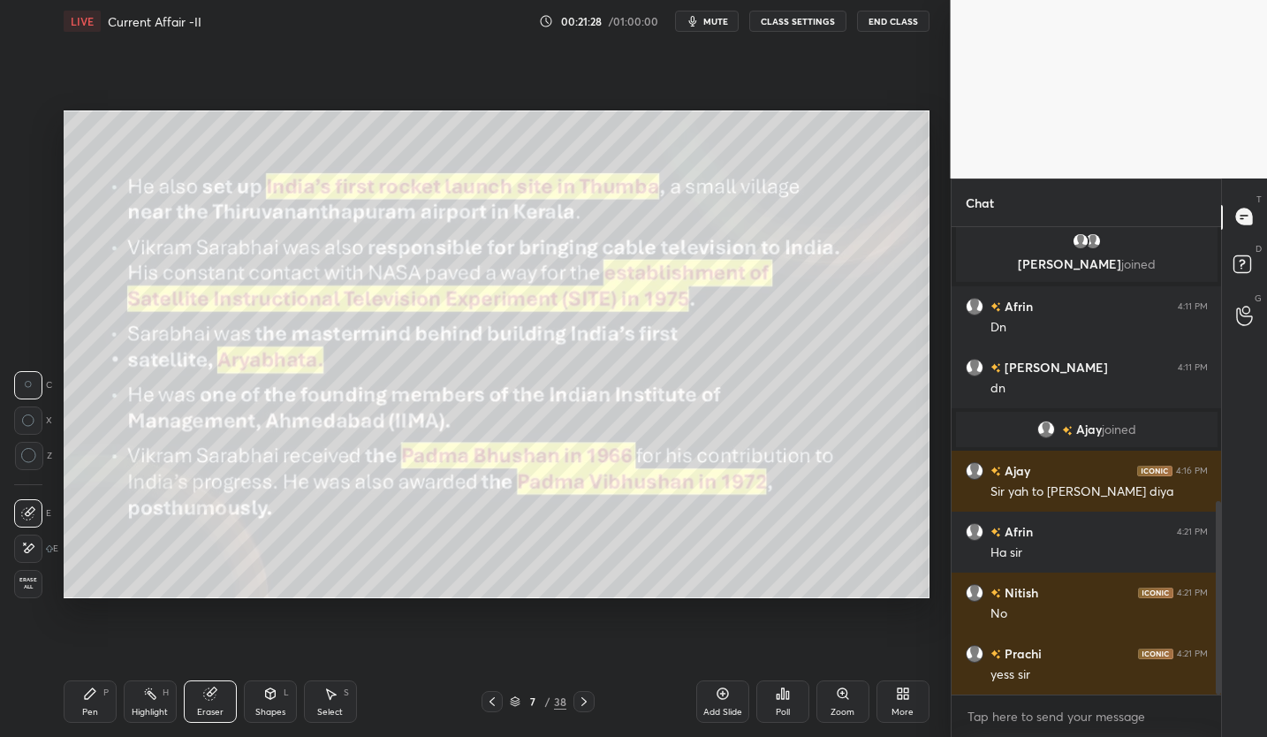
click at [41, 577] on span "Erase all" at bounding box center [28, 583] width 26 height 12
drag, startPoint x: 34, startPoint y: 228, endPoint x: 42, endPoint y: 241, distance: 15.9
click at [34, 229] on div at bounding box center [28, 230] width 14 height 14
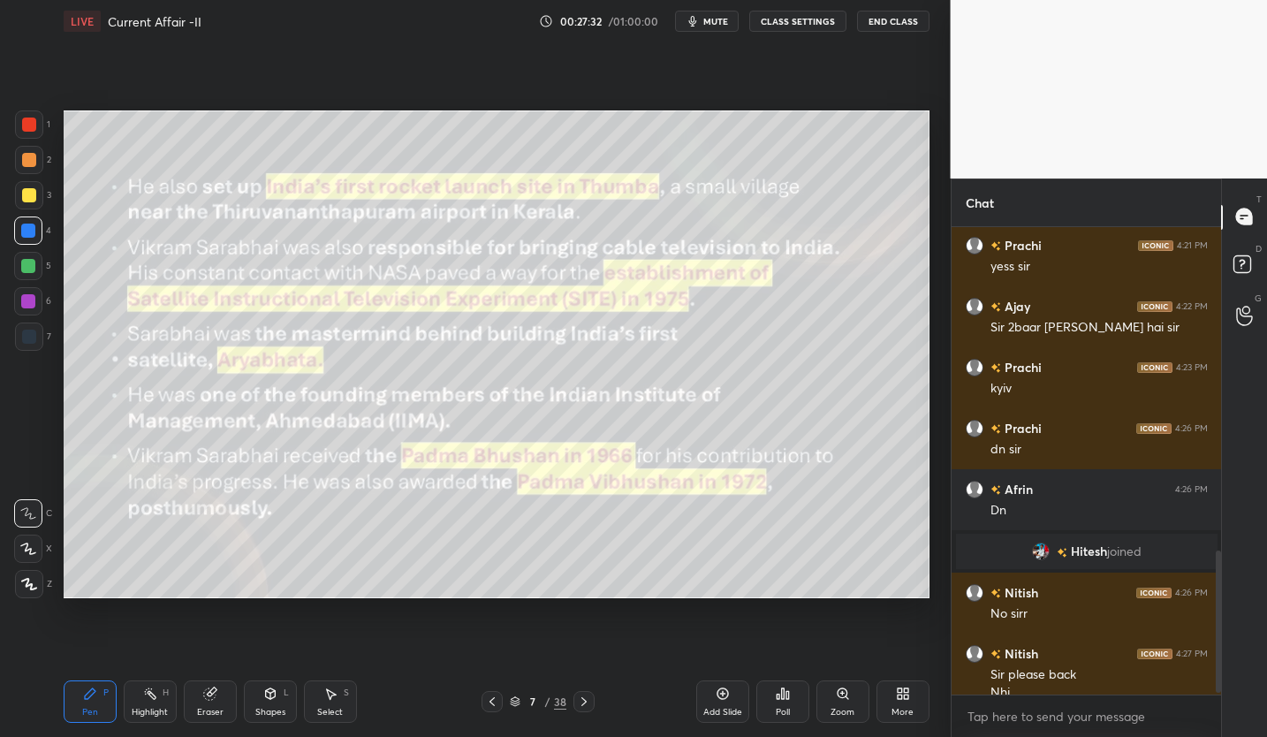
scroll to position [1069, 0]
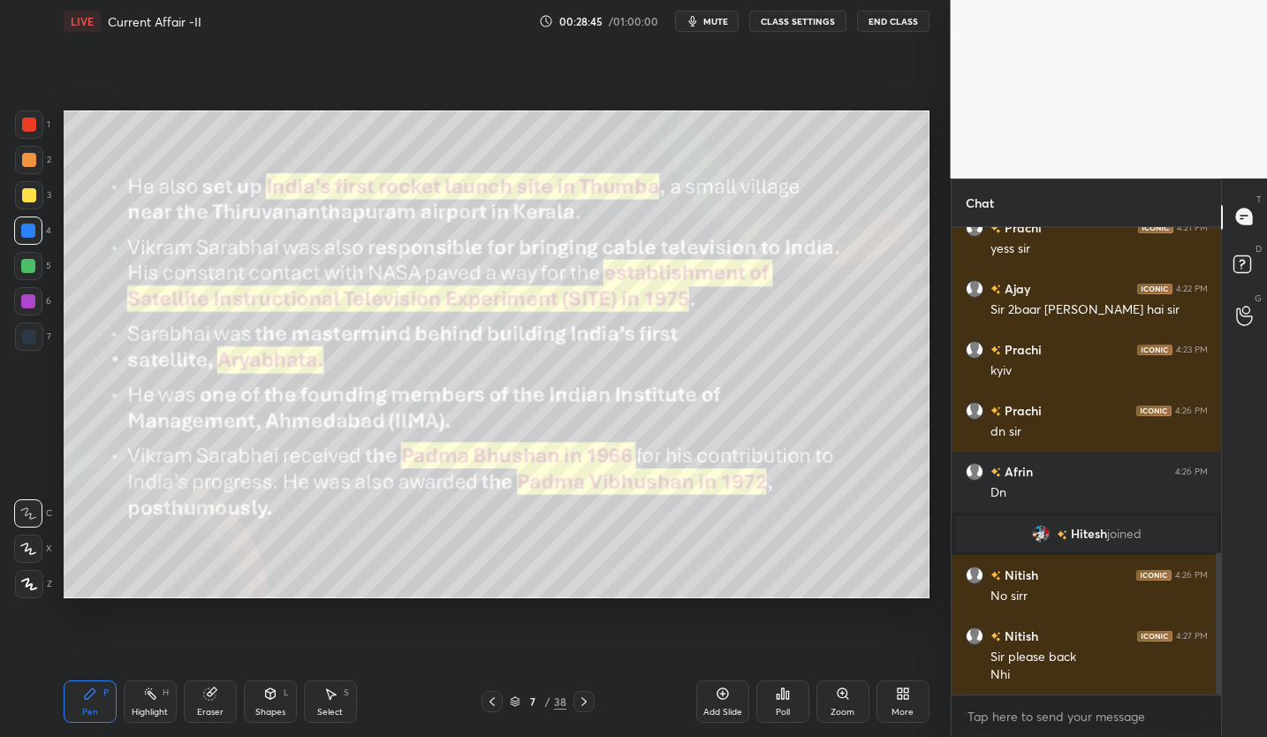
click at [635, 555] on div "LIVE Current Affair -II 00:28:45 / 01:00:00 mute CLASS SETTINGS End Class Setti…" at bounding box center [497, 368] width 880 height 737
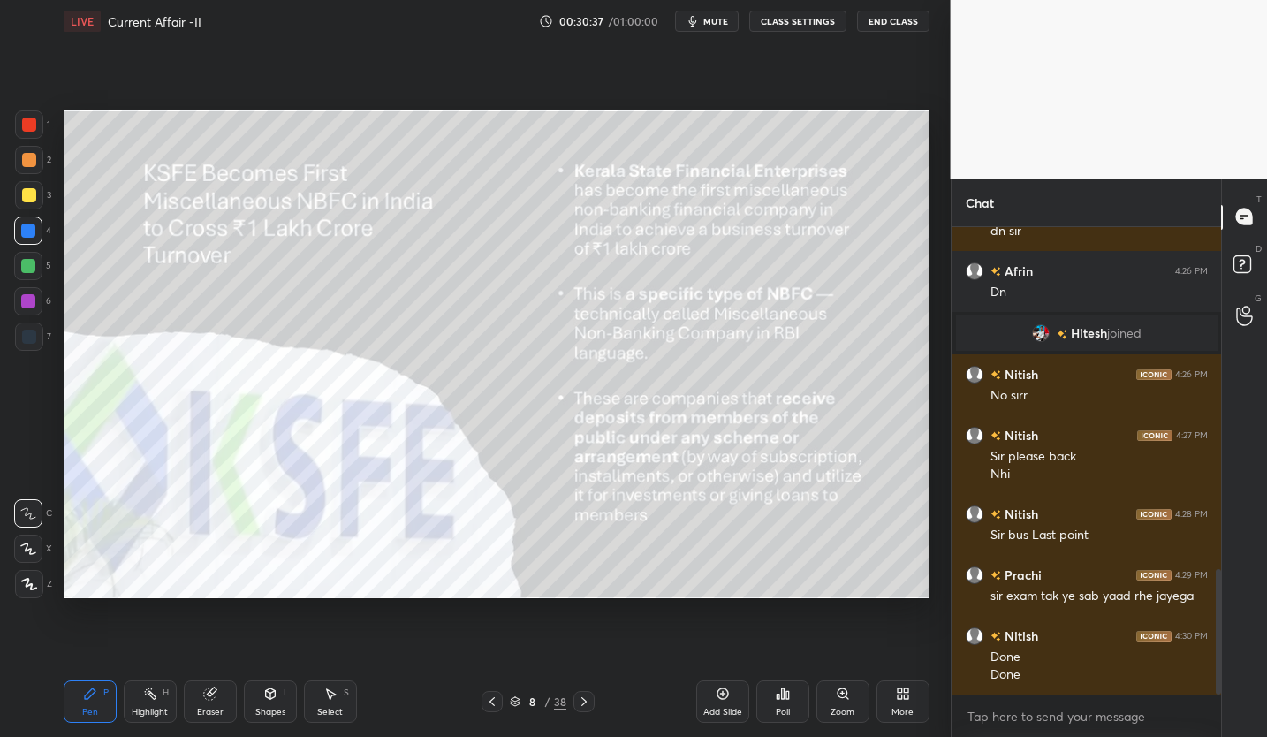
scroll to position [1287, 0]
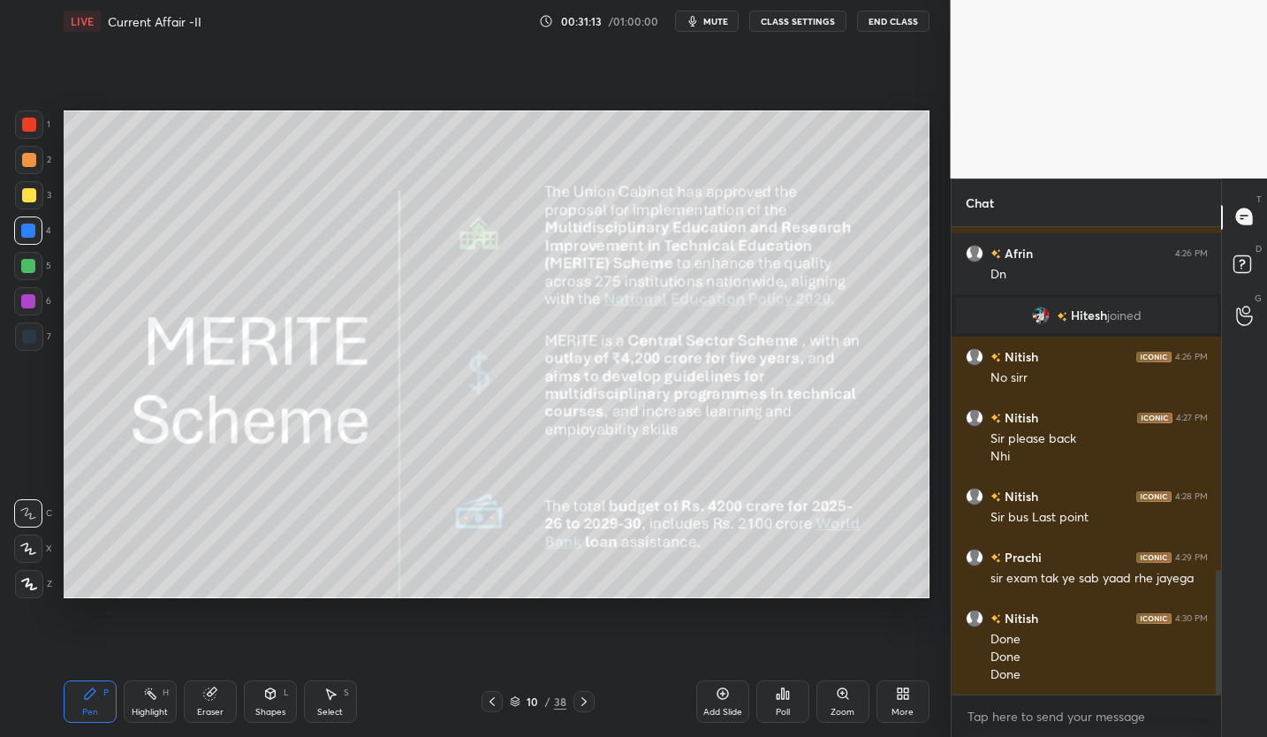
click at [732, 28] on button "mute" at bounding box center [707, 21] width 64 height 21
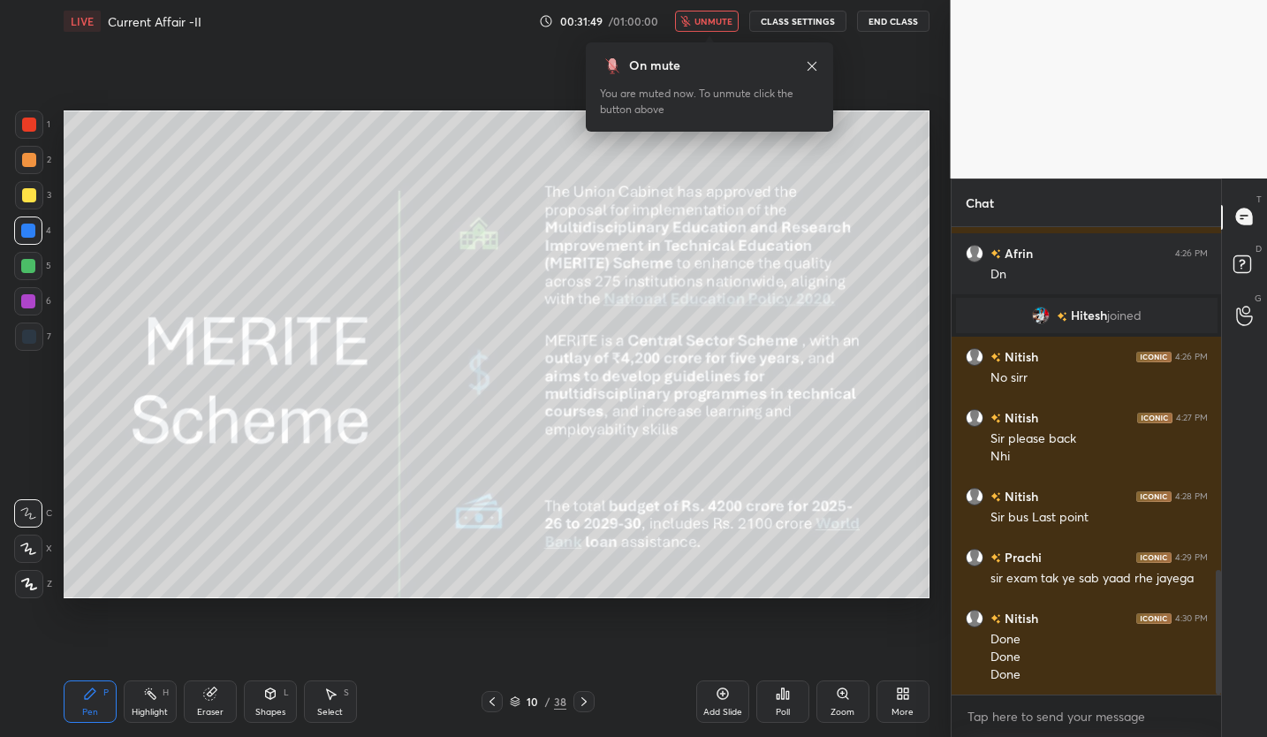
click at [814, 67] on icon at bounding box center [812, 66] width 14 height 14
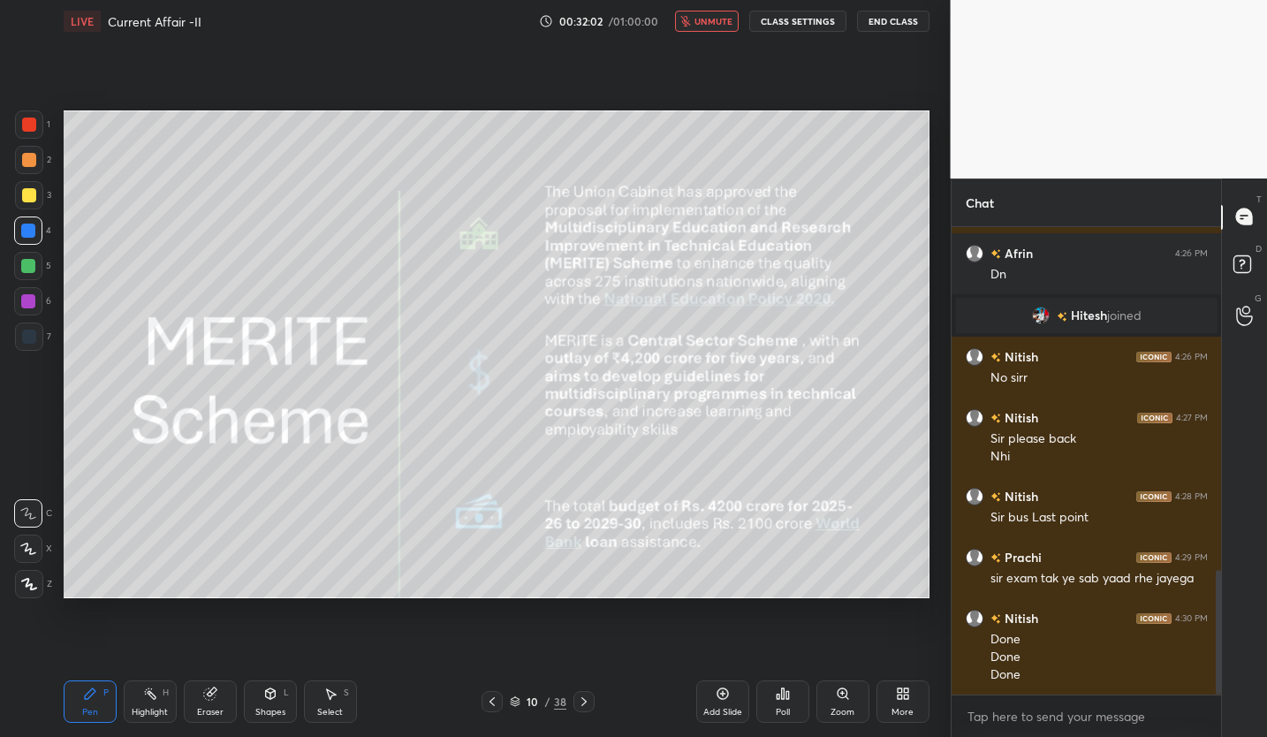
drag, startPoint x: 223, startPoint y: 707, endPoint x: 191, endPoint y: 685, distance: 38.2
click at [223, 707] on div "Eraser" at bounding box center [210, 701] width 53 height 42
click at [35, 587] on span "Erase all" at bounding box center [28, 583] width 26 height 12
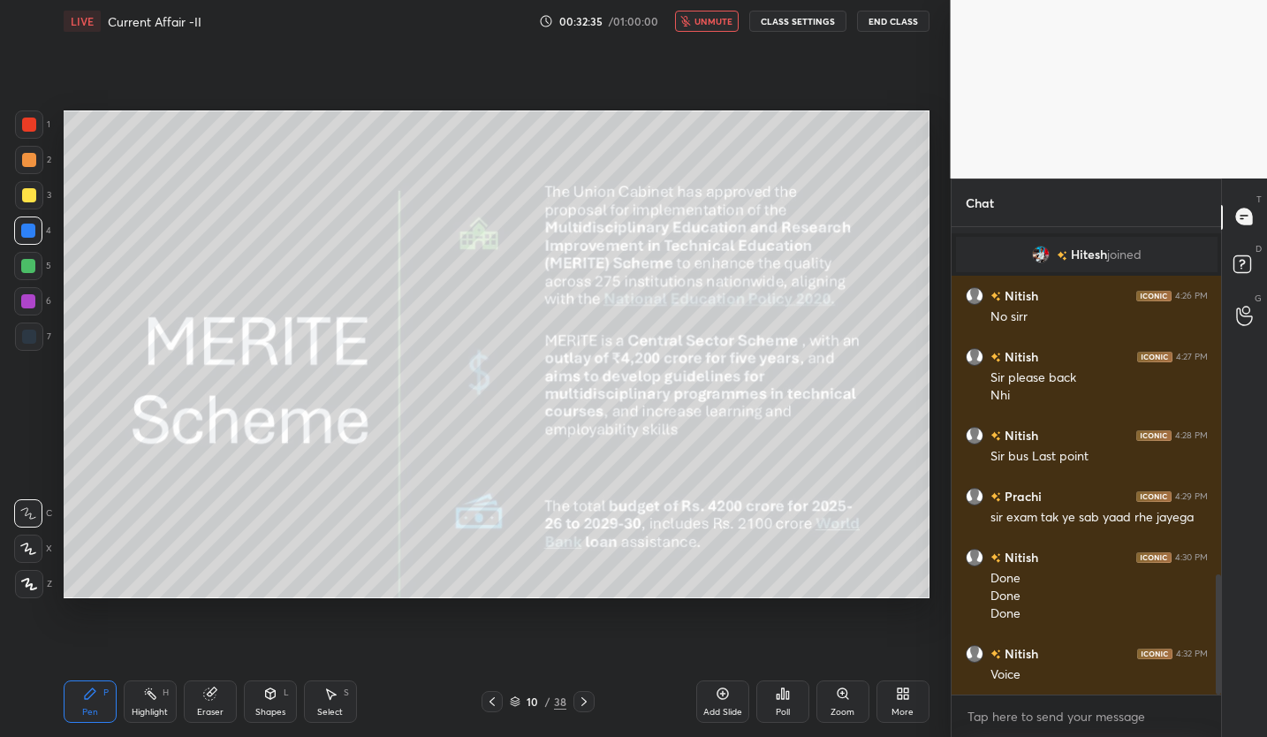
click at [677, 18] on button "unmute" at bounding box center [707, 21] width 64 height 21
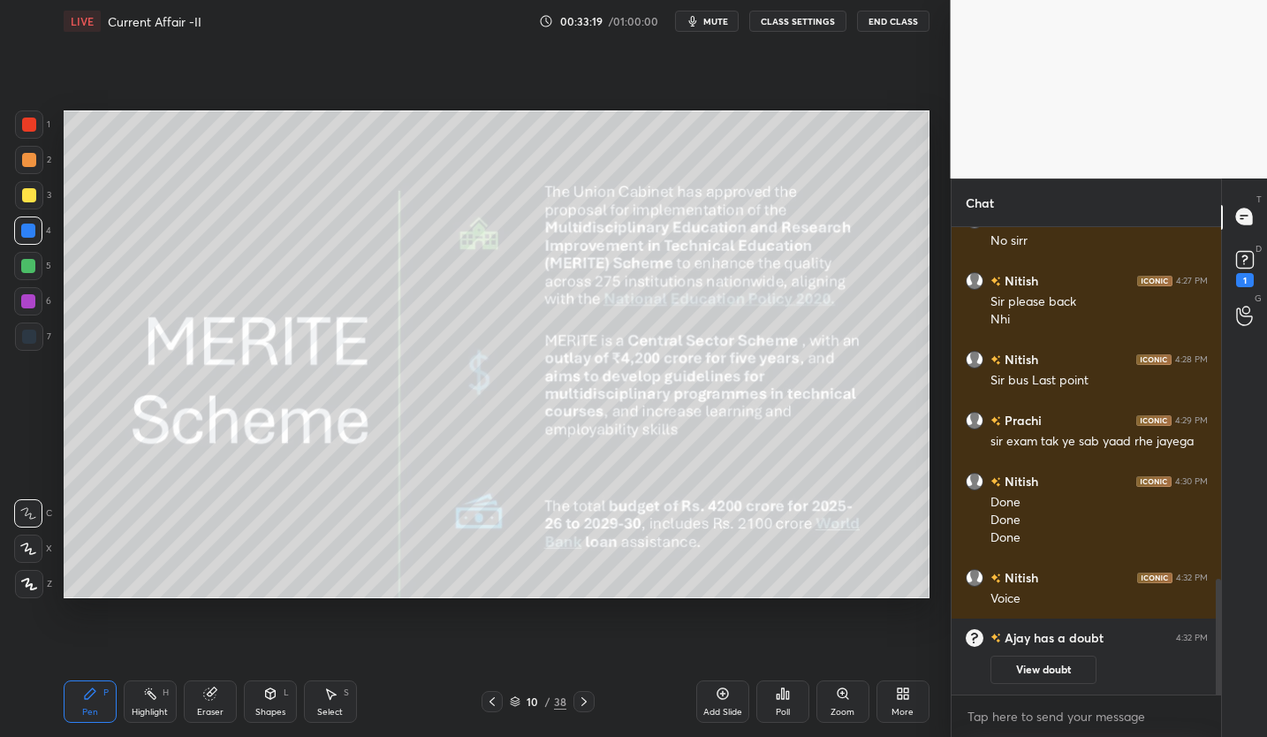
click at [585, 702] on icon at bounding box center [584, 701] width 14 height 14
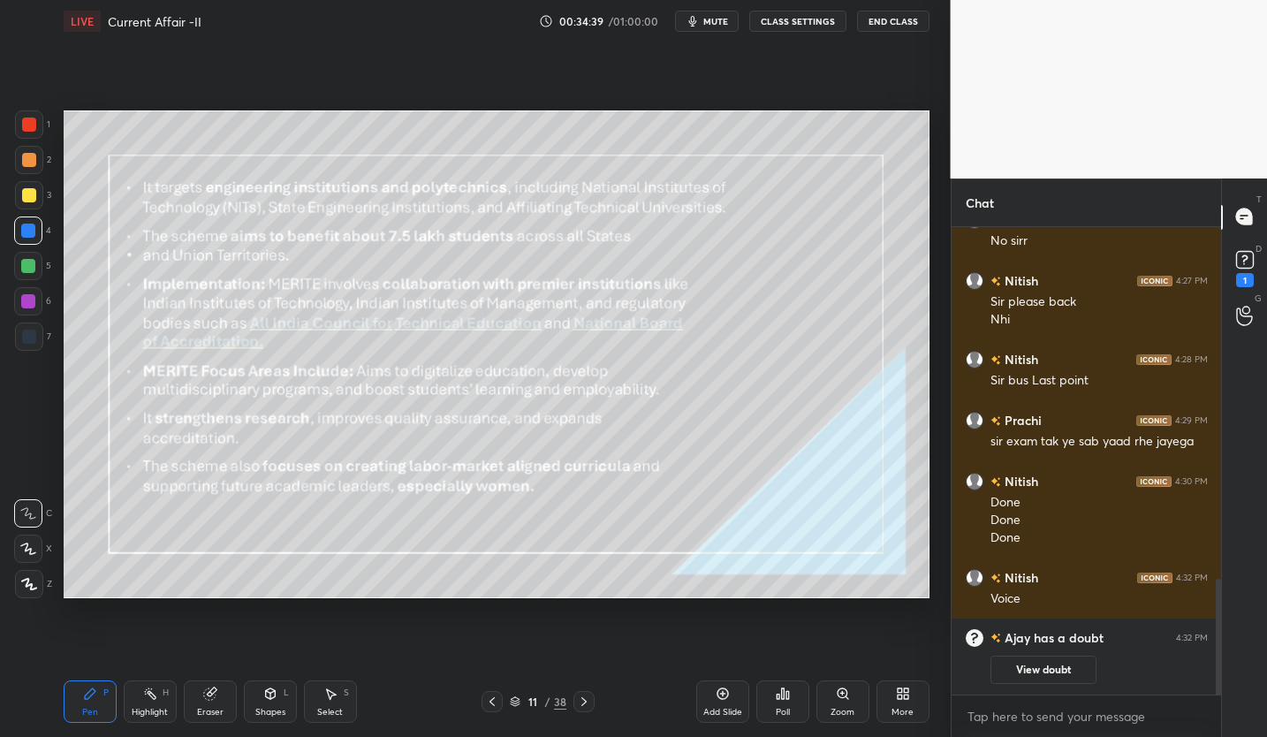
scroll to position [1384, 0]
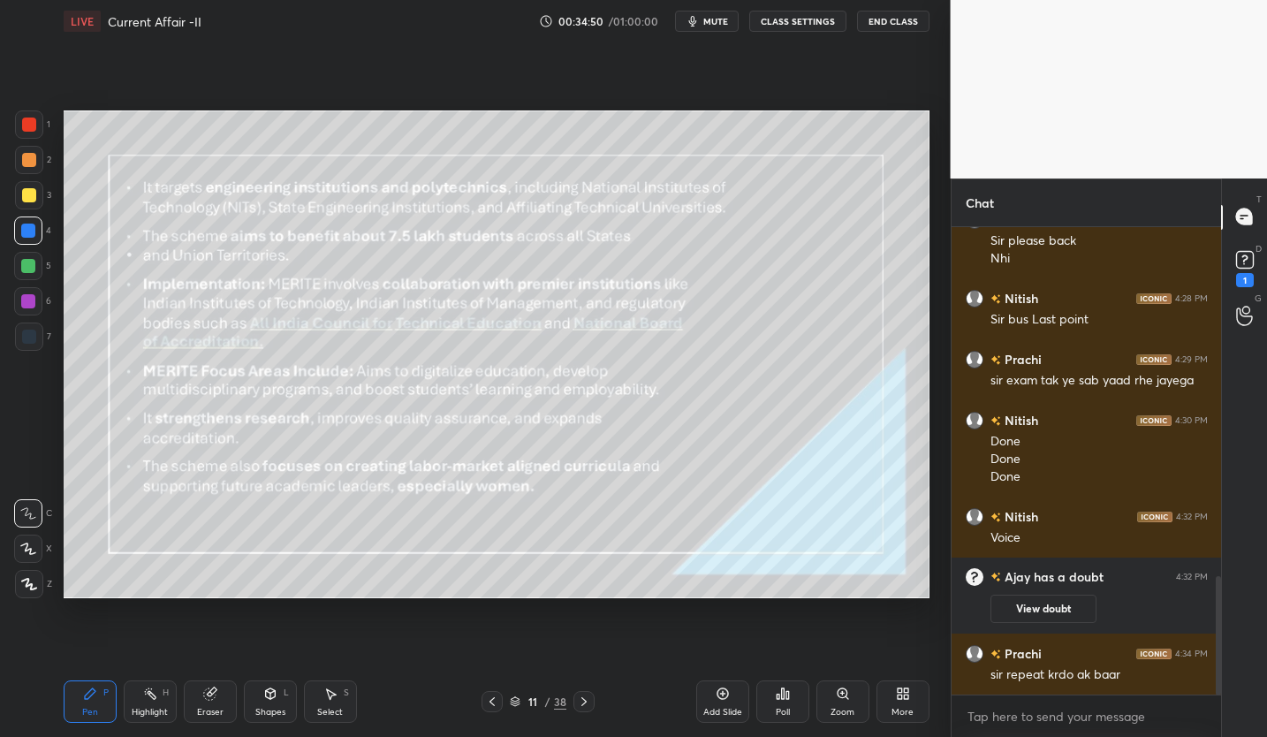
click at [497, 698] on icon at bounding box center [492, 701] width 14 height 14
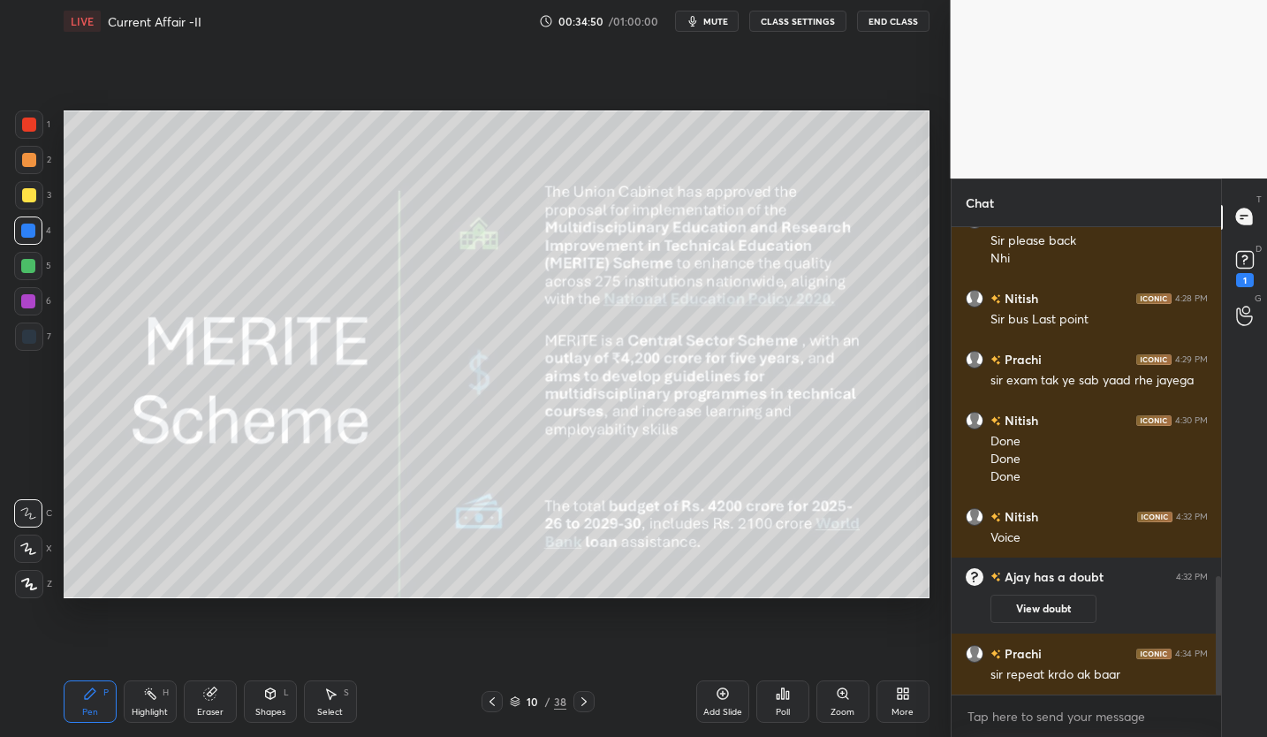
click at [497, 697] on icon at bounding box center [492, 701] width 14 height 14
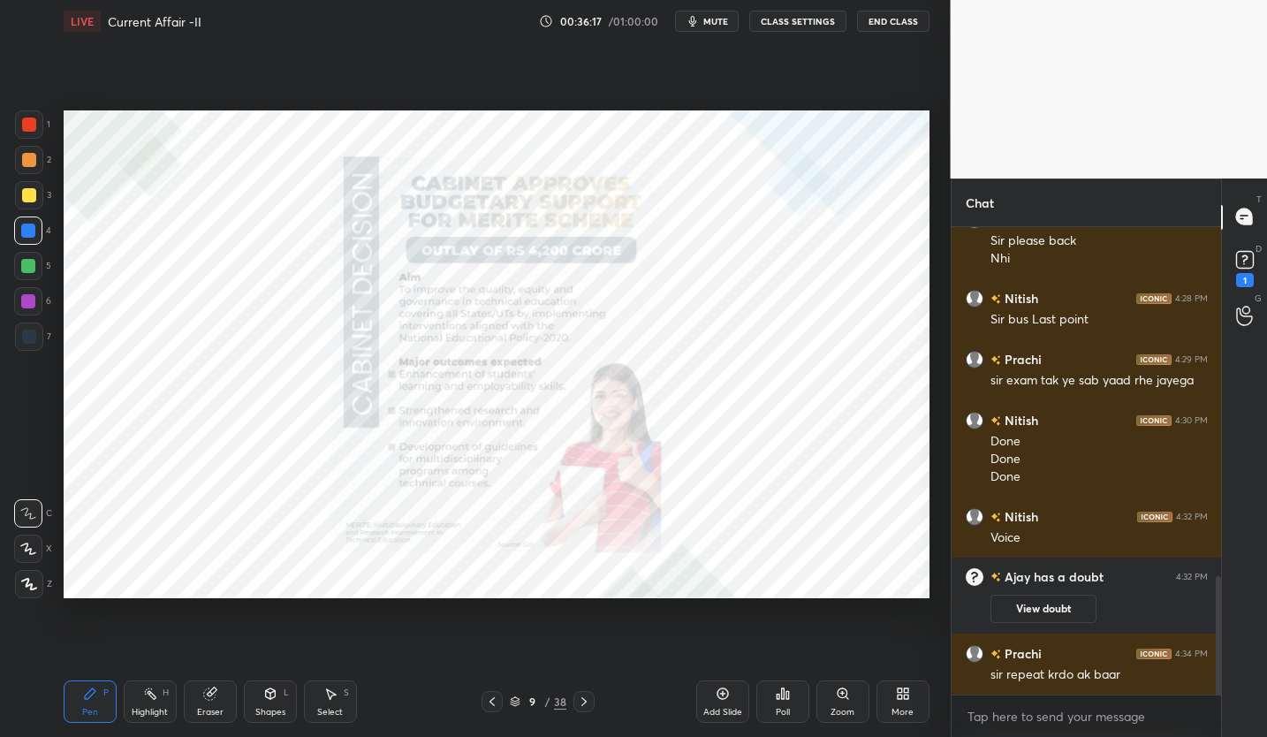
click at [718, 28] on button "mute" at bounding box center [707, 21] width 64 height 21
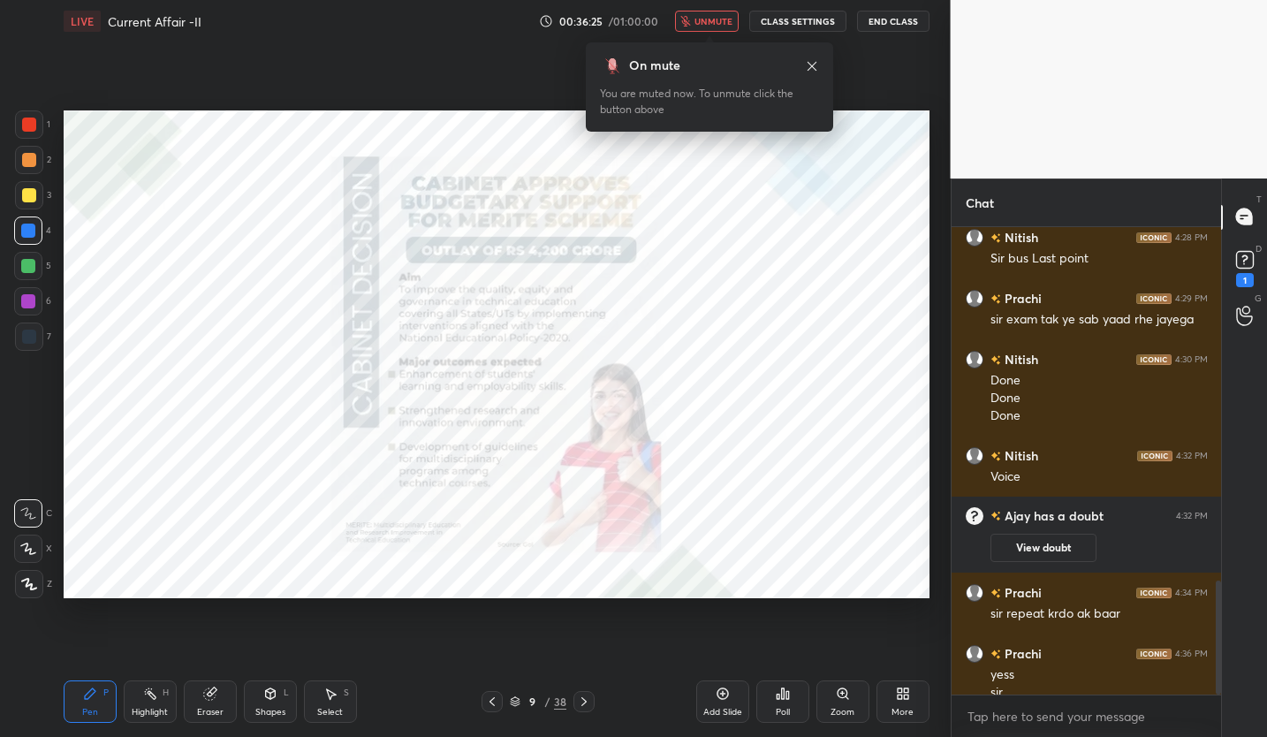
scroll to position [1463, 0]
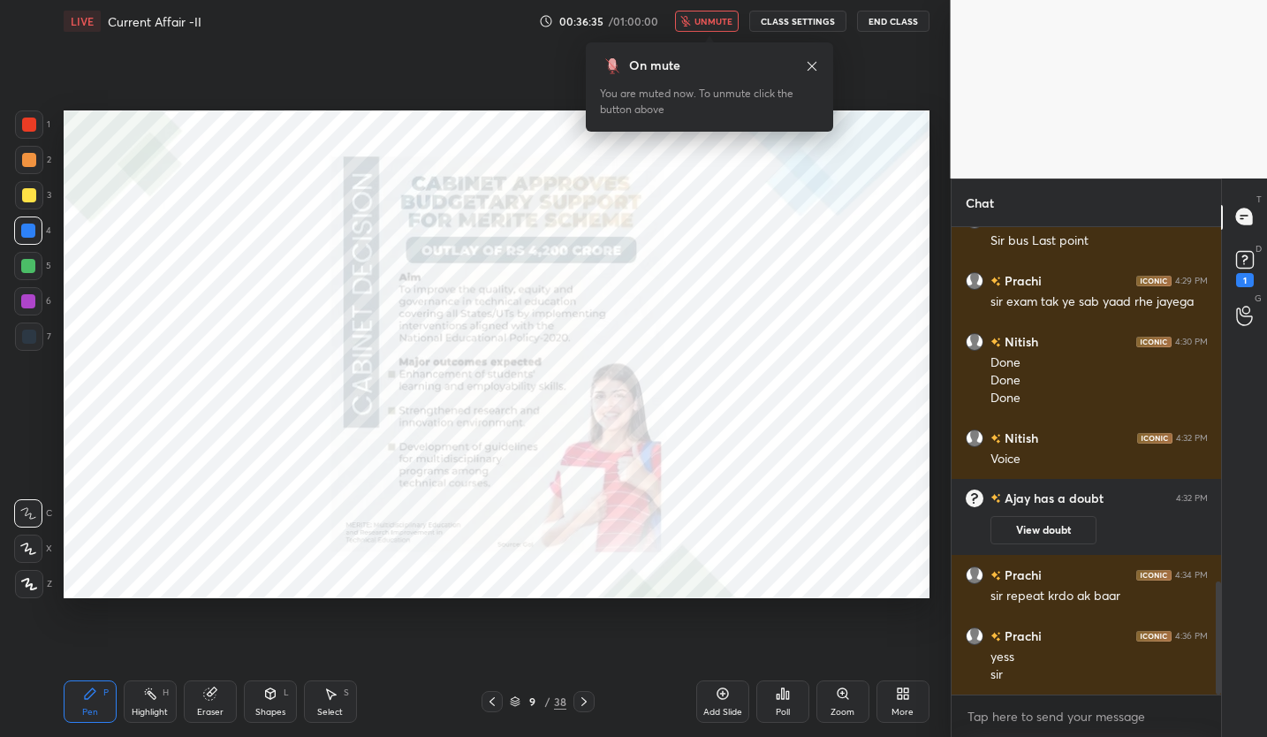
click at [711, 28] on button "unmute" at bounding box center [707, 21] width 64 height 21
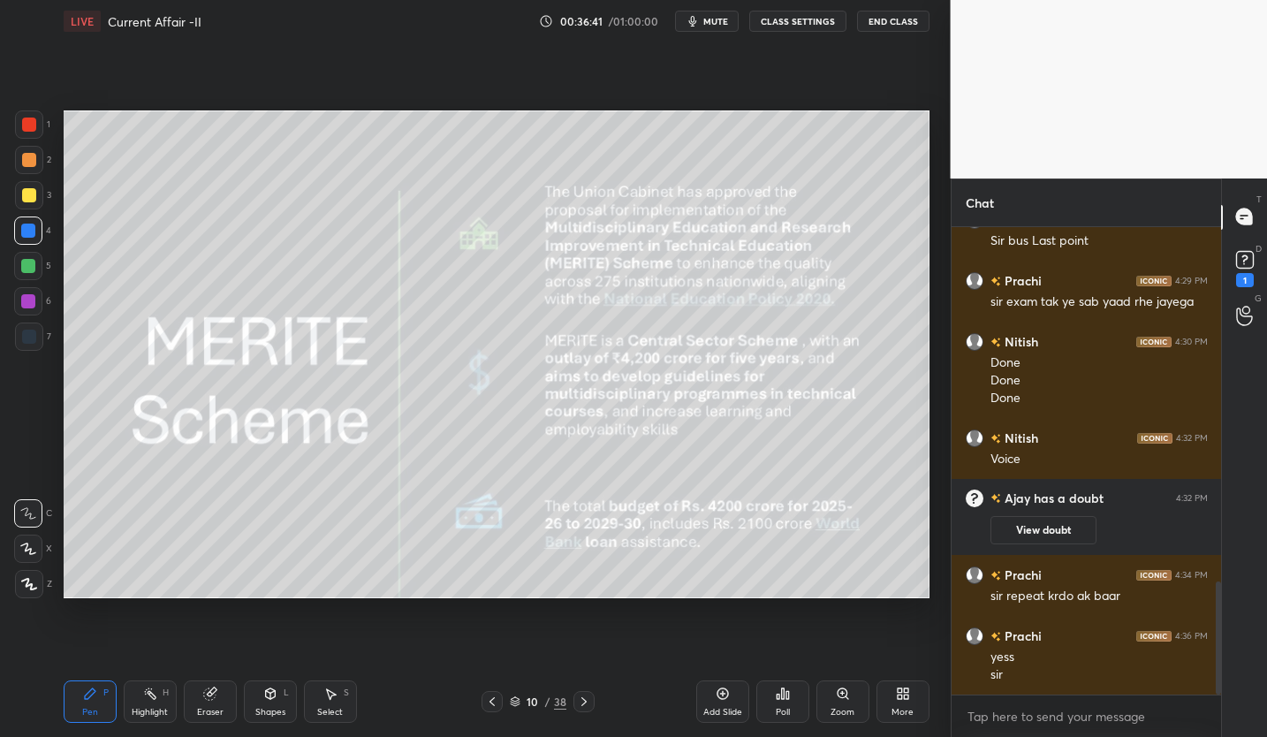
click at [230, 702] on div "Eraser" at bounding box center [210, 701] width 53 height 42
click at [35, 585] on span "Erase all" at bounding box center [28, 583] width 26 height 12
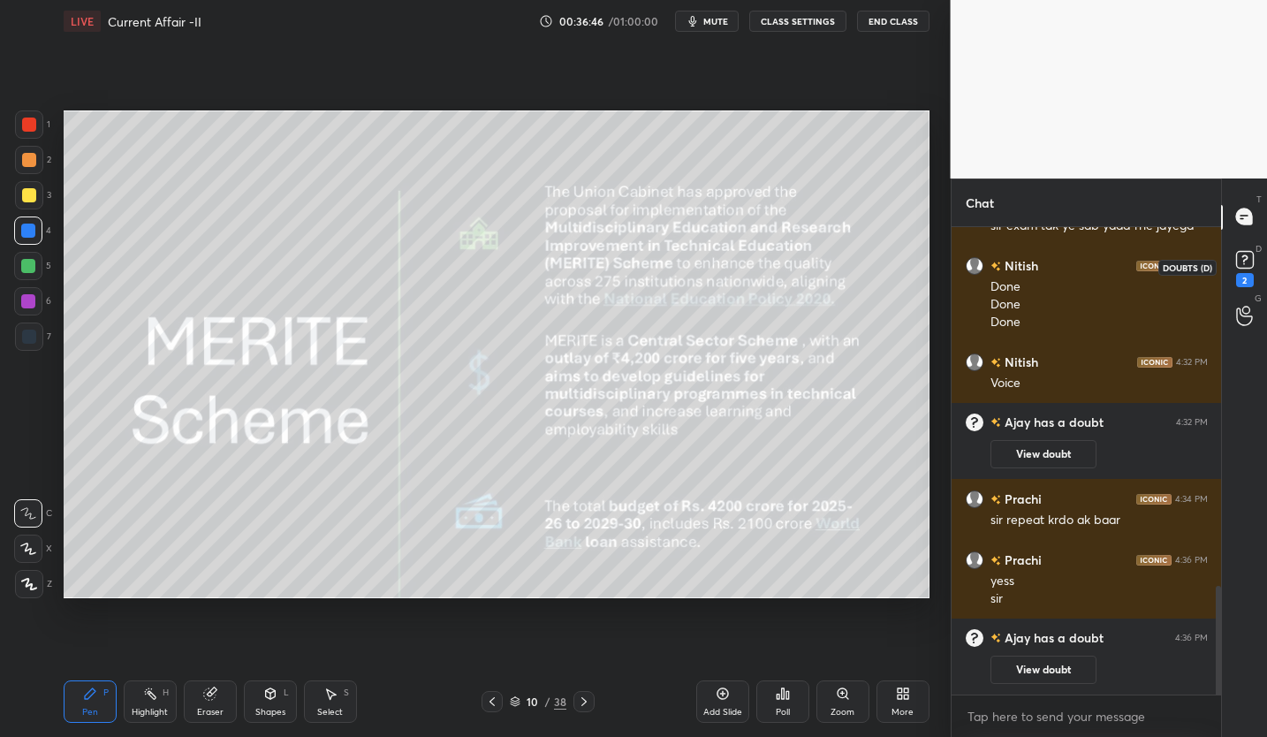
click at [1239, 261] on rect at bounding box center [1244, 259] width 17 height 17
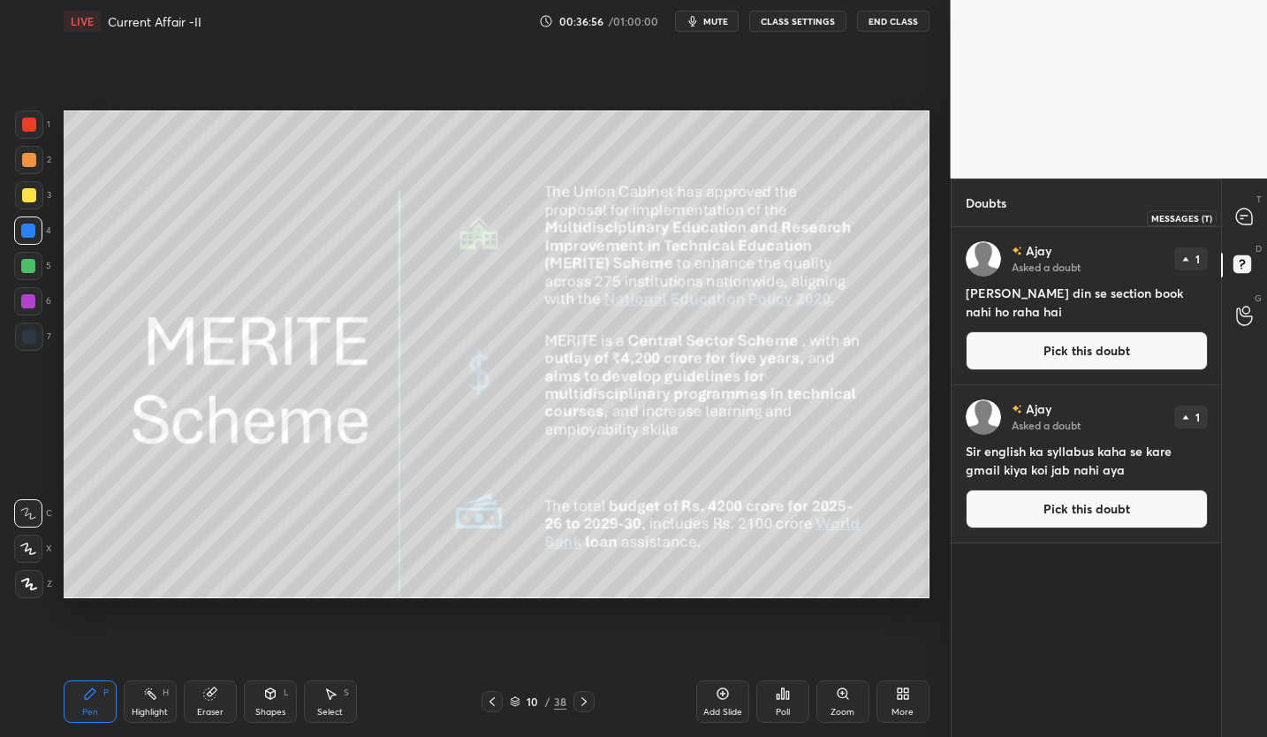
click at [1243, 223] on icon at bounding box center [1244, 216] width 16 height 16
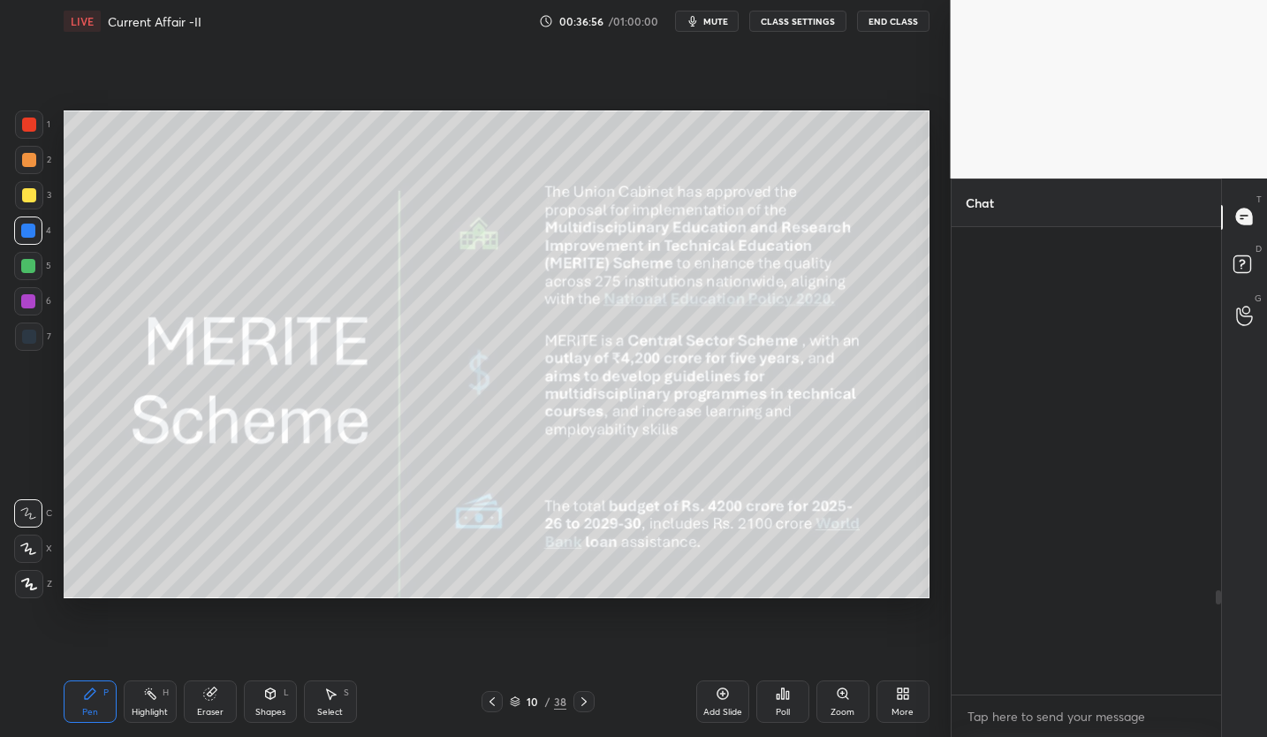
scroll to position [462, 264]
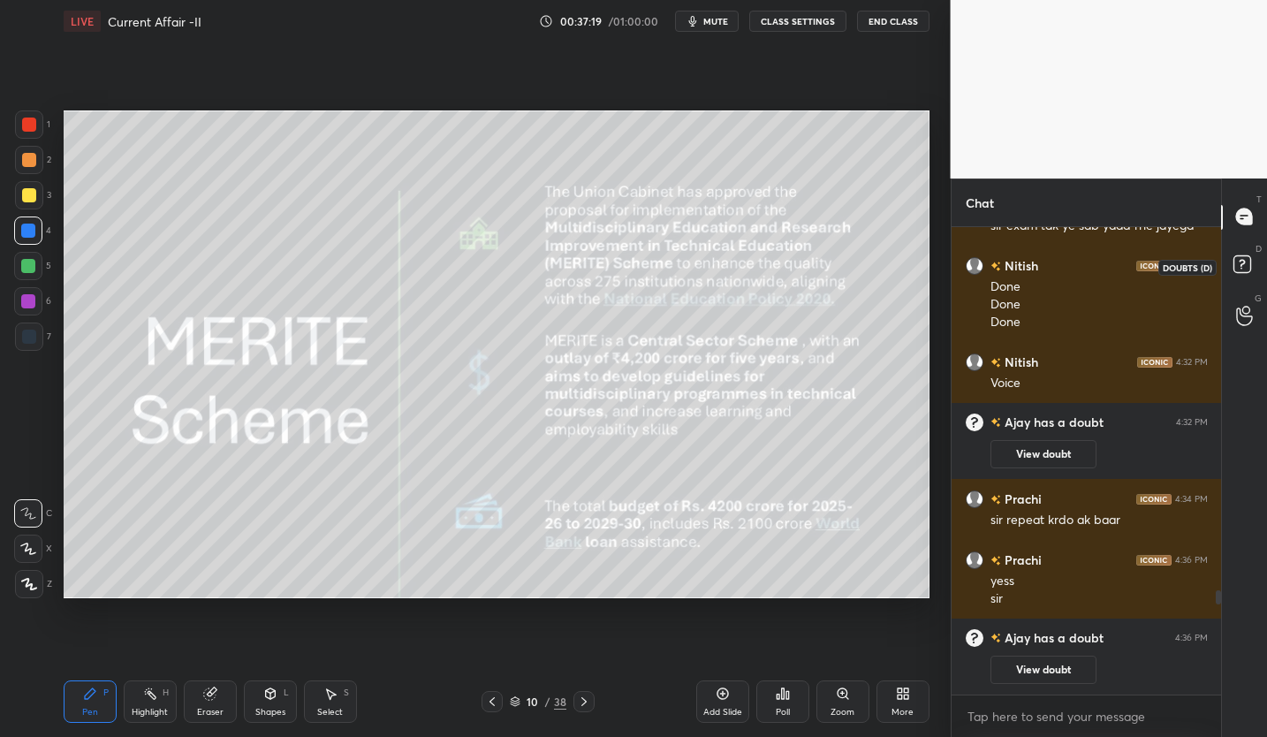
click at [1249, 267] on rect at bounding box center [1241, 263] width 17 height 17
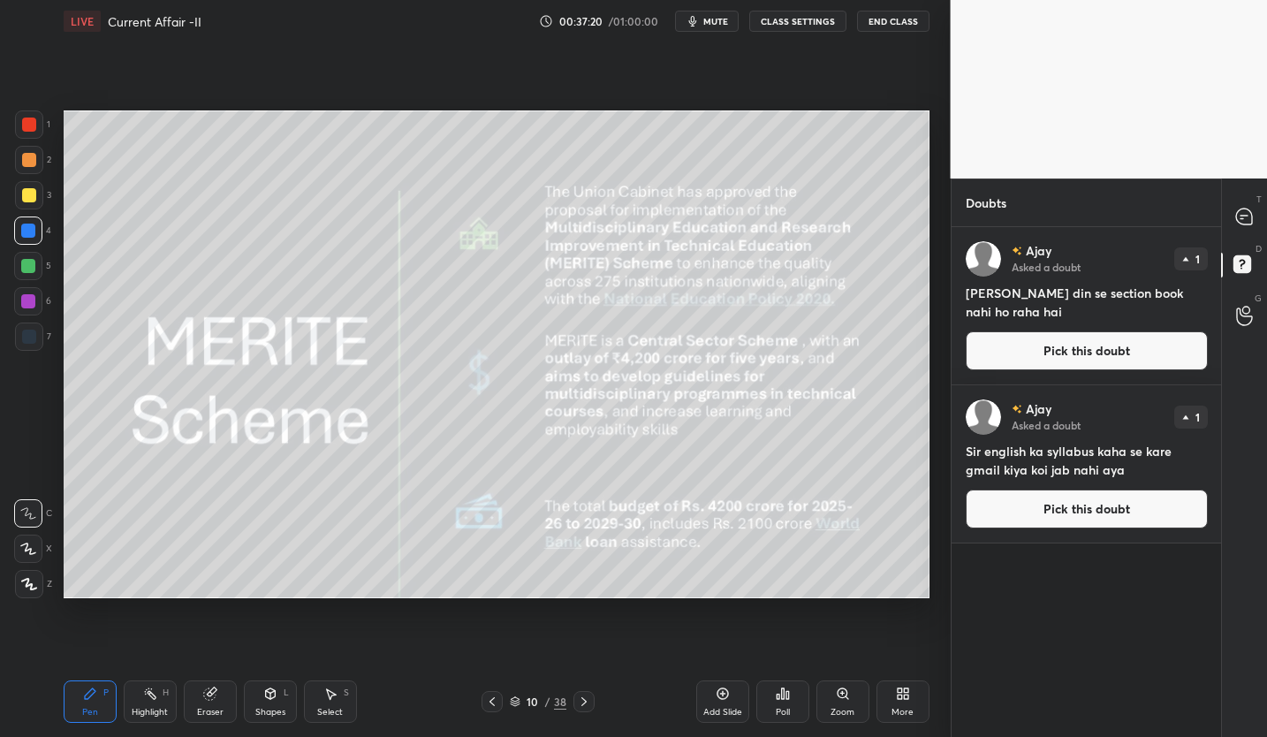
click at [1245, 233] on div "T Messages (T)" at bounding box center [1244, 217] width 45 height 49
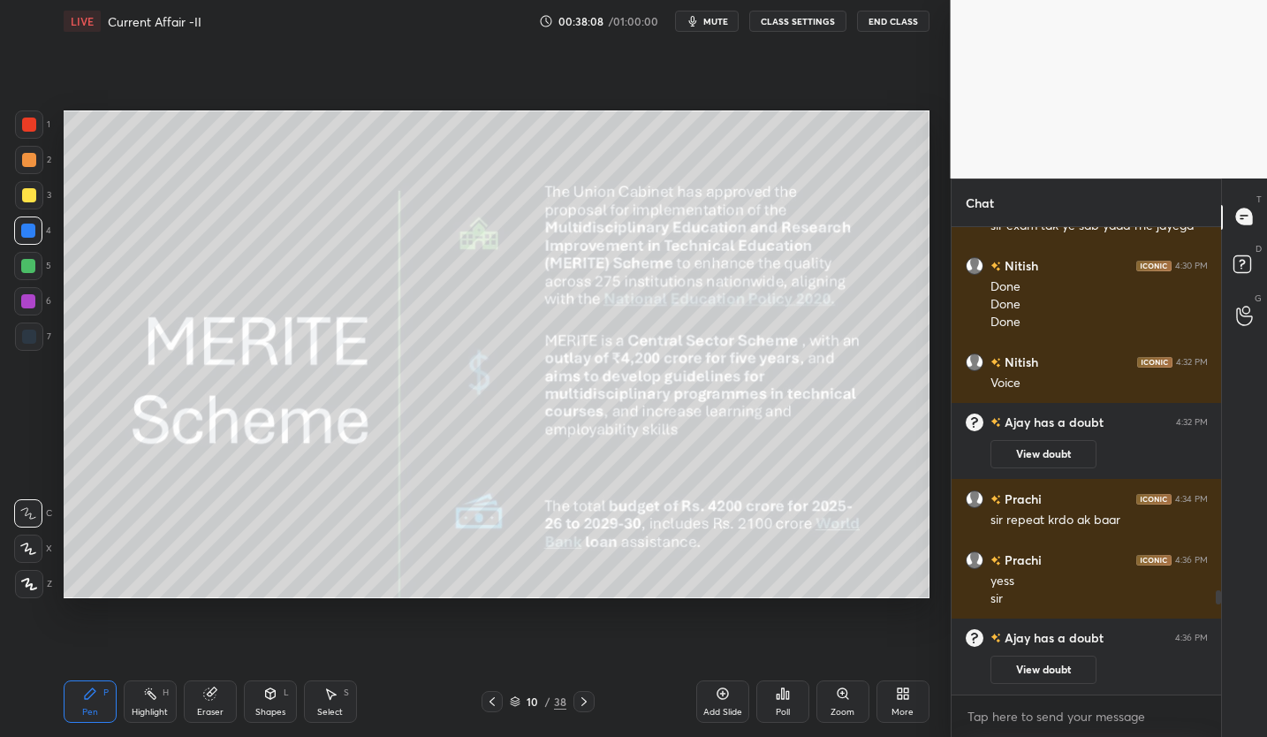
click at [720, 29] on button "mute" at bounding box center [707, 21] width 64 height 21
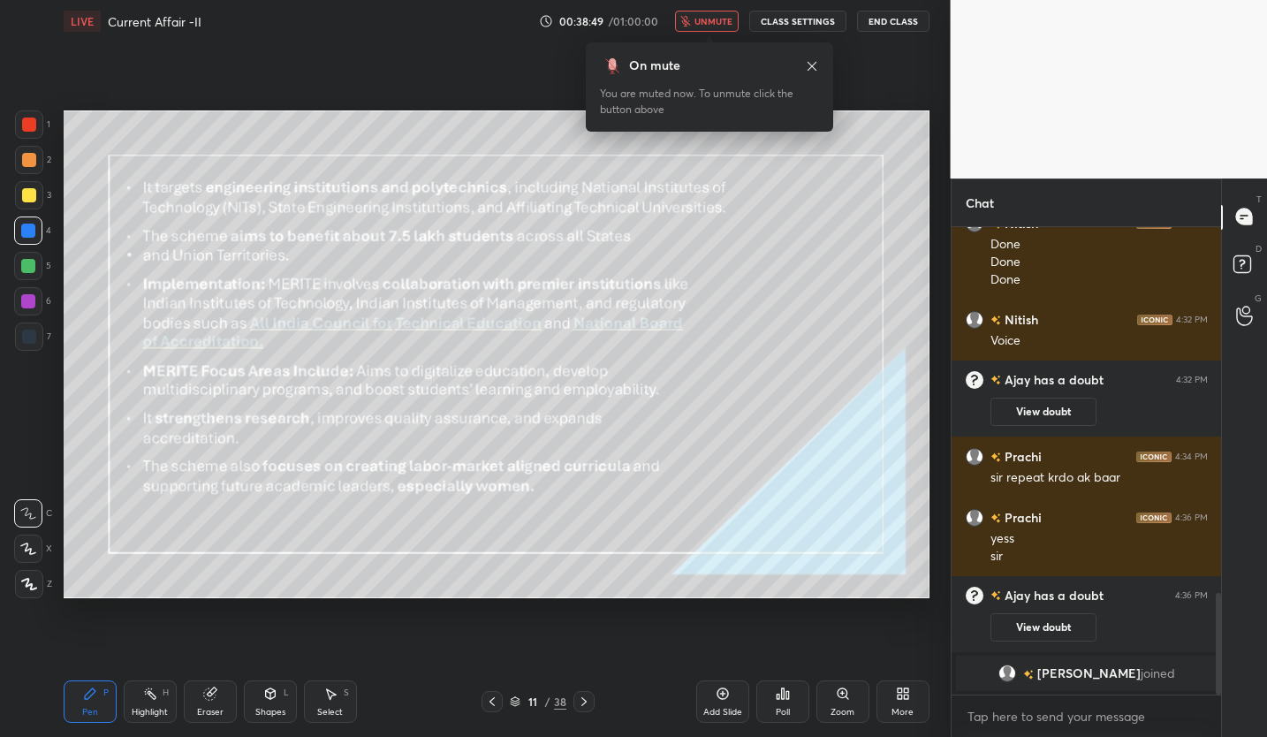
click at [691, 21] on icon "button" at bounding box center [686, 21] width 10 height 11
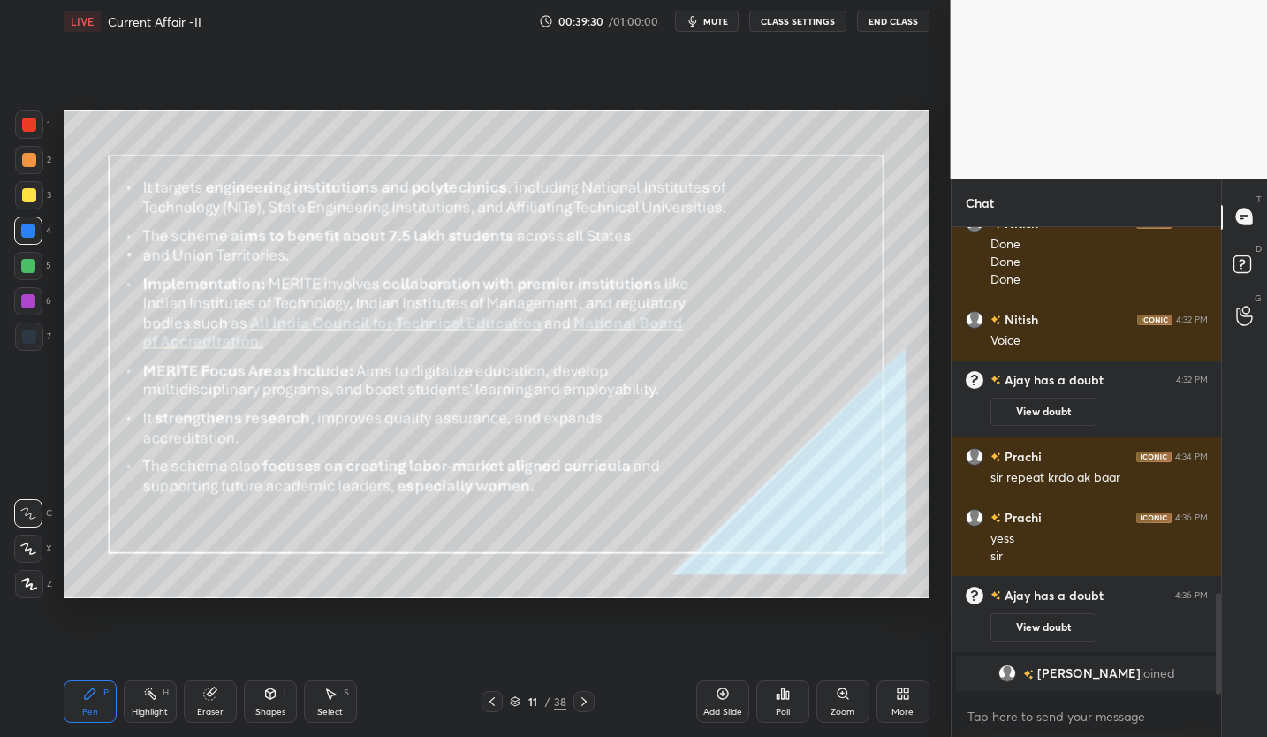
click at [728, 22] on span "mute" at bounding box center [715, 21] width 25 height 12
click at [1239, 264] on icon at bounding box center [1241, 262] width 6 height 7
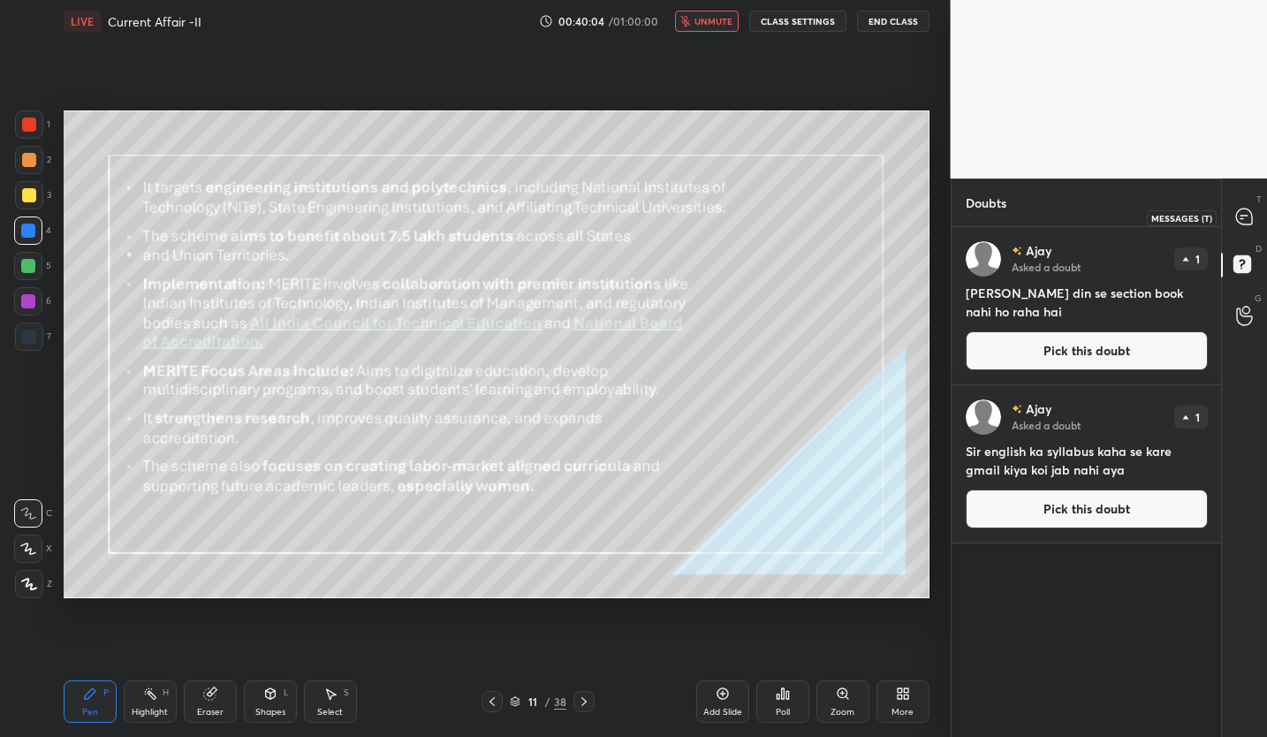
click at [1239, 217] on icon at bounding box center [1244, 216] width 16 height 16
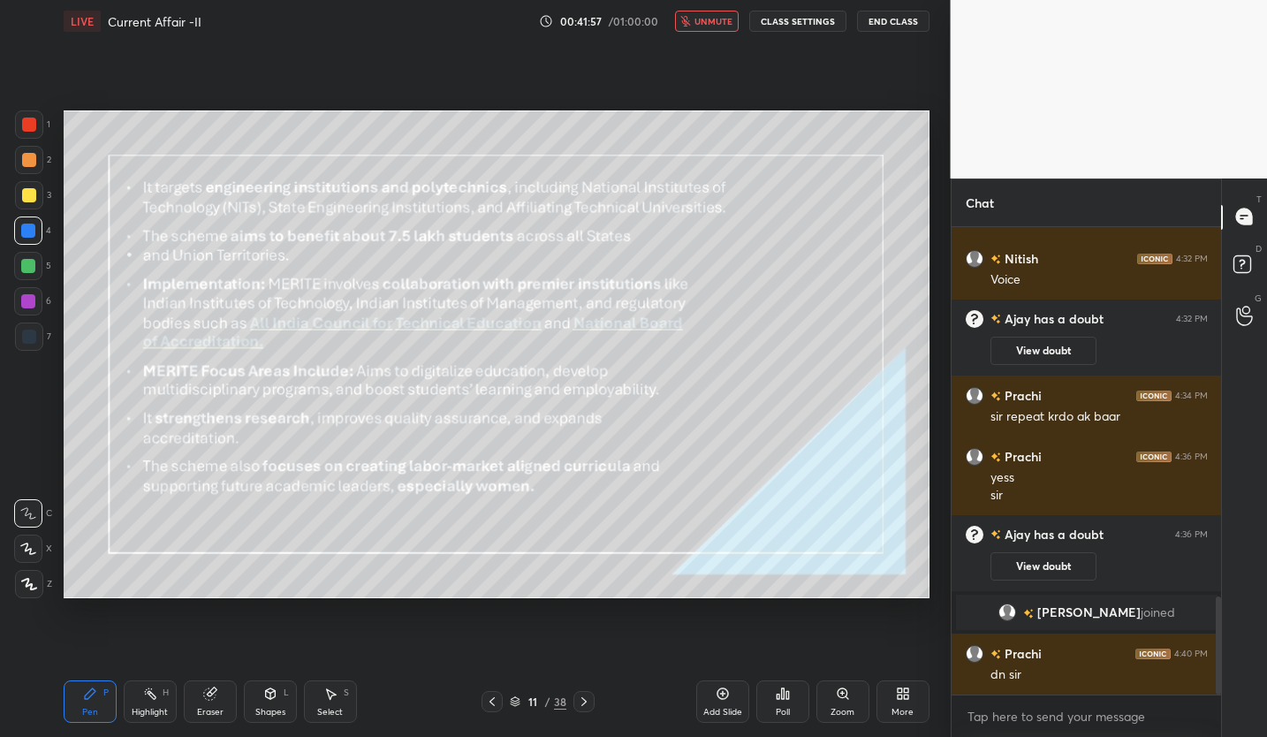
scroll to position [1762, 0]
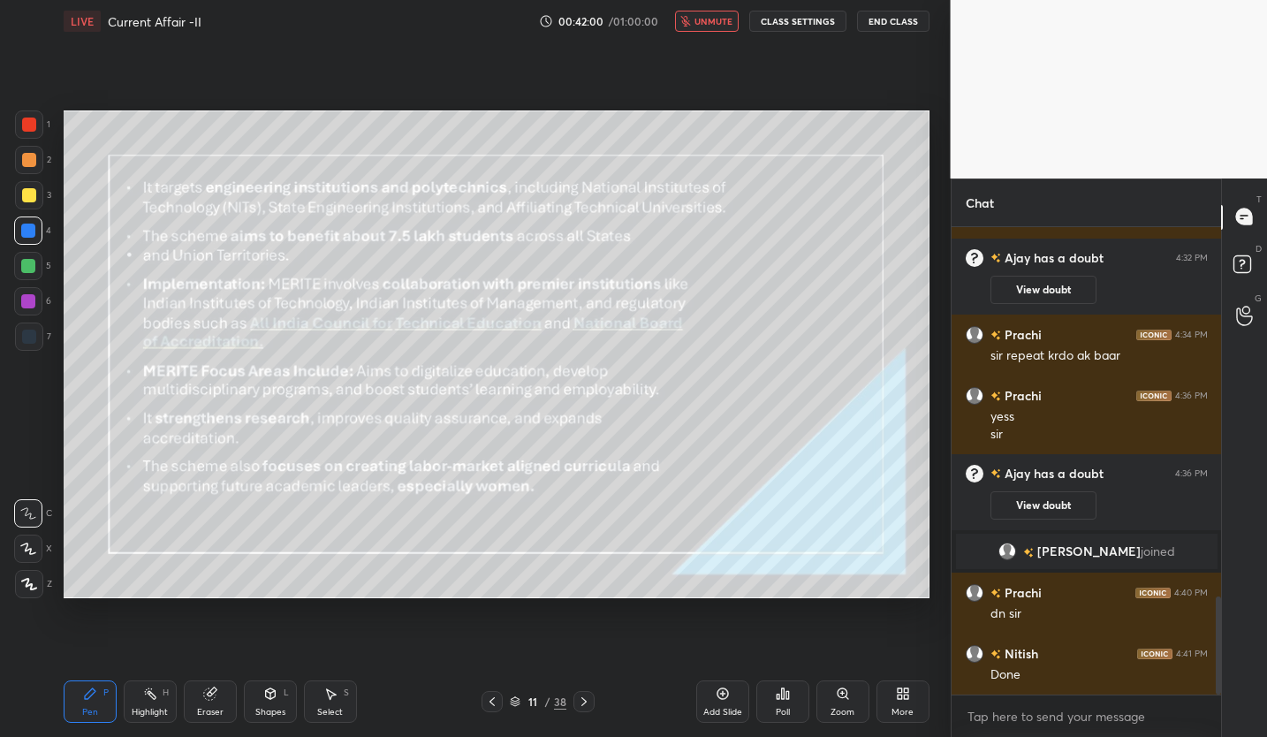
click at [714, 28] on button "unmute" at bounding box center [707, 21] width 64 height 21
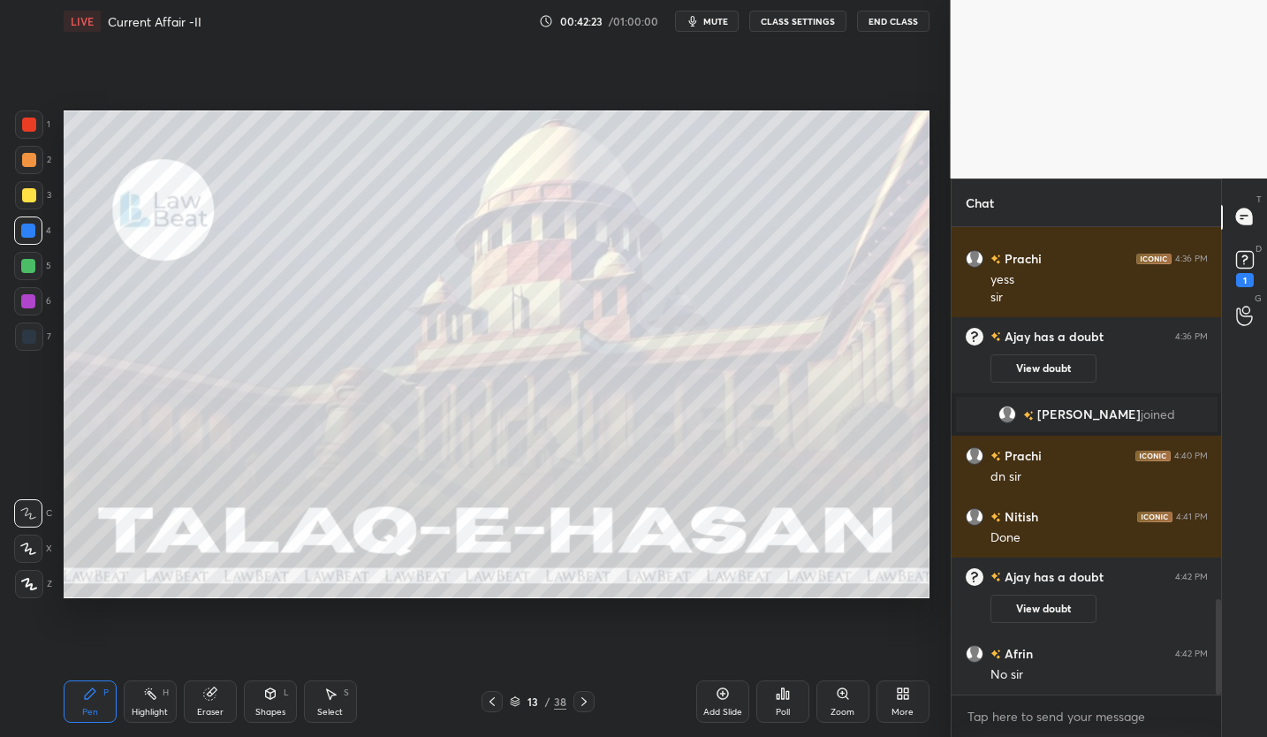
scroll to position [1819, 0]
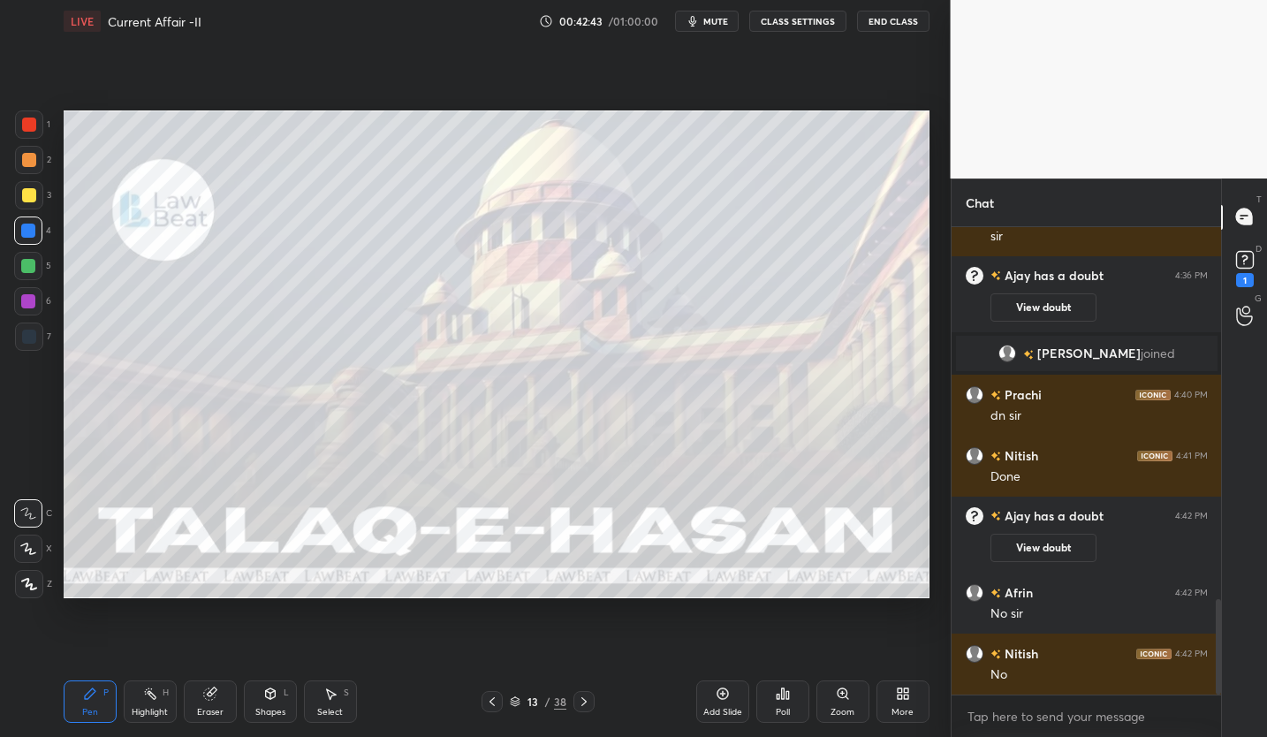
click at [34, 205] on div at bounding box center [29, 195] width 28 height 28
click at [215, 686] on icon at bounding box center [210, 693] width 14 height 14
click at [28, 583] on span "Erase all" at bounding box center [28, 583] width 26 height 12
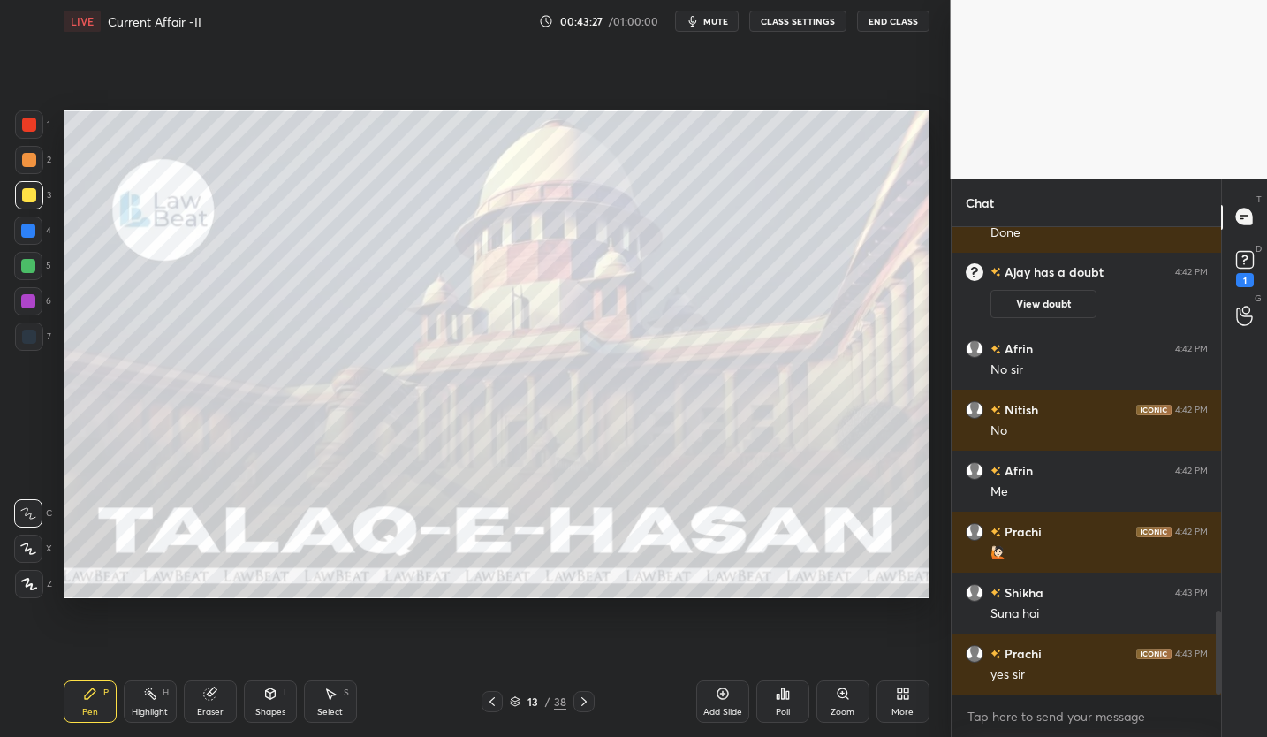
scroll to position [2123, 0]
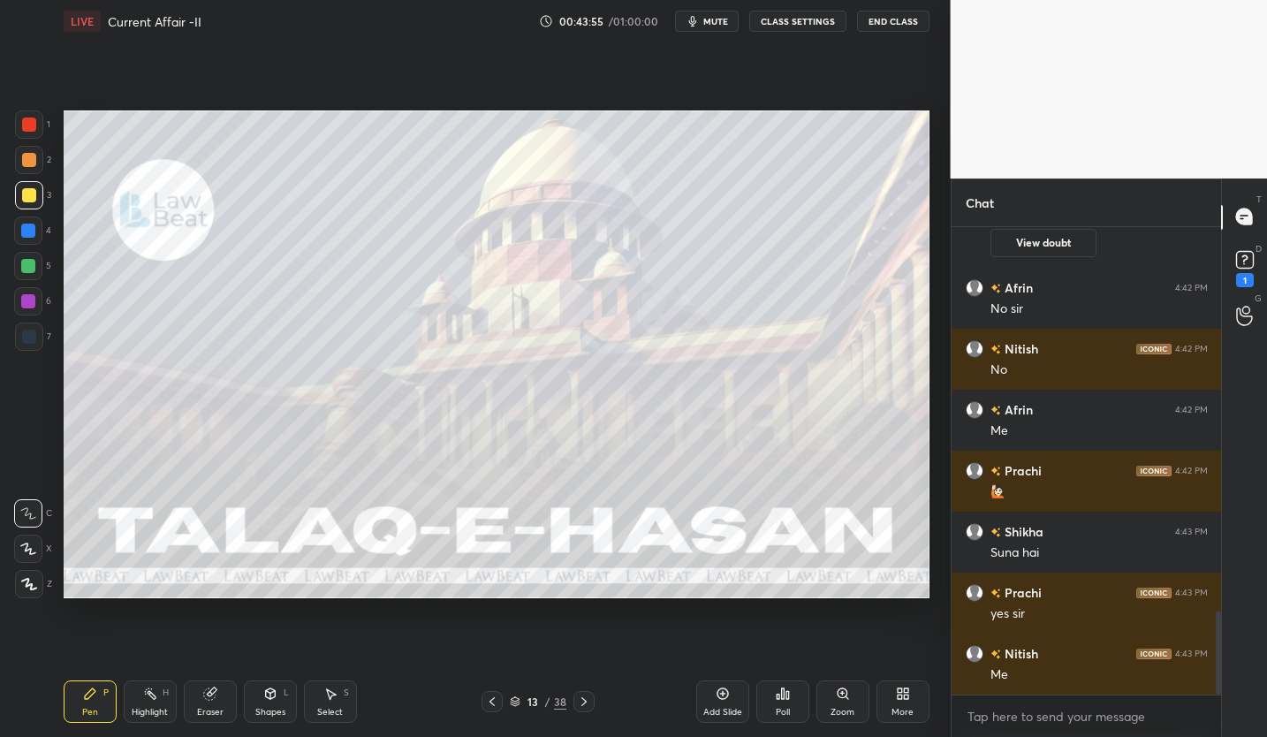
drag, startPoint x: 211, startPoint y: 701, endPoint x: 188, endPoint y: 670, distance: 39.2
click at [210, 700] on div "Eraser" at bounding box center [210, 701] width 53 height 42
drag, startPoint x: 28, startPoint y: 574, endPoint x: 37, endPoint y: 573, distance: 8.9
click at [33, 574] on div "Erase all" at bounding box center [28, 584] width 28 height 28
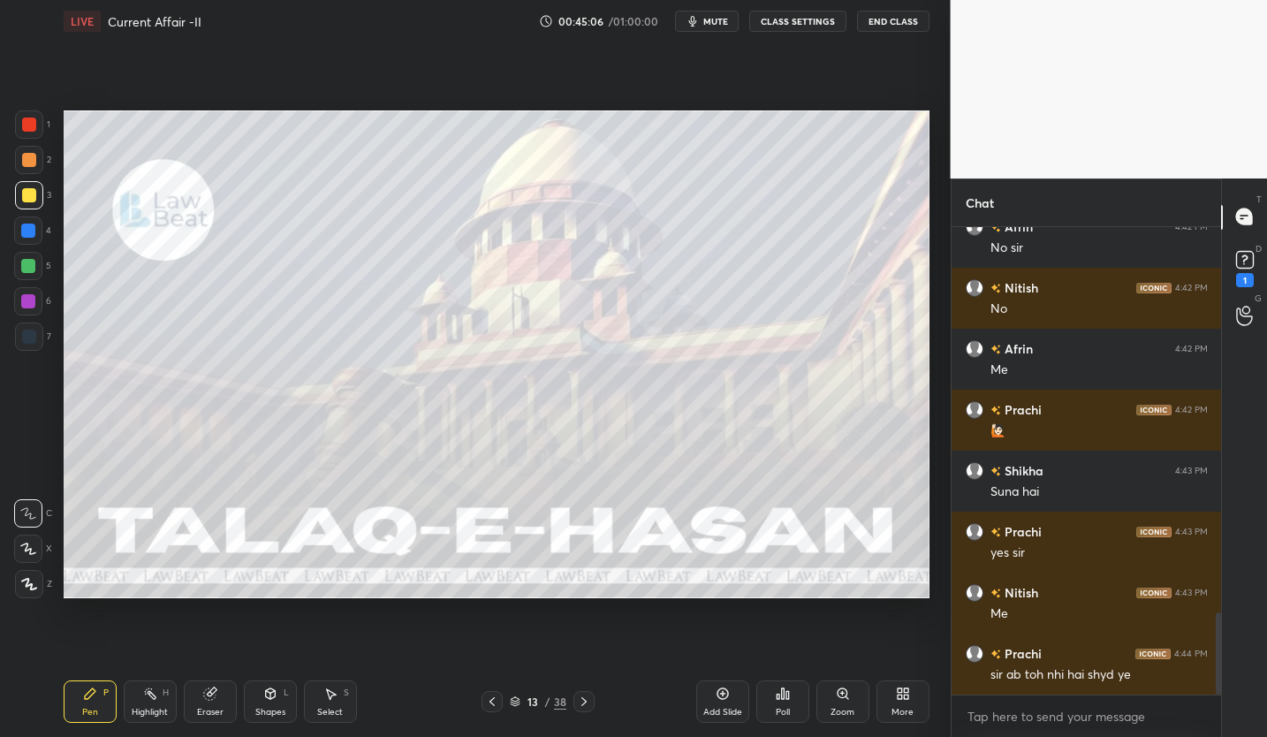
drag, startPoint x: 209, startPoint y: 707, endPoint x: 193, endPoint y: 689, distance: 23.8
click at [207, 702] on div "Eraser" at bounding box center [210, 701] width 53 height 42
click at [26, 589] on span "Erase all" at bounding box center [28, 583] width 26 height 12
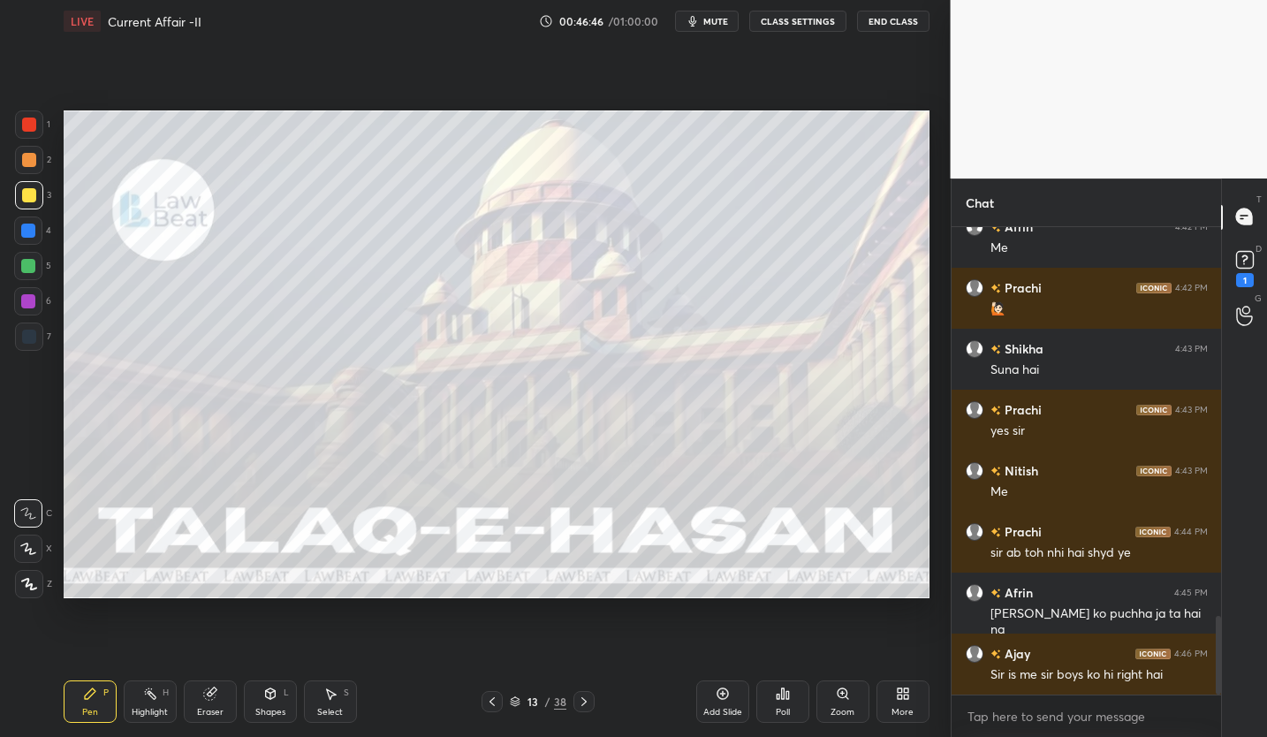
scroll to position [2324, 0]
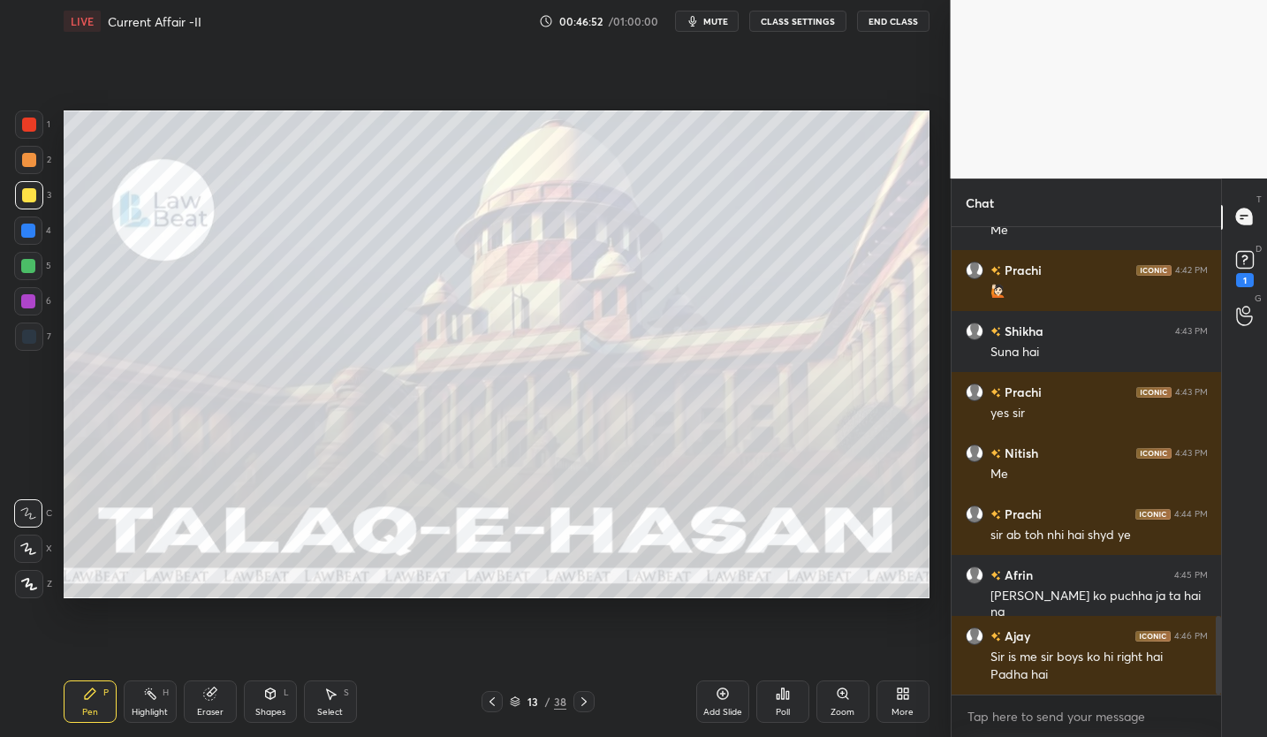
click at [716, 33] on div "LIVE Current Affair -II 00:46:52 / 01:00:00 mute CLASS SETTINGS End Class" at bounding box center [497, 21] width 866 height 42
click at [715, 24] on span "mute" at bounding box center [715, 21] width 25 height 12
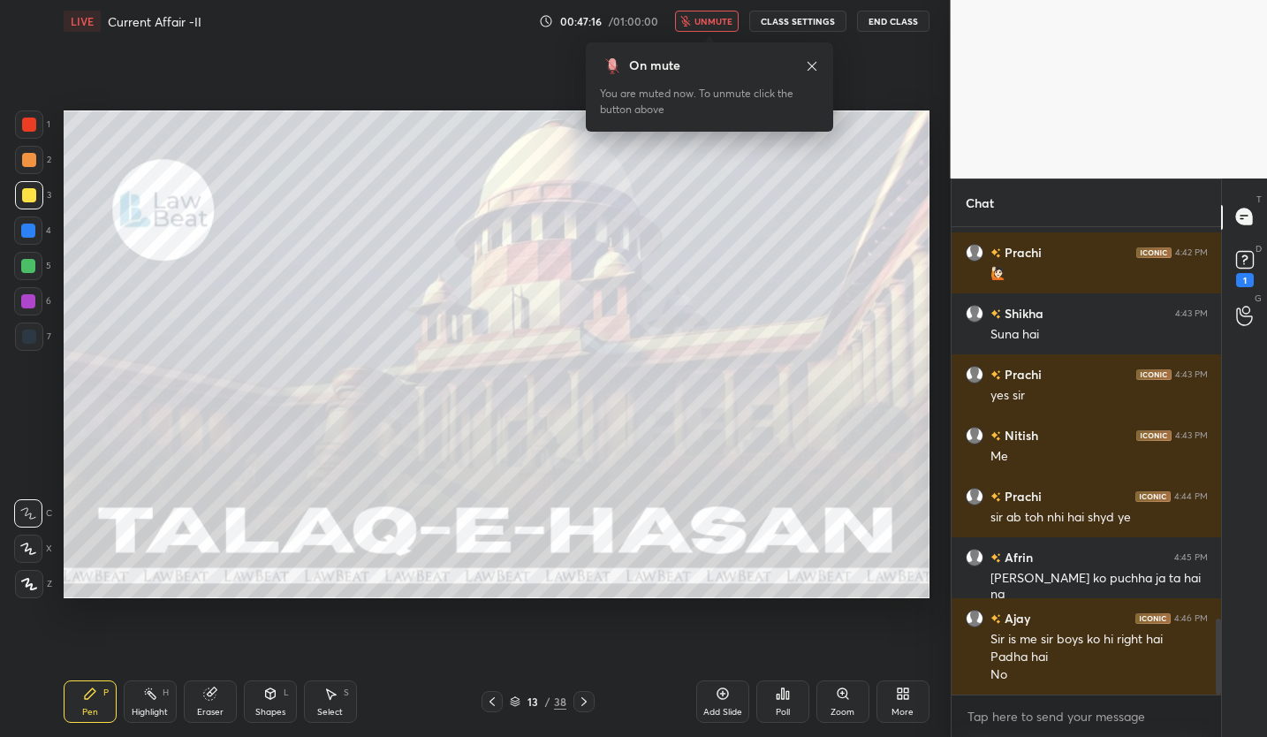
scroll to position [2403, 0]
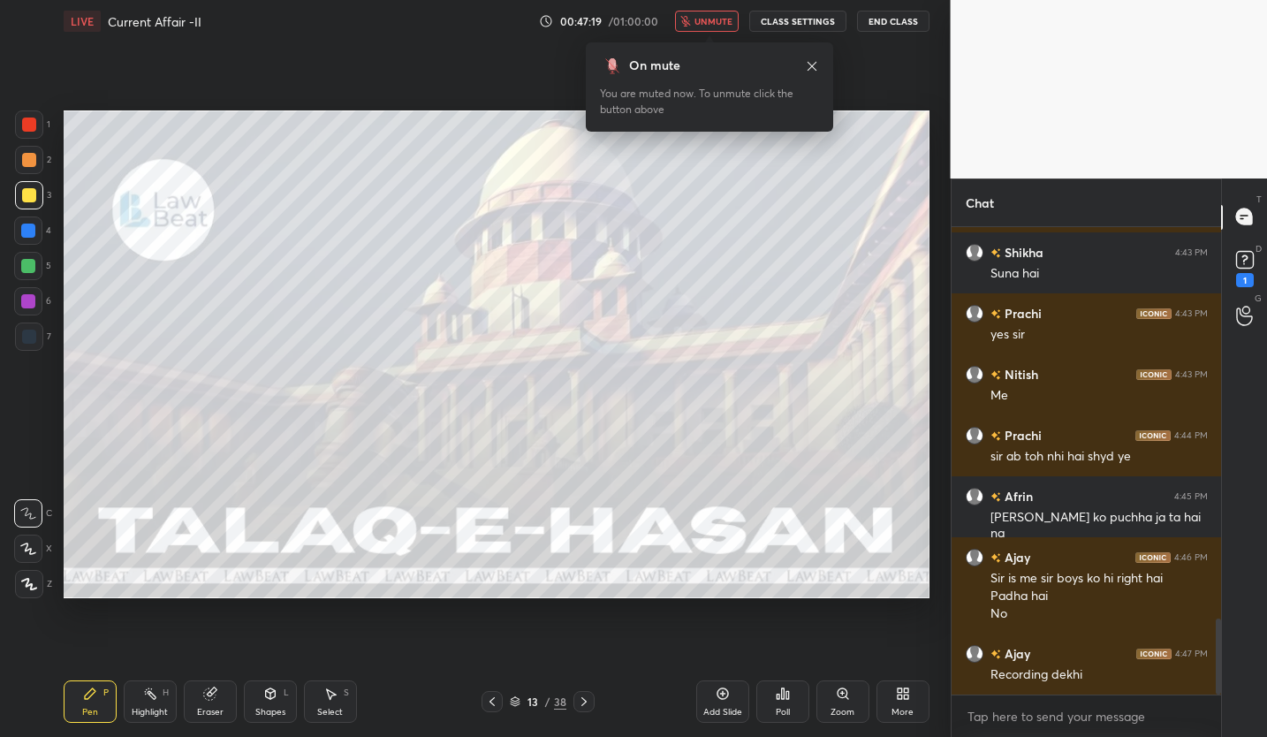
click at [725, 18] on span "unmute" at bounding box center [713, 21] width 38 height 12
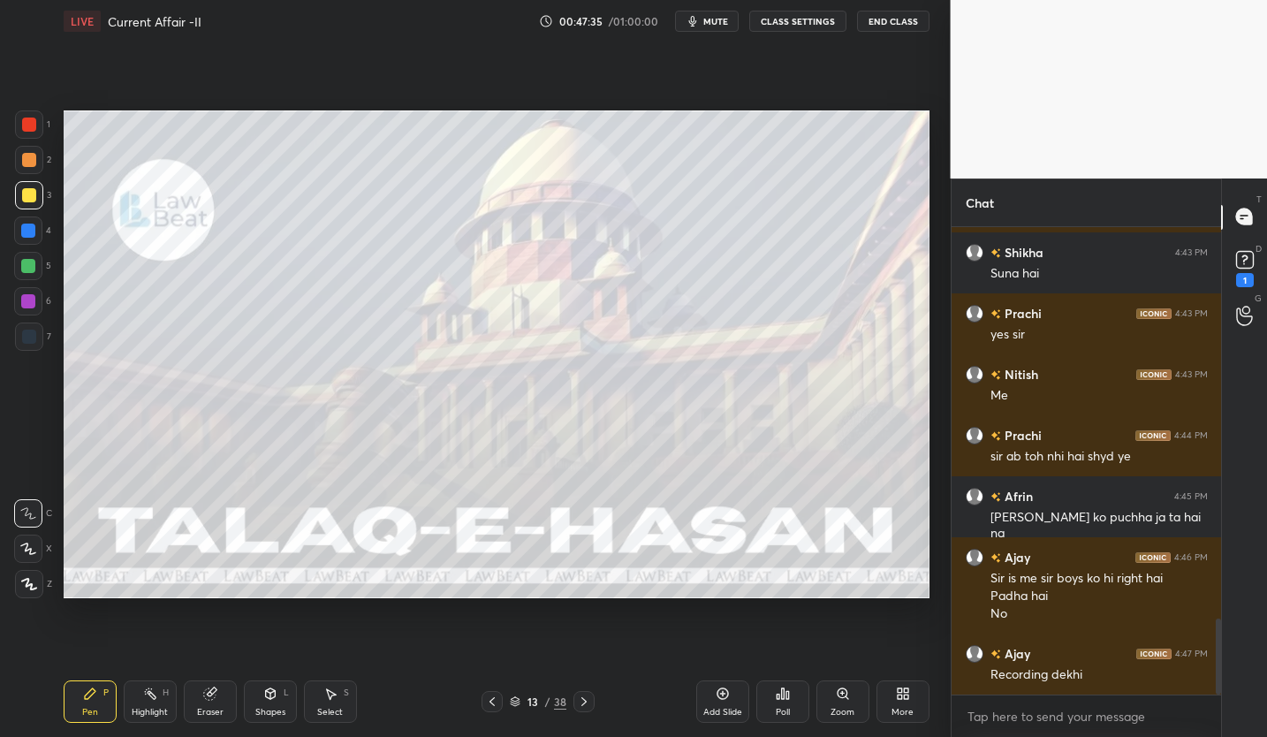
click at [201, 712] on div "Eraser" at bounding box center [210, 712] width 26 height 9
click at [35, 587] on span "Erase all" at bounding box center [28, 583] width 26 height 12
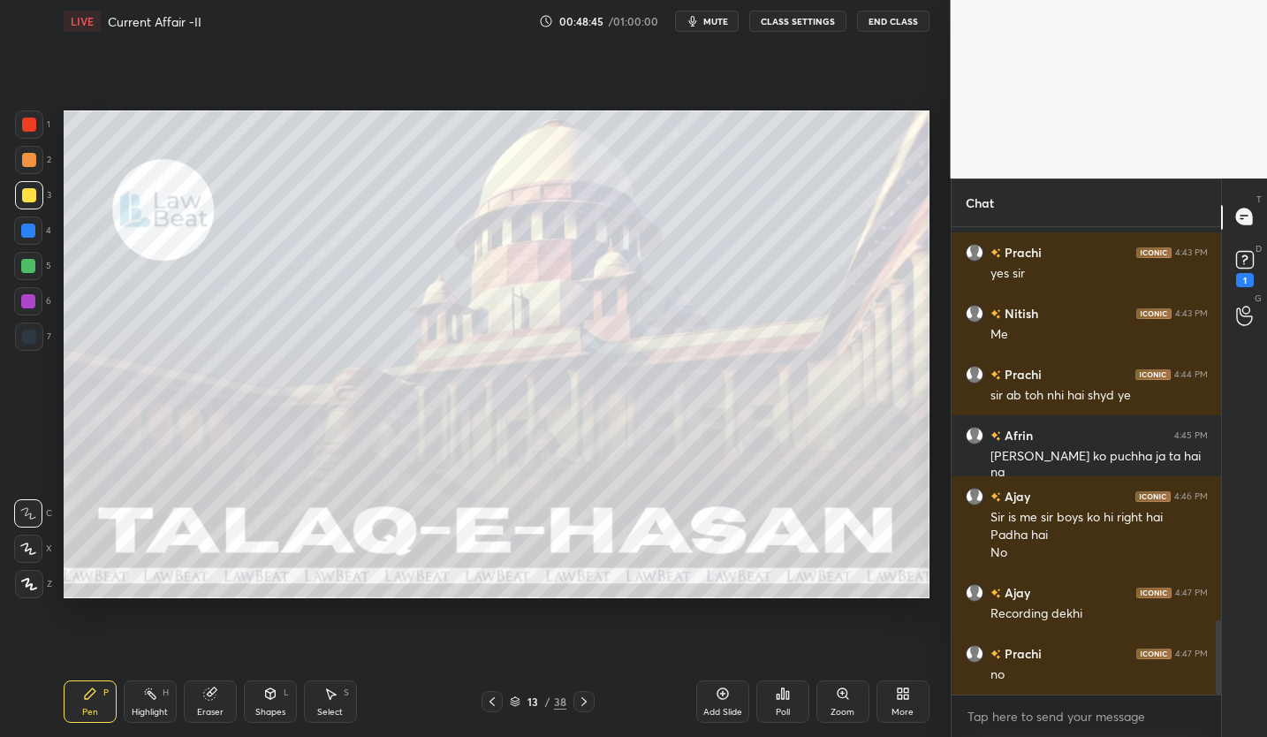
click at [201, 709] on div "Eraser" at bounding box center [210, 712] width 26 height 9
click at [35, 591] on div "Erase all" at bounding box center [28, 584] width 28 height 28
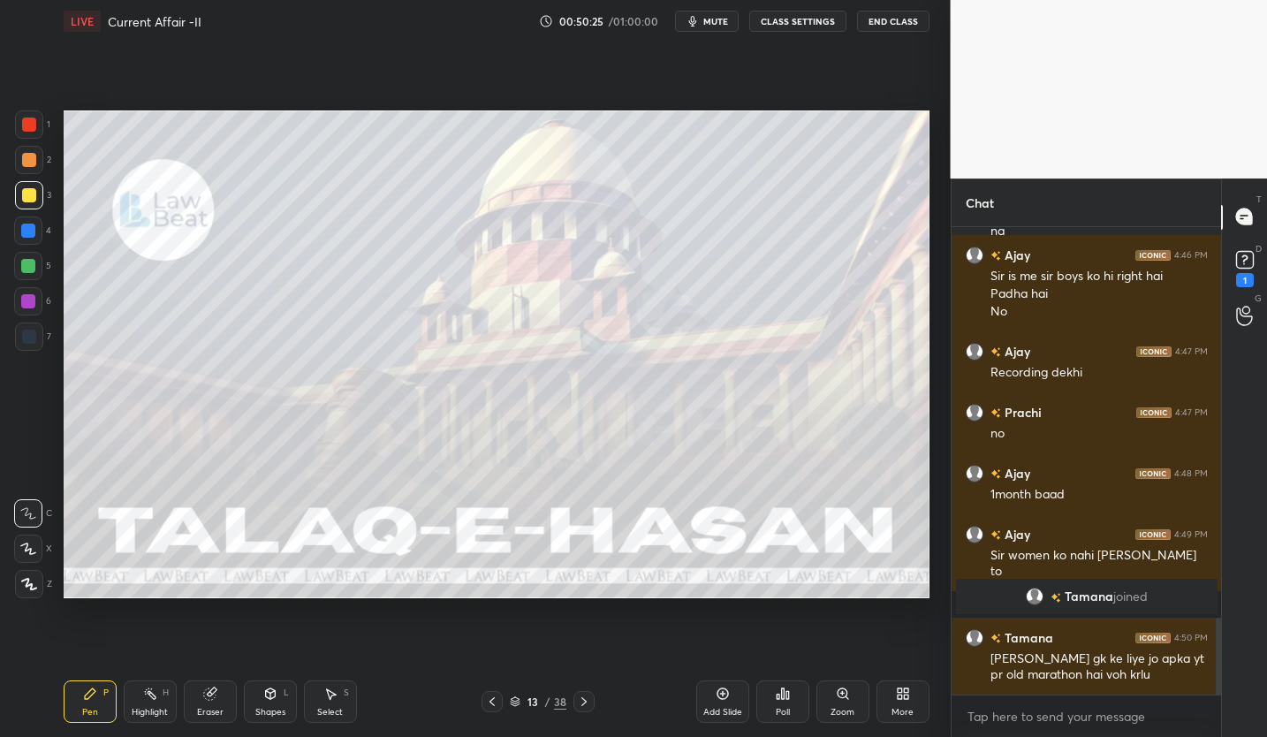
scroll to position [2371, 0]
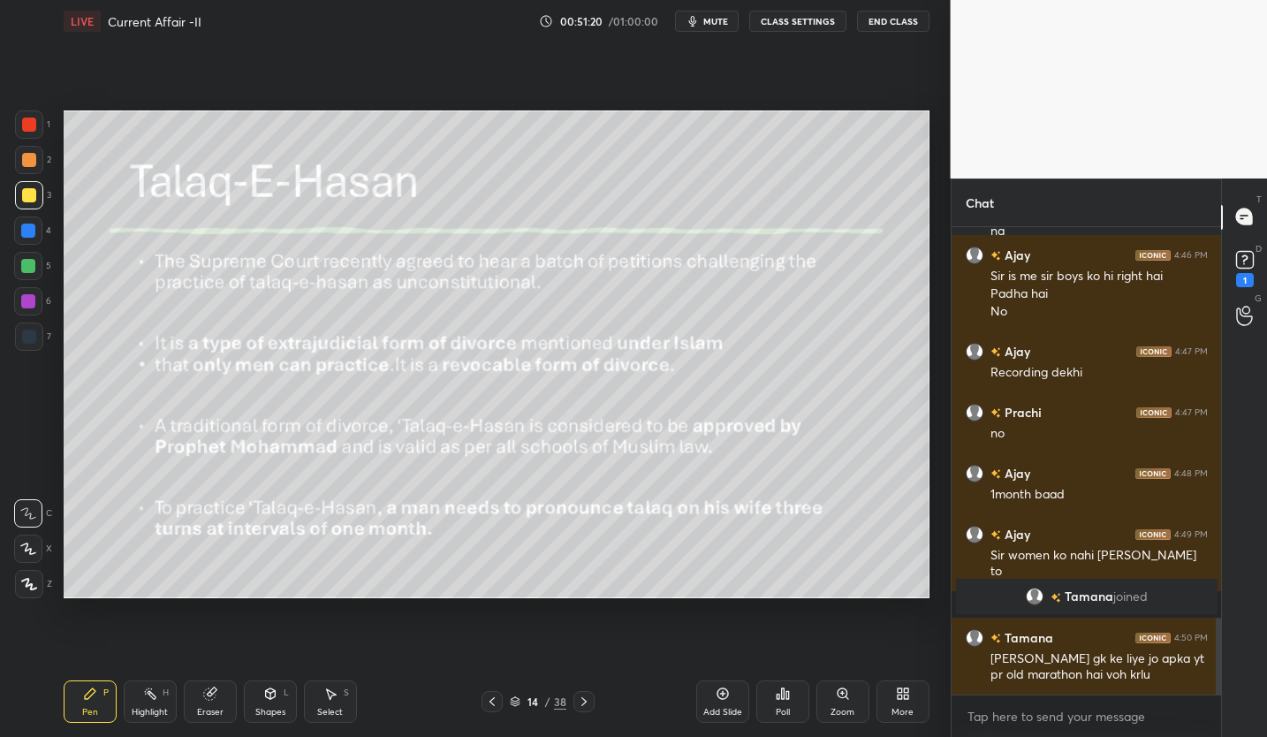
drag, startPoint x: 216, startPoint y: 705, endPoint x: 174, endPoint y: 701, distance: 41.7
click at [214, 708] on div "Eraser" at bounding box center [210, 712] width 26 height 9
click at [40, 582] on span "Erase all" at bounding box center [28, 583] width 26 height 12
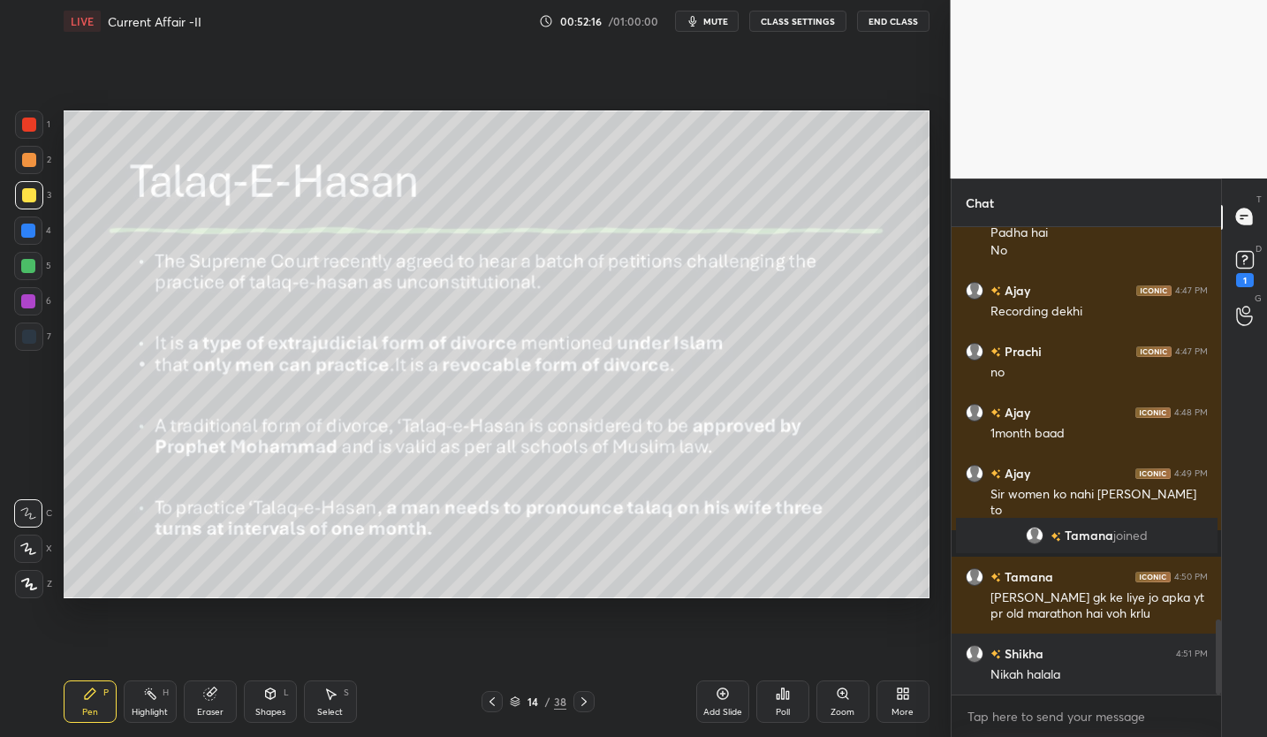
click at [686, 573] on div "Setting up your live class Poll for secs No correct answer Start poll" at bounding box center [497, 354] width 880 height 624
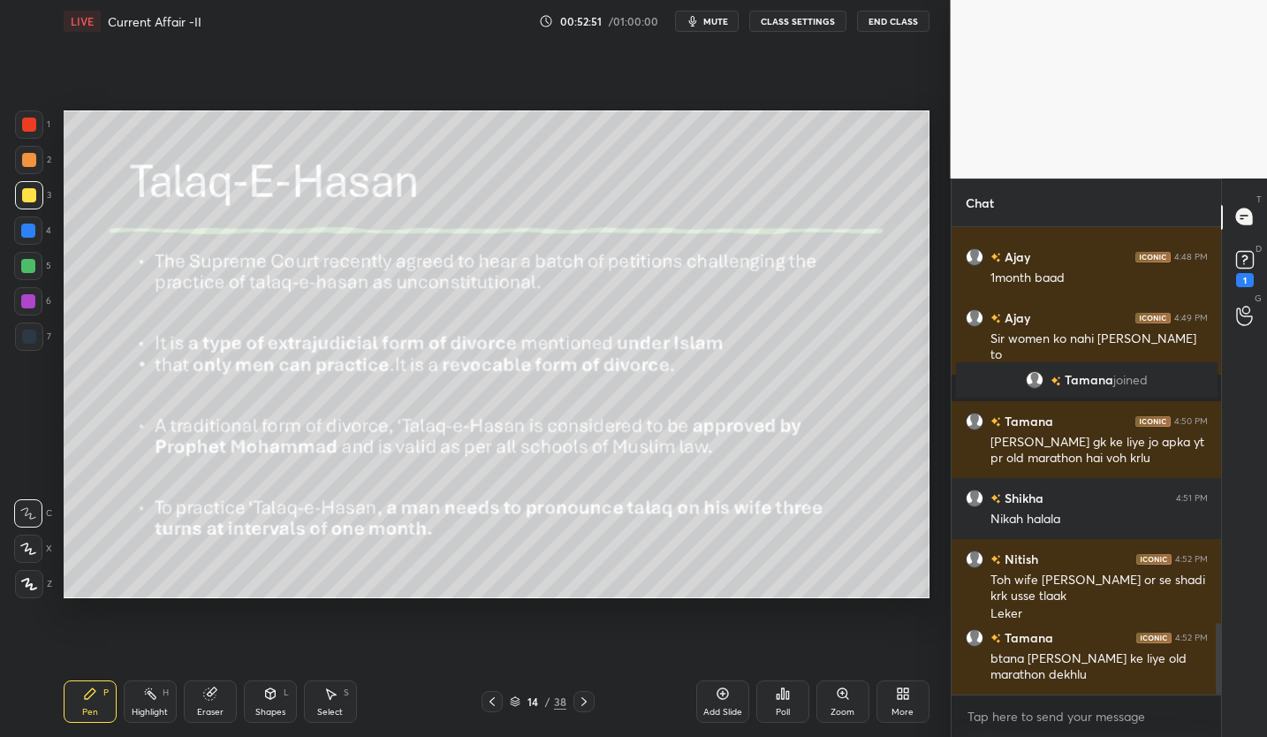
scroll to position [2648, 0]
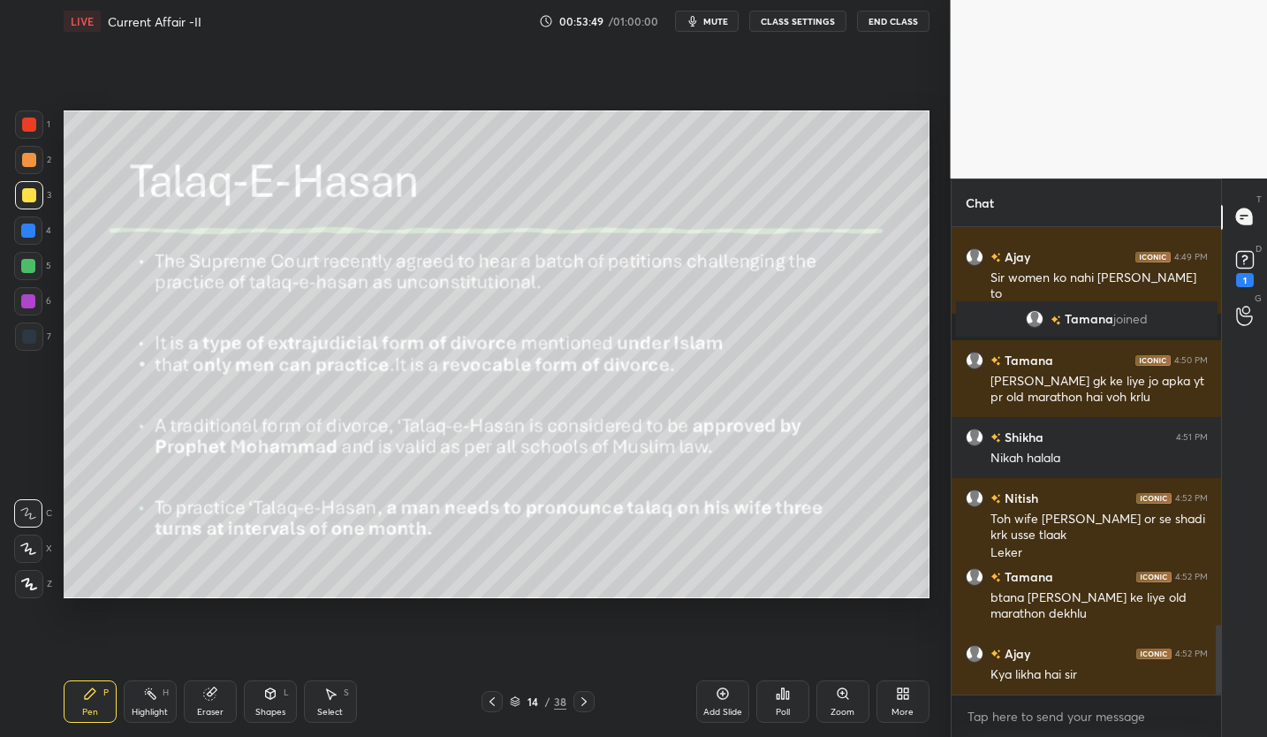
click at [724, 33] on div "LIVE Current Affair -II 00:53:49 / 01:00:00 mute CLASS SETTINGS End Class" at bounding box center [497, 21] width 866 height 42
click at [728, 26] on span "mute" at bounding box center [715, 21] width 25 height 12
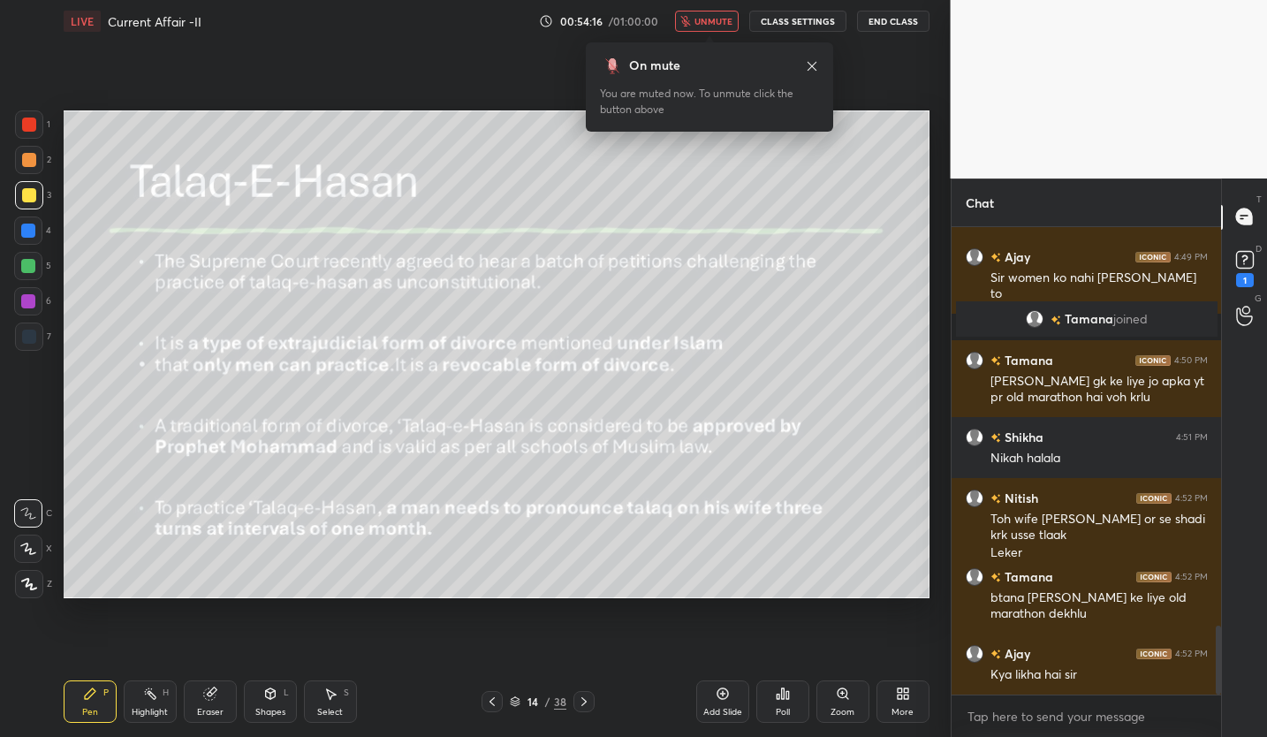
scroll to position [2709, 0]
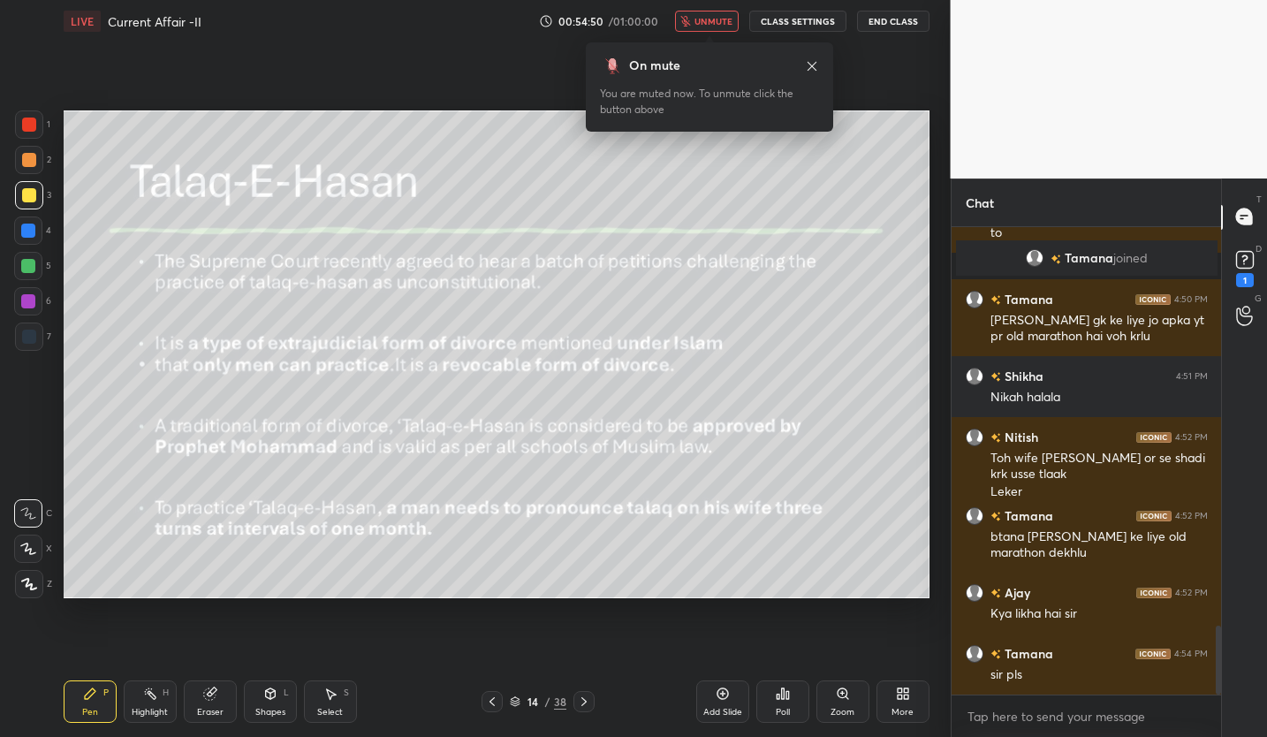
click at [812, 67] on icon at bounding box center [812, 66] width 14 height 14
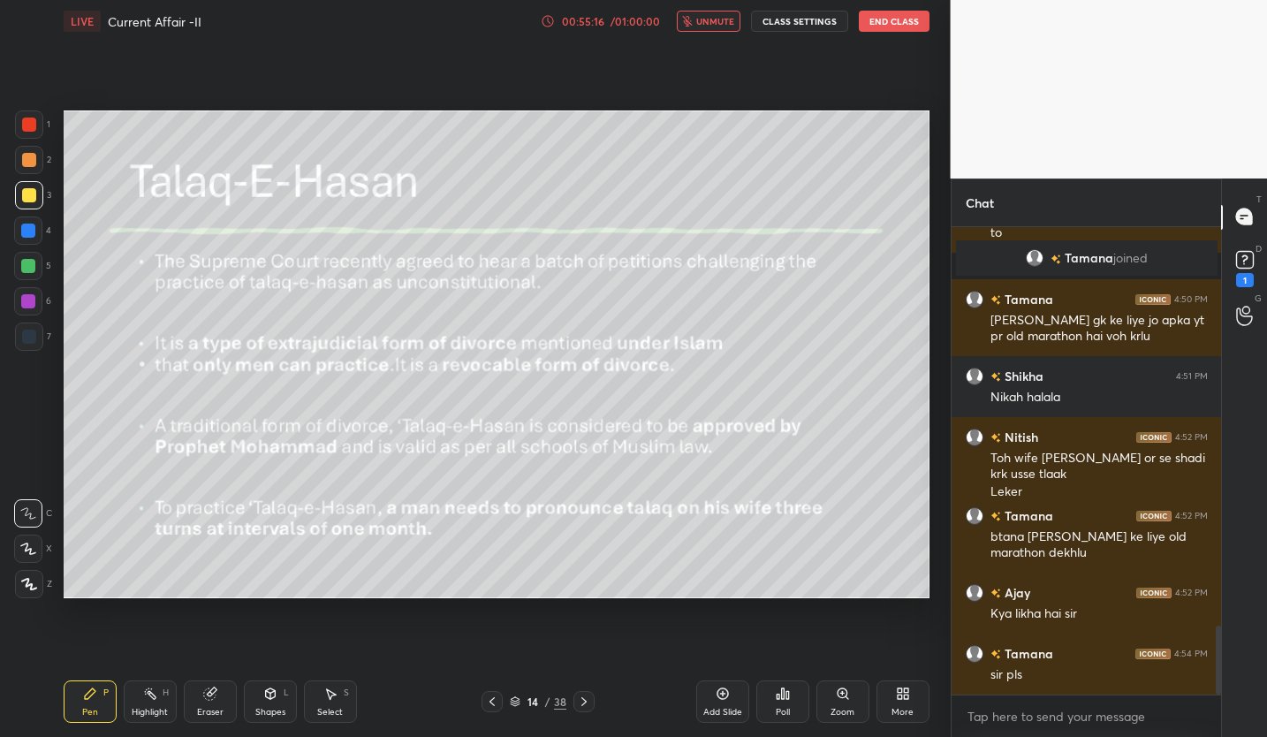
scroll to position [2770, 0]
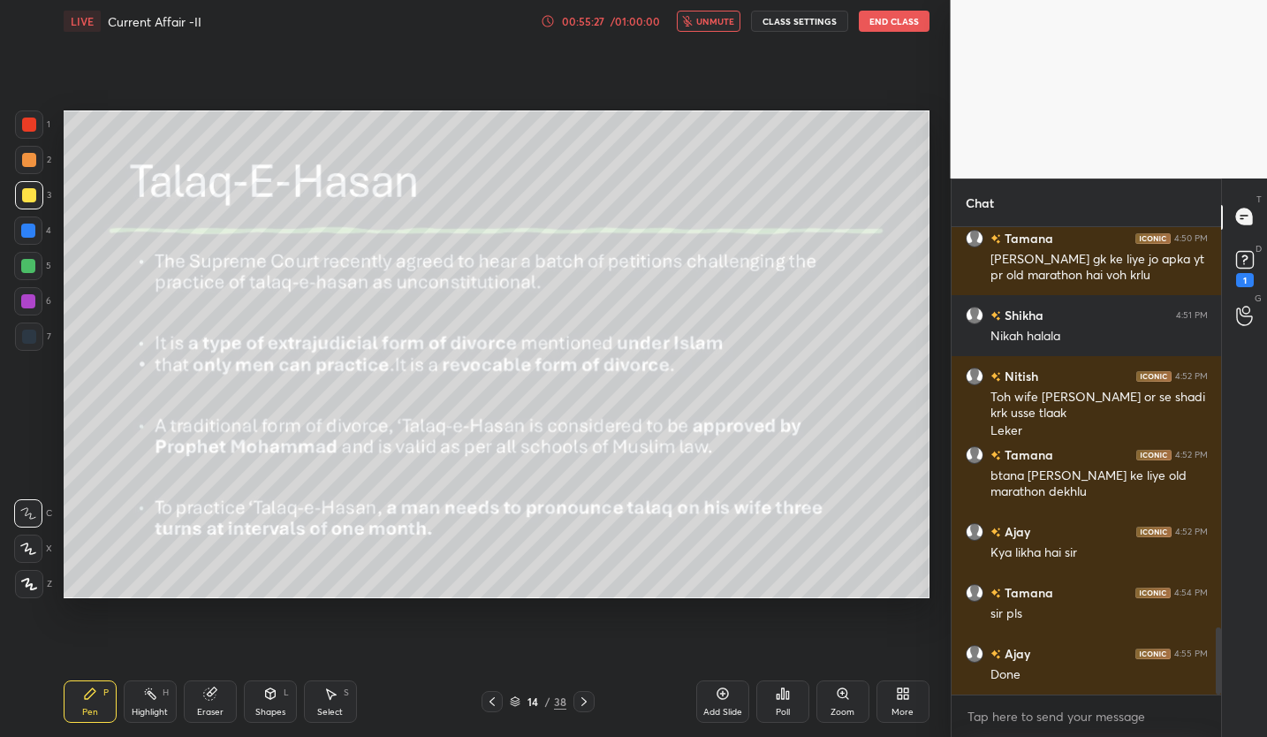
click at [723, 17] on span "unmute" at bounding box center [715, 21] width 38 height 12
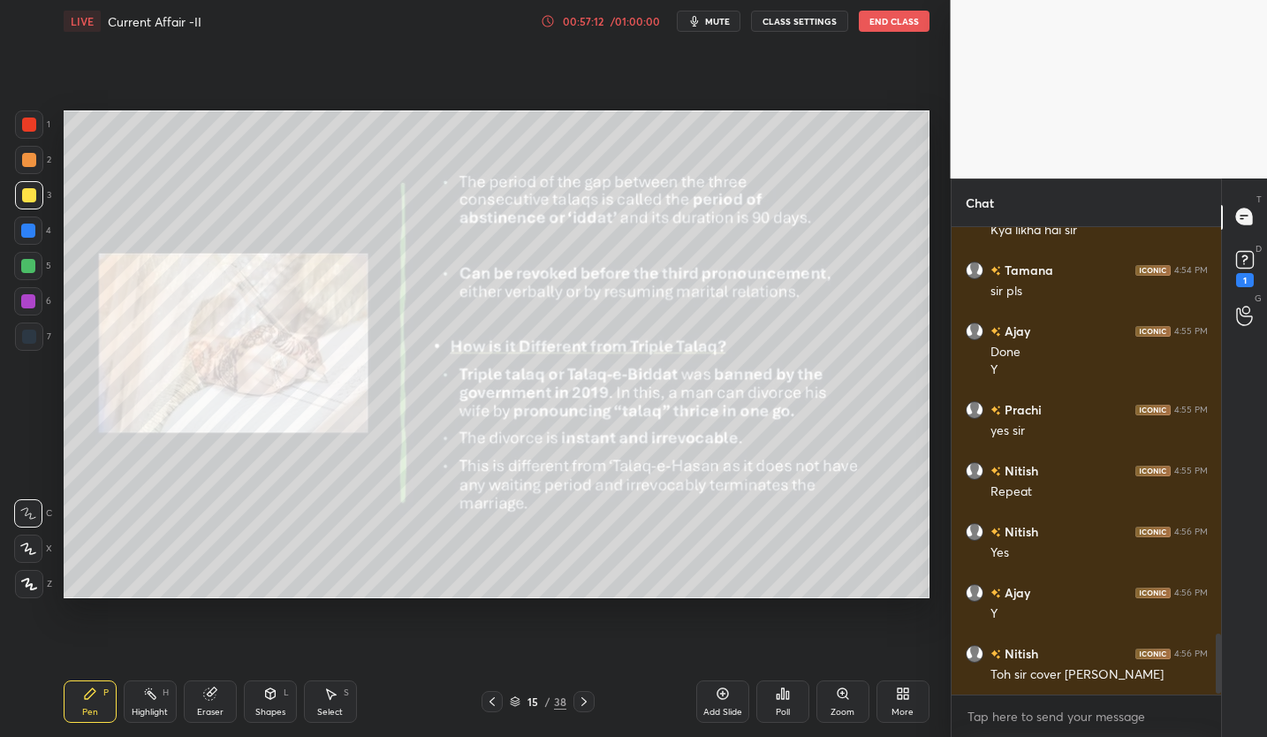
scroll to position [3153, 0]
click at [728, 26] on span "mute" at bounding box center [717, 21] width 25 height 12
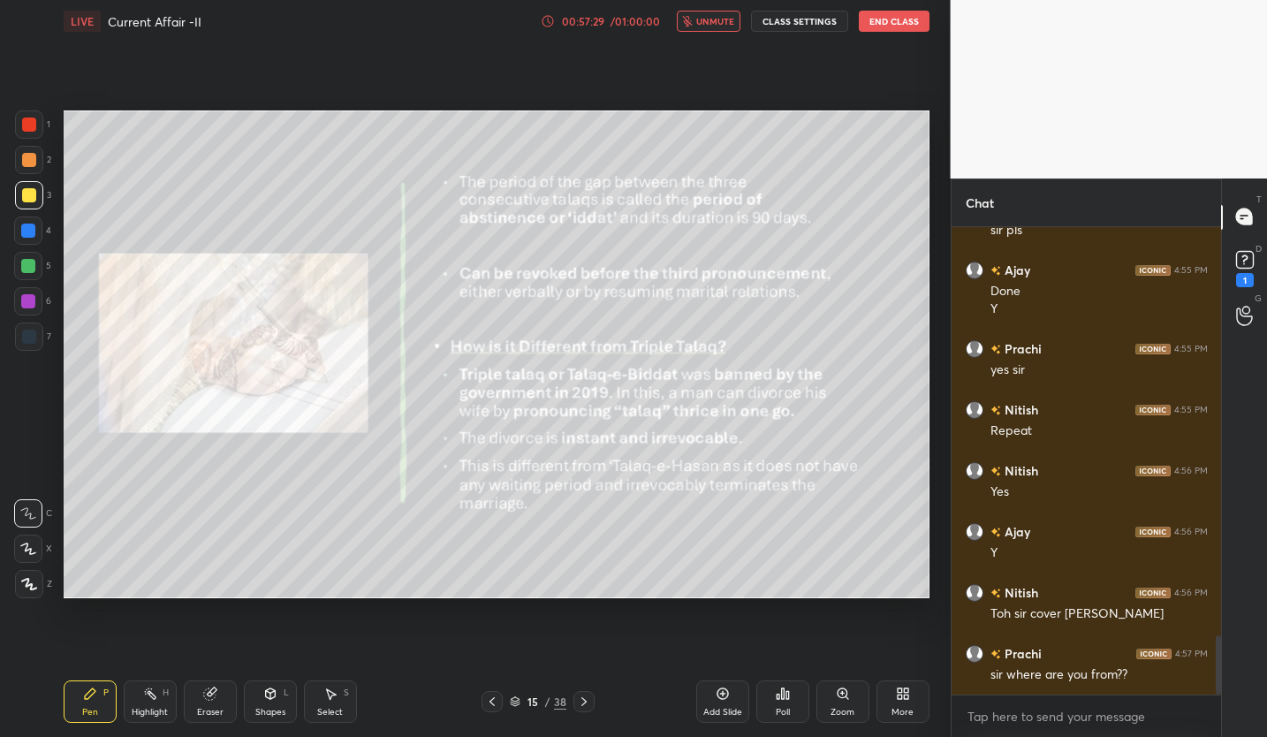
scroll to position [3214, 0]
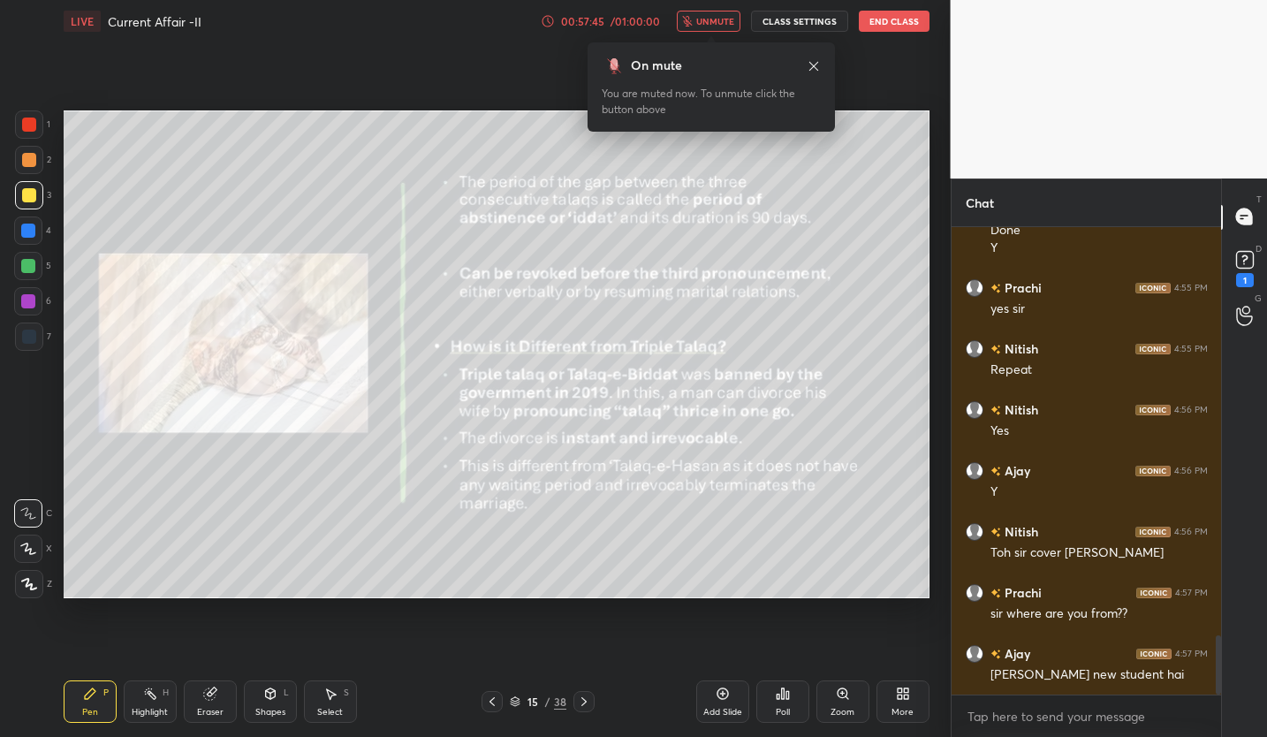
click at [727, 23] on span "unmute" at bounding box center [715, 21] width 38 height 12
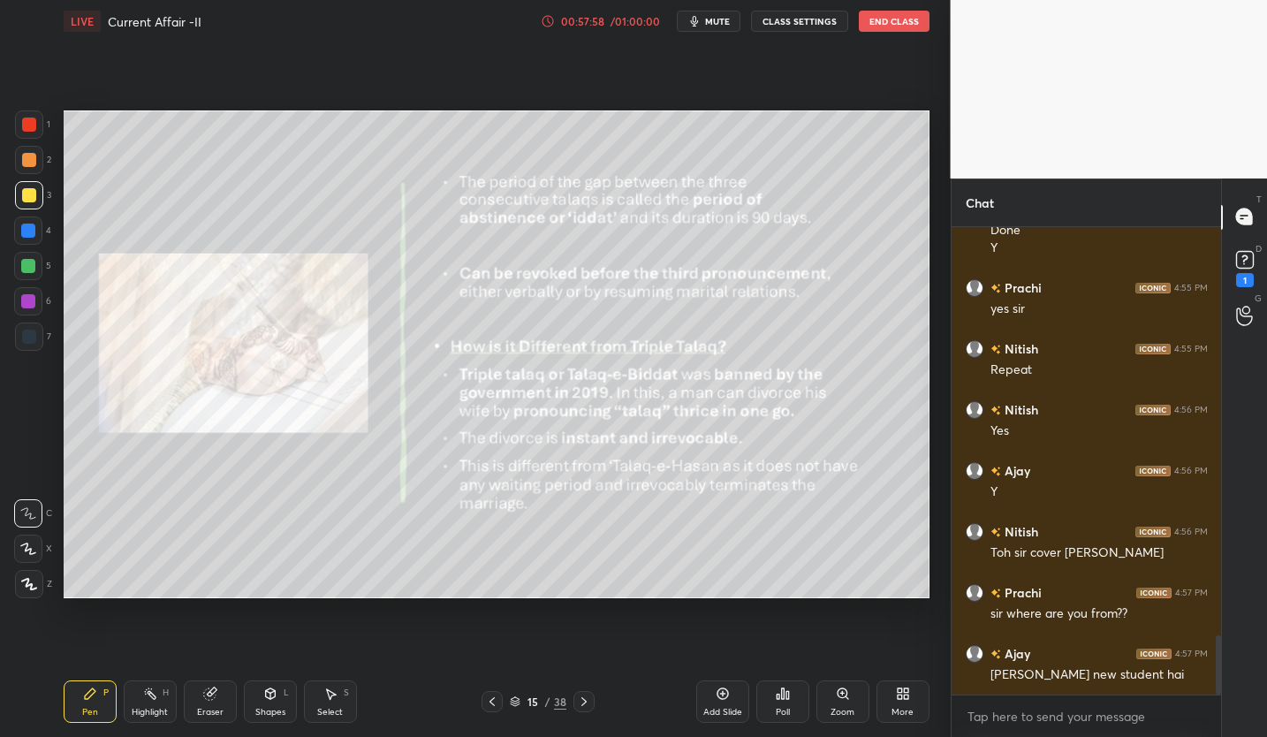
click at [707, 27] on button "mute" at bounding box center [709, 21] width 64 height 21
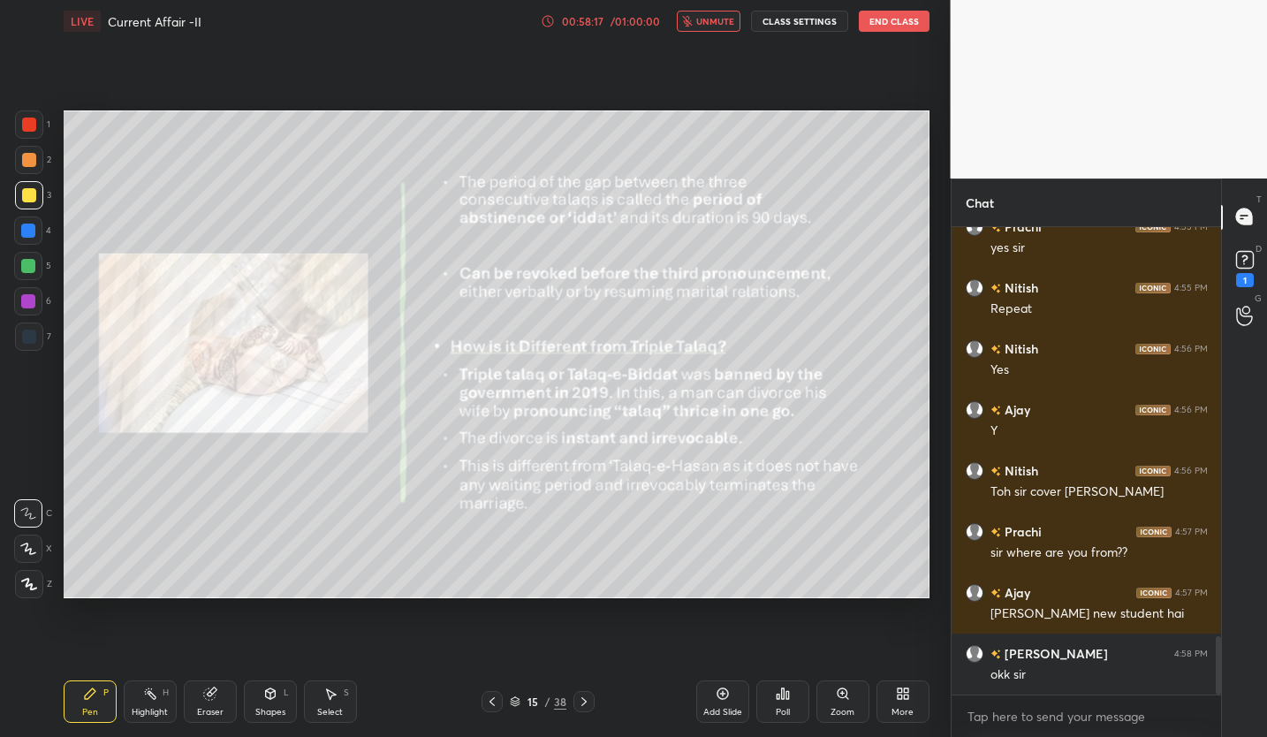
click at [707, 26] on span "unmute" at bounding box center [715, 21] width 38 height 12
click at [698, 20] on icon "button" at bounding box center [694, 21] width 8 height 11
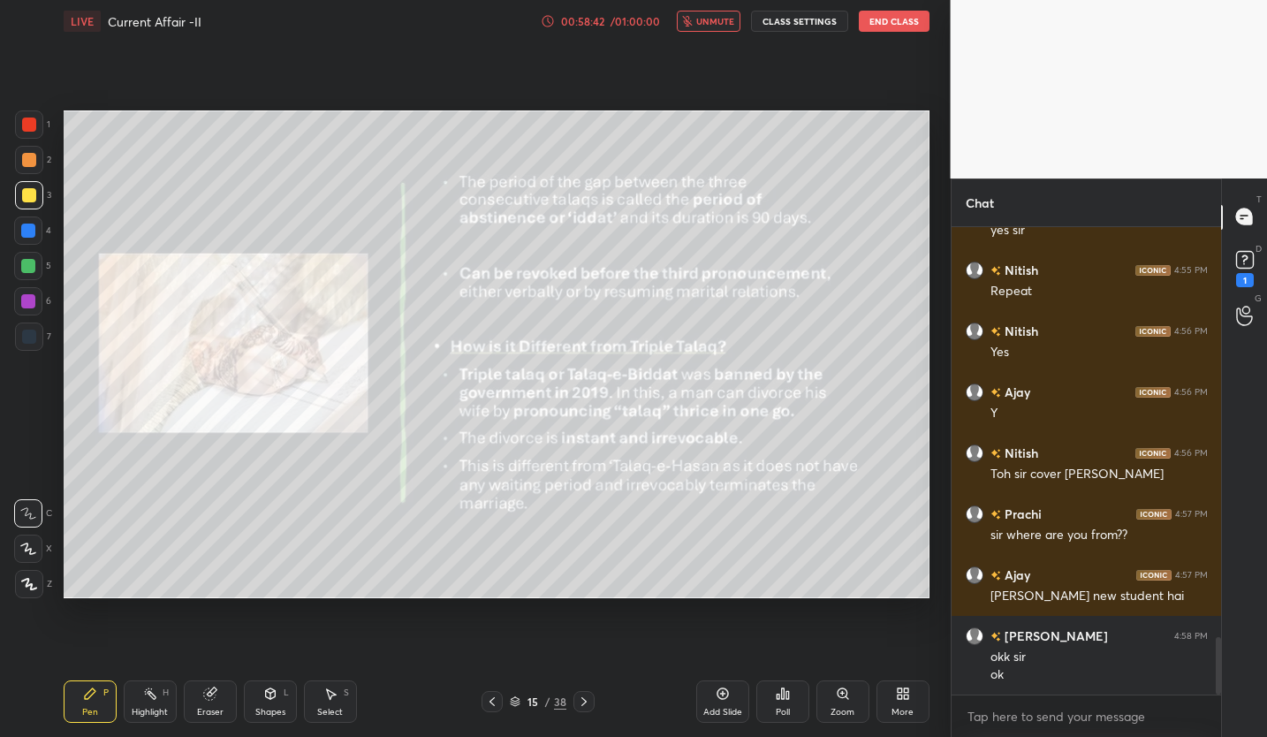
scroll to position [3354, 0]
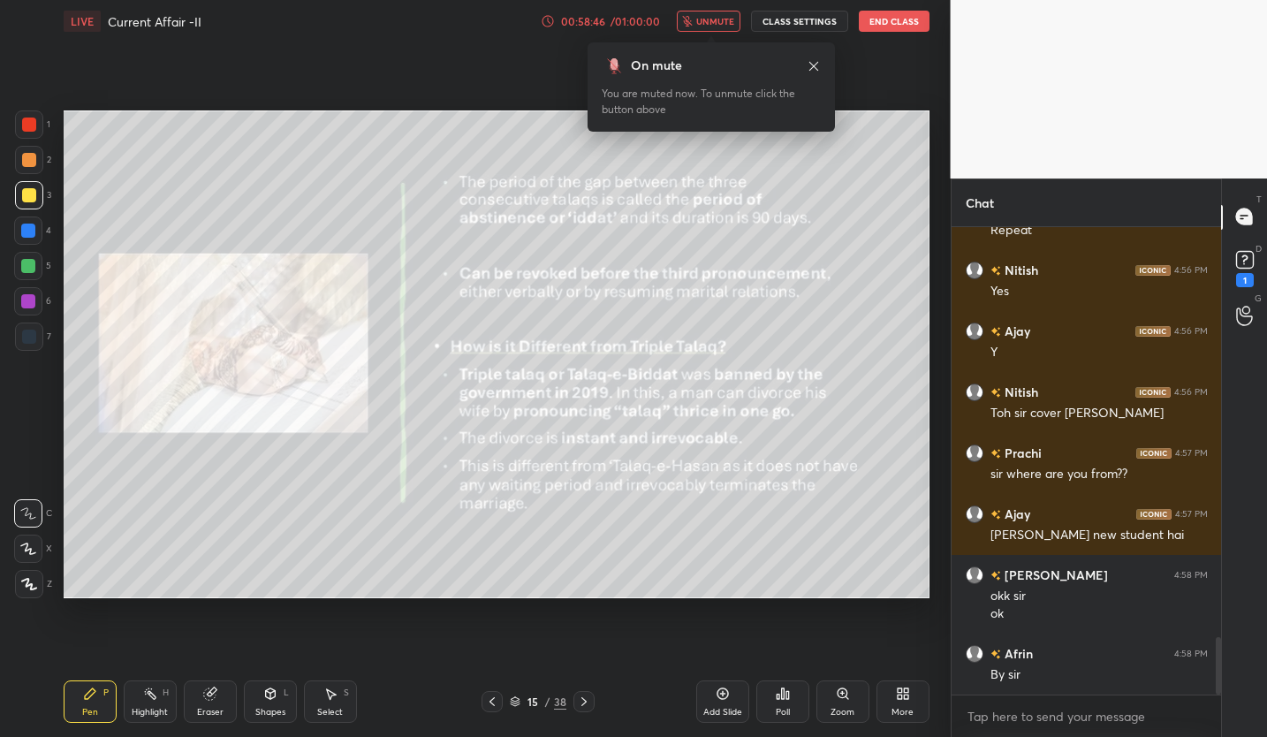
click at [722, 127] on body "1 2 3 4 5 6 7 C X Z C X Z E E Erase all H H LIVE Current Affair -II 00:58:46 / …" at bounding box center [633, 368] width 1267 height 737
click at [816, 63] on icon at bounding box center [813, 66] width 14 height 14
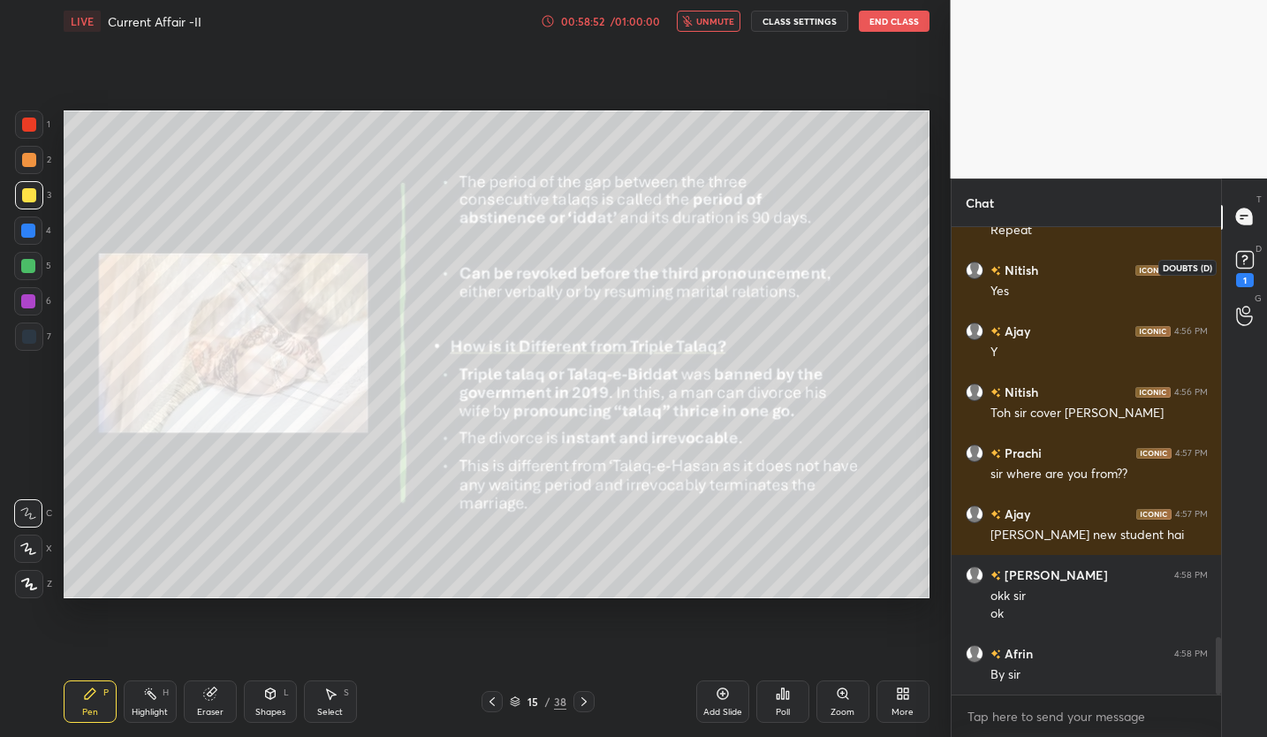
click at [1239, 270] on icon at bounding box center [1244, 259] width 26 height 26
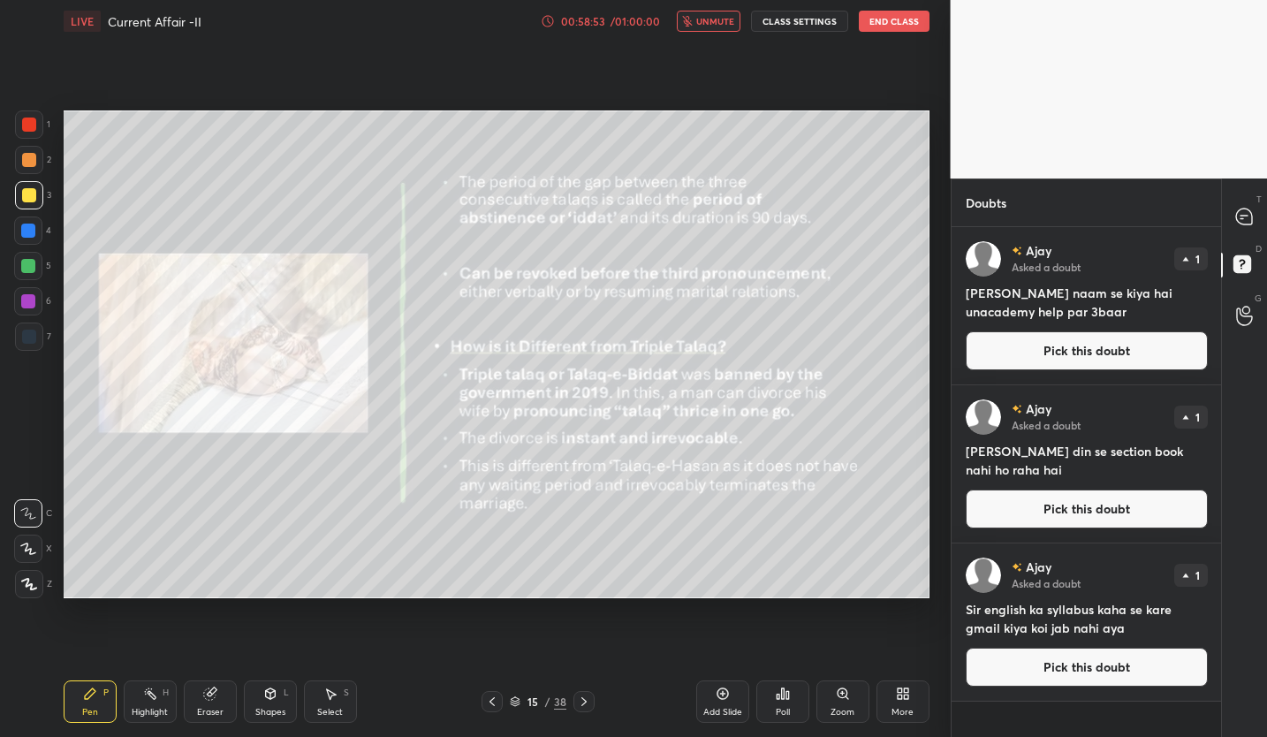
click at [1037, 352] on button "Pick this doubt" at bounding box center [1086, 350] width 242 height 39
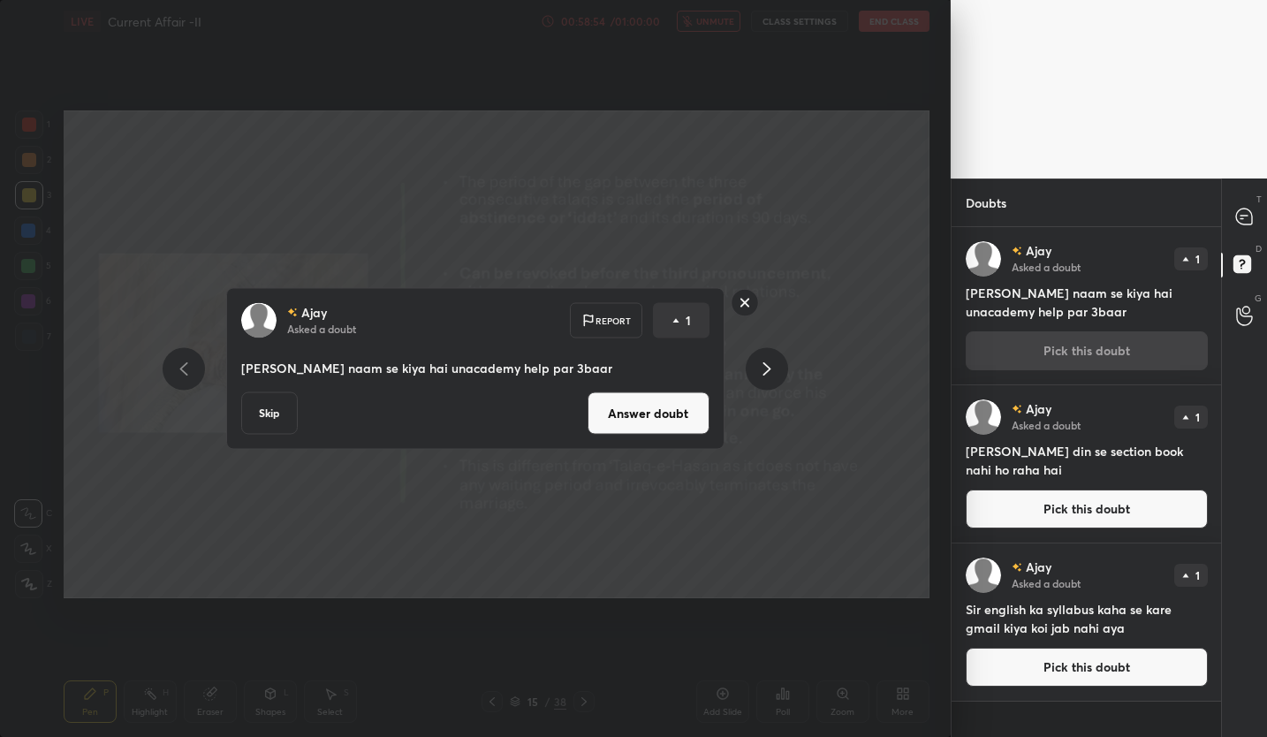
click at [646, 427] on button "Answer doubt" at bounding box center [648, 413] width 122 height 42
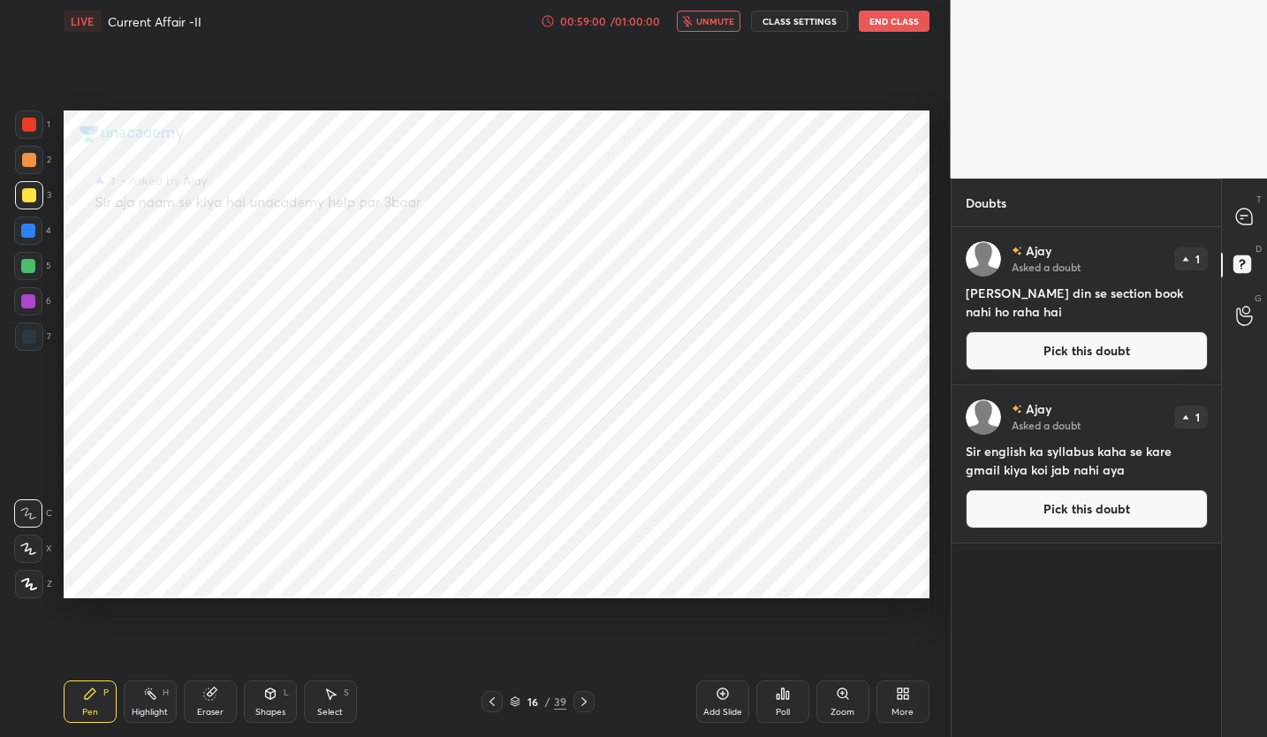
click at [1026, 340] on button "Pick this doubt" at bounding box center [1086, 350] width 242 height 39
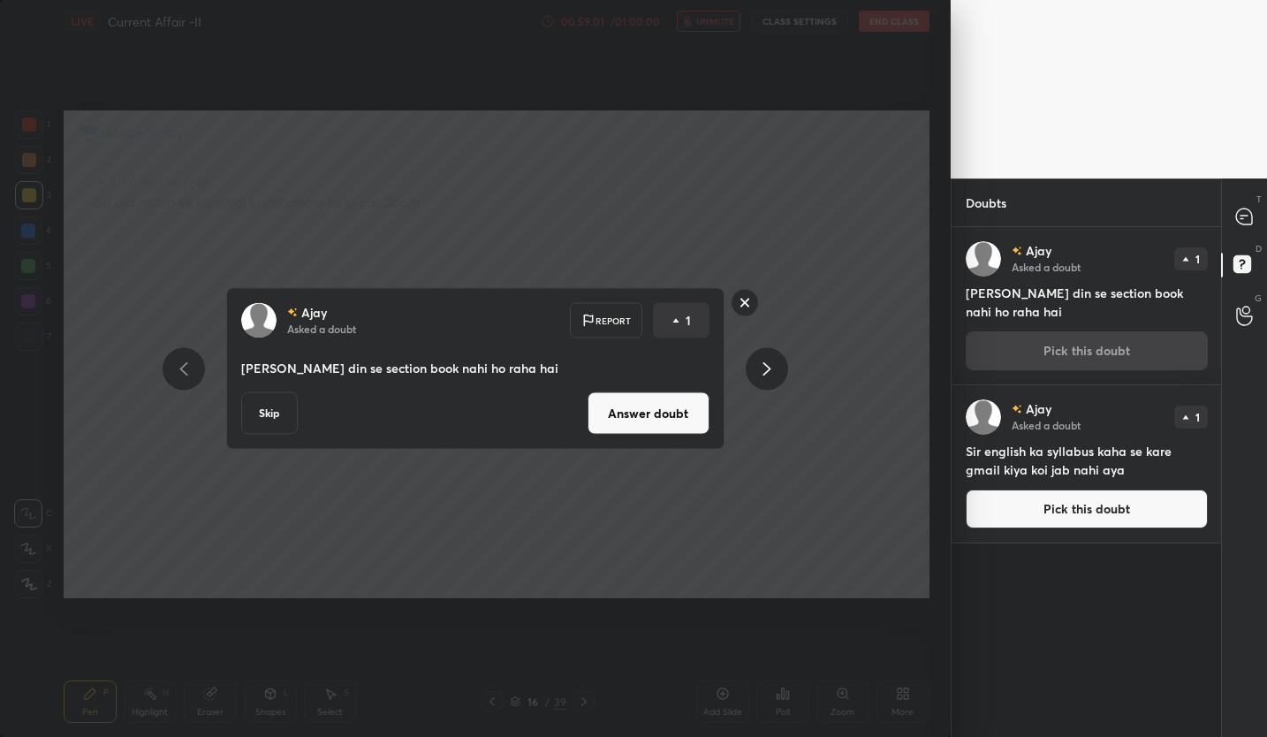
click at [691, 417] on button "Answer doubt" at bounding box center [648, 413] width 122 height 42
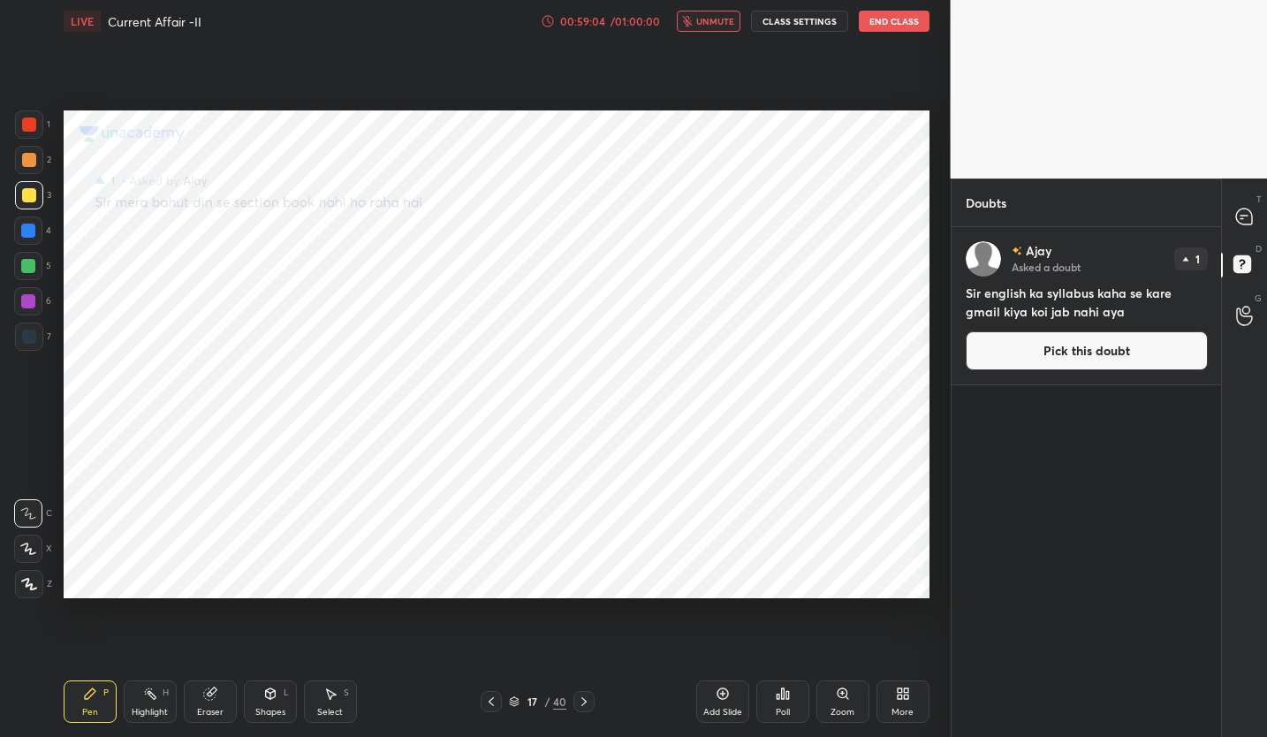
click at [1092, 352] on button "Pick this doubt" at bounding box center [1086, 350] width 242 height 39
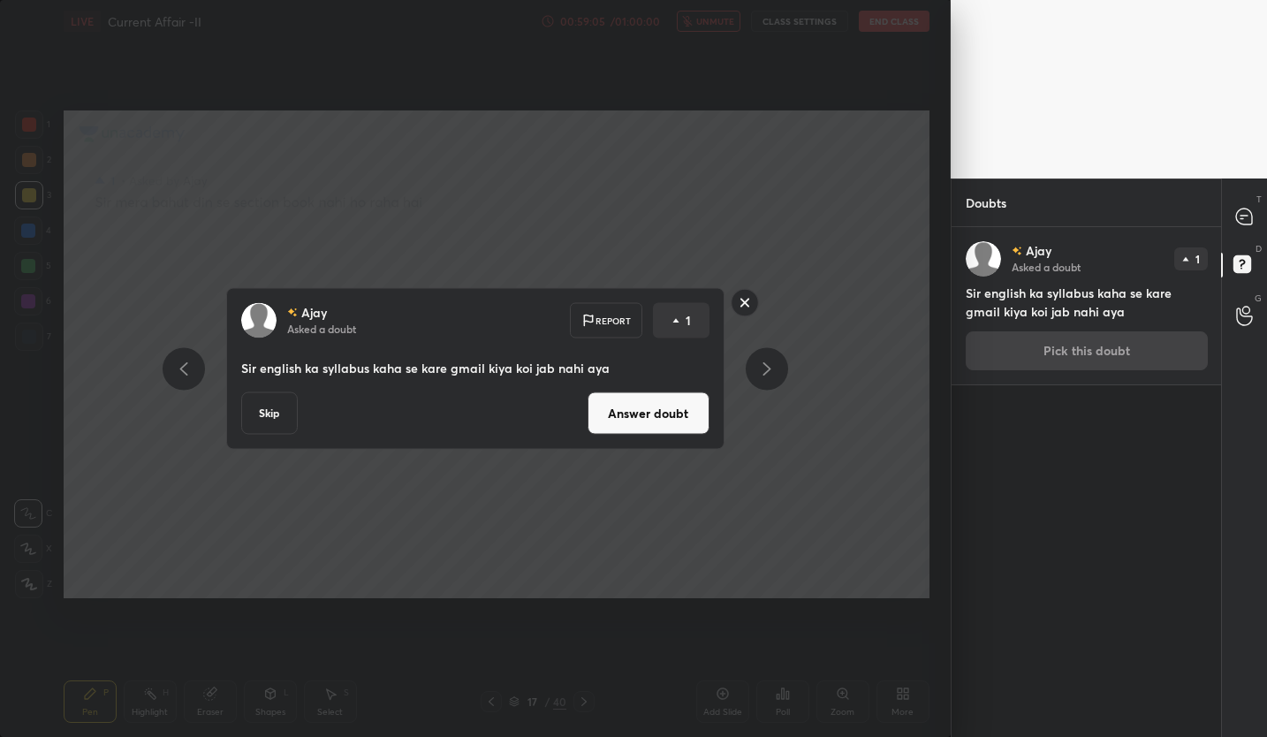
click at [689, 414] on button "Answer doubt" at bounding box center [648, 413] width 122 height 42
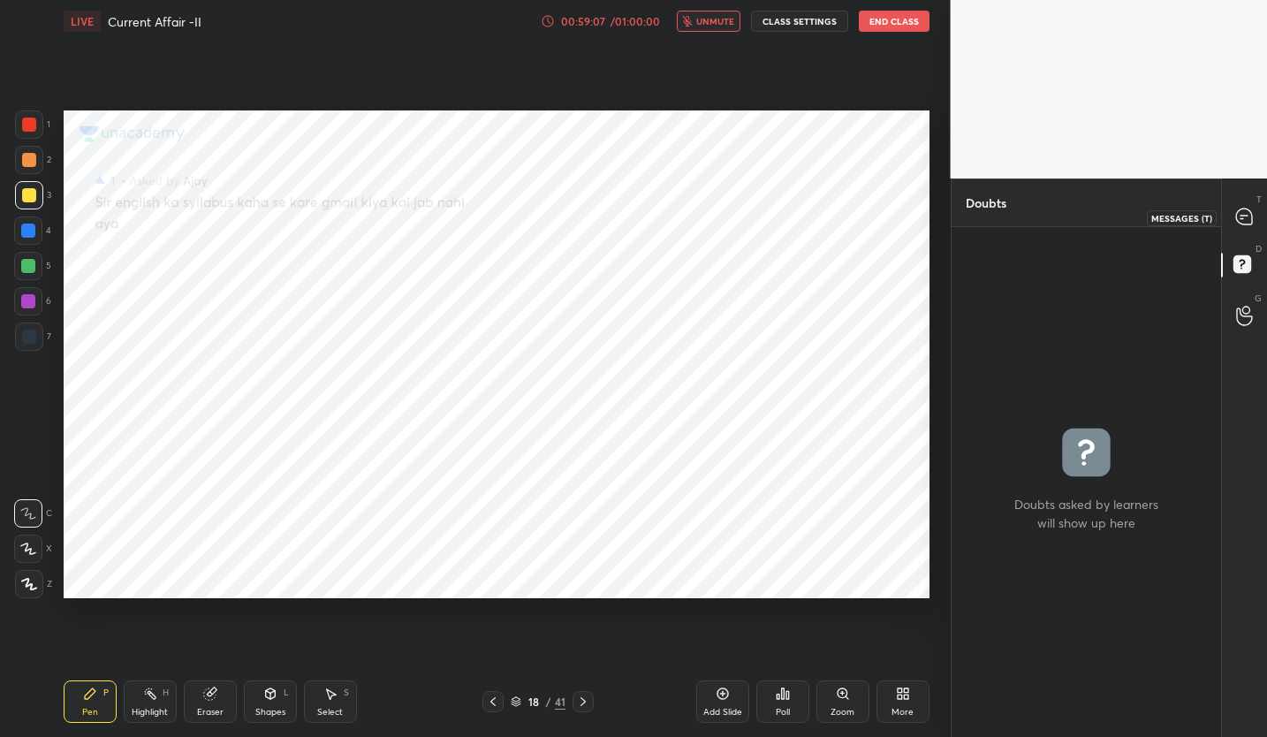
click at [1248, 220] on icon at bounding box center [1244, 216] width 16 height 16
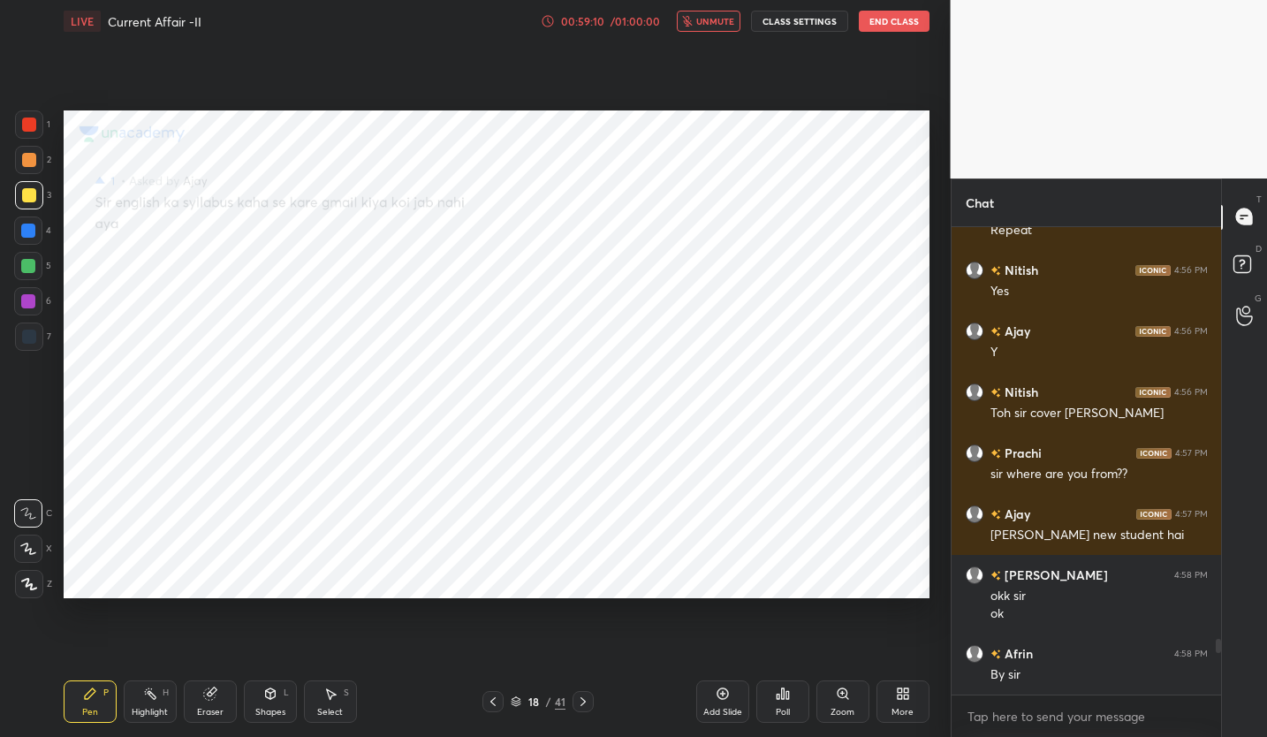
click at [902, 26] on button "End Class" at bounding box center [894, 21] width 71 height 21
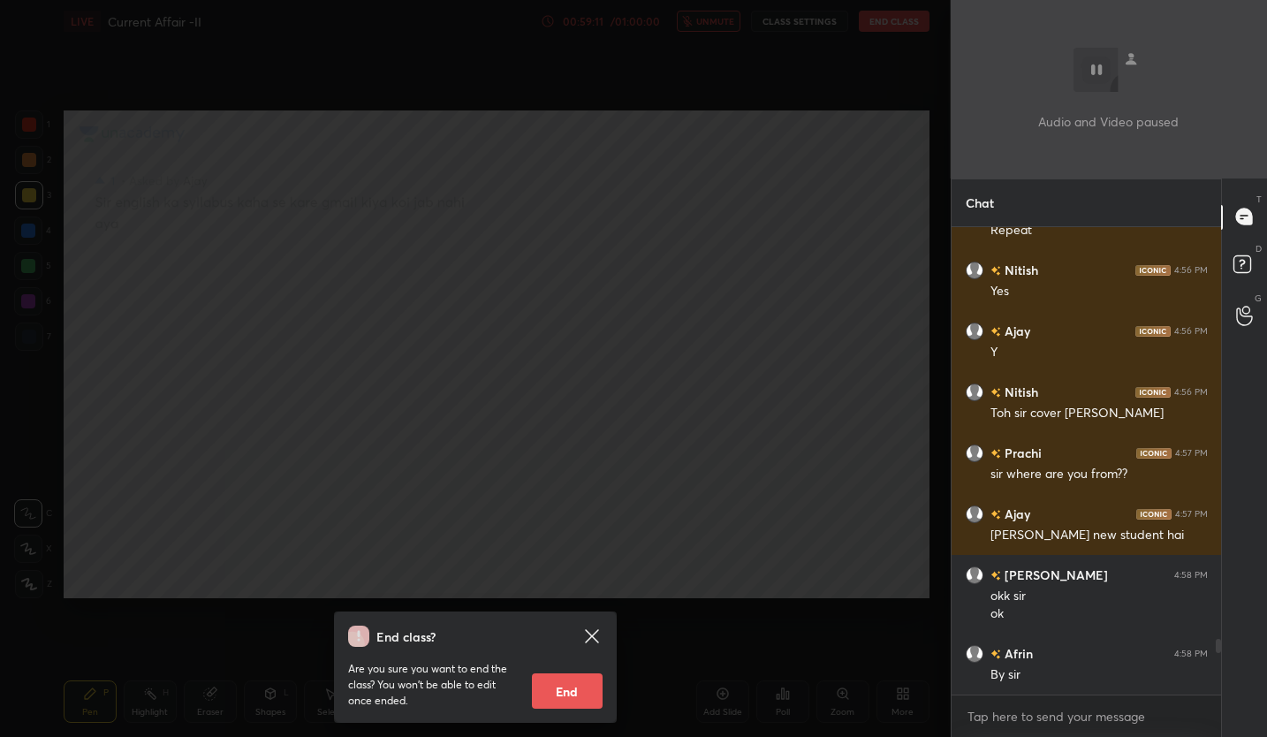
click at [556, 687] on button "End" at bounding box center [567, 690] width 71 height 35
type textarea "x"
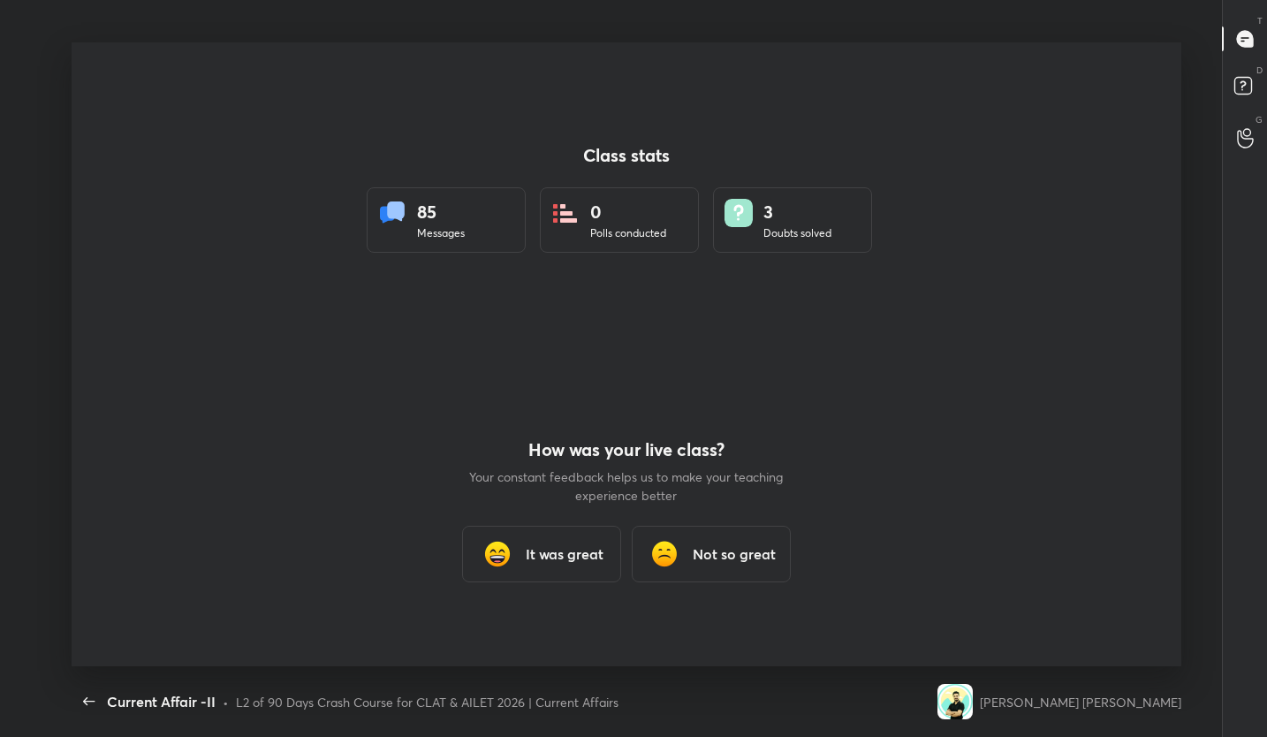
scroll to position [87707, 87078]
